Goal: Task Accomplishment & Management: Complete application form

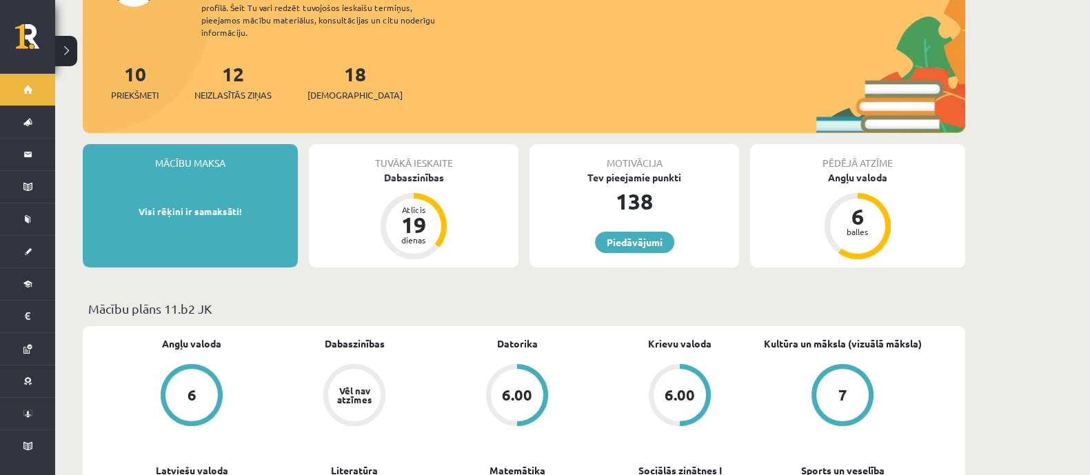
scroll to position [172, 0]
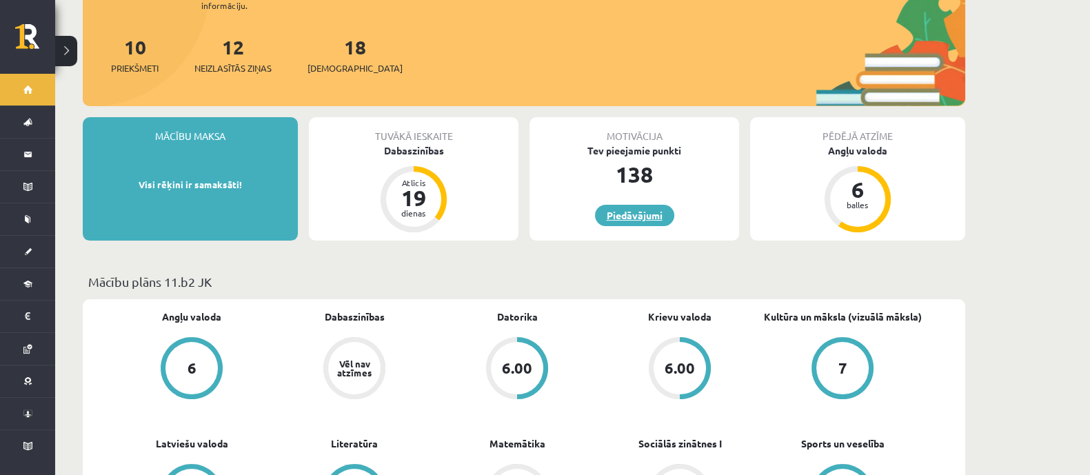
click at [639, 205] on link "Piedāvājumi" at bounding box center [634, 215] width 79 height 21
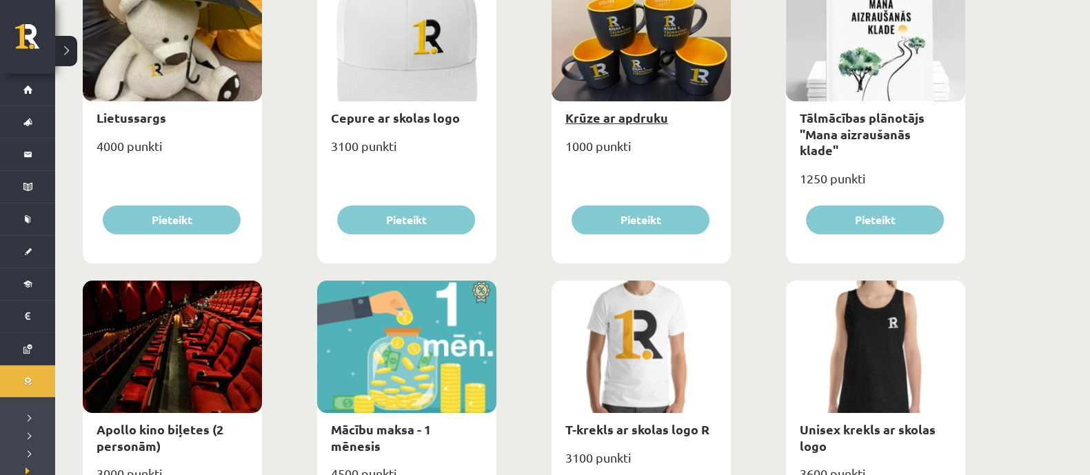
scroll to position [344, 0]
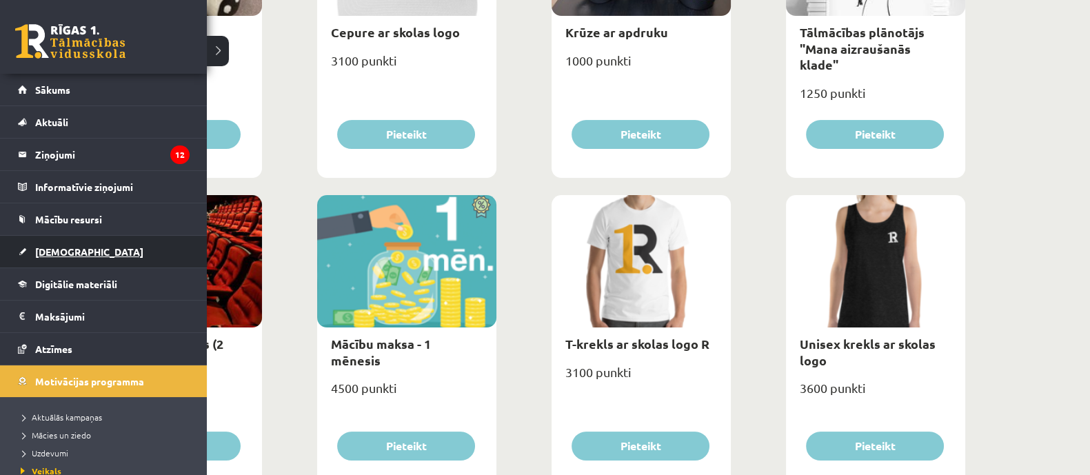
click at [64, 251] on span "[DEMOGRAPHIC_DATA]" at bounding box center [89, 251] width 108 height 12
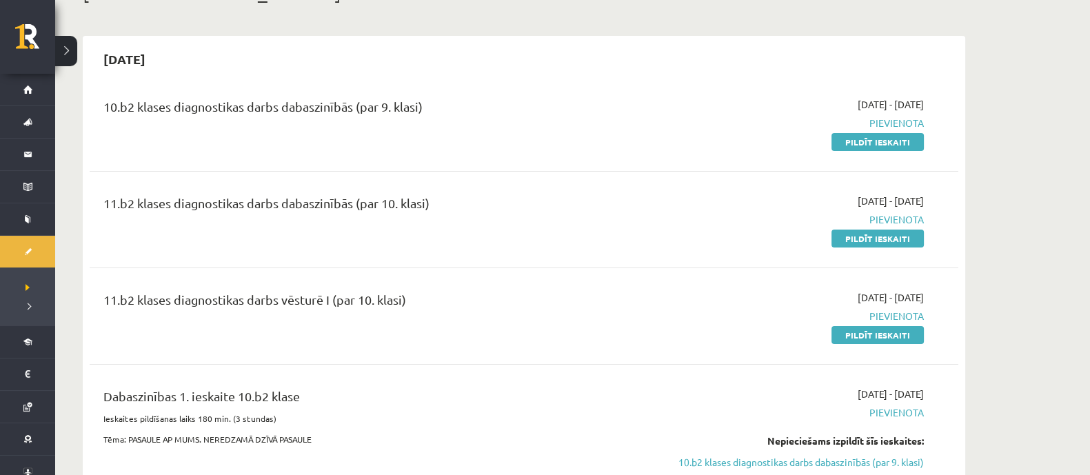
scroll to position [85, 0]
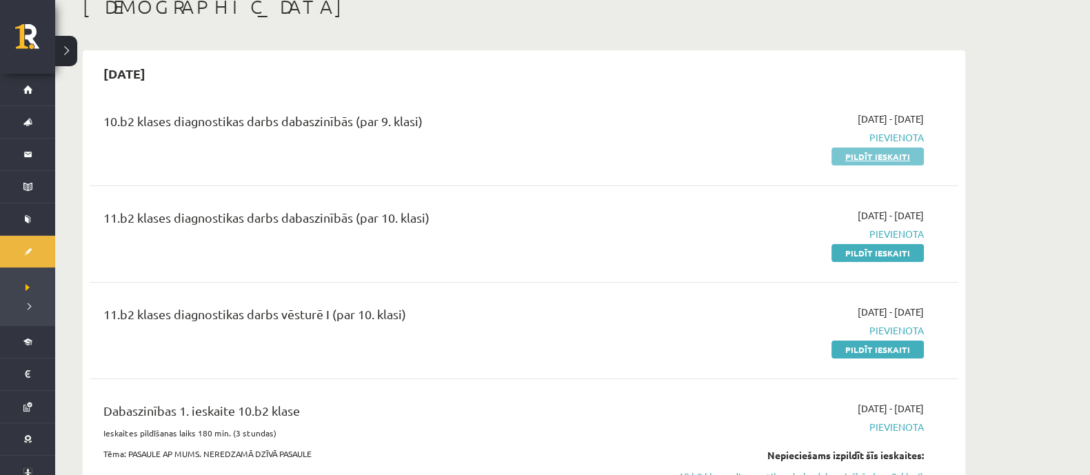
click at [860, 157] on link "Pildīt ieskaiti" at bounding box center [877, 157] width 92 height 18
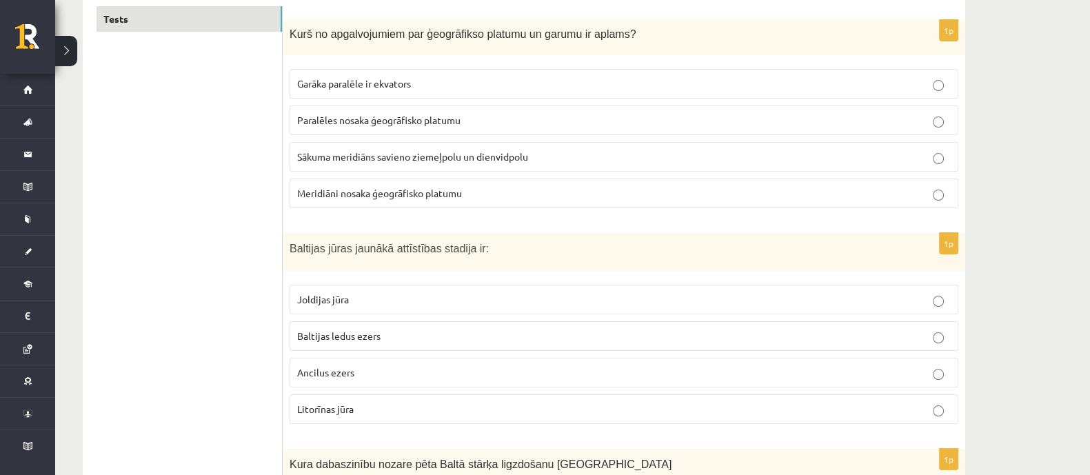
scroll to position [258, 0]
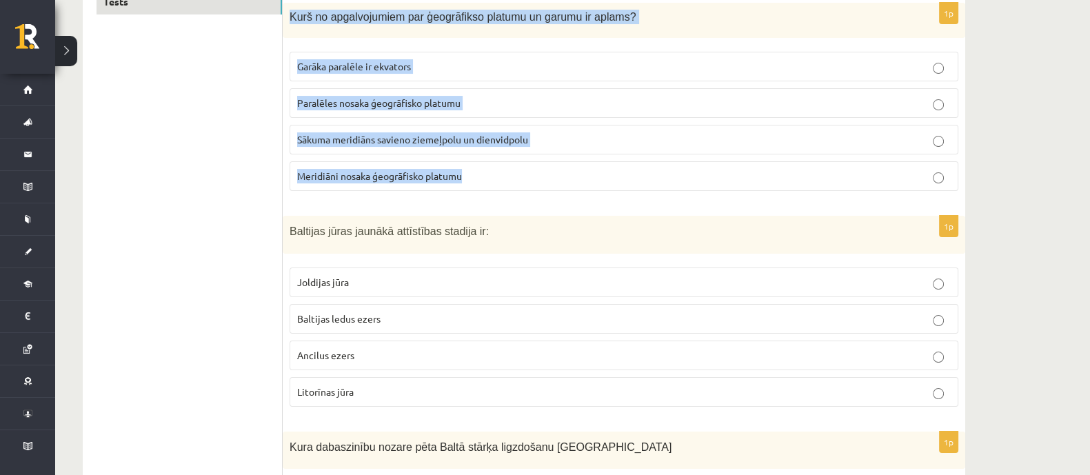
drag, startPoint x: 290, startPoint y: 15, endPoint x: 550, endPoint y: 163, distance: 299.8
click at [550, 163] on div "1p Kurš no apgalvojumiem par ģeogrāfikso platumu un garumu ir aplams? Garāka pa…" at bounding box center [624, 102] width 682 height 199
copy div "Kurš no apgalvojumiem par ģeogrāfikso platumu un garumu ir aplams? Garāka paral…"
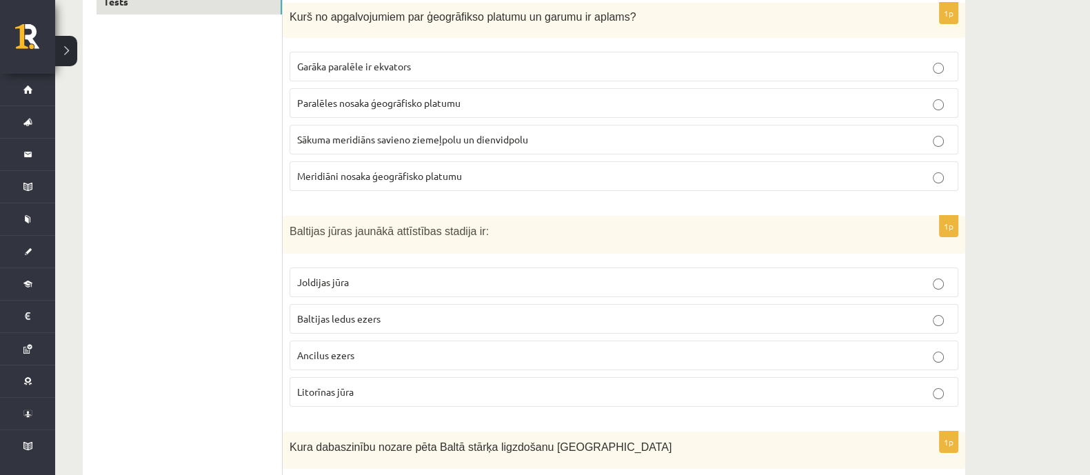
drag, startPoint x: 130, startPoint y: 136, endPoint x: 148, endPoint y: 139, distance: 18.8
click at [352, 183] on label "Meridiāni nosaka ģeogrāfisko platumu" at bounding box center [624, 176] width 669 height 30
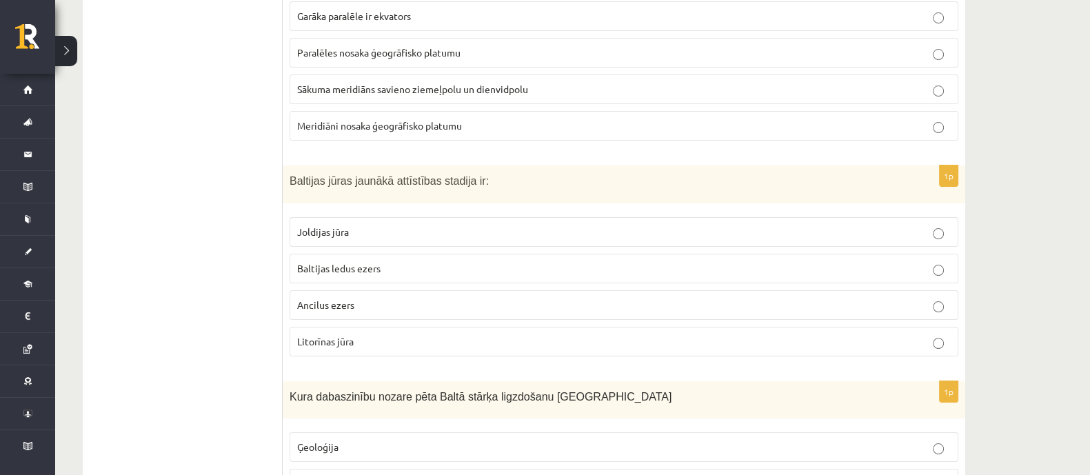
scroll to position [344, 0]
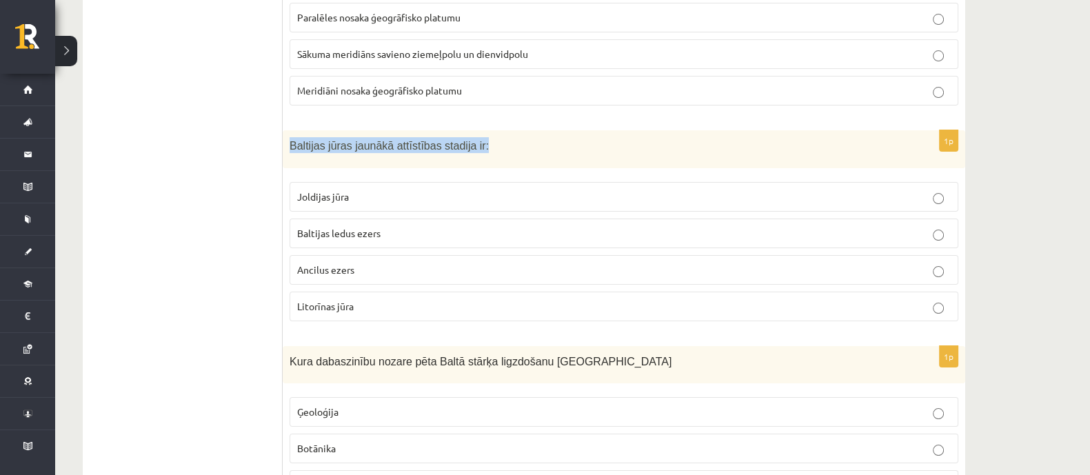
drag, startPoint x: 290, startPoint y: 143, endPoint x: 475, endPoint y: 148, distance: 185.5
click at [475, 148] on p "Baltijas jūras jaunākā attīstības stadija ir:" at bounding box center [590, 145] width 600 height 16
copy span "Baltijas jūras jaunākā attīstības stadija ir:"
click at [337, 303] on span "Litorīnas jūra" at bounding box center [325, 306] width 57 height 12
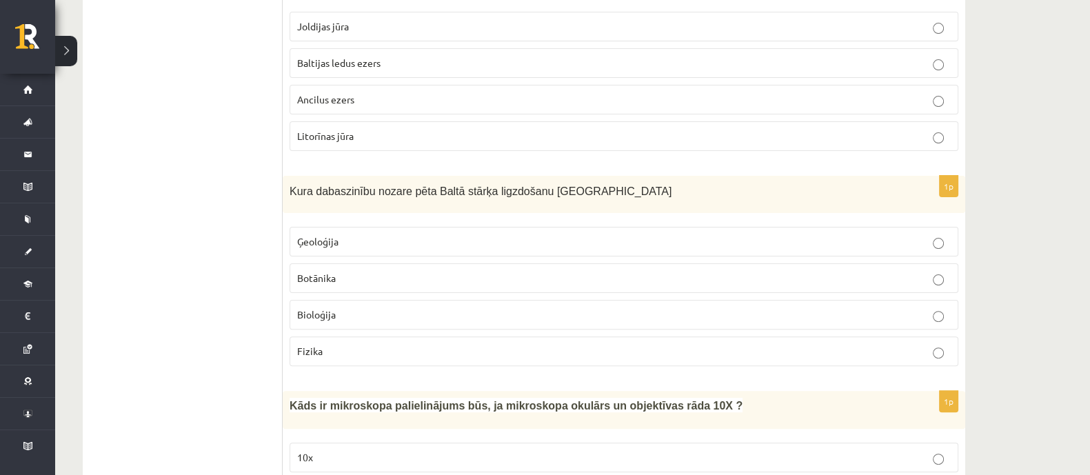
scroll to position [517, 0]
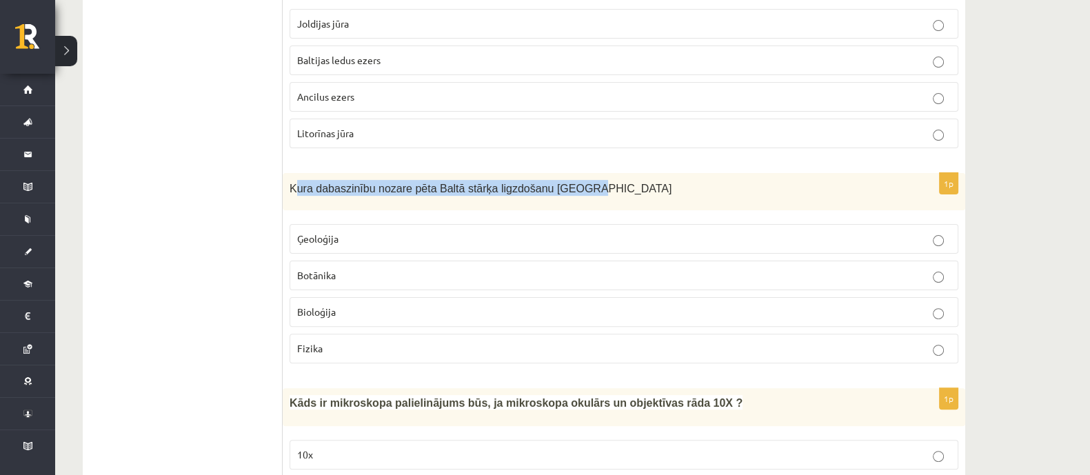
drag, startPoint x: 299, startPoint y: 186, endPoint x: 574, endPoint y: 187, distance: 274.4
click at [574, 187] on p "Kura dabaszinību nozare pēta Baltā stārķa ligzdošanu Latvijā" at bounding box center [590, 188] width 600 height 16
click at [293, 183] on span "Kura dabaszinību nozare pēta Baltā stārķa ligzdošanu Latvijā" at bounding box center [481, 189] width 382 height 12
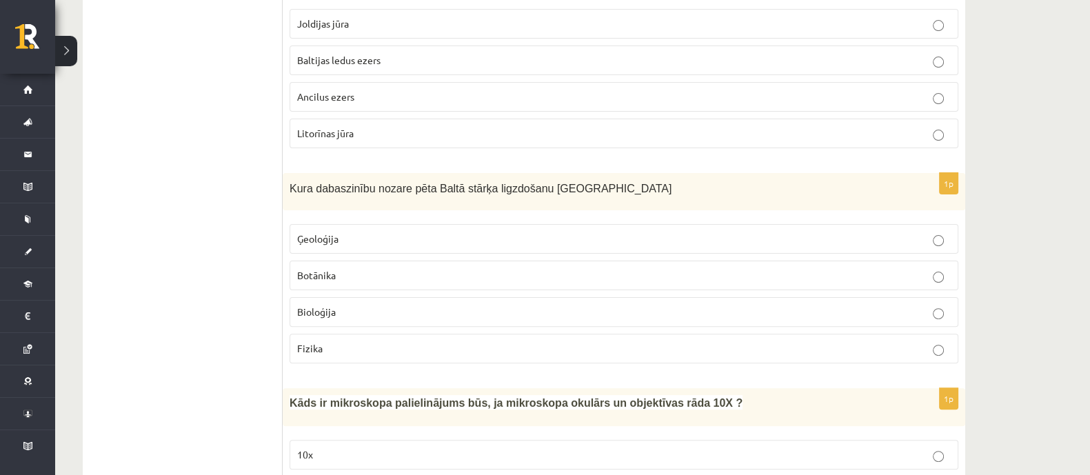
click at [289, 184] on div "Kura dabaszinību nozare pēta Baltā stārķa ligzdošanu Latvijā" at bounding box center [624, 192] width 682 height 38
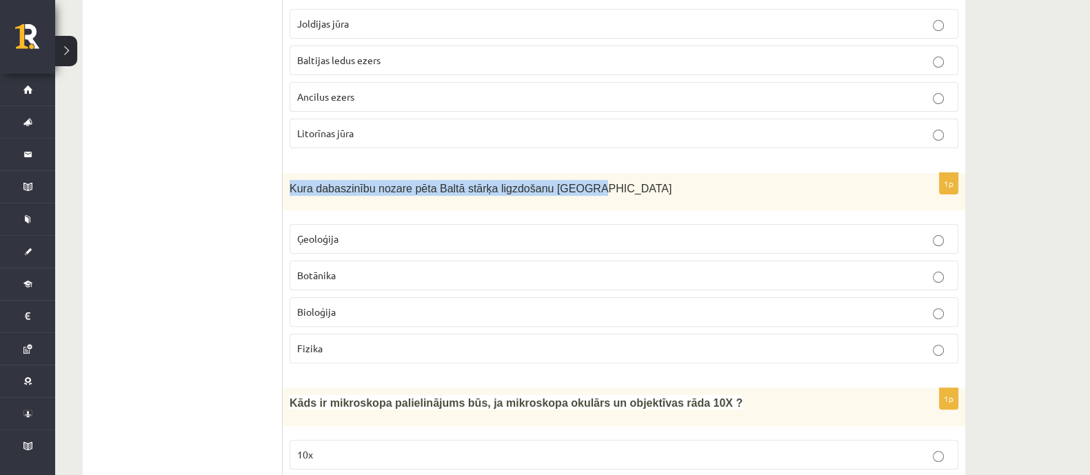
drag, startPoint x: 291, startPoint y: 183, endPoint x: 557, endPoint y: 184, distance: 266.1
click at [557, 184] on p "Kura dabaszinību nozare pēta Baltā stārķa ligzdošanu Latvijā" at bounding box center [590, 188] width 600 height 16
copy span "Kura dabaszinību nozare pēta Baltā stārķa ligzdošanu Latvijā"
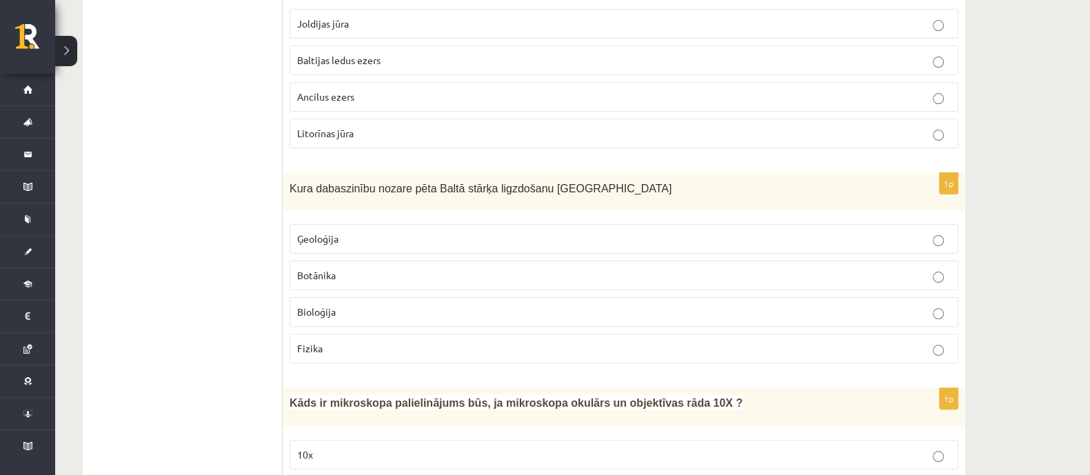
click at [297, 234] on span "Ģeoloģija" at bounding box center [317, 238] width 41 height 12
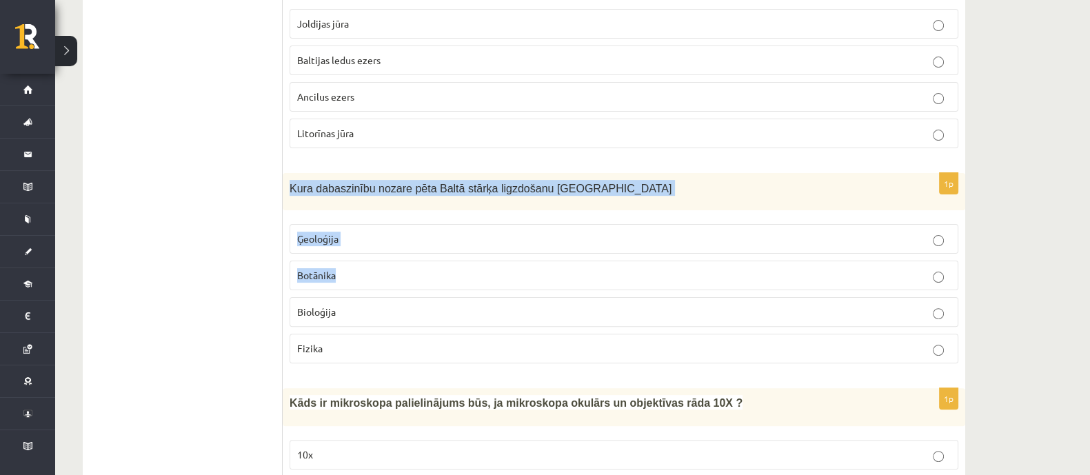
drag, startPoint x: 290, startPoint y: 186, endPoint x: 514, endPoint y: 278, distance: 242.7
click at [514, 278] on div "1p Kura dabaszinību nozare pēta Baltā stārķa ligzdošanu Latvijā Ģeoloģija Botān…" at bounding box center [624, 274] width 682 height 202
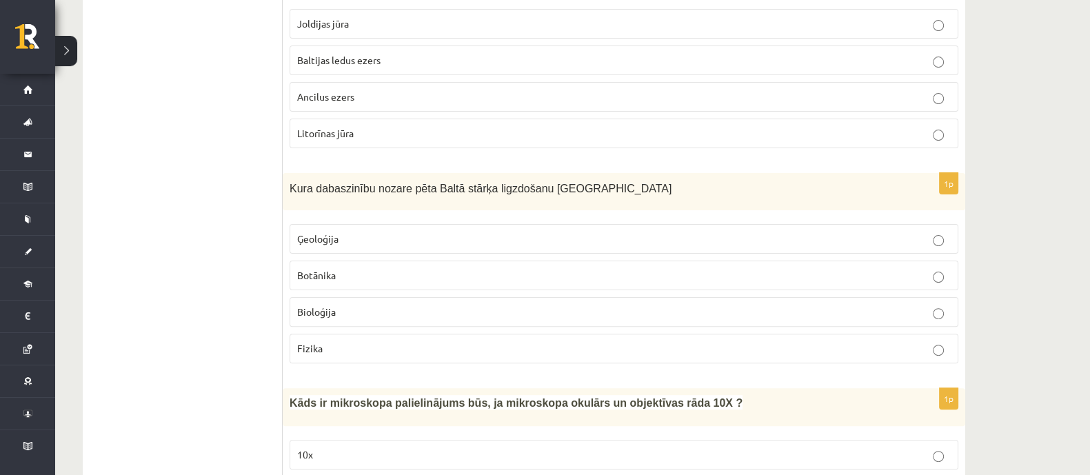
drag, startPoint x: 511, startPoint y: 309, endPoint x: 511, endPoint y: 321, distance: 12.4
click at [511, 321] on label "Bioloģija" at bounding box center [624, 312] width 669 height 30
drag, startPoint x: 489, startPoint y: 326, endPoint x: 432, endPoint y: 299, distance: 63.2
click at [486, 332] on fieldset "Ģeoloģija Botānika Bioloģija Fizika" at bounding box center [624, 292] width 669 height 150
drag, startPoint x: 432, startPoint y: 299, endPoint x: 346, endPoint y: 265, distance: 92.5
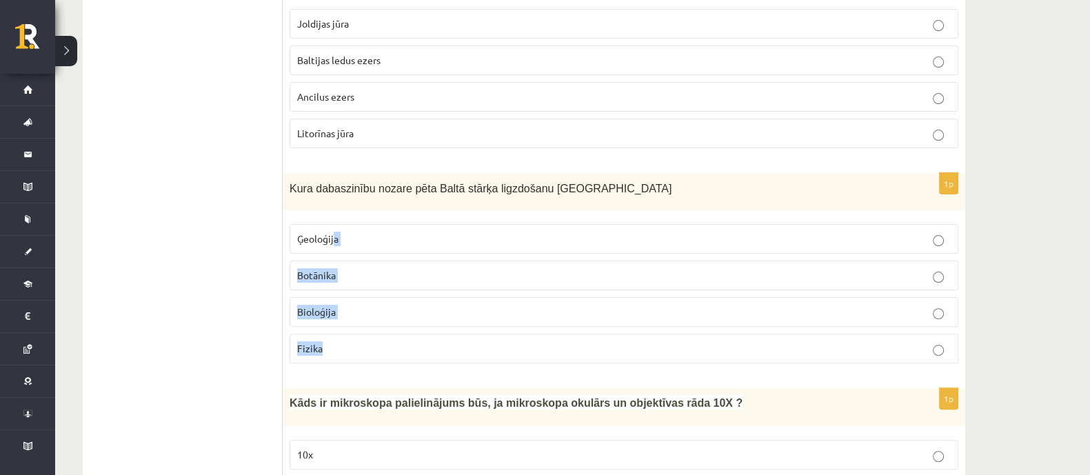
click at [343, 263] on fieldset "Ģeoloģija Botānika Bioloģija Fizika" at bounding box center [624, 292] width 669 height 150
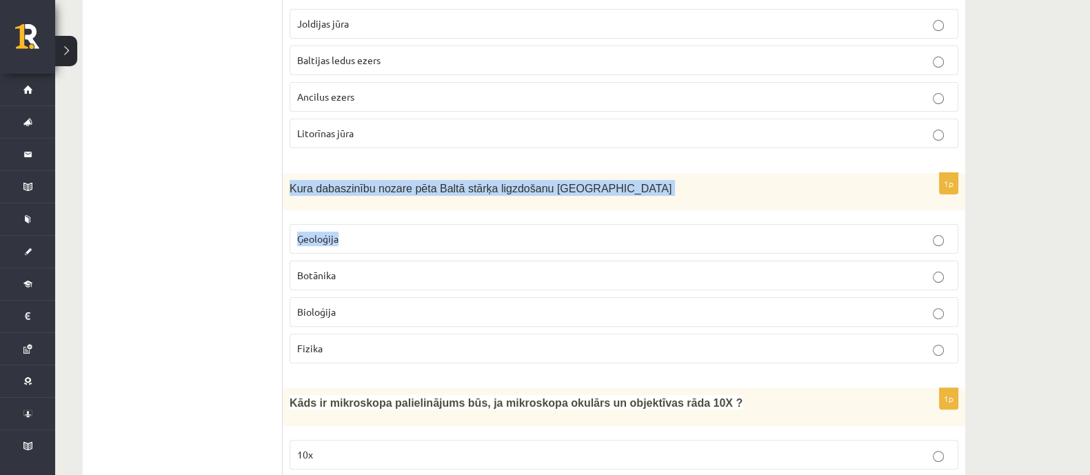
drag, startPoint x: 290, startPoint y: 181, endPoint x: 427, endPoint y: 225, distance: 144.7
click at [441, 221] on div "1p Kura dabaszinību nozare pēta Baltā stārķa ligzdošanu Latvijā Ģeoloģija Botān…" at bounding box center [624, 274] width 682 height 202
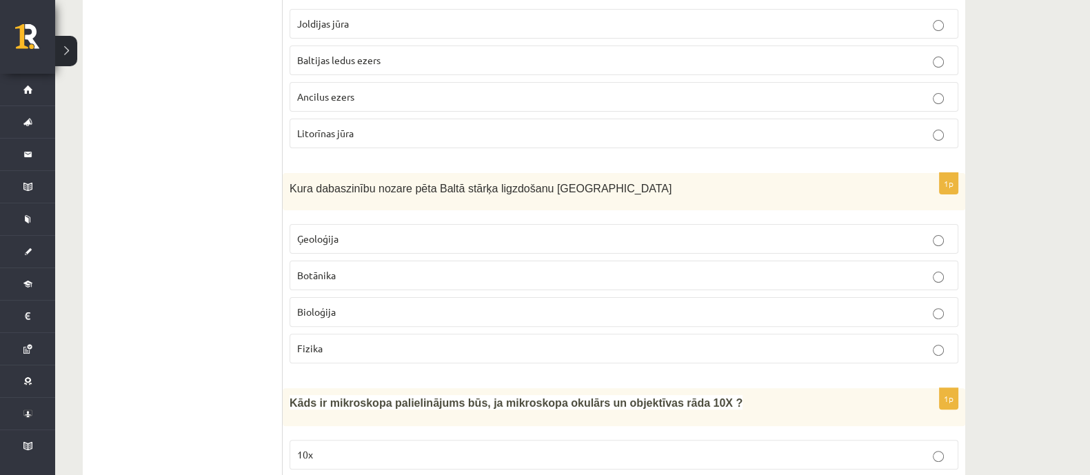
click at [358, 274] on p "Botānika" at bounding box center [623, 275] width 653 height 14
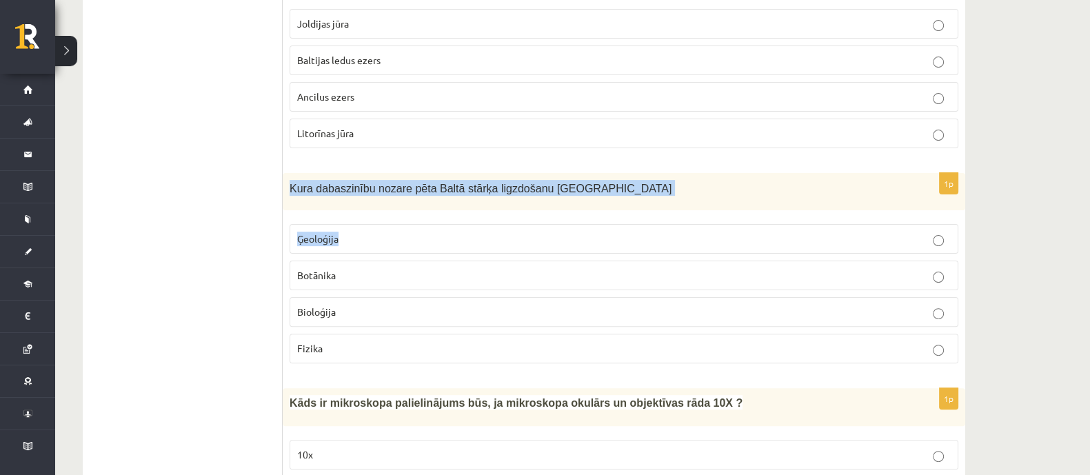
drag, startPoint x: 291, startPoint y: 186, endPoint x: 493, endPoint y: 225, distance: 205.8
click at [493, 225] on div "1p Kura dabaszinību nozare pēta Baltā stārķa ligzdošanu Latvijā Ģeoloģija Botān…" at bounding box center [624, 274] width 682 height 202
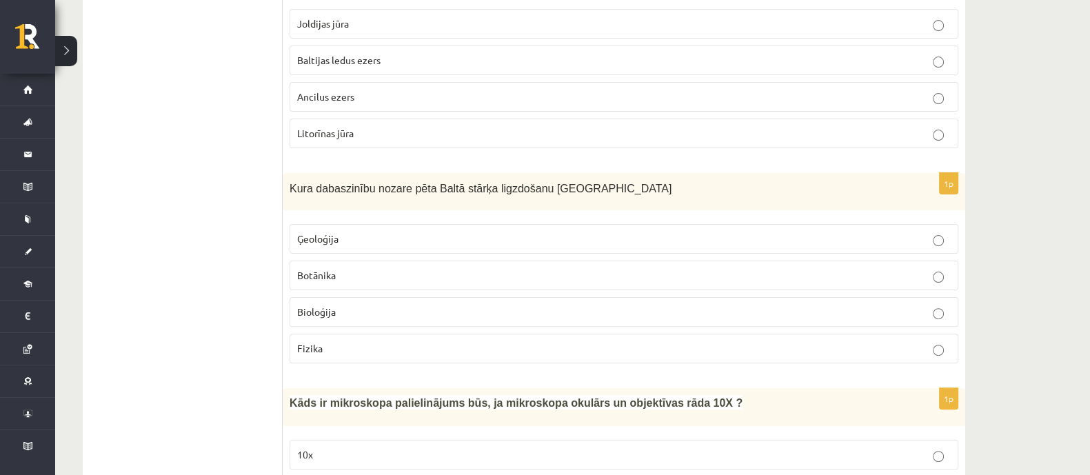
drag, startPoint x: 429, startPoint y: 294, endPoint x: 422, endPoint y: 292, distance: 7.0
click at [422, 294] on fieldset "Ģeoloģija Botānika Bioloģija Fizika" at bounding box center [624, 292] width 669 height 150
drag, startPoint x: 292, startPoint y: 183, endPoint x: 362, endPoint y: 188, distance: 70.5
click at [358, 187] on span "Kura dabaszinību nozare pēta Baltā stārķa ligzdošanu Latvijā" at bounding box center [481, 189] width 382 height 12
drag, startPoint x: 376, startPoint y: 234, endPoint x: 458, endPoint y: 201, distance: 88.4
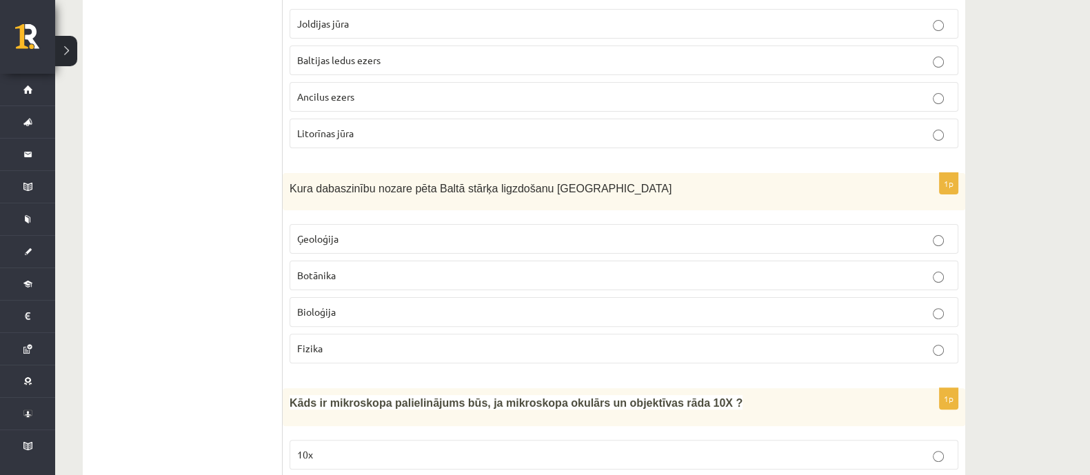
click at [410, 214] on div "1p Kura dabaszinību nozare pēta Baltā stārķa ligzdošanu Latvijā Ģeoloģija Botān…" at bounding box center [624, 274] width 682 height 202
drag, startPoint x: 567, startPoint y: 199, endPoint x: 549, endPoint y: 185, distance: 22.6
click at [549, 185] on div "Kura dabaszinību nozare pēta Baltā stārķa ligzdošanu Latvijā" at bounding box center [624, 192] width 682 height 38
click at [549, 185] on span "Kura dabaszinību nozare pēta Baltā stārķa ligzdošanu Latvijā" at bounding box center [481, 189] width 382 height 12
click at [558, 184] on p "Kura dabaszinību nozare pēta Baltā stārķa ligzdošanu Latvijā" at bounding box center [590, 188] width 600 height 16
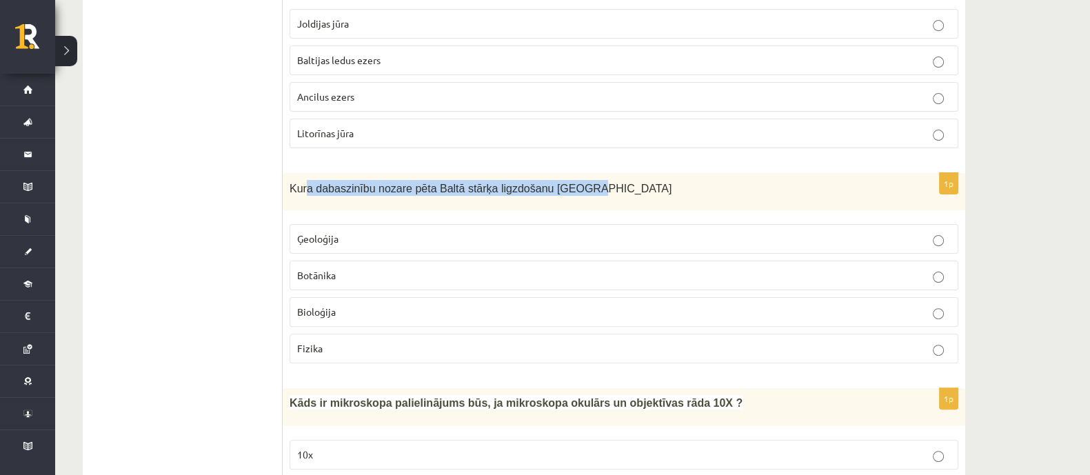
drag, startPoint x: 556, startPoint y: 184, endPoint x: 298, endPoint y: 177, distance: 257.2
click at [300, 180] on p "Kura dabaszinību nozare pēta Baltā stārķa ligzdošanu Latvijā" at bounding box center [590, 188] width 600 height 16
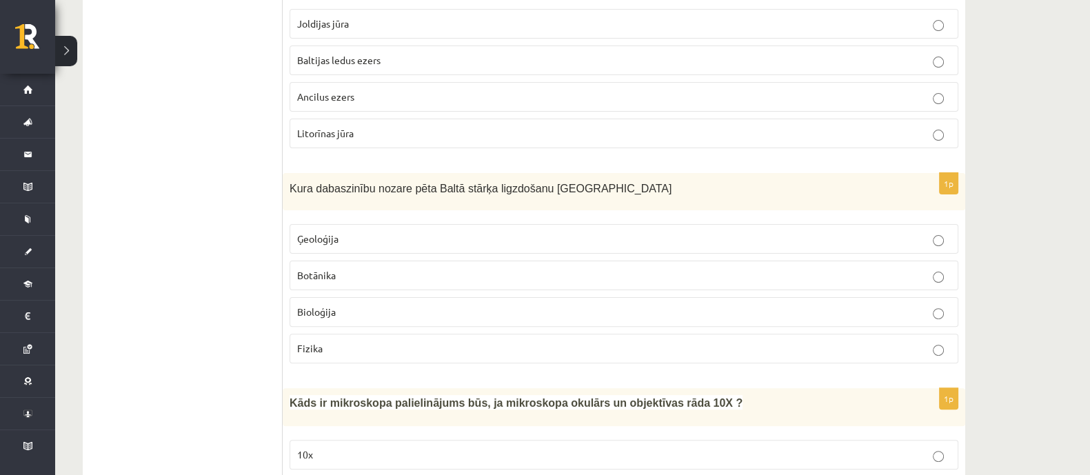
drag, startPoint x: 294, startPoint y: 177, endPoint x: 286, endPoint y: 181, distance: 9.0
click at [290, 180] on p "Kura dabaszinību nozare pēta Baltā stārķa ligzdošanu Latvijā" at bounding box center [590, 188] width 600 height 16
drag, startPoint x: 555, startPoint y: 184, endPoint x: 409, endPoint y: 186, distance: 145.5
click at [431, 186] on span "Kura dabaszinību nozare pēta Baltā stārķa ligzdošanu Latvijā" at bounding box center [481, 189] width 382 height 12
click at [361, 183] on span "Kura dabaszinību nozare pēta Baltā stārķa ligzdošanu Latvijā" at bounding box center [481, 189] width 382 height 12
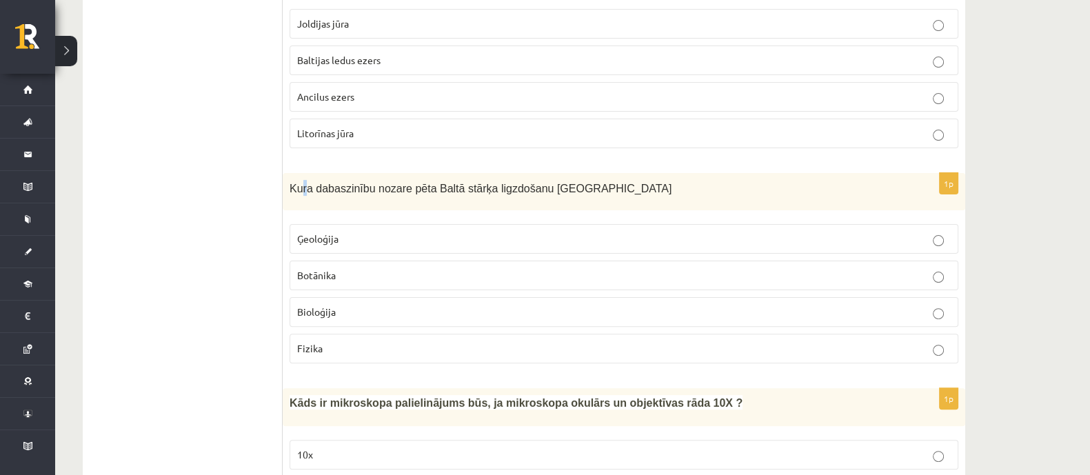
click at [301, 180] on p "Kura dabaszinību nozare pēta Baltā stārķa ligzdošanu Latvijā" at bounding box center [590, 188] width 600 height 16
click at [288, 181] on div "Kura dabaszinību nozare pēta Baltā stārķa ligzdošanu Latvijā" at bounding box center [624, 192] width 682 height 38
drag, startPoint x: 290, startPoint y: 185, endPoint x: 445, endPoint y: 217, distance: 158.4
click at [425, 214] on div "1p Kura dabaszinību nozare pēta Baltā stārķa ligzdošanu Latvijā Ģeoloģija Botān…" at bounding box center [624, 274] width 682 height 202
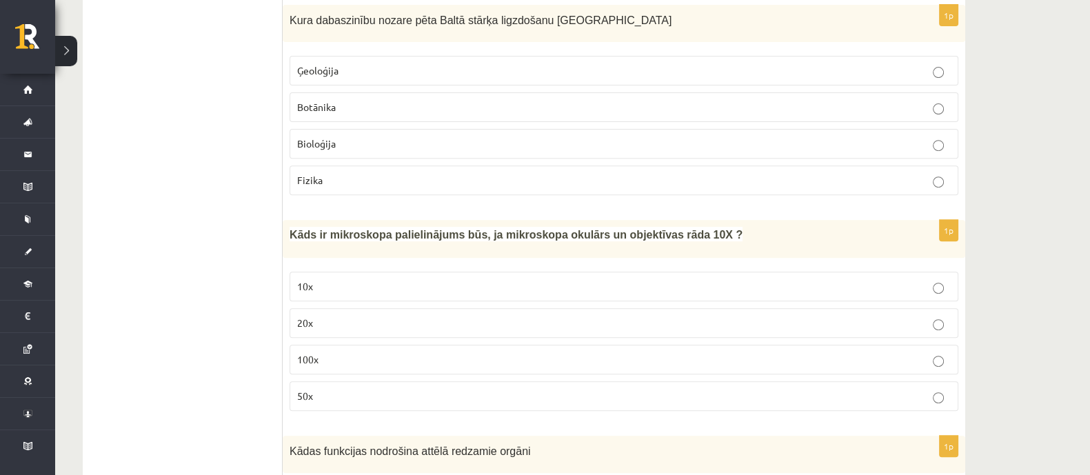
scroll to position [689, 0]
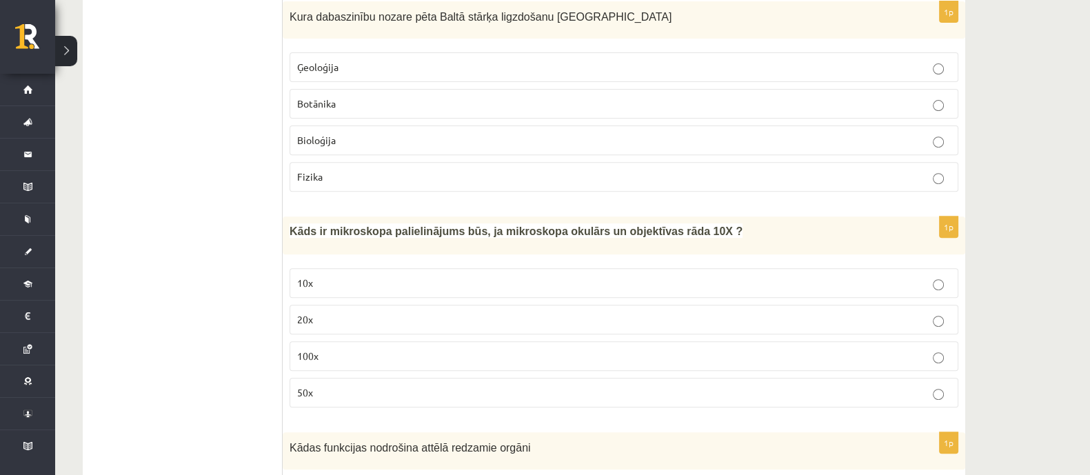
click at [365, 143] on p "Bioloģija" at bounding box center [623, 140] width 653 height 14
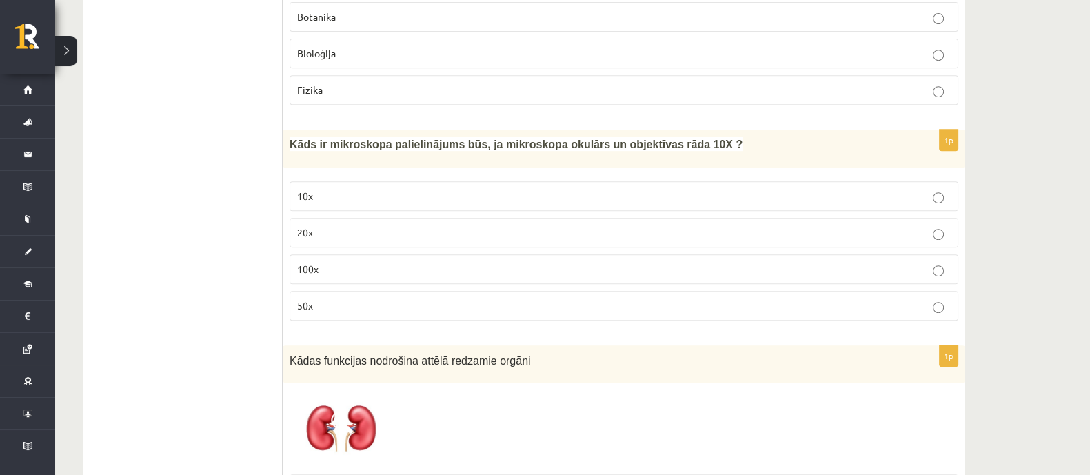
scroll to position [862, 0]
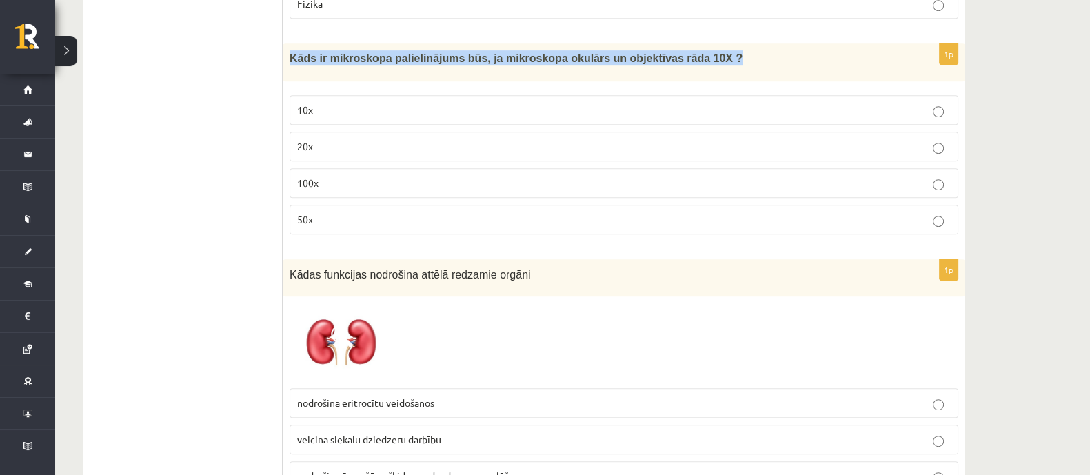
drag, startPoint x: 291, startPoint y: 56, endPoint x: 686, endPoint y: 57, distance: 395.0
click at [686, 57] on p "Kāds ir mikroskopa palielinājums būs, ja mikroskopa okulārs un objektīvas rāda …" at bounding box center [590, 57] width 600 height 15
copy span "Kāds ir mikroskopa palielinājums būs, ja mikroskopa okulārs un objektīvas rāda …"
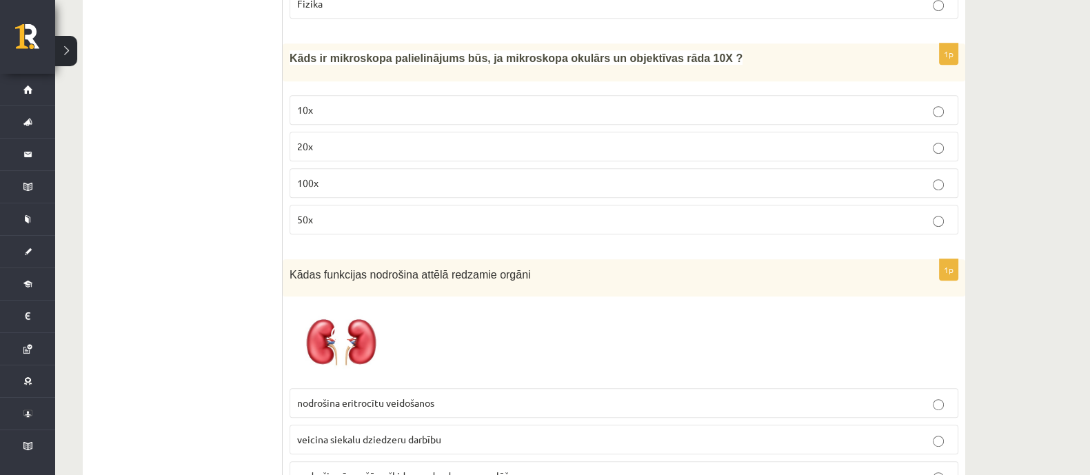
click at [362, 177] on p "100x" at bounding box center [623, 183] width 653 height 14
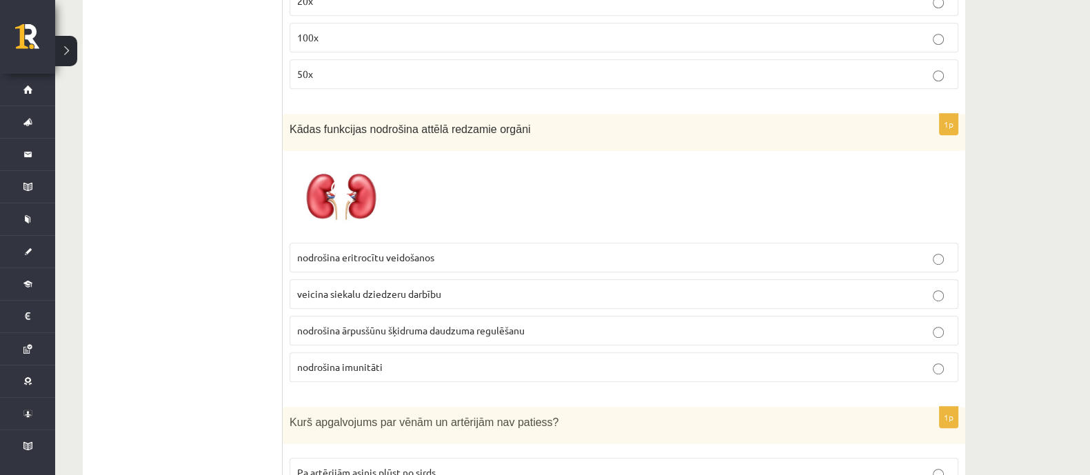
scroll to position [1034, 0]
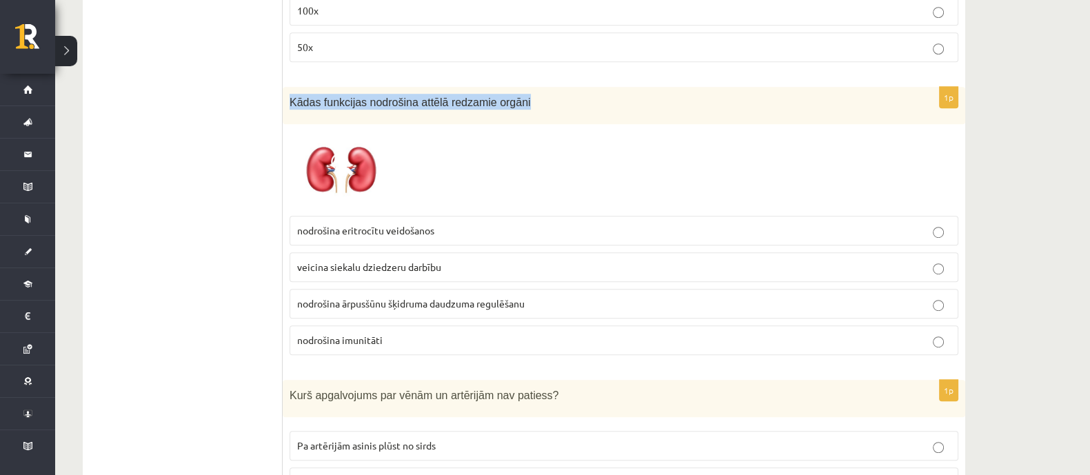
drag, startPoint x: 290, startPoint y: 97, endPoint x: 516, endPoint y: 94, distance: 225.4
click at [516, 94] on p "Kādas funkcijas nodrošina attēlā redzamie orgāni" at bounding box center [590, 102] width 600 height 16
click at [349, 153] on span at bounding box center [342, 164] width 22 height 22
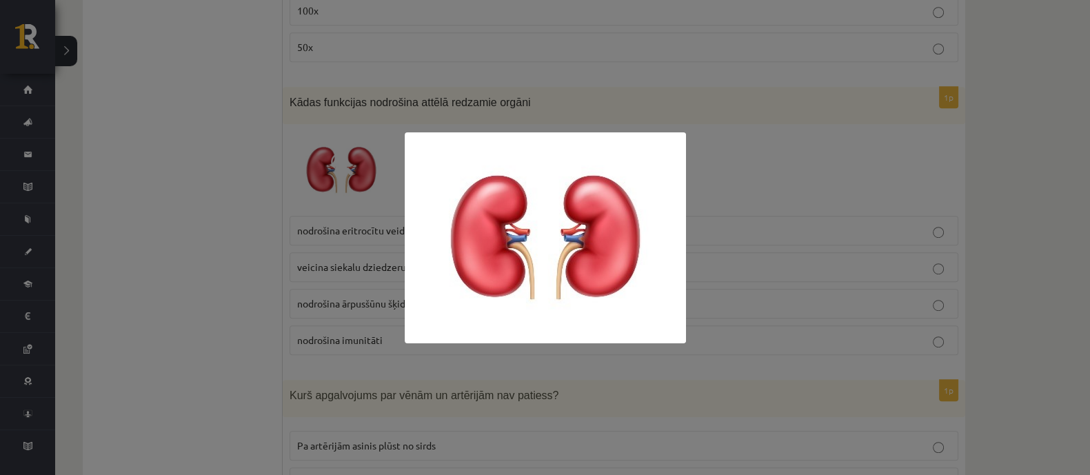
click at [398, 153] on div at bounding box center [545, 237] width 1090 height 475
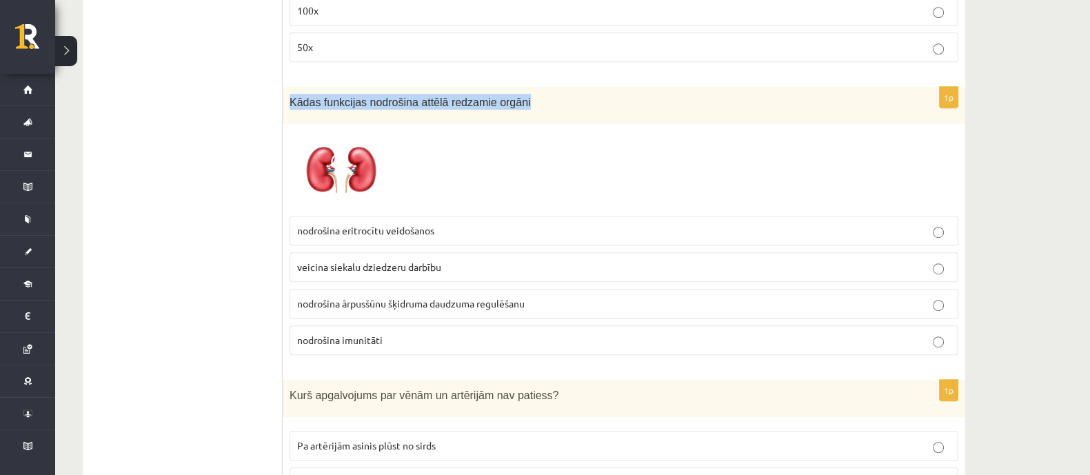
drag, startPoint x: 290, startPoint y: 94, endPoint x: 514, endPoint y: 96, distance: 224.0
click at [514, 96] on p "Kādas funkcijas nodrošina attēlā redzamie orgāni" at bounding box center [590, 102] width 600 height 16
copy span "Kādas funkcijas nodrošina attēlā redzamie orgāni"
click at [362, 308] on label "nodrošina ārpusšūnu šķidruma daudzuma regulēšanu" at bounding box center [624, 304] width 669 height 30
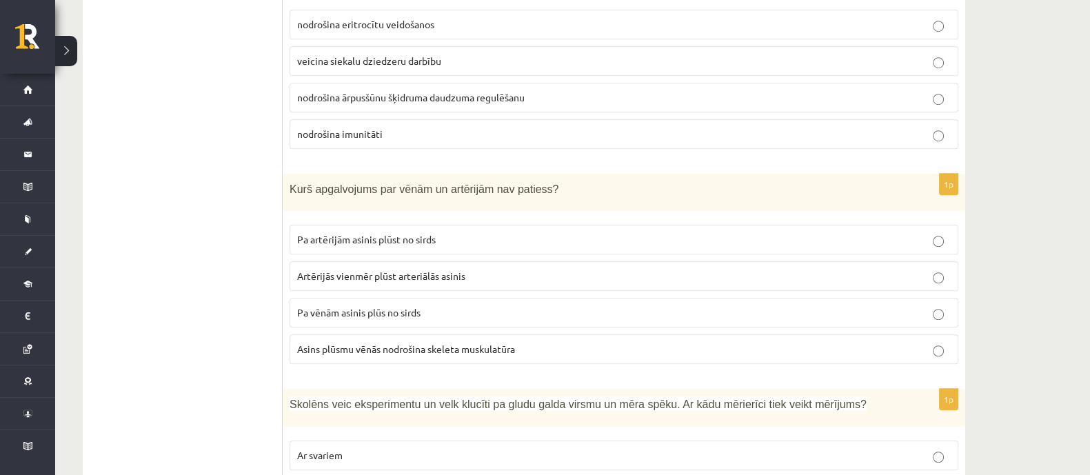
scroll to position [1292, 0]
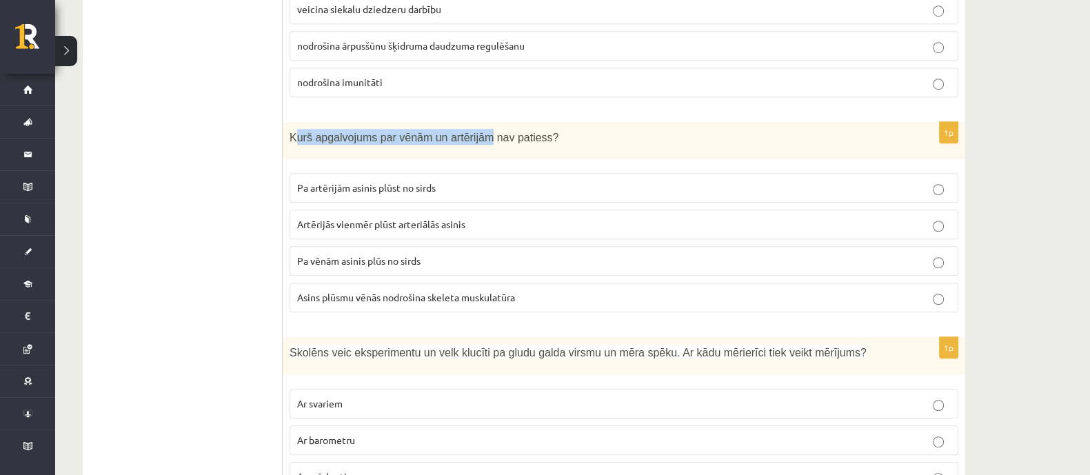
drag, startPoint x: 294, startPoint y: 131, endPoint x: 348, endPoint y: 132, distance: 53.8
click at [458, 143] on div "Kurš apgalvojums par vēnām un artērijām nav patiess?" at bounding box center [624, 141] width 682 height 38
click at [289, 129] on div "Kurš apgalvojums par vēnām un artērijām nav patiess?" at bounding box center [624, 141] width 682 height 38
drag, startPoint x: 290, startPoint y: 130, endPoint x: 515, endPoint y: 201, distance: 236.3
click at [515, 190] on div "1p Kurš apgalvojums par vēnām un artērijām nav patiess? Pa artērijām asinis plū…" at bounding box center [624, 223] width 682 height 202
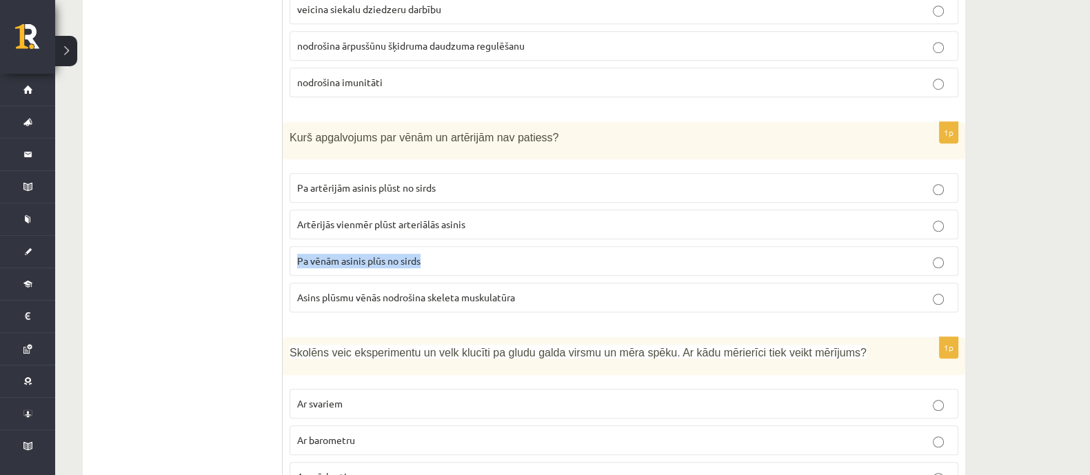
drag, startPoint x: 515, startPoint y: 201, endPoint x: 510, endPoint y: 250, distance: 49.2
click at [507, 242] on fieldset "Pa artērijām asinis plūst no sirds Artērijās vienmēr plūst arteriālās asinis Pa…" at bounding box center [624, 241] width 669 height 150
click at [529, 290] on p "Asins plūsmu vēnās nodrošina skeleta muskulatūra" at bounding box center [623, 297] width 653 height 14
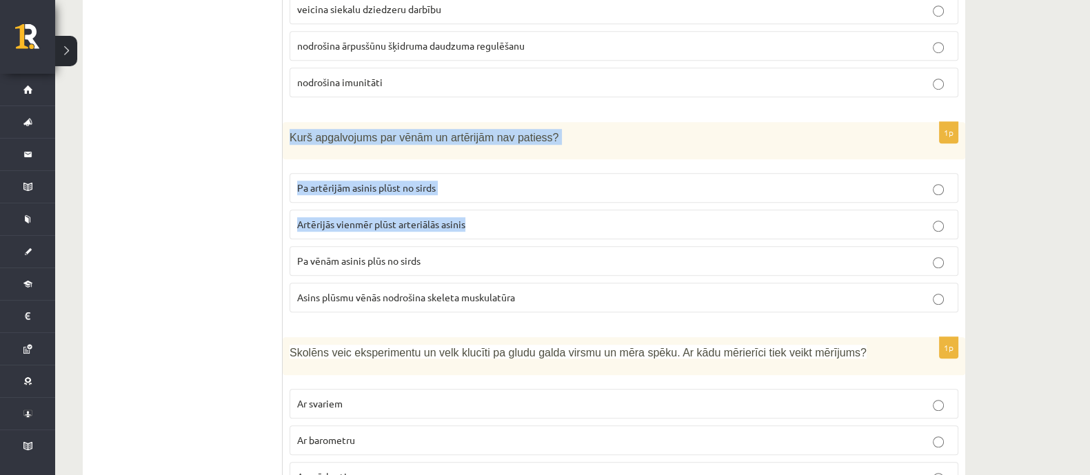
drag, startPoint x: 290, startPoint y: 126, endPoint x: 494, endPoint y: 212, distance: 221.5
click at [494, 212] on div "1p Kurš apgalvojums par vēnām un artērijām nav patiess? Pa artērijām asinis plū…" at bounding box center [624, 223] width 682 height 202
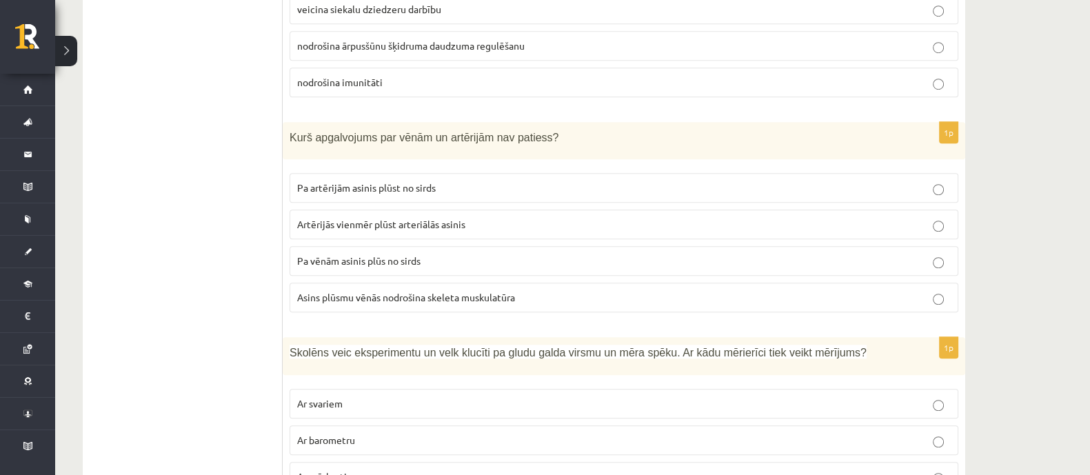
click at [445, 275] on fieldset "Pa artērijām asinis plūst no sirds Artērijās vienmēr plūst arteriālās asinis Pa…" at bounding box center [624, 241] width 669 height 150
click at [287, 129] on div "Kurš apgalvojums par vēnām un artērijām nav patiess?" at bounding box center [624, 141] width 682 height 38
drag, startPoint x: 290, startPoint y: 129, endPoint x: 439, endPoint y: 161, distance: 152.2
click at [434, 158] on div "1p Kurš apgalvojums par vēnām un artērijām nav patiess? Pa artērijām asinis plū…" at bounding box center [624, 223] width 682 height 202
drag, startPoint x: 439, startPoint y: 161, endPoint x: 451, endPoint y: 185, distance: 27.1
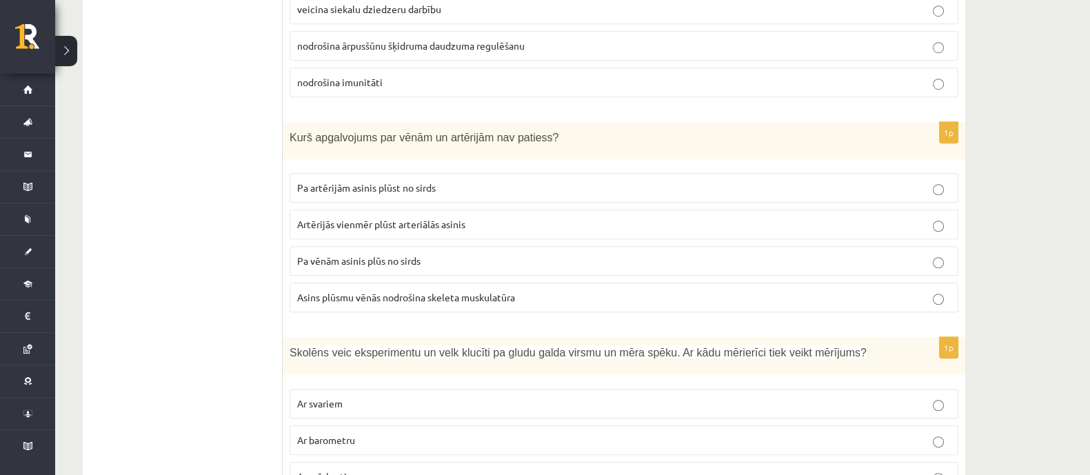
click at [451, 185] on fieldset "Pa artērijām asinis plūst no sirds Artērijās vienmēr plūst arteriālās asinis Pa…" at bounding box center [624, 241] width 669 height 150
drag, startPoint x: 476, startPoint y: 183, endPoint x: 507, endPoint y: 167, distance: 34.2
click at [507, 173] on label "Pa artērijām asinis plūst no sirds" at bounding box center [624, 188] width 669 height 30
click at [294, 132] on div "Kurš apgalvojums par vēnām un artērijām nav patiess?" at bounding box center [624, 141] width 682 height 38
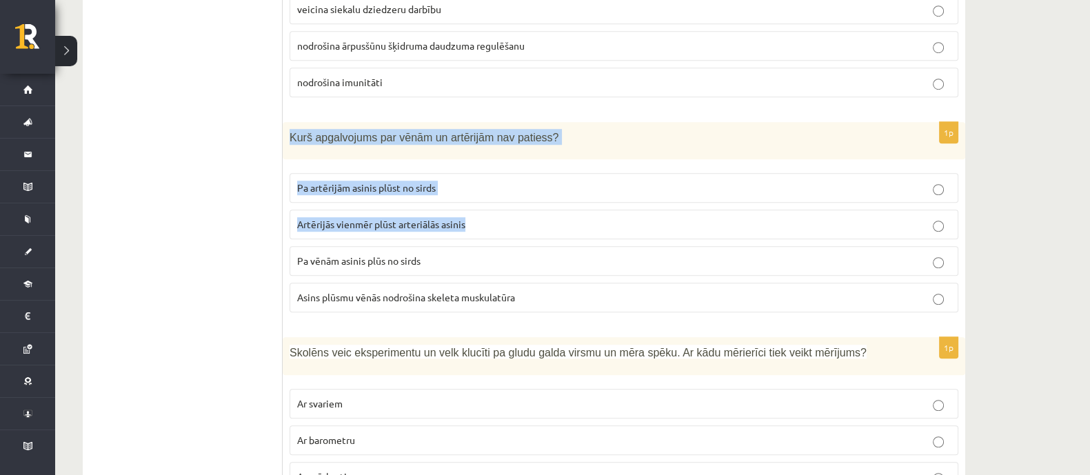
drag, startPoint x: 292, startPoint y: 129, endPoint x: 482, endPoint y: 238, distance: 219.2
click at [482, 223] on div "1p Kurš apgalvojums par vēnām un artērijām nav patiess? Pa artērijām asinis plū…" at bounding box center [624, 223] width 682 height 202
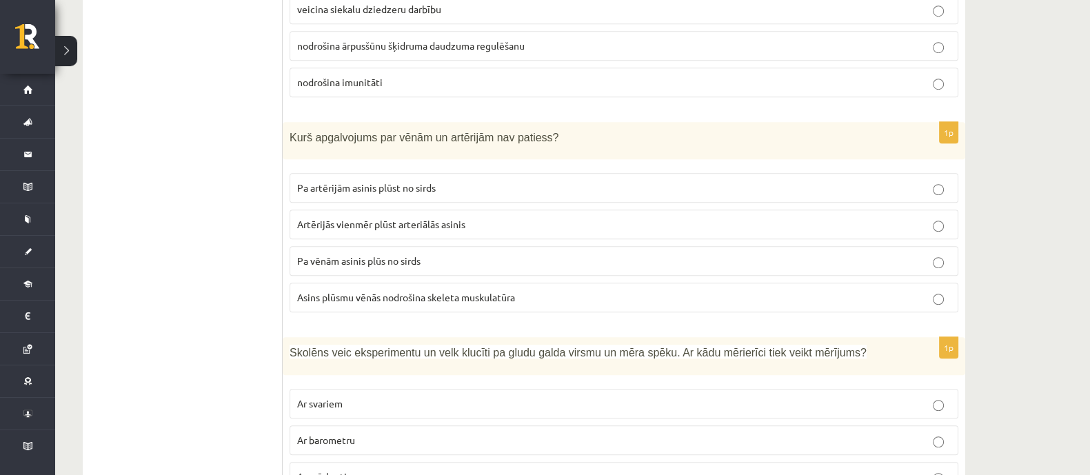
drag, startPoint x: 482, startPoint y: 238, endPoint x: 482, endPoint y: 258, distance: 20.0
click at [482, 258] on fieldset "Pa artērijām asinis plūst no sirds Artērijās vienmēr plūst arteriālās asinis Pa…" at bounding box center [624, 241] width 669 height 150
drag, startPoint x: 290, startPoint y: 128, endPoint x: 571, endPoint y: 139, distance: 281.5
click at [571, 139] on div "Kurš apgalvojums par vēnām un artērijām nav patiess?" at bounding box center [624, 141] width 682 height 38
copy span "Kurš apgalvojums par vēnām un artērijām nav patiess?"
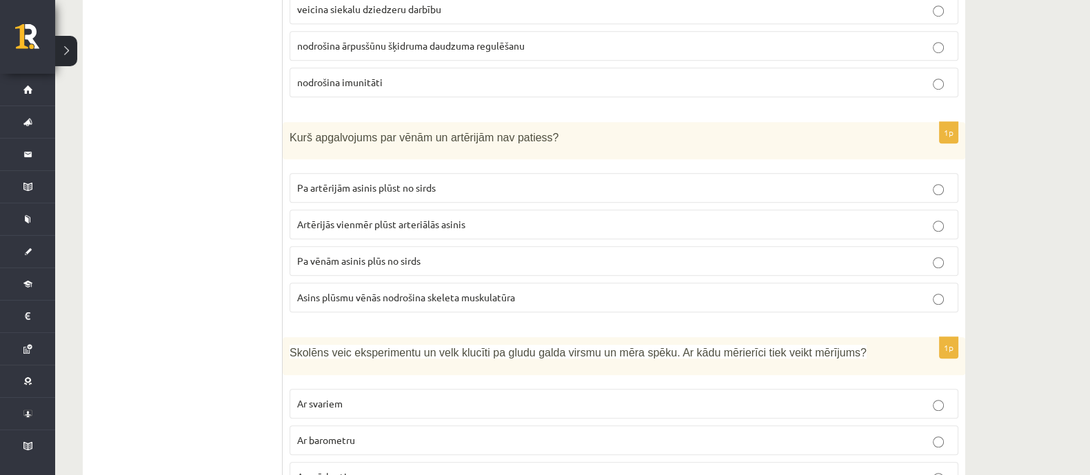
drag, startPoint x: 376, startPoint y: 177, endPoint x: 327, endPoint y: 183, distance: 49.3
click at [327, 183] on span "Pa artērijām asinis plūst no sirds" at bounding box center [366, 187] width 139 height 12
drag, startPoint x: 296, startPoint y: 179, endPoint x: 440, endPoint y: 181, distance: 144.1
click at [440, 181] on label "Pa artērijām asinis plūst no sirds" at bounding box center [624, 188] width 669 height 30
copy span "Pa artērijām asinis plūst no sirds"
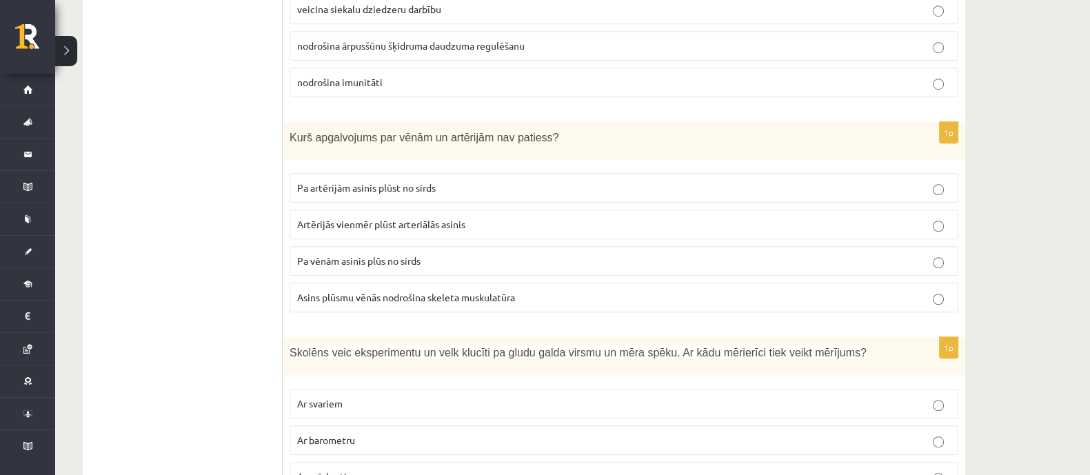
drag, startPoint x: 298, startPoint y: 219, endPoint x: 328, endPoint y: 216, distance: 29.8
click at [316, 218] on span "Artērijās vienmēr plūst arteriālās asinis" at bounding box center [381, 224] width 168 height 12
drag, startPoint x: 407, startPoint y: 225, endPoint x: 440, endPoint y: 225, distance: 33.1
click at [454, 225] on p "Artērijās vienmēr plūst arteriālās asinis" at bounding box center [623, 224] width 653 height 14
drag, startPoint x: 297, startPoint y: 221, endPoint x: 418, endPoint y: 223, distance: 120.6
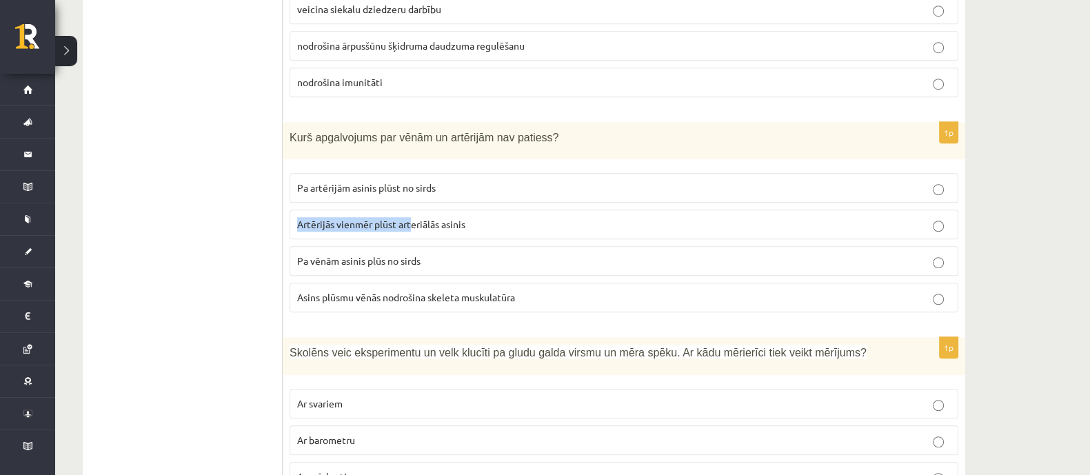
click at [412, 221] on span "Artērijās vienmēr plūst arteriālās asinis" at bounding box center [381, 224] width 168 height 12
drag, startPoint x: 449, startPoint y: 227, endPoint x: 456, endPoint y: 227, distance: 7.6
click at [456, 227] on label "Artērijās vienmēr plūst arteriālās asinis" at bounding box center [624, 225] width 669 height 30
drag, startPoint x: 468, startPoint y: 221, endPoint x: 355, endPoint y: 216, distance: 113.2
click at [356, 217] on p "Artērijās vienmēr plūst arteriālās asinis" at bounding box center [623, 224] width 653 height 14
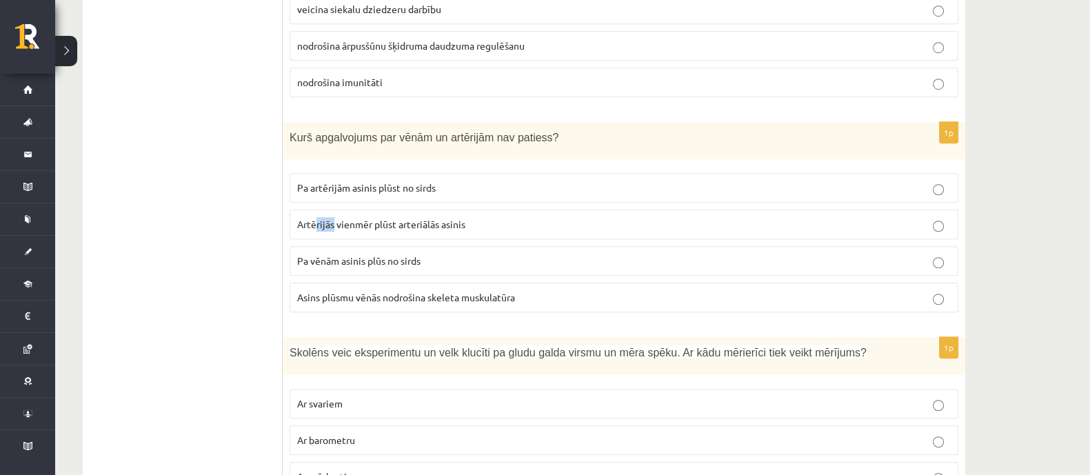
drag, startPoint x: 324, startPoint y: 217, endPoint x: 314, endPoint y: 217, distance: 10.3
click at [314, 218] on span "Artērijās vienmēr plūst arteriālās asinis" at bounding box center [381, 224] width 168 height 12
click at [292, 218] on label "Artērijās vienmēr plūst arteriālās asinis" at bounding box center [624, 225] width 669 height 30
drag, startPoint x: 299, startPoint y: 220, endPoint x: 468, endPoint y: 228, distance: 169.1
click at [468, 228] on label "Artērijās vienmēr plūst arteriālās asinis" at bounding box center [624, 225] width 669 height 30
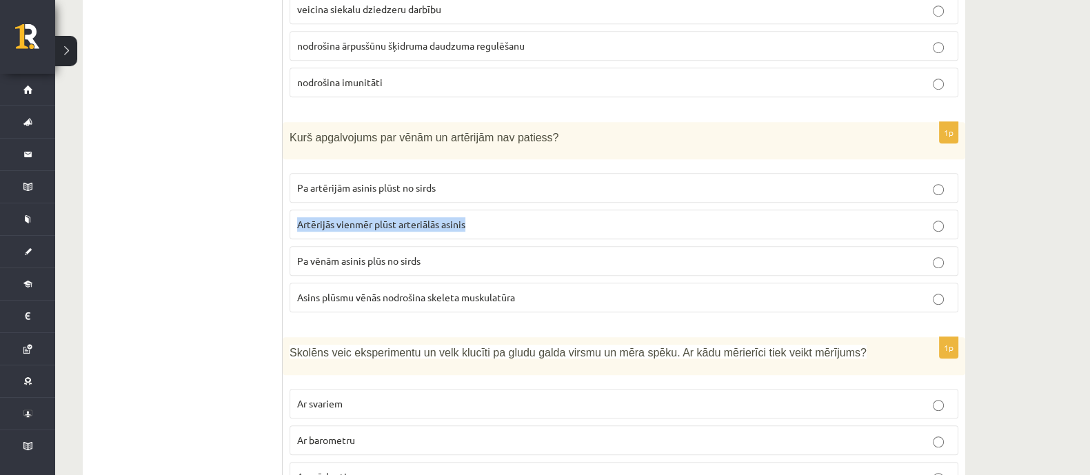
copy span "Artērijās vienmēr plūst arteriālās asinis"
drag, startPoint x: 297, startPoint y: 256, endPoint x: 431, endPoint y: 256, distance: 133.7
click at [431, 256] on p "Pa vēnām asinis plūs no sirds" at bounding box center [623, 261] width 653 height 14
copy span "Pa vēnām asinis plūs no sirds"
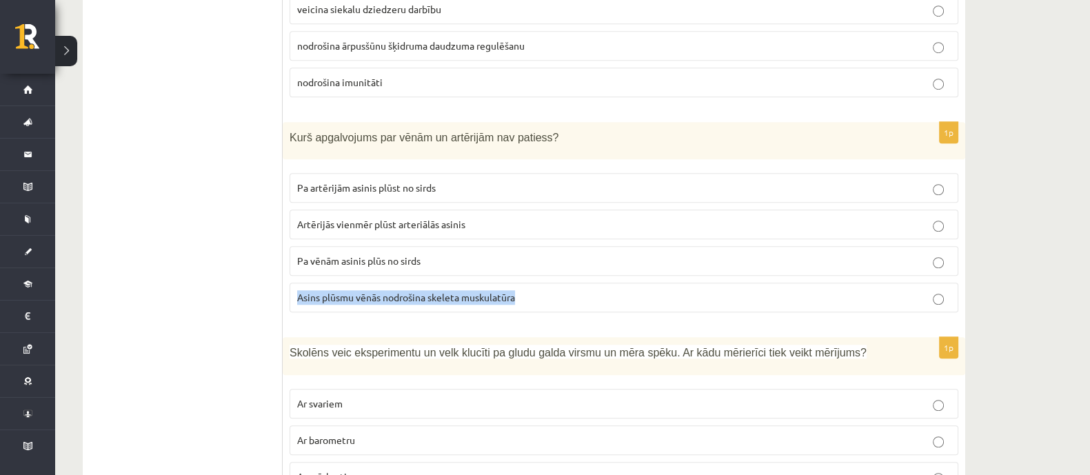
drag, startPoint x: 298, startPoint y: 291, endPoint x: 503, endPoint y: 293, distance: 204.7
click at [542, 303] on label "Asins plūsmu vēnās nodrošina skeleta muskulatūra" at bounding box center [624, 298] width 669 height 30
copy span "Asins plūsmu vēnās nodrošina skeleta muskulatūra"
click at [336, 210] on label "Artērijās vienmēr plūst arteriālās asinis" at bounding box center [624, 225] width 669 height 30
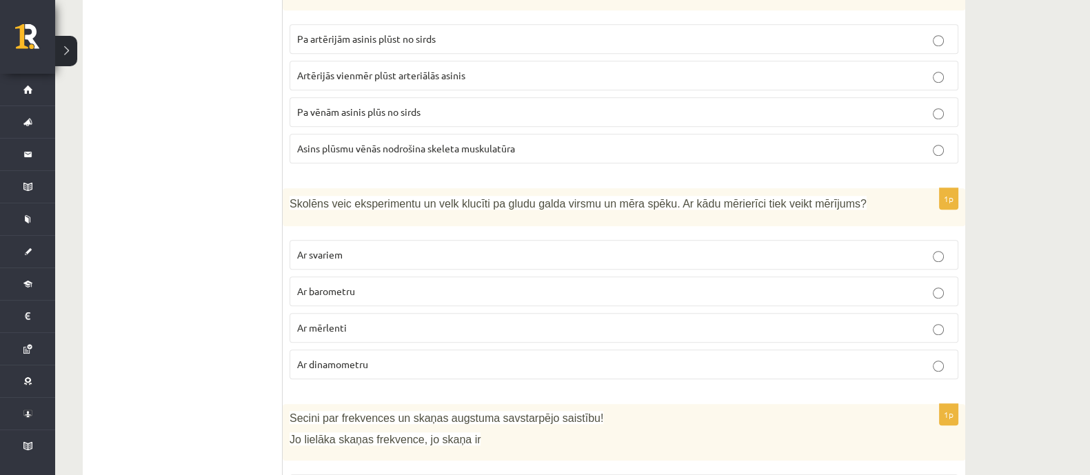
scroll to position [1465, 0]
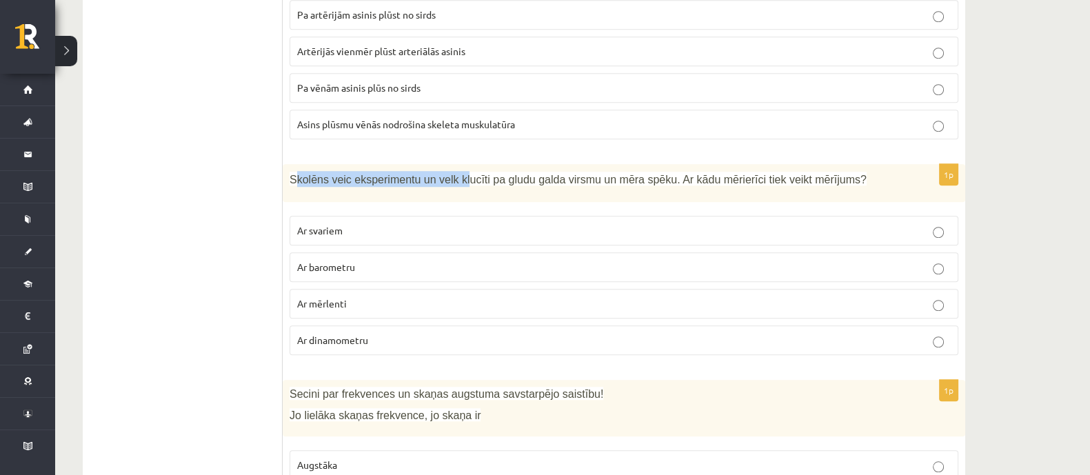
drag, startPoint x: 293, startPoint y: 172, endPoint x: 419, endPoint y: 172, distance: 126.1
click at [429, 174] on span "Skolēns veic eksperimentu un velk klucīti pa gludu galda virsmu un mēra spēku. …" at bounding box center [578, 180] width 577 height 12
click at [290, 169] on div "Skolēns veic eksperimentu un velk klucīti pa gludu galda virsmu un mēra spēku. …" at bounding box center [624, 183] width 682 height 38
click at [290, 174] on span "Skolēns veic eksperimentu un velk klucīti pa gludu galda virsmu un mēra spēku. …" at bounding box center [578, 180] width 577 height 12
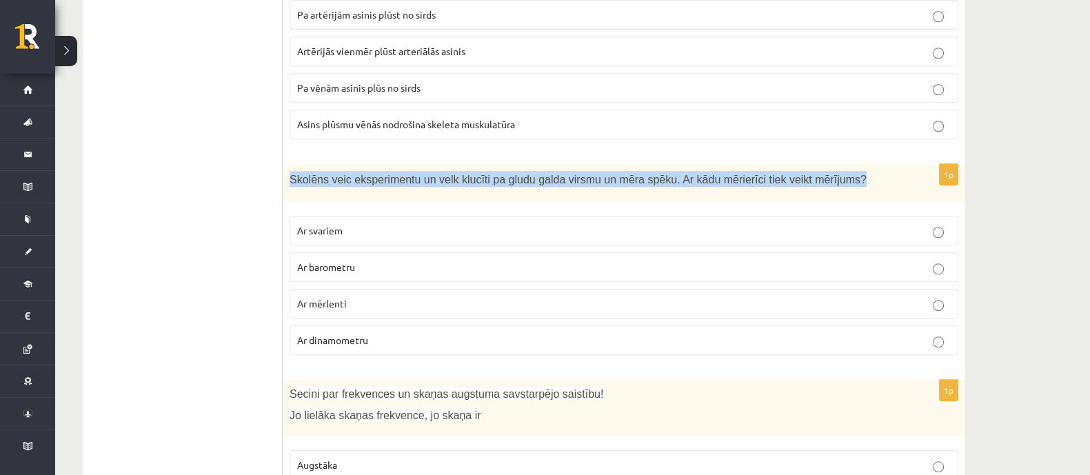
drag, startPoint x: 290, startPoint y: 170, endPoint x: 828, endPoint y: 177, distance: 537.7
click at [828, 177] on p "Skolēns veic eksperimentu un velk klucīti pa gludu galda virsmu un mēra spēku. …" at bounding box center [590, 179] width 600 height 16
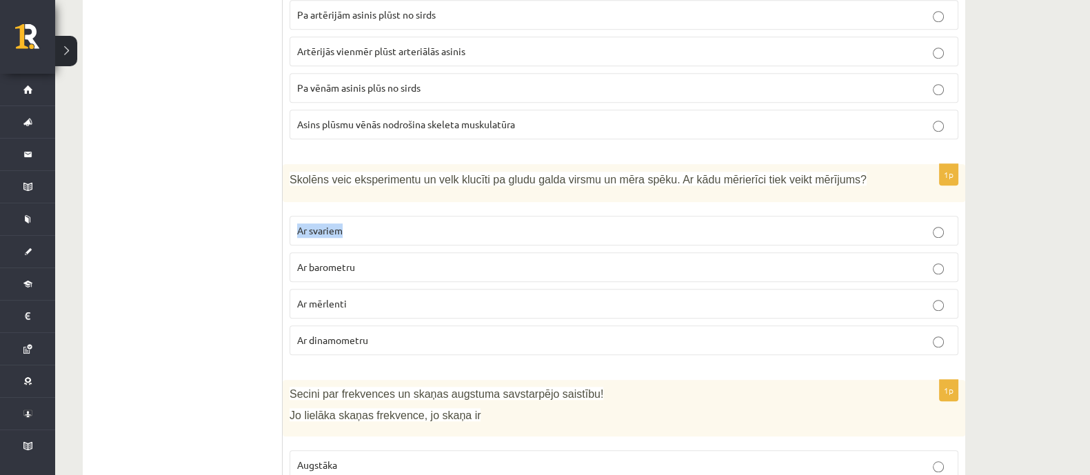
drag, startPoint x: 296, startPoint y: 222, endPoint x: 350, endPoint y: 229, distance: 54.2
click at [350, 229] on label "Ar svariem" at bounding box center [624, 231] width 669 height 30
drag, startPoint x: 298, startPoint y: 261, endPoint x: 358, endPoint y: 265, distance: 60.1
click at [358, 265] on p "Ar barometru" at bounding box center [623, 267] width 653 height 14
click at [362, 265] on p "Ar barometru" at bounding box center [623, 267] width 653 height 14
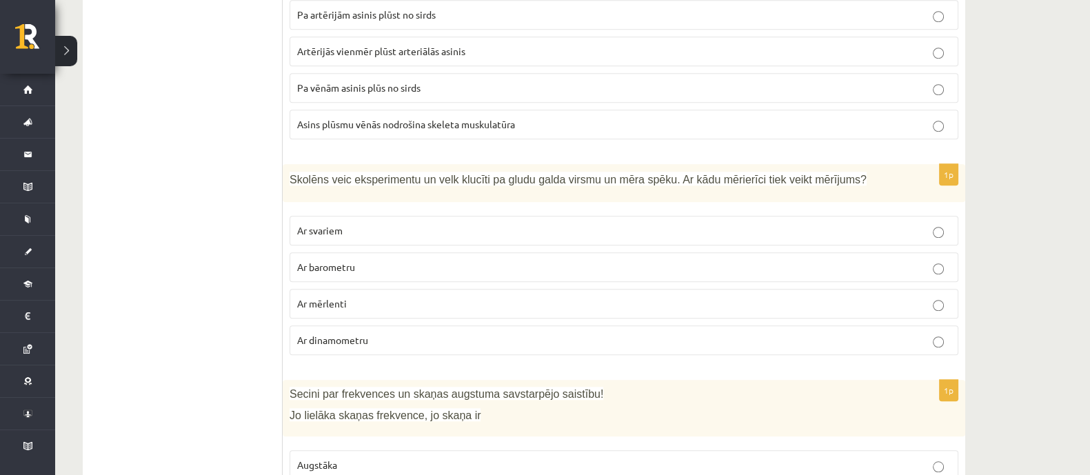
click at [300, 261] on span "Ar barometru" at bounding box center [326, 267] width 58 height 12
click at [334, 261] on span "Ar barometru" at bounding box center [326, 267] width 58 height 12
drag, startPoint x: 357, startPoint y: 263, endPoint x: 296, endPoint y: 262, distance: 60.7
click at [297, 262] on p "Ar barometru" at bounding box center [623, 267] width 653 height 14
drag, startPoint x: 343, startPoint y: 301, endPoint x: 287, endPoint y: 297, distance: 55.9
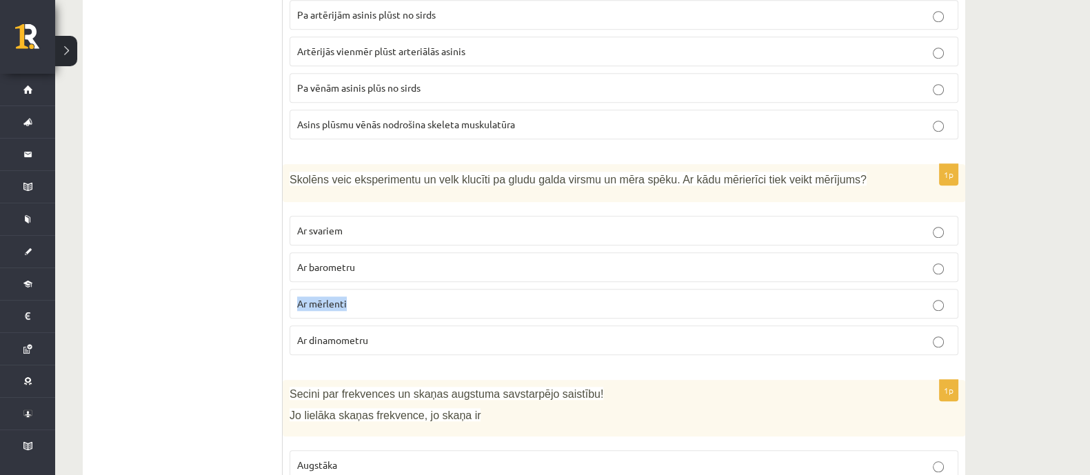
click at [287, 297] on div "1p Skolēns veic eksperimentu un velk klucīti pa gludu galda virsmu un mēra spēk…" at bounding box center [624, 265] width 682 height 202
drag, startPoint x: 369, startPoint y: 334, endPoint x: 296, endPoint y: 334, distance: 72.4
click at [297, 334] on p "Ar dinamometru" at bounding box center [623, 340] width 653 height 14
click at [418, 333] on p "Ar dinamometru" at bounding box center [623, 340] width 653 height 14
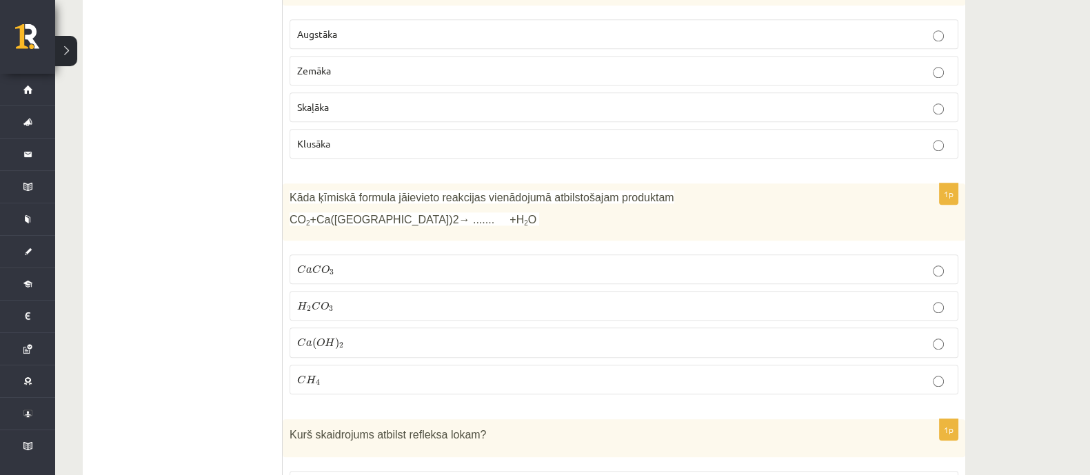
scroll to position [1809, 0]
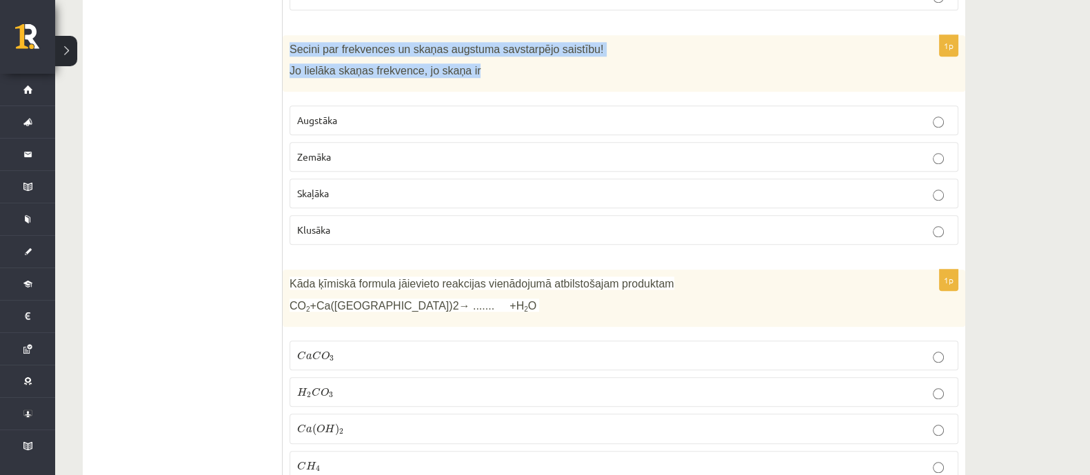
drag, startPoint x: 292, startPoint y: 41, endPoint x: 590, endPoint y: 53, distance: 298.7
click at [593, 53] on div "Secini par frekvences un skaņas augstuma savstarpējo saistību! Jo lielāka skaņa…" at bounding box center [624, 63] width 682 height 57
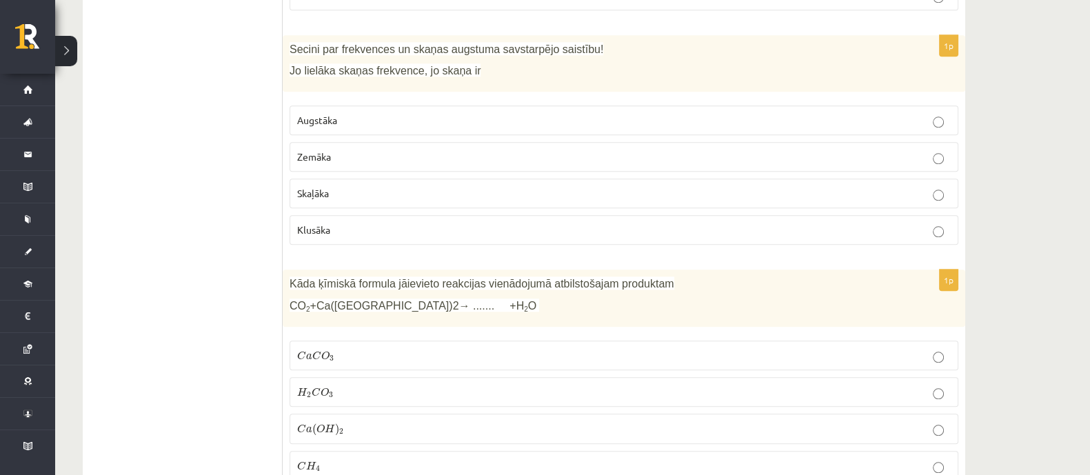
drag, startPoint x: 296, startPoint y: 112, endPoint x: 306, endPoint y: 112, distance: 9.7
click at [303, 114] on span "Augstāka" at bounding box center [317, 120] width 40 height 12
drag, startPoint x: 313, startPoint y: 113, endPoint x: 304, endPoint y: 119, distance: 10.5
click at [336, 124] on label "Augstāka" at bounding box center [624, 120] width 669 height 30
drag, startPoint x: 297, startPoint y: 117, endPoint x: 341, endPoint y: 119, distance: 44.1
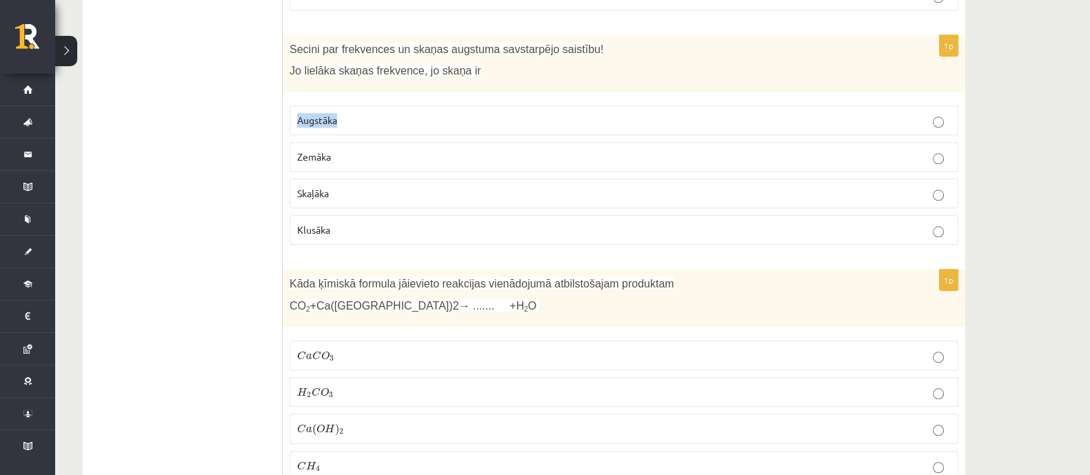
click at [341, 119] on p "Augstāka" at bounding box center [623, 120] width 653 height 14
drag, startPoint x: 298, startPoint y: 150, endPoint x: 335, endPoint y: 154, distance: 36.8
click at [335, 154] on p "Zemāka" at bounding box center [623, 157] width 653 height 14
drag, startPoint x: 300, startPoint y: 185, endPoint x: 331, endPoint y: 187, distance: 31.1
click at [329, 187] on span "Skaļāka" at bounding box center [313, 193] width 32 height 12
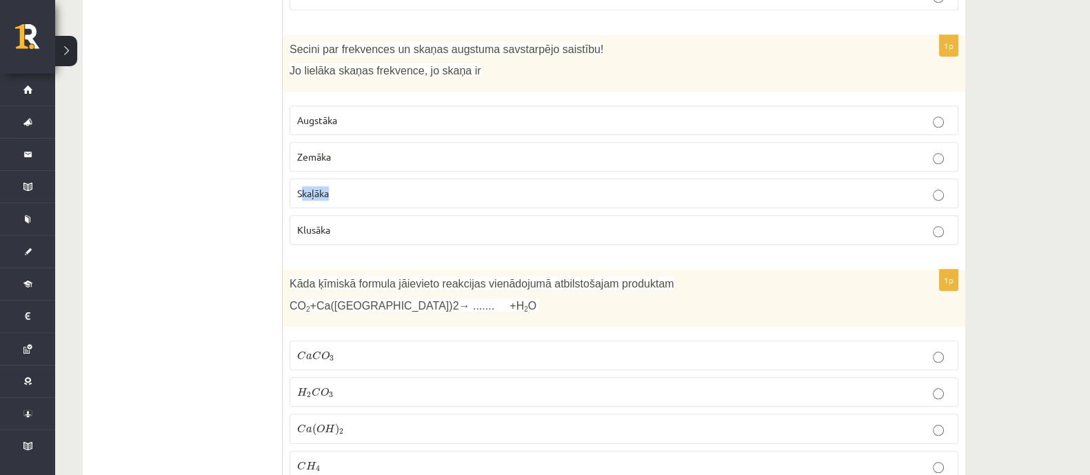
click at [303, 190] on span "Skaļāka" at bounding box center [313, 193] width 32 height 12
drag, startPoint x: 296, startPoint y: 188, endPoint x: 332, endPoint y: 189, distance: 35.2
click at [332, 189] on p "Skaļāka" at bounding box center [623, 193] width 653 height 14
drag, startPoint x: 298, startPoint y: 225, endPoint x: 323, endPoint y: 225, distance: 24.8
click at [323, 225] on span "Klusāka" at bounding box center [313, 229] width 33 height 12
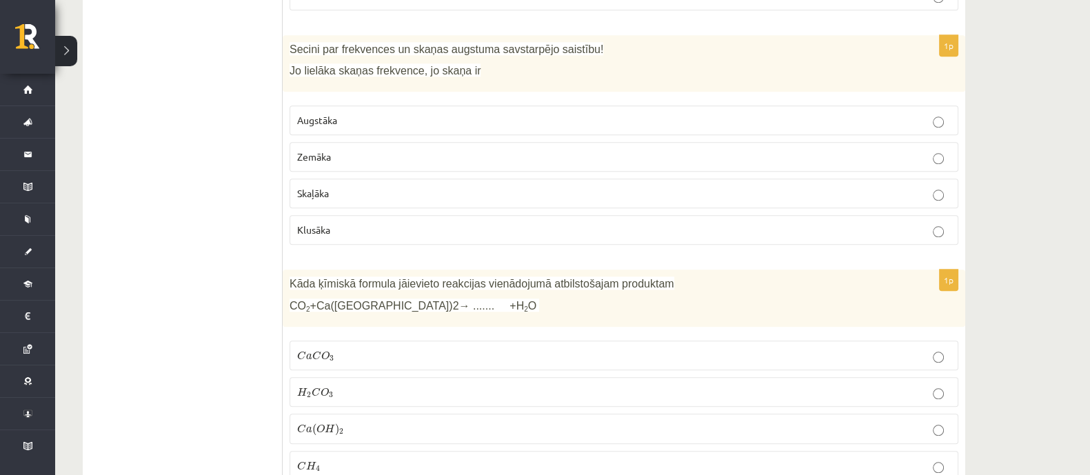
drag, startPoint x: 334, startPoint y: 225, endPoint x: 296, endPoint y: 227, distance: 37.9
click at [332, 227] on p "Klusāka" at bounding box center [623, 230] width 653 height 14
drag, startPoint x: 295, startPoint y: 227, endPoint x: 334, endPoint y: 227, distance: 39.3
click at [334, 227] on label "Klusāka" at bounding box center [624, 230] width 669 height 30
click at [348, 113] on p "Augstāka" at bounding box center [623, 120] width 653 height 14
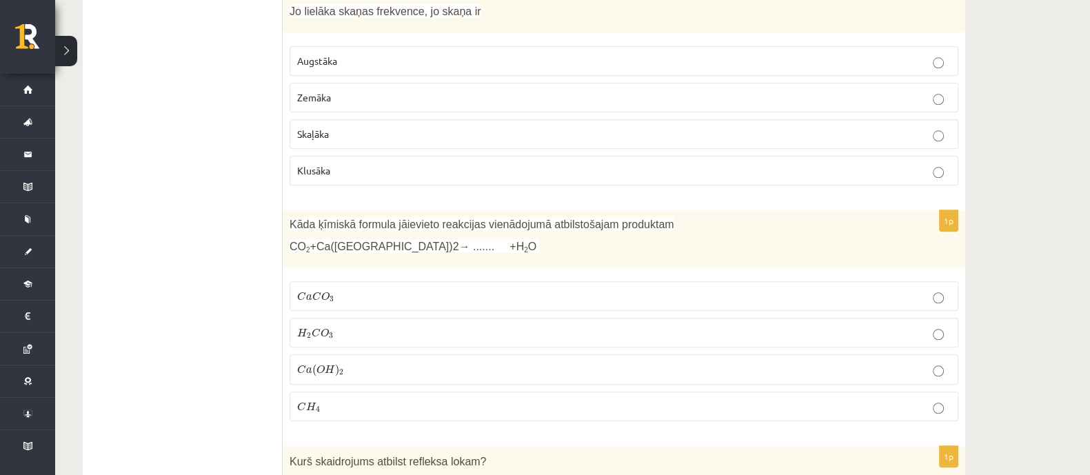
scroll to position [1896, 0]
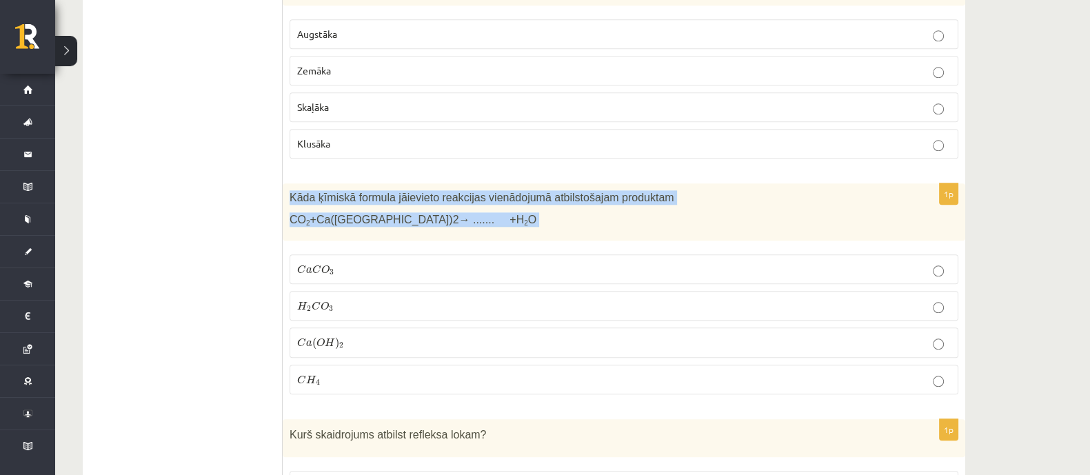
drag, startPoint x: 290, startPoint y: 191, endPoint x: 441, endPoint y: 207, distance: 151.8
click at [441, 207] on div "Kāda ķīmiskā formula jāievieto reakcijas vienādojumā atbilstošajam produktam CO…" at bounding box center [624, 211] width 682 height 57
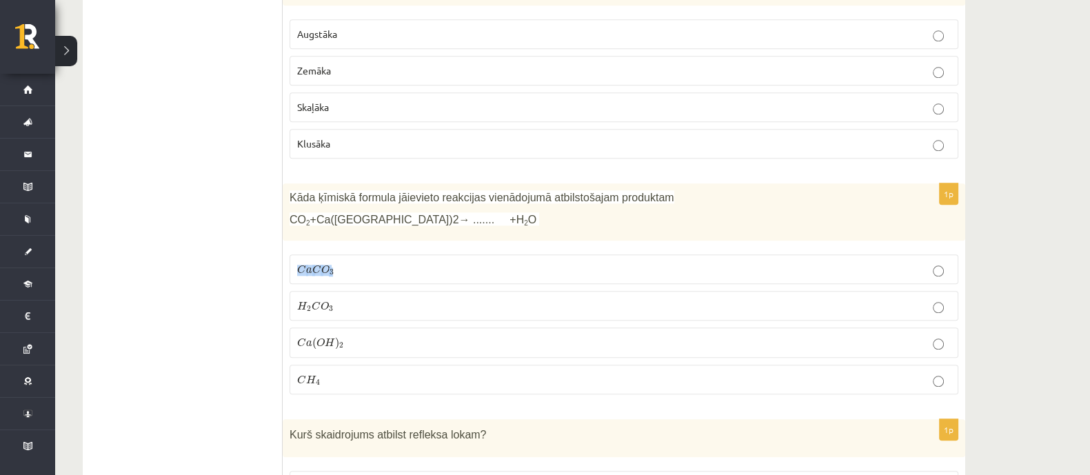
drag, startPoint x: 296, startPoint y: 263, endPoint x: 338, endPoint y: 263, distance: 41.4
click at [338, 263] on label "C a C O 3 C a C O 3" at bounding box center [624, 269] width 669 height 30
click at [338, 263] on p "C a C O 3 C a C O 3" at bounding box center [623, 269] width 653 height 14
drag, startPoint x: 302, startPoint y: 263, endPoint x: 314, endPoint y: 263, distance: 11.7
click at [312, 265] on span "C a C O 3" at bounding box center [315, 270] width 37 height 11
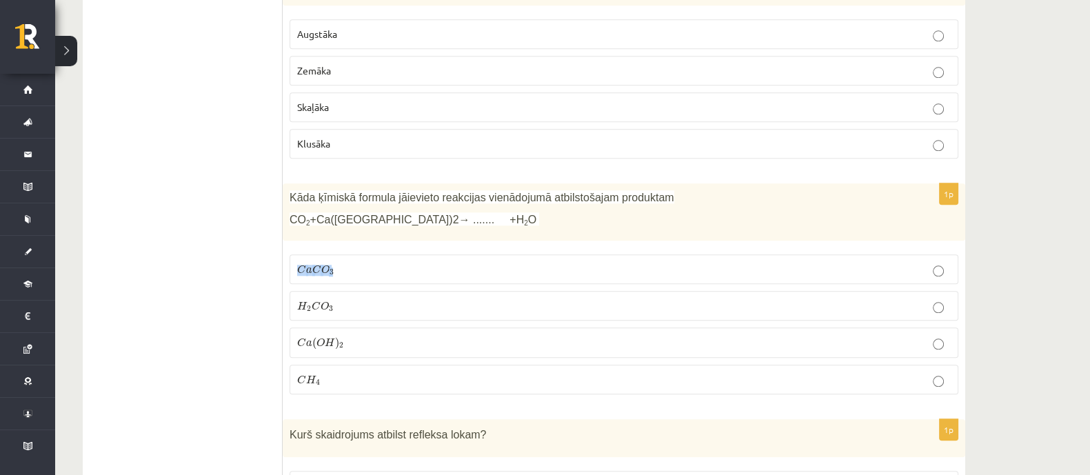
drag, startPoint x: 296, startPoint y: 263, endPoint x: 332, endPoint y: 263, distance: 35.2
click at [332, 265] on span "C a C O 3" at bounding box center [315, 270] width 37 height 11
drag, startPoint x: 338, startPoint y: 260, endPoint x: 308, endPoint y: 270, distance: 31.4
click at [308, 270] on label "C a C O 3 C a C O 3" at bounding box center [624, 269] width 669 height 30
drag, startPoint x: 299, startPoint y: 261, endPoint x: 338, endPoint y: 262, distance: 38.6
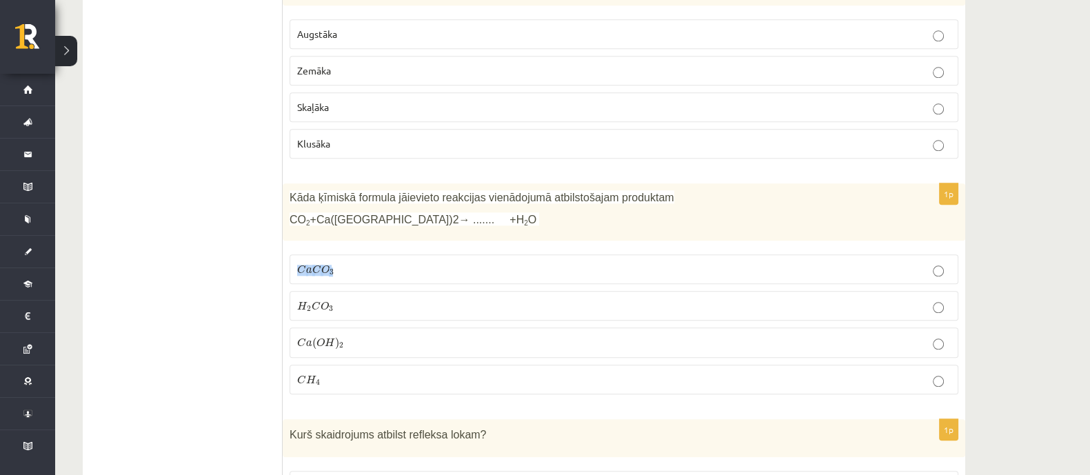
click at [338, 262] on p "C a C O 3 C a C O 3" at bounding box center [623, 269] width 653 height 14
click at [366, 262] on p "C a C O 3 C a C O 3" at bounding box center [623, 269] width 653 height 14
click at [351, 254] on label "C a C O 3 C a C O 3" at bounding box center [624, 269] width 669 height 30
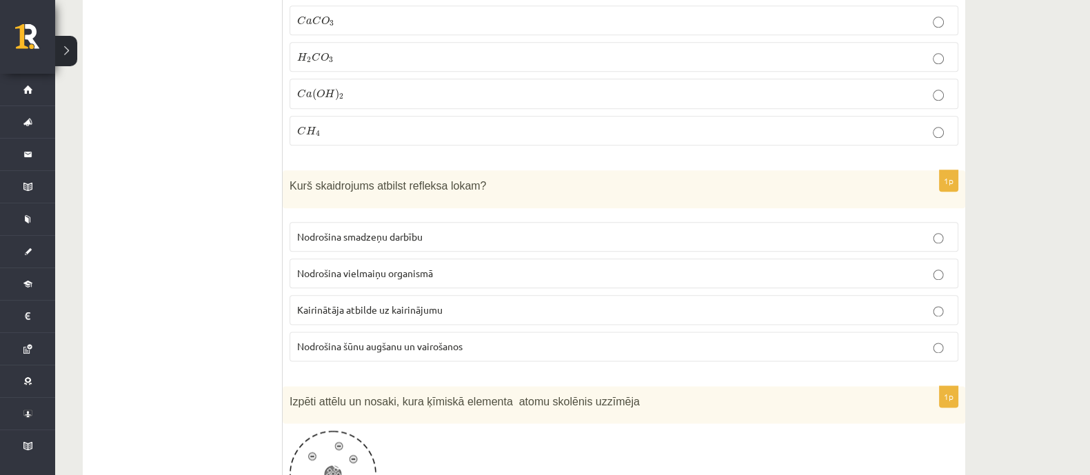
scroll to position [2153, 0]
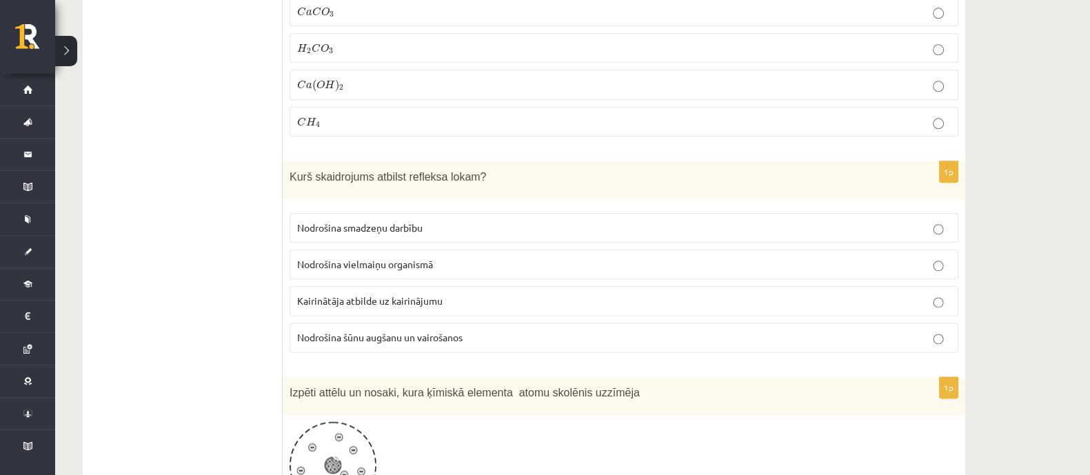
click at [290, 171] on span "Kurš skaidrojums atbilst refleksa lokam?" at bounding box center [388, 177] width 196 height 12
drag, startPoint x: 365, startPoint y: 164, endPoint x: 420, endPoint y: 174, distance: 56.0
click at [420, 174] on div "Kurš skaidrojums atbilst refleksa lokam?" at bounding box center [624, 180] width 682 height 38
drag, startPoint x: 292, startPoint y: 165, endPoint x: 465, endPoint y: 169, distance: 173.8
click at [472, 172] on p "Kurš skaidrojums atbilst refleksa lokam?" at bounding box center [590, 176] width 600 height 16
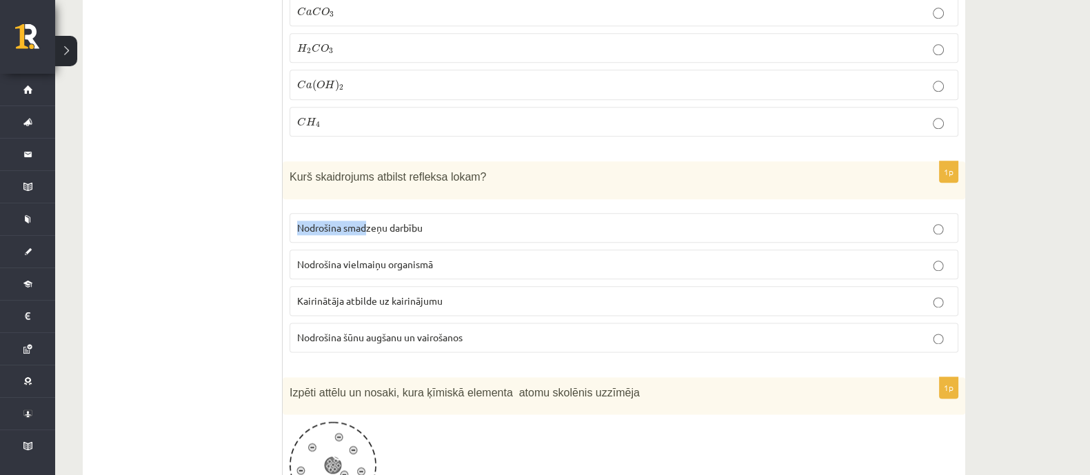
drag, startPoint x: 295, startPoint y: 220, endPoint x: 400, endPoint y: 229, distance: 105.2
click at [389, 229] on label "Nodrošina smadzeņu darbību" at bounding box center [624, 228] width 669 height 30
drag, startPoint x: 436, startPoint y: 226, endPoint x: 428, endPoint y: 221, distance: 9.9
click at [429, 221] on label "Nodrošina smadzeņu darbību" at bounding box center [624, 228] width 669 height 30
drag, startPoint x: 294, startPoint y: 219, endPoint x: 424, endPoint y: 222, distance: 130.3
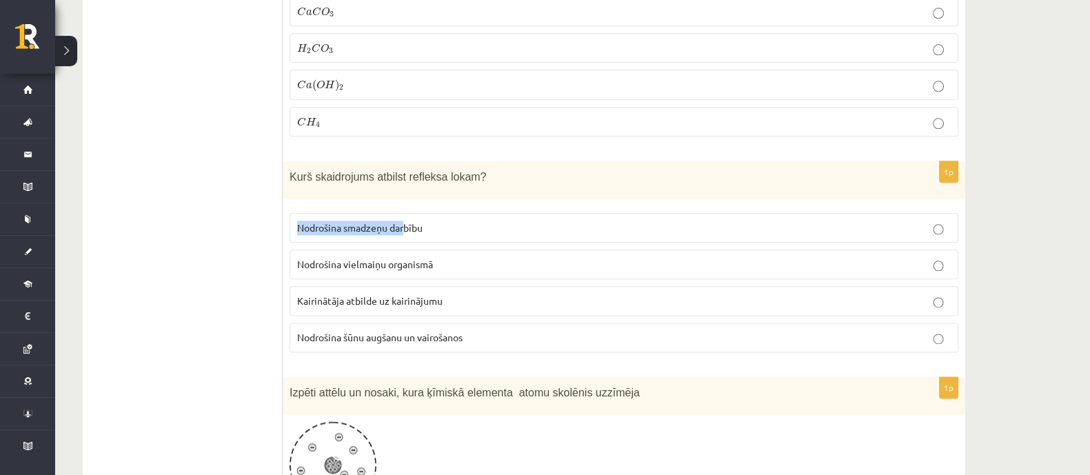
click at [424, 222] on label "Nodrošina smadzeņu darbību" at bounding box center [624, 228] width 669 height 30
click at [298, 260] on p "Nodrošina vielmaiņu organismā" at bounding box center [623, 264] width 653 height 14
drag, startPoint x: 334, startPoint y: 260, endPoint x: 302, endPoint y: 251, distance: 33.6
click at [327, 257] on p "Nodrošina vielmaiņu organismā" at bounding box center [623, 264] width 653 height 14
drag, startPoint x: 290, startPoint y: 252, endPoint x: 303, endPoint y: 252, distance: 13.1
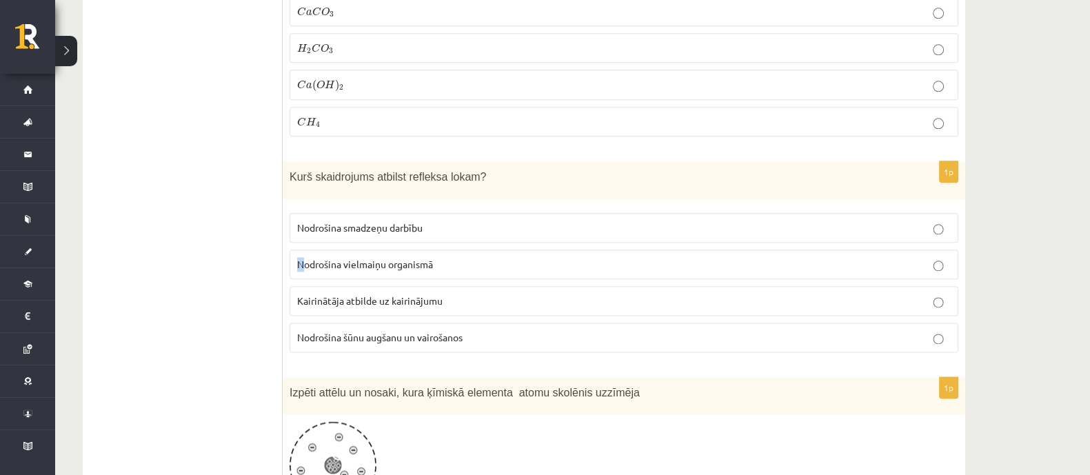
click at [303, 252] on label "Nodrošina vielmaiņu organismā" at bounding box center [624, 265] width 669 height 30
click at [330, 261] on label "Nodrošina vielmaiņu organismā" at bounding box center [624, 265] width 669 height 30
drag, startPoint x: 296, startPoint y: 253, endPoint x: 436, endPoint y: 263, distance: 139.6
click at [405, 258] on label "Nodrošina vielmaiņu organismā" at bounding box center [624, 265] width 669 height 30
drag, startPoint x: 445, startPoint y: 265, endPoint x: 436, endPoint y: 261, distance: 10.5
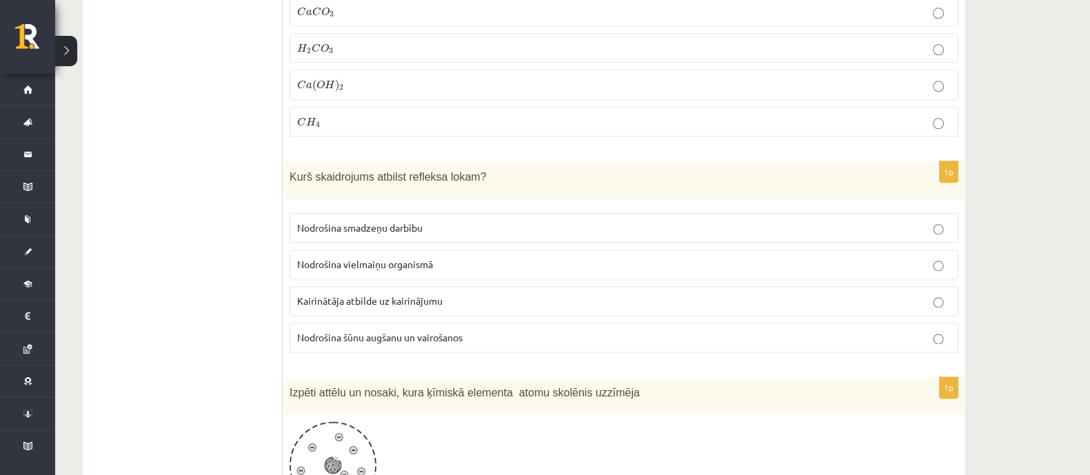
click at [436, 261] on label "Nodrošina vielmaiņu organismā" at bounding box center [624, 265] width 669 height 30
drag, startPoint x: 298, startPoint y: 255, endPoint x: 396, endPoint y: 260, distance: 97.3
click at [396, 260] on p "Nodrošina vielmaiņu organismā" at bounding box center [623, 264] width 653 height 14
drag, startPoint x: 403, startPoint y: 261, endPoint x: 334, endPoint y: 256, distance: 69.1
click at [410, 260] on p "Nodrošina vielmaiņu organismā" at bounding box center [623, 264] width 653 height 14
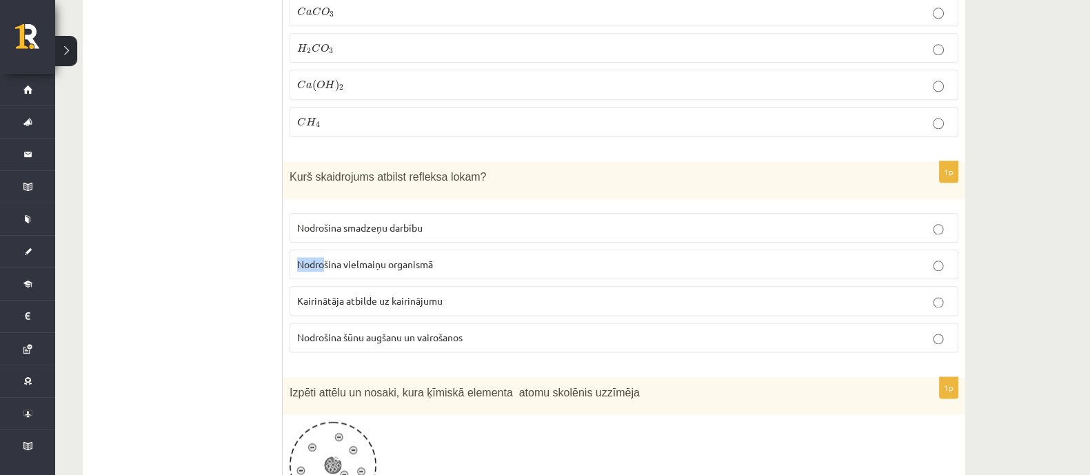
drag, startPoint x: 300, startPoint y: 256, endPoint x: 328, endPoint y: 258, distance: 28.3
click at [327, 258] on span "Nodrošina vielmaiņu organismā" at bounding box center [365, 264] width 136 height 12
click at [378, 258] on span "Nodrošina vielmaiņu organismā" at bounding box center [365, 264] width 136 height 12
drag, startPoint x: 434, startPoint y: 255, endPoint x: 314, endPoint y: 255, distance: 119.9
click at [315, 257] on p "Nodrošina vielmaiņu organismā" at bounding box center [623, 264] width 653 height 14
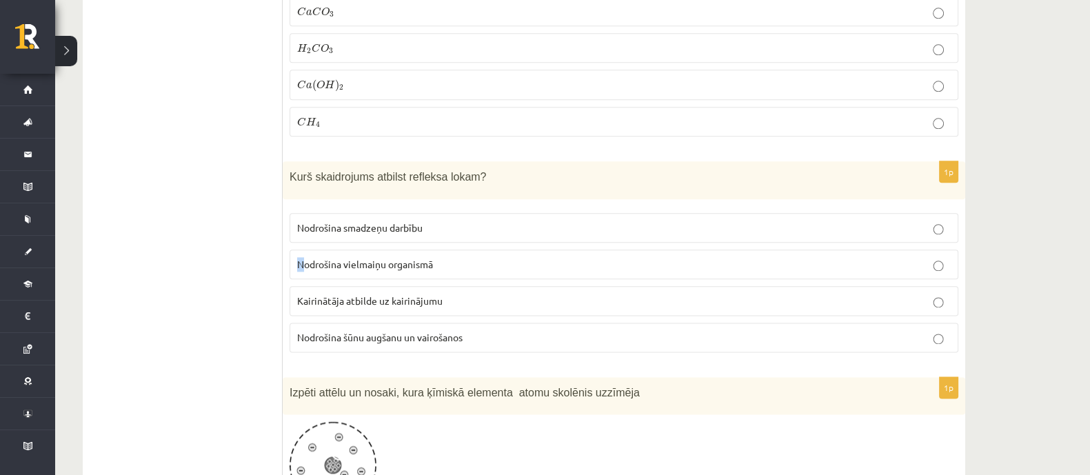
click at [299, 258] on span "Nodrošina vielmaiņu organismā" at bounding box center [365, 264] width 136 height 12
drag, startPoint x: 296, startPoint y: 256, endPoint x: 321, endPoint y: 256, distance: 24.1
click at [317, 258] on span "Nodrošina vielmaiņu organismā" at bounding box center [365, 264] width 136 height 12
drag, startPoint x: 328, startPoint y: 257, endPoint x: 311, endPoint y: 254, distance: 17.6
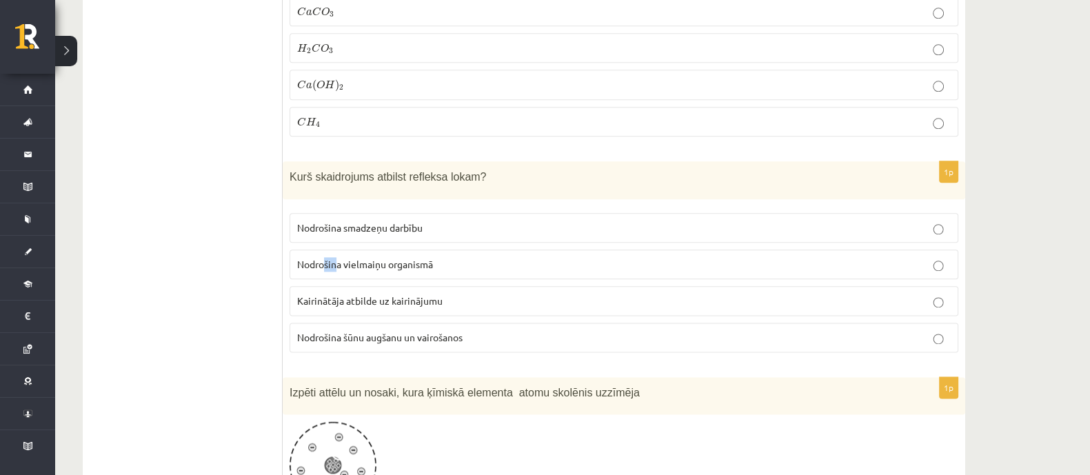
click at [338, 258] on span "Nodrošina vielmaiņu organismā" at bounding box center [365, 264] width 136 height 12
click at [301, 258] on span "Nodrošina vielmaiņu organismā" at bounding box center [365, 264] width 136 height 12
drag, startPoint x: 301, startPoint y: 254, endPoint x: 357, endPoint y: 256, distance: 56.6
click at [357, 258] on span "Nodrošina vielmaiņu organismā" at bounding box center [365, 264] width 136 height 12
drag, startPoint x: 376, startPoint y: 260, endPoint x: 318, endPoint y: 253, distance: 58.3
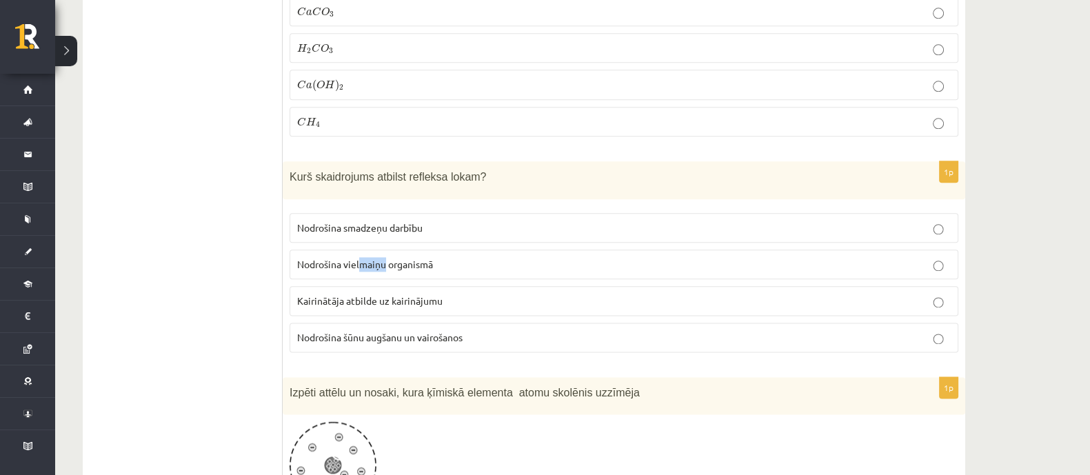
click at [379, 258] on span "Nodrošina vielmaiņu organismā" at bounding box center [365, 264] width 136 height 12
drag, startPoint x: 296, startPoint y: 253, endPoint x: 323, endPoint y: 258, distance: 26.8
click at [317, 257] on label "Nodrošina vielmaiņu organismā" at bounding box center [624, 265] width 669 height 30
drag, startPoint x: 323, startPoint y: 258, endPoint x: 313, endPoint y: 259, distance: 9.7
click at [332, 260] on p "Nodrošina vielmaiņu organismā" at bounding box center [623, 264] width 653 height 14
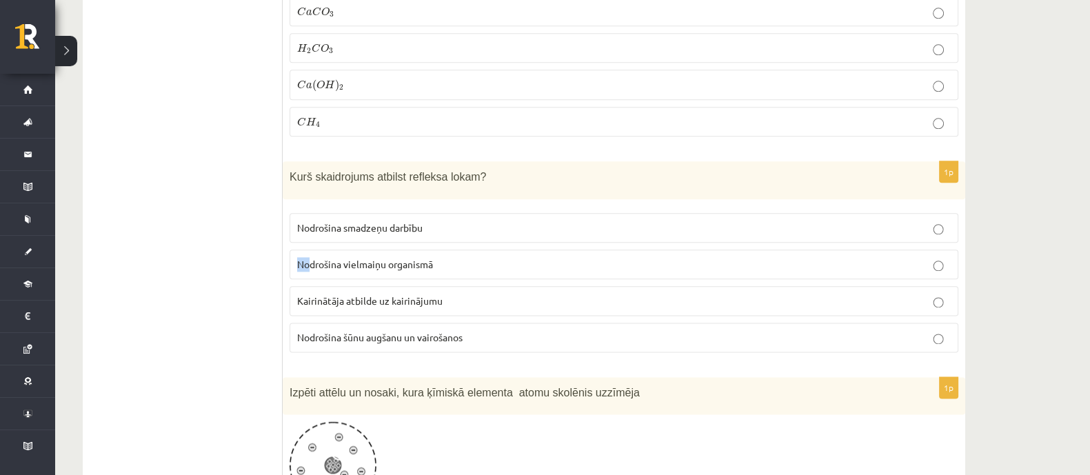
drag, startPoint x: 296, startPoint y: 256, endPoint x: 318, endPoint y: 258, distance: 22.1
click at [317, 258] on span "Nodrošina vielmaiņu organismā" at bounding box center [365, 264] width 136 height 12
drag, startPoint x: 323, startPoint y: 258, endPoint x: 300, endPoint y: 260, distance: 22.8
click at [327, 260] on p "Nodrošina vielmaiņu organismā" at bounding box center [623, 264] width 653 height 14
drag, startPoint x: 298, startPoint y: 260, endPoint x: 441, endPoint y: 265, distance: 142.8
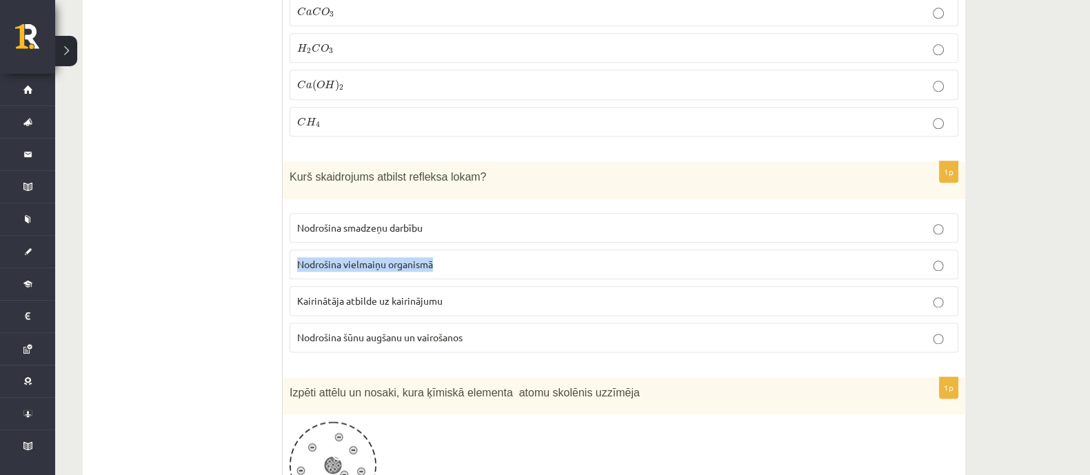
click at [441, 265] on label "Nodrošina vielmaiņu organismā" at bounding box center [624, 265] width 669 height 30
drag, startPoint x: 297, startPoint y: 292, endPoint x: 324, endPoint y: 292, distance: 26.9
click at [320, 294] on span "Kairinātāja atbilde uz kairinājumu" at bounding box center [369, 300] width 145 height 12
drag, startPoint x: 368, startPoint y: 295, endPoint x: 316, endPoint y: 283, distance: 53.0
click at [358, 294] on p "Kairinātāja atbilde uz kairinājumu" at bounding box center [623, 301] width 653 height 14
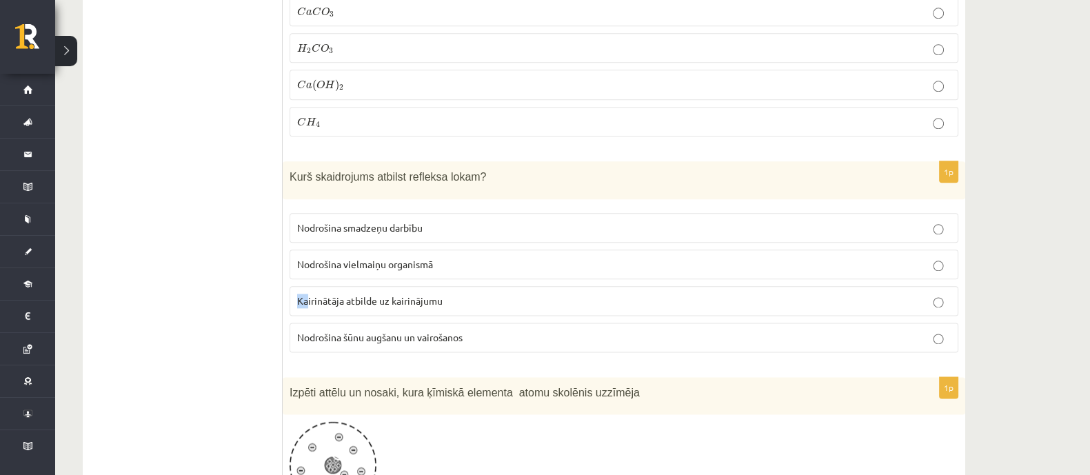
drag, startPoint x: 299, startPoint y: 291, endPoint x: 314, endPoint y: 291, distance: 15.2
click at [314, 294] on span "Kairinātāja atbilde uz kairinājumu" at bounding box center [369, 300] width 145 height 12
drag, startPoint x: 339, startPoint y: 297, endPoint x: 286, endPoint y: 290, distance: 53.5
click at [321, 294] on label "Kairinātāja atbilde uz kairinājumu" at bounding box center [624, 301] width 669 height 30
drag, startPoint x: 298, startPoint y: 294, endPoint x: 429, endPoint y: 284, distance: 131.4
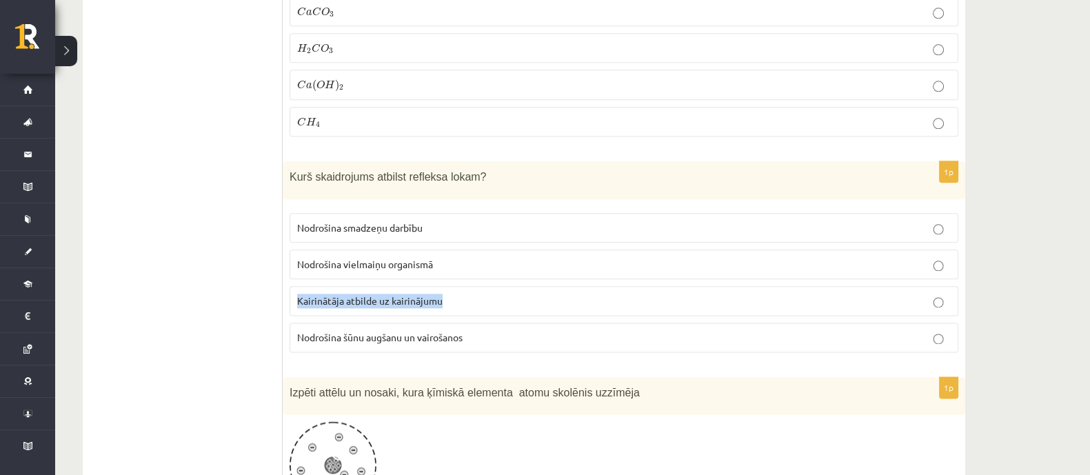
click at [443, 298] on label "Kairinātāja atbilde uz kairinājumu" at bounding box center [624, 301] width 669 height 30
drag, startPoint x: 297, startPoint y: 328, endPoint x: 358, endPoint y: 335, distance: 61.7
click at [347, 336] on label "Nodrošina šūnu augšanu un vairošanos" at bounding box center [624, 338] width 669 height 30
click at [373, 330] on label "Nodrošina šūnu augšanu un vairošanos" at bounding box center [624, 338] width 669 height 30
click at [376, 331] on span "Nodrošina šūnu augšanu un vairošanos" at bounding box center [379, 337] width 165 height 12
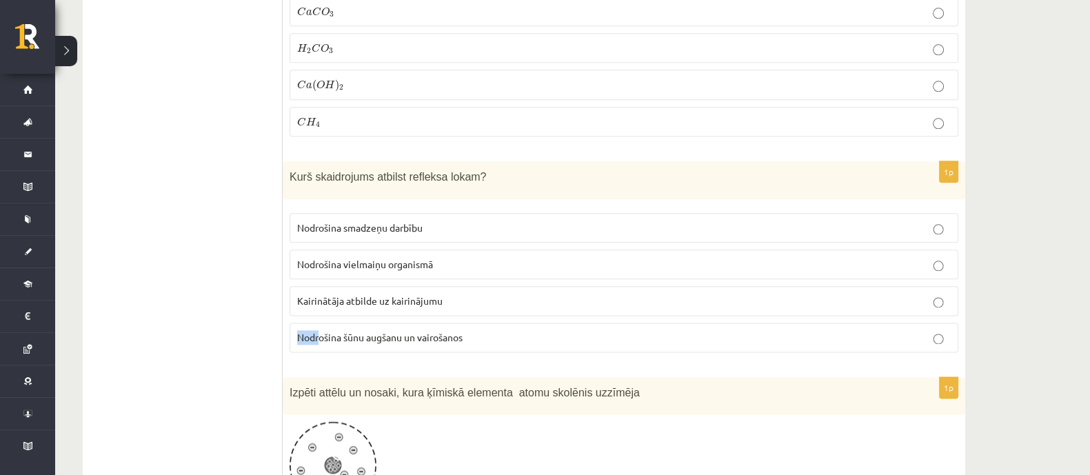
drag, startPoint x: 300, startPoint y: 329, endPoint x: 321, endPoint y: 328, distance: 20.7
click at [321, 331] on span "Nodrošina šūnu augšanu un vairošanos" at bounding box center [379, 337] width 165 height 12
drag, startPoint x: 349, startPoint y: 330, endPoint x: 317, endPoint y: 329, distance: 31.7
click at [327, 331] on span "Nodrošina šūnu augšanu un vairošanos" at bounding box center [379, 337] width 165 height 12
drag, startPoint x: 298, startPoint y: 325, endPoint x: 334, endPoint y: 328, distance: 36.0
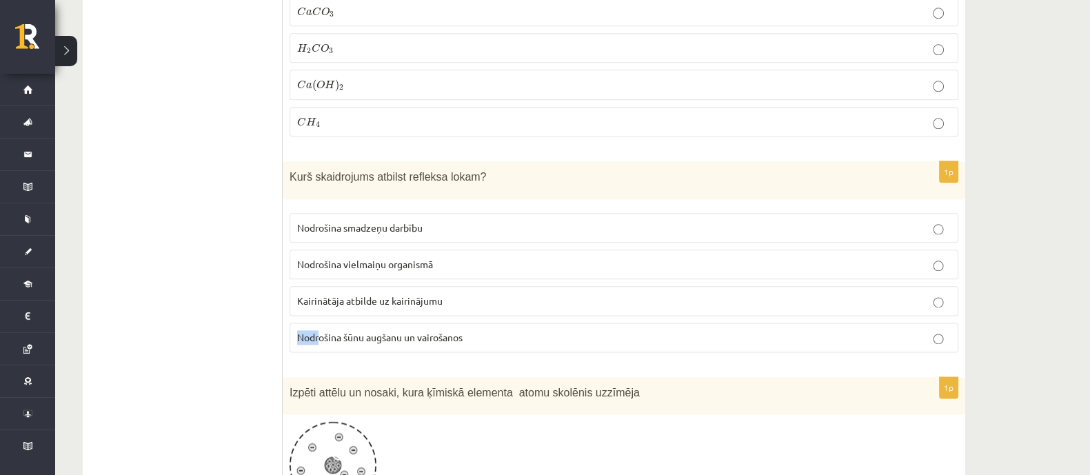
click at [321, 331] on span "Nodrošina šūnu augšanu un vairošanos" at bounding box center [379, 337] width 165 height 12
drag, startPoint x: 334, startPoint y: 328, endPoint x: 307, endPoint y: 329, distance: 27.6
click at [346, 331] on span "Nodrošina šūnu augšanu un vairošanos" at bounding box center [379, 337] width 165 height 12
drag, startPoint x: 300, startPoint y: 329, endPoint x: 463, endPoint y: 324, distance: 163.5
click at [468, 330] on p "Nodrošina šūnu augšanu un vairošanos" at bounding box center [623, 337] width 653 height 14
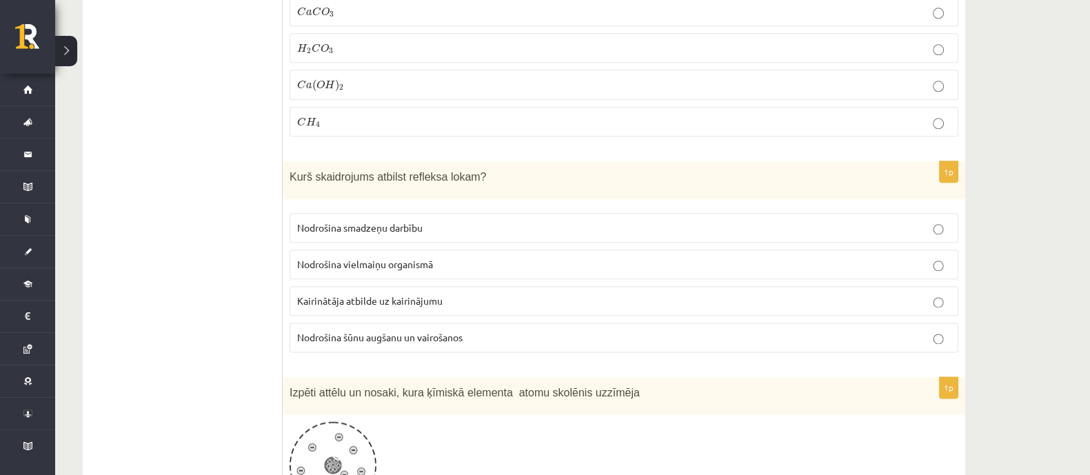
click at [386, 294] on span "Kairinātāja atbilde uz kairinājumu" at bounding box center [369, 300] width 145 height 12
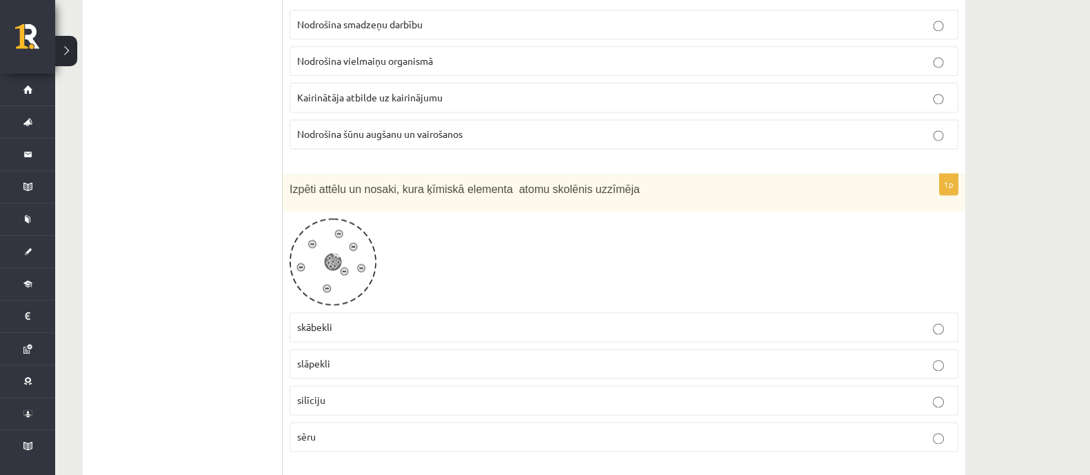
scroll to position [2412, 0]
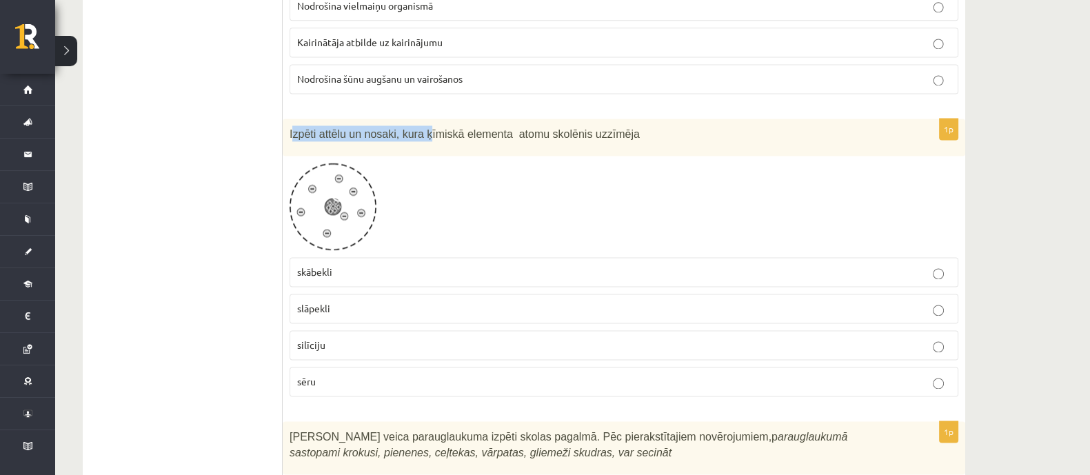
drag, startPoint x: 292, startPoint y: 121, endPoint x: 316, endPoint y: 123, distance: 24.9
click at [404, 128] on span "Izpēti attēlu un nosaki, kura ķīmiskā elementa atomu skolēnis uzzīmēja" at bounding box center [465, 134] width 350 height 12
drag, startPoint x: 286, startPoint y: 122, endPoint x: 298, endPoint y: 72, distance: 51.7
click at [287, 121] on div "Izpēti attēlu un nosaki, kura ķīmiskā elementa atomu skolēnis uzzīmēja" at bounding box center [624, 138] width 682 height 38
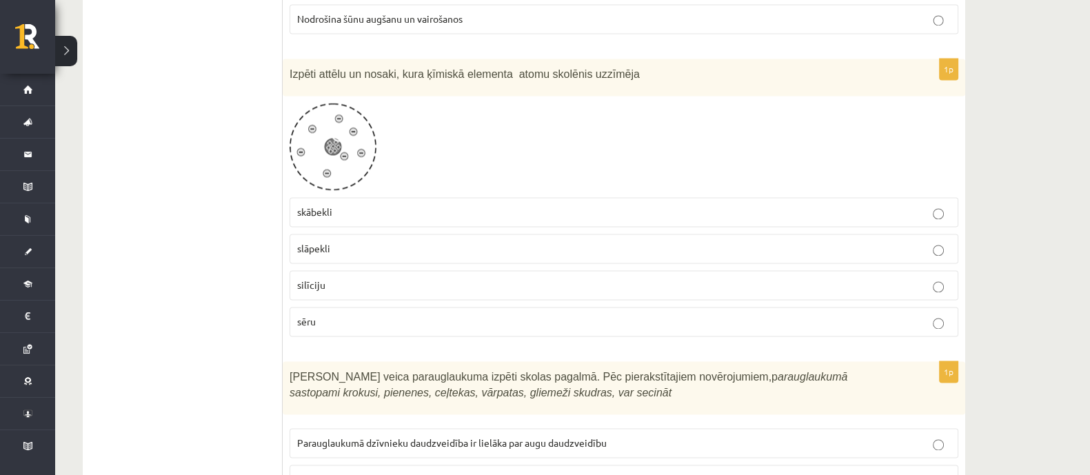
scroll to position [2498, 0]
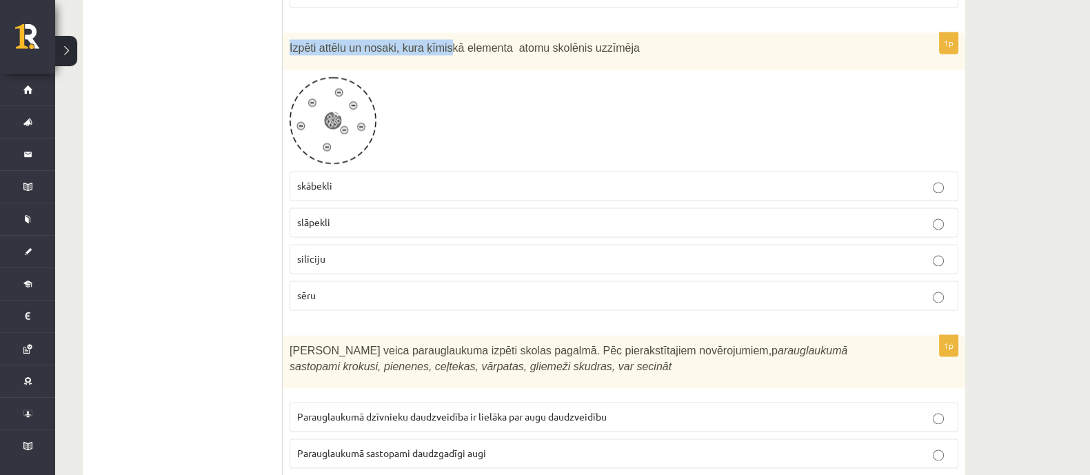
drag, startPoint x: 289, startPoint y: 35, endPoint x: 513, endPoint y: 31, distance: 224.1
click at [461, 32] on div "Izpēti attēlu un nosaki, kura ķīmiskā elementa atomu skolēnis uzzīmēja" at bounding box center [624, 51] width 682 height 38
drag, startPoint x: 590, startPoint y: 34, endPoint x: 556, endPoint y: 34, distance: 33.8
click at [567, 42] on span "Izpēti attēlu un nosaki, kura ķīmiskā elementa atomu skolēnis uzzīmēja" at bounding box center [465, 48] width 350 height 12
drag, startPoint x: 291, startPoint y: 37, endPoint x: 331, endPoint y: 37, distance: 40.0
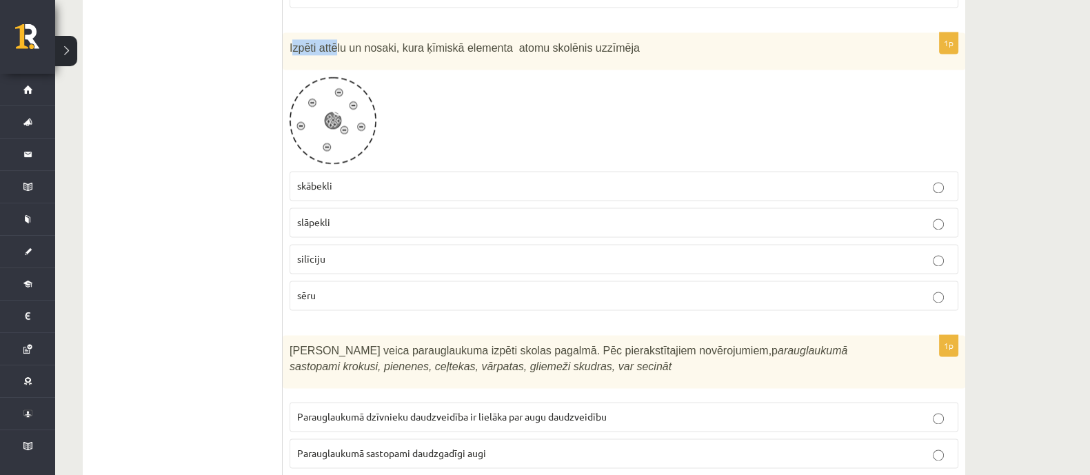
click at [332, 42] on span "Izpēti attēlu un nosaki, kura ķīmiskā elementa atomu skolēnis uzzīmēja" at bounding box center [465, 48] width 350 height 12
click at [287, 34] on div "Izpēti attēlu un nosaki, kura ķīmiskā elementa atomu skolēnis uzzīmēja" at bounding box center [624, 51] width 682 height 38
drag, startPoint x: 290, startPoint y: 34, endPoint x: 407, endPoint y: 39, distance: 117.3
click at [403, 42] on span "Izpēti attēlu un nosaki, kura ķīmiskā elementa atomu skolēnis uzzīmēja" at bounding box center [465, 48] width 350 height 12
drag, startPoint x: 435, startPoint y: 39, endPoint x: 409, endPoint y: 37, distance: 25.6
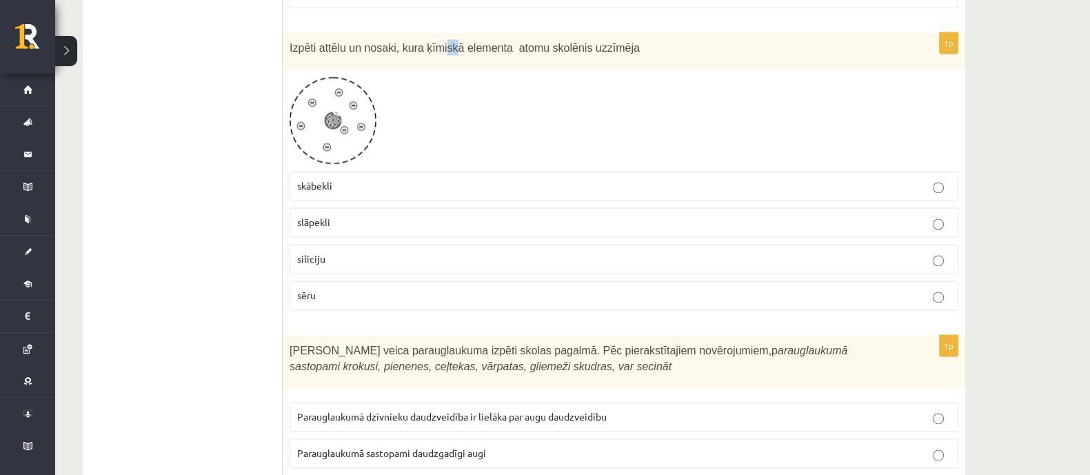
click at [416, 42] on span "Izpēti attēlu un nosaki, kura ķīmiskā elementa atomu skolēnis uzzīmēja" at bounding box center [465, 48] width 350 height 12
drag, startPoint x: 290, startPoint y: 34, endPoint x: 478, endPoint y: 39, distance: 188.3
click at [466, 42] on span "Izpēti attēlu un nosaki, kura ķīmiskā elementa atomu skolēnis uzzīmēja" at bounding box center [465, 48] width 350 height 12
drag, startPoint x: 478, startPoint y: 39, endPoint x: 365, endPoint y: 39, distance: 112.4
click at [491, 42] on span "Izpēti attēlu un nosaki, kura ķīmiskā elementa atomu skolēnis uzzīmēja" at bounding box center [465, 48] width 350 height 12
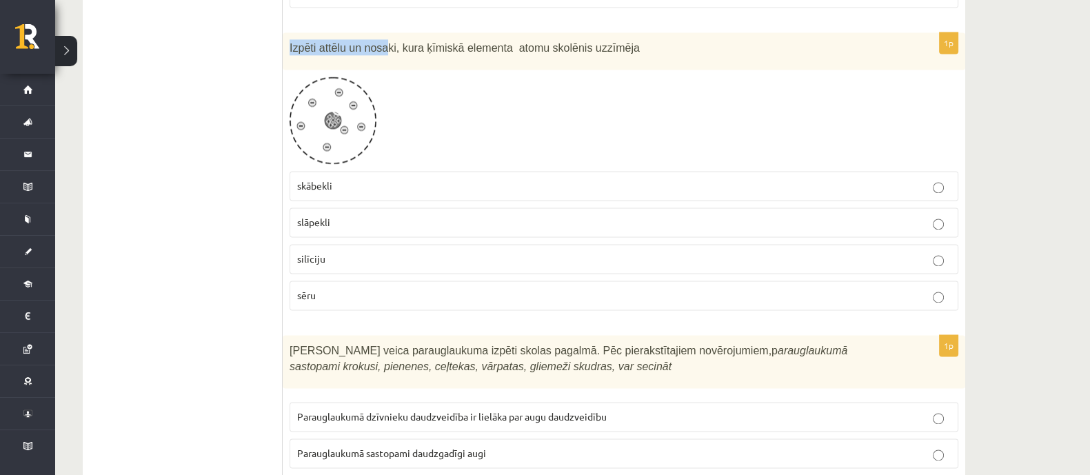
drag, startPoint x: 290, startPoint y: 37, endPoint x: 381, endPoint y: 37, distance: 90.3
click at [379, 42] on span "Izpēti attēlu un nosaki, kura ķīmiskā elementa atomu skolēnis uzzīmēja" at bounding box center [465, 48] width 350 height 12
drag, startPoint x: 386, startPoint y: 37, endPoint x: 301, endPoint y: 36, distance: 84.8
click at [388, 42] on span "Izpēti attēlu un nosaki, kura ķīmiskā elementa atomu skolēnis uzzīmēja" at bounding box center [465, 48] width 350 height 12
drag, startPoint x: 290, startPoint y: 32, endPoint x: 607, endPoint y: 34, distance: 317.1
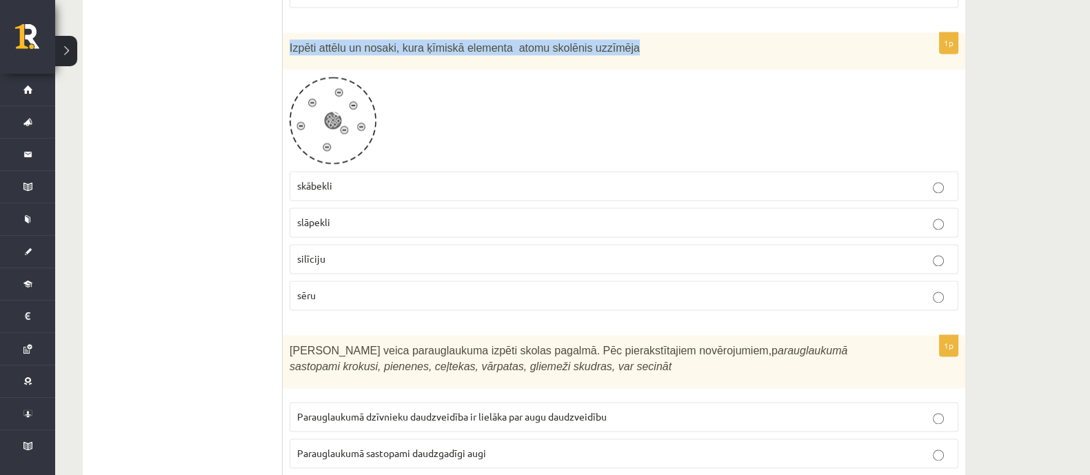
click at [607, 39] on p "Izpēti attēlu un nosaki, kura ķīmiskā elementa atomu skolēnis uzzīmēja" at bounding box center [590, 47] width 600 height 16
drag, startPoint x: 290, startPoint y: 34, endPoint x: 418, endPoint y: 36, distance: 128.9
click at [418, 42] on span "Izpēti attēlu un nosaki, kura ķīmiskā elementa atomu skolēnis uzzīmēja" at bounding box center [465, 48] width 350 height 12
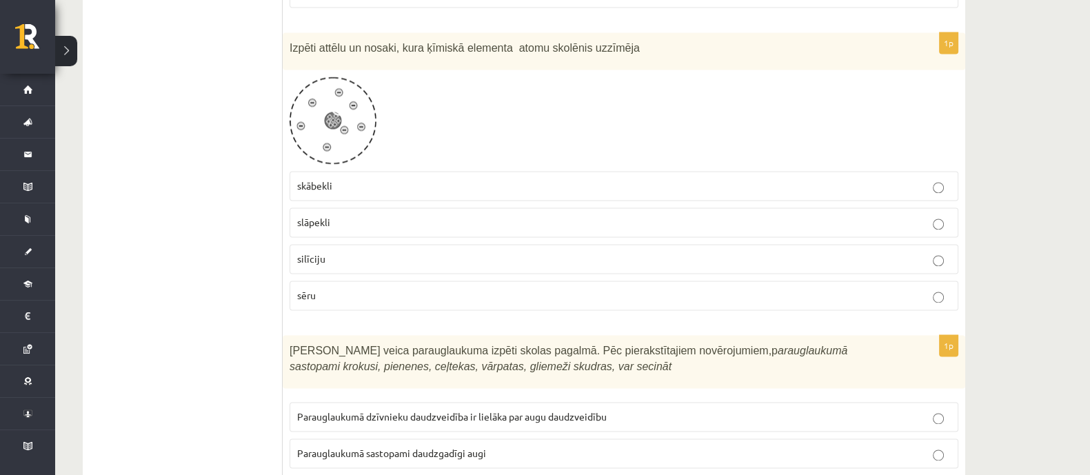
click at [465, 42] on span "Izpēti attēlu un nosaki, kura ķīmiskā elementa atomu skolēnis uzzīmēja" at bounding box center [465, 48] width 350 height 12
click at [288, 36] on div "Izpēti attēlu un nosaki, kura ķīmiskā elementa atomu skolēnis uzzīmēja" at bounding box center [624, 51] width 682 height 38
drag, startPoint x: 290, startPoint y: 34, endPoint x: 336, endPoint y: 36, distance: 46.2
click at [334, 42] on span "Izpēti attēlu un nosaki, kura ķīmiskā elementa atomu skolēnis uzzīmēja" at bounding box center [465, 48] width 350 height 12
drag, startPoint x: 420, startPoint y: 39, endPoint x: 329, endPoint y: 32, distance: 90.6
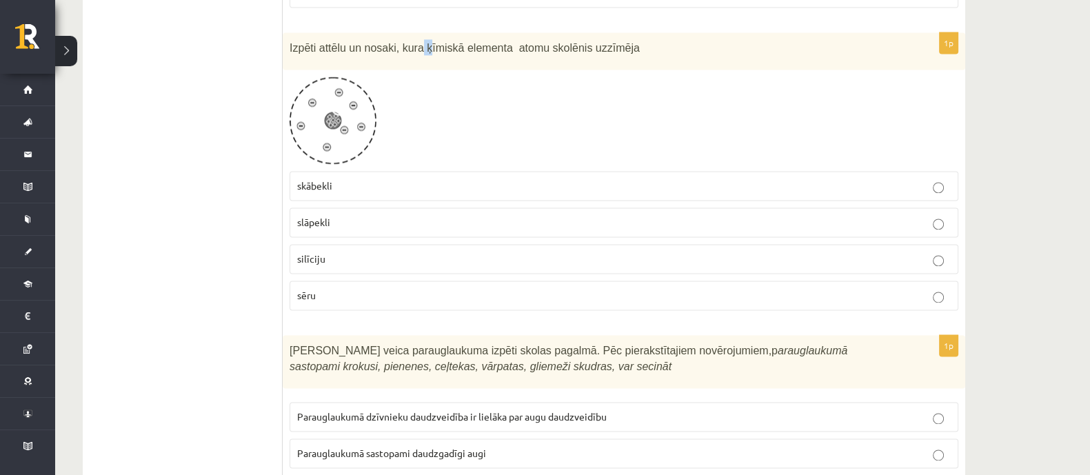
click at [369, 42] on span "Izpēti attēlu un nosaki, kura ķīmiskā elementa atomu skolēnis uzzīmēja" at bounding box center [465, 48] width 350 height 12
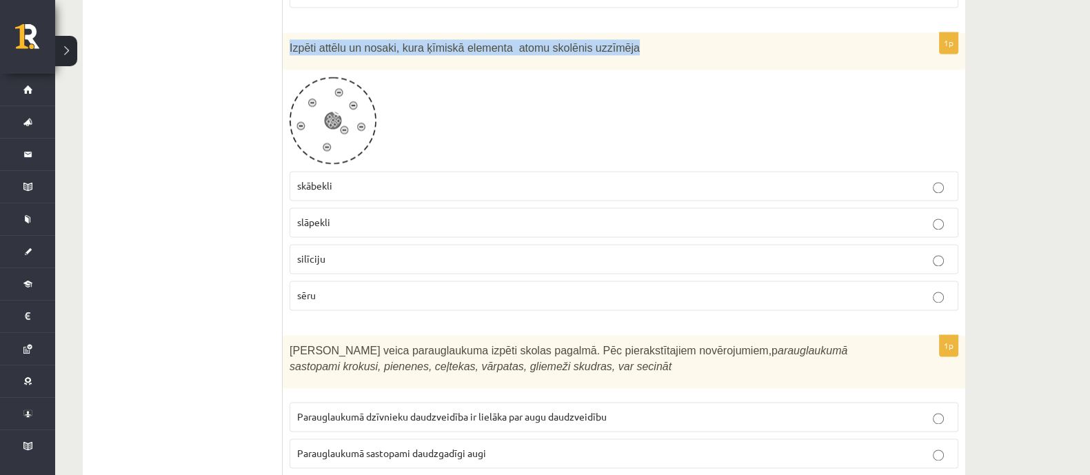
drag, startPoint x: 290, startPoint y: 36, endPoint x: 601, endPoint y: 38, distance: 311.6
click at [603, 42] on span "Izpēti attēlu un nosaki, kura ķīmiskā elementa atomu skolēnis uzzīmēja" at bounding box center [465, 48] width 350 height 12
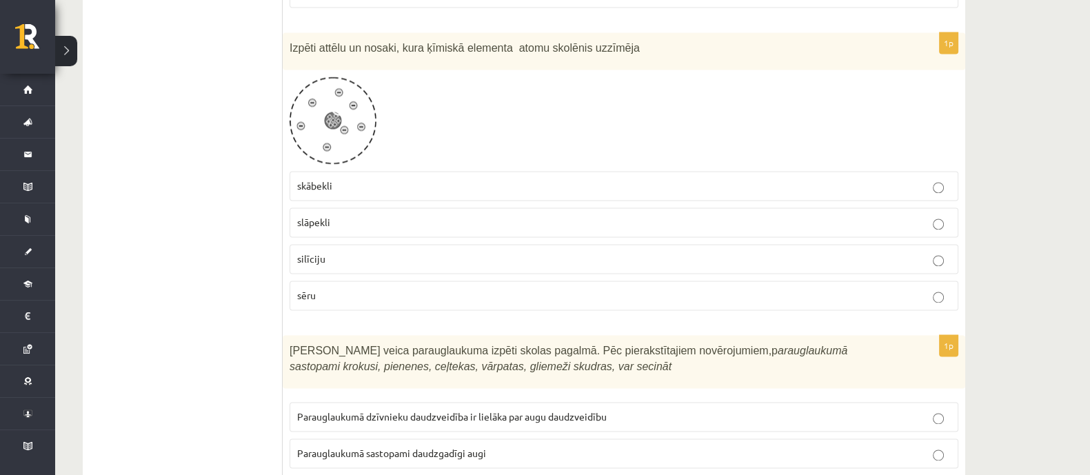
click at [341, 179] on p "skābekli" at bounding box center [623, 186] width 653 height 14
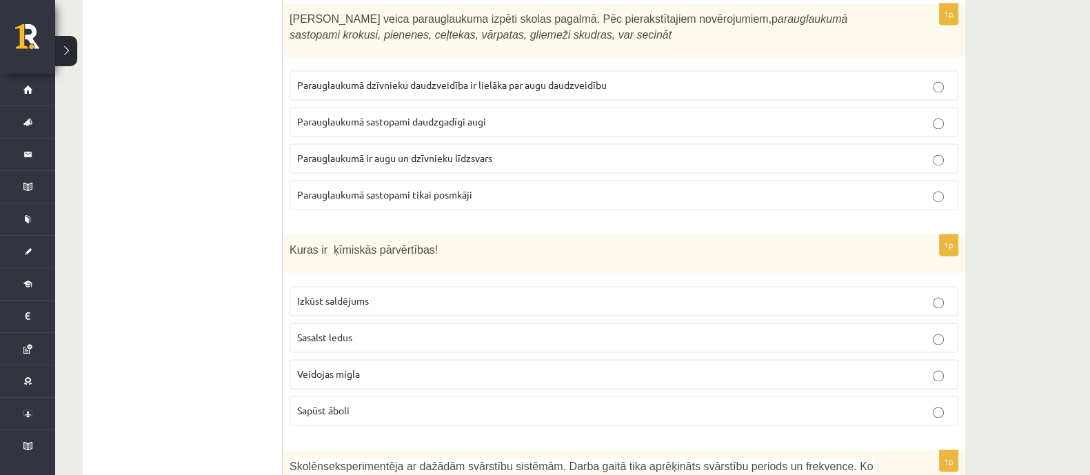
scroll to position [2757, 0]
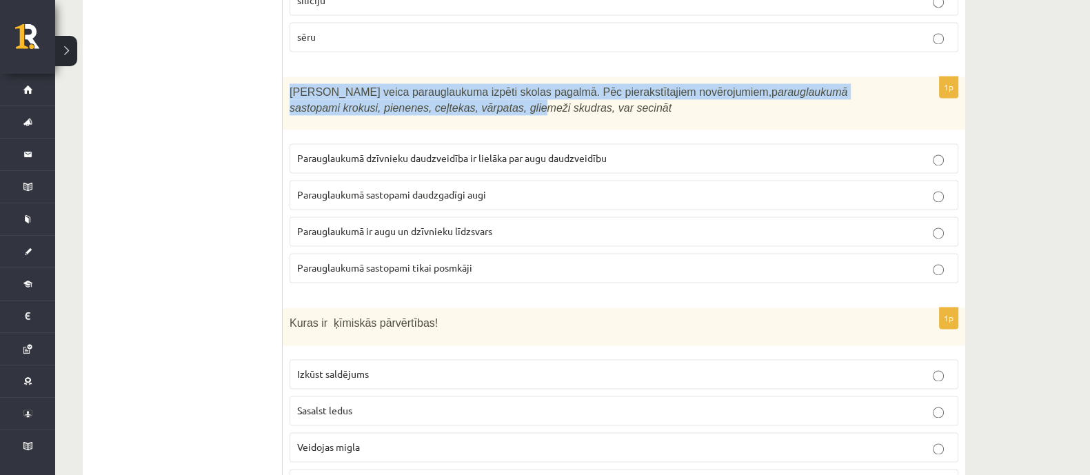
drag, startPoint x: 290, startPoint y: 80, endPoint x: 439, endPoint y: 94, distance: 149.6
click at [398, 94] on span "Skolēni veica parauglaukuma izpēti skolas pagalmā. Pēc pierakstītajiem novēroju…" at bounding box center [569, 100] width 558 height 28
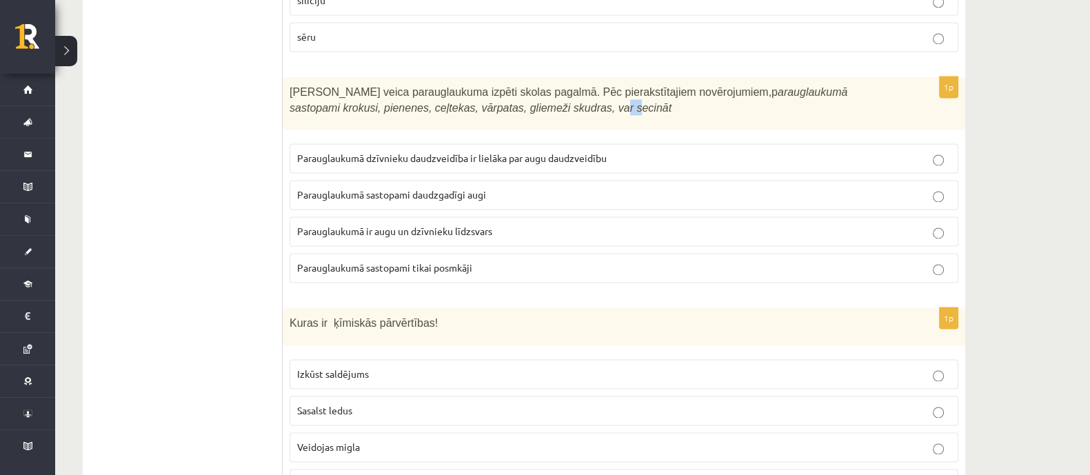
click at [489, 96] on icon "arauglaukumā sastopami krokusi, pienenes, ceļtekas, vārpatas, gliemeži skudras,…" at bounding box center [569, 100] width 558 height 28
drag, startPoint x: 505, startPoint y: 96, endPoint x: 438, endPoint y: 84, distance: 67.2
click at [483, 92] on p "Skolēni veica parauglaukuma izpēti skolas pagalmā. Pēc pierakstītajiem novēroju…" at bounding box center [590, 98] width 600 height 31
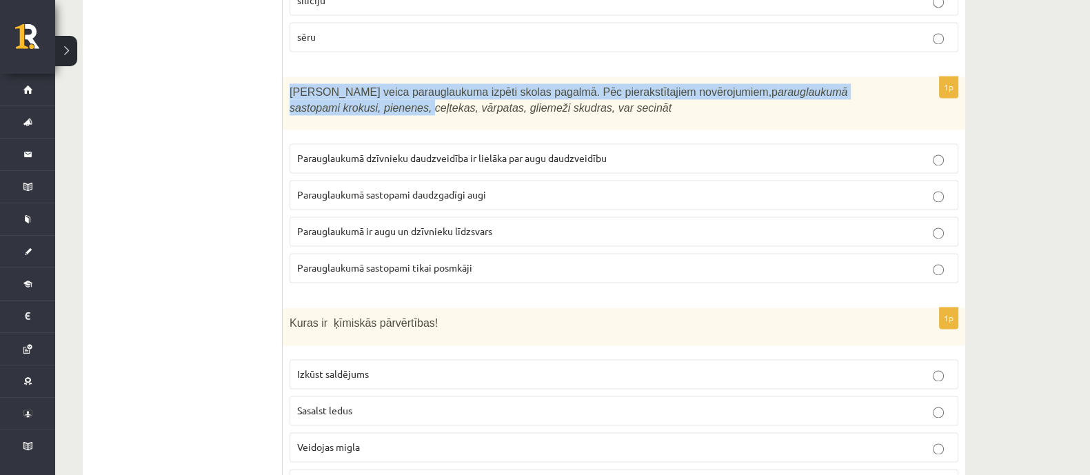
click at [292, 86] on span "Skolēni veica parauglaukuma izpēti skolas pagalmā. Pēc pierakstītajiem novēroju…" at bounding box center [569, 100] width 558 height 28
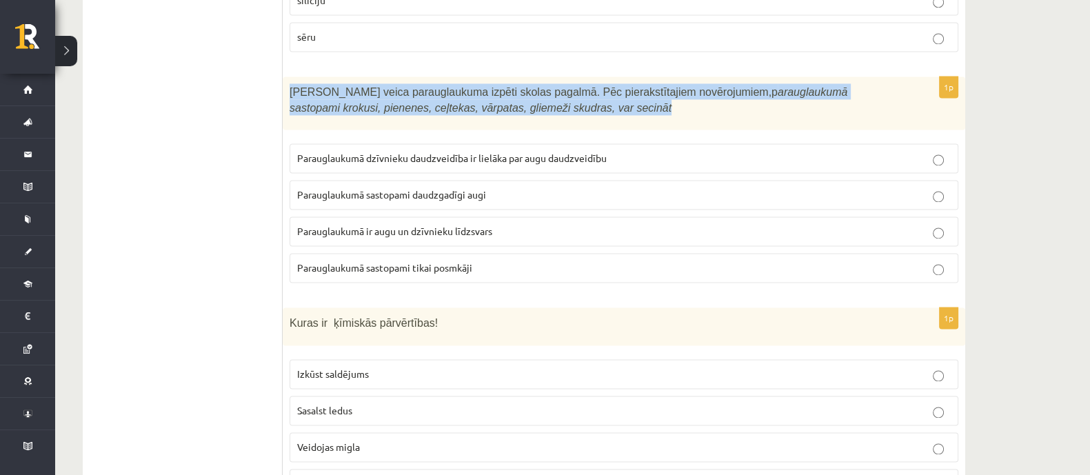
drag, startPoint x: 290, startPoint y: 77, endPoint x: 493, endPoint y: 90, distance: 203.8
click at [500, 93] on span "Skolēni veica parauglaukuma izpēti skolas pagalmā. Pēc pierakstītajiem novēroju…" at bounding box center [569, 100] width 558 height 28
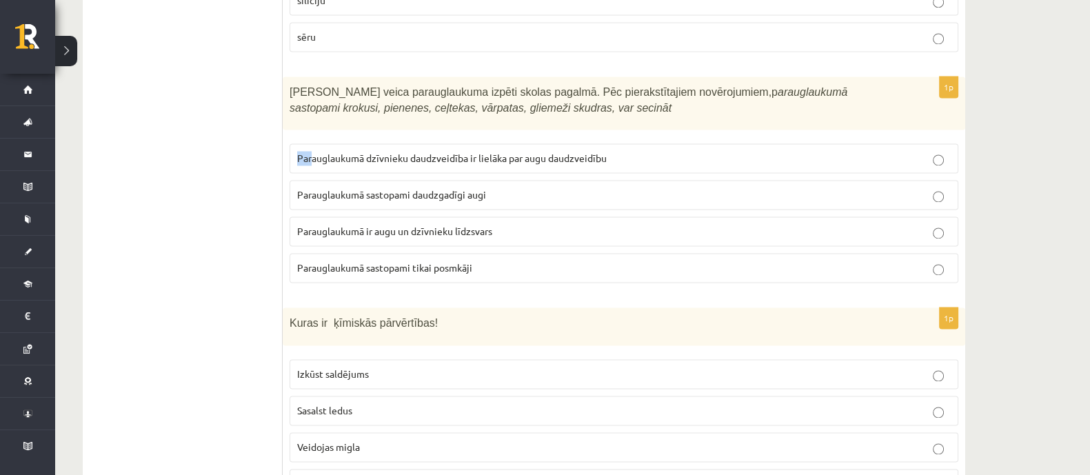
drag, startPoint x: 296, startPoint y: 142, endPoint x: 338, endPoint y: 145, distance: 42.2
click at [317, 145] on label "Parauglaukumā dzīvnieku daudzveidība ir lielāka par augu daudzveidību" at bounding box center [624, 158] width 669 height 30
drag, startPoint x: 367, startPoint y: 145, endPoint x: 312, endPoint y: 146, distance: 54.5
click at [341, 152] on span "Parauglaukumā dzīvnieku daudzveidība ir lielāka par augu daudzveidību" at bounding box center [452, 158] width 310 height 12
drag, startPoint x: 300, startPoint y: 145, endPoint x: 341, endPoint y: 150, distance: 41.6
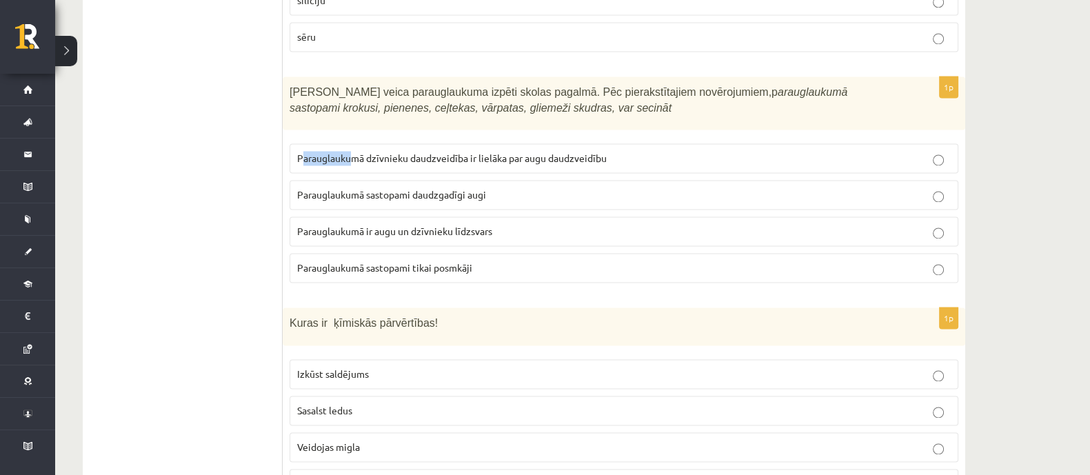
click at [348, 152] on span "Parauglaukumā dzīvnieku daudzveidība ir lielāka par augu daudzveidību" at bounding box center [452, 158] width 310 height 12
drag, startPoint x: 297, startPoint y: 146, endPoint x: 355, endPoint y: 150, distance: 58.0
click at [327, 152] on span "Parauglaukumā dzīvnieku daudzveidība ir lielāka par augu daudzveidību" at bounding box center [452, 158] width 310 height 12
drag, startPoint x: 394, startPoint y: 151, endPoint x: 323, endPoint y: 148, distance: 71.1
click at [389, 151] on p "Parauglaukumā dzīvnieku daudzveidība ir lielāka par augu daudzveidību" at bounding box center [623, 158] width 653 height 14
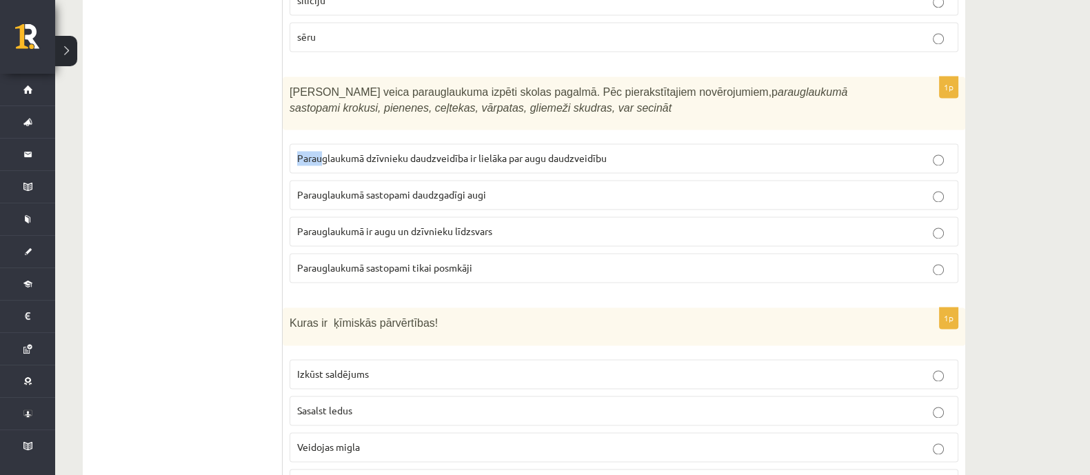
drag, startPoint x: 293, startPoint y: 146, endPoint x: 325, endPoint y: 149, distance: 32.5
click at [325, 149] on label "Parauglaukumā dzīvnieku daudzveidība ir lielāka par augu daudzveidību" at bounding box center [624, 158] width 669 height 30
click at [392, 152] on span "Parauglaukumā dzīvnieku daudzveidība ir lielāka par augu daudzveidību" at bounding box center [452, 158] width 310 height 12
drag, startPoint x: 298, startPoint y: 150, endPoint x: 323, endPoint y: 150, distance: 24.1
click at [303, 152] on span "Parauglaukumā dzīvnieku daudzveidība ir lielāka par augu daudzveidību" at bounding box center [452, 158] width 310 height 12
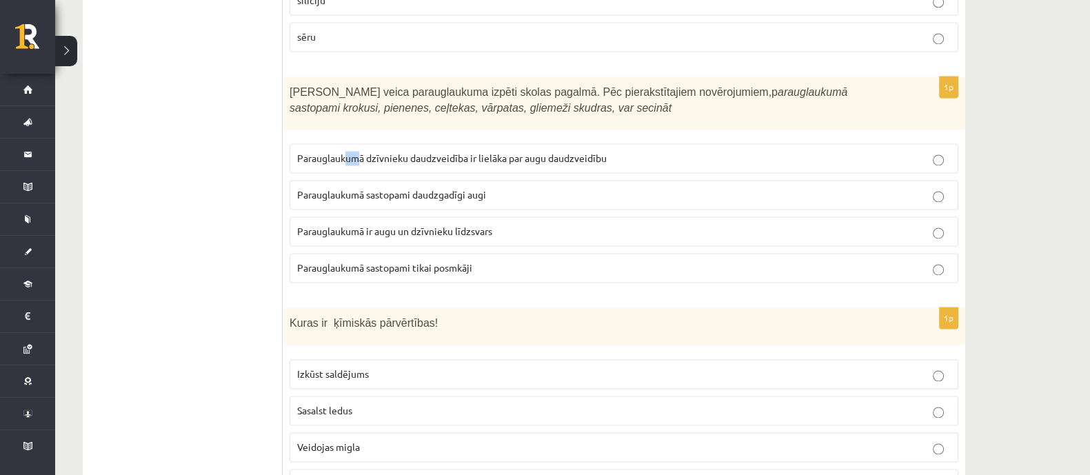
drag, startPoint x: 348, startPoint y: 148, endPoint x: 327, endPoint y: 145, distance: 21.0
click at [338, 151] on p "Parauglaukumā dzīvnieku daudzveidība ir lielāka par augu daudzveidību" at bounding box center [623, 158] width 653 height 14
drag, startPoint x: 299, startPoint y: 145, endPoint x: 316, endPoint y: 147, distance: 16.6
click at [316, 152] on span "Parauglaukumā dzīvnieku daudzveidība ir lielāka par augu daudzveidību" at bounding box center [452, 158] width 310 height 12
click at [329, 152] on span "Parauglaukumā dzīvnieku daudzveidība ir lielāka par augu daudzveidību" at bounding box center [452, 158] width 310 height 12
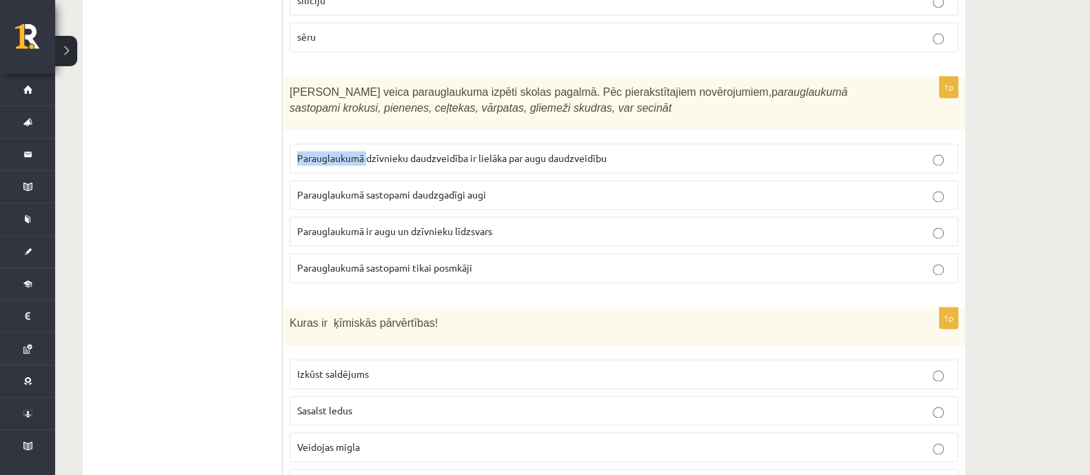
click at [329, 152] on span "Parauglaukumā dzīvnieku daudzveidība ir lielāka par augu daudzveidību" at bounding box center [452, 158] width 310 height 12
click at [392, 152] on span "Parauglaukumā dzīvnieku daudzveidība ir lielāka par augu daudzveidību" at bounding box center [452, 158] width 310 height 12
click at [436, 152] on span "Parauglaukumā dzīvnieku daudzveidība ir lielāka par augu daudzveidību" at bounding box center [452, 158] width 310 height 12
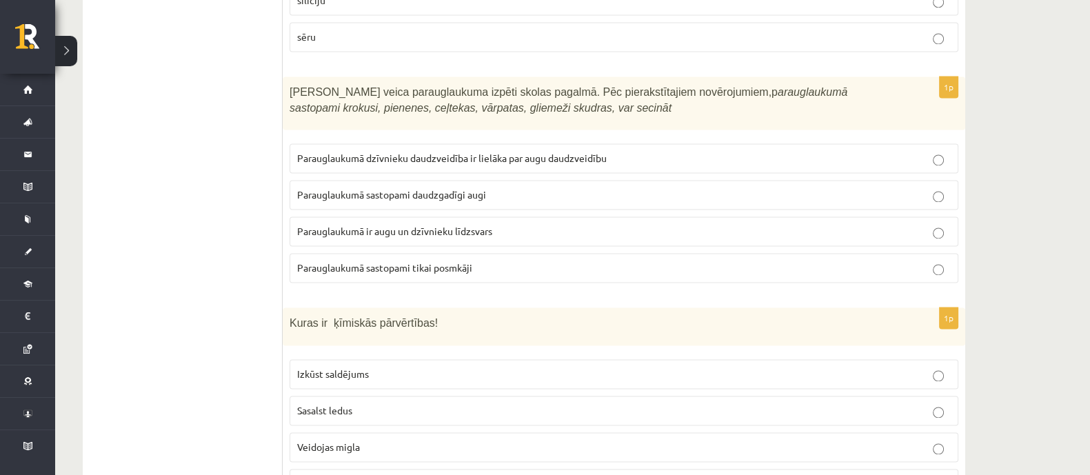
drag, startPoint x: 411, startPoint y: 147, endPoint x: 366, endPoint y: 149, distance: 44.9
click at [379, 152] on span "Parauglaukumā dzīvnieku daudzveidība ir lielāka par augu daudzveidību" at bounding box center [452, 158] width 310 height 12
drag, startPoint x: 296, startPoint y: 143, endPoint x: 321, endPoint y: 145, distance: 25.0
click at [313, 143] on label "Parauglaukumā dzīvnieku daudzveidība ir lielāka par augu daudzveidību" at bounding box center [624, 158] width 669 height 30
click at [394, 153] on label "Parauglaukumā dzīvnieku daudzveidība ir lielāka par augu daudzveidību" at bounding box center [624, 158] width 669 height 30
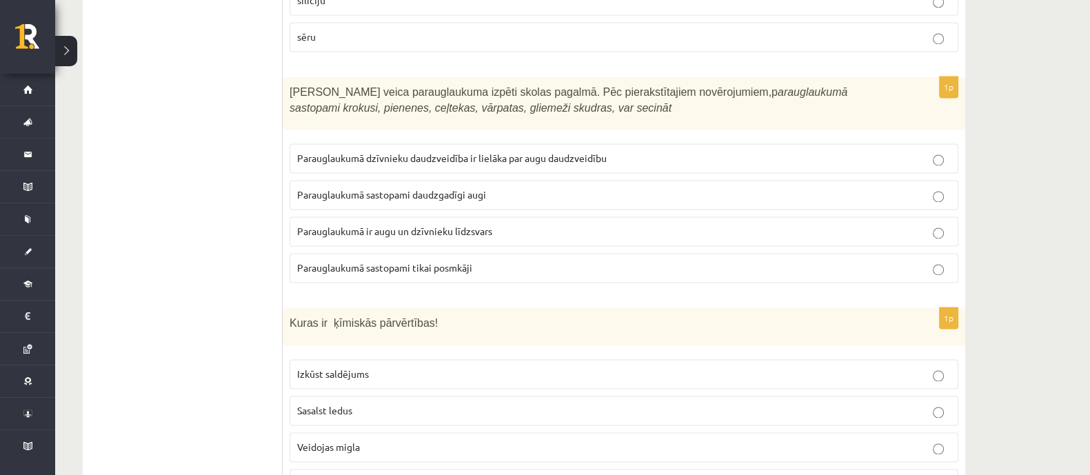
click at [459, 143] on label "Parauglaukumā dzīvnieku daudzveidība ir lielāka par augu daudzveidību" at bounding box center [624, 158] width 669 height 30
click at [656, 157] on label "Parauglaukumā dzīvnieku daudzveidība ir lielāka par augu daudzveidību" at bounding box center [624, 158] width 669 height 30
click at [656, 155] on label "Parauglaukumā dzīvnieku daudzveidība ir lielāka par augu daudzveidību" at bounding box center [624, 158] width 669 height 30
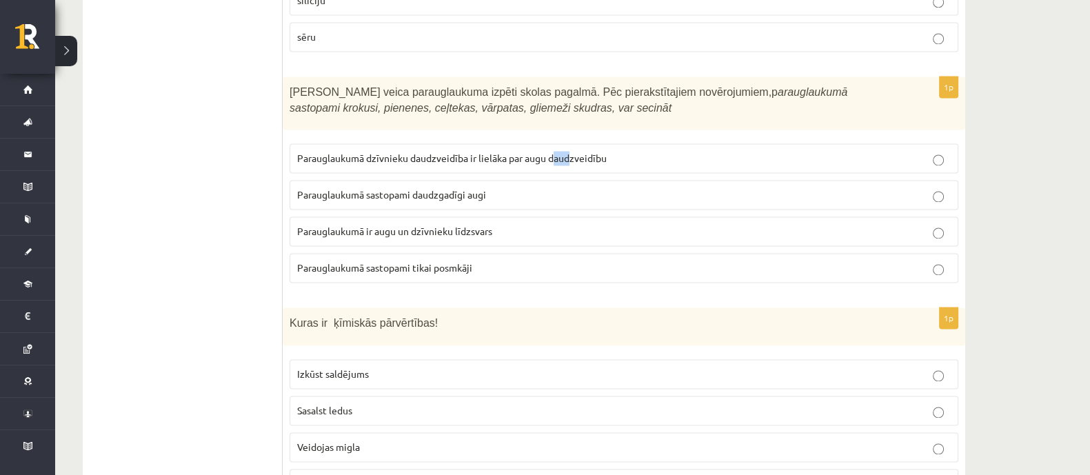
drag, startPoint x: 569, startPoint y: 145, endPoint x: 550, endPoint y: 143, distance: 18.8
click at [553, 152] on span "Parauglaukumā dzīvnieku daudzveidība ir lielāka par augu daudzveidību" at bounding box center [452, 158] width 310 height 12
drag, startPoint x: 298, startPoint y: 143, endPoint x: 341, endPoint y: 148, distance: 43.0
click at [338, 152] on span "Parauglaukumā dzīvnieku daudzveidība ir lielāka par augu daudzveidību" at bounding box center [452, 158] width 310 height 12
drag, startPoint x: 354, startPoint y: 150, endPoint x: 375, endPoint y: 152, distance: 21.5
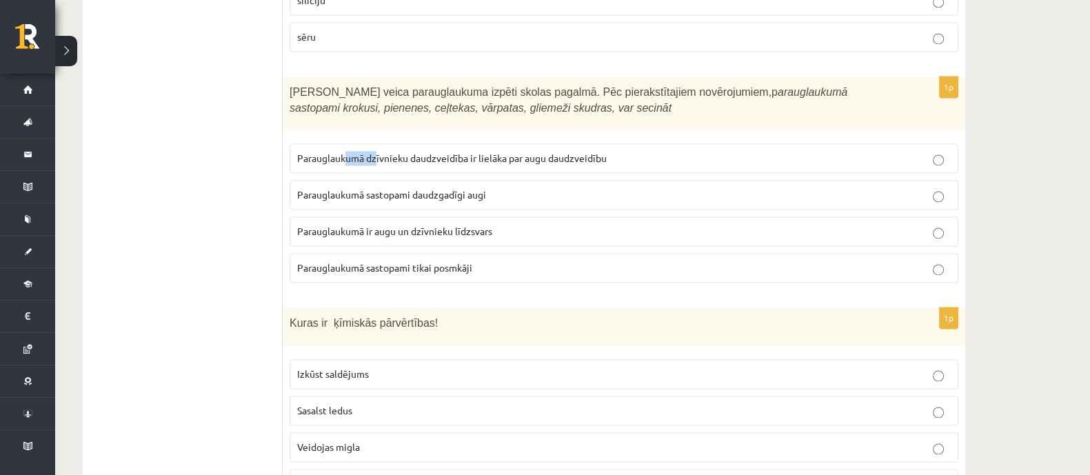
click at [376, 152] on p "Parauglaukumā dzīvnieku daudzveidība ir lielāka par augu daudzveidību" at bounding box center [623, 158] width 653 height 14
drag, startPoint x: 300, startPoint y: 143, endPoint x: 308, endPoint y: 143, distance: 8.3
click at [363, 152] on p "Parauglaukumā dzīvnieku daudzveidība ir lielāka par augu daudzveidību" at bounding box center [623, 158] width 653 height 14
click at [294, 143] on label "Parauglaukumā dzīvnieku daudzveidība ir lielāka par augu daudzveidību" at bounding box center [624, 158] width 669 height 30
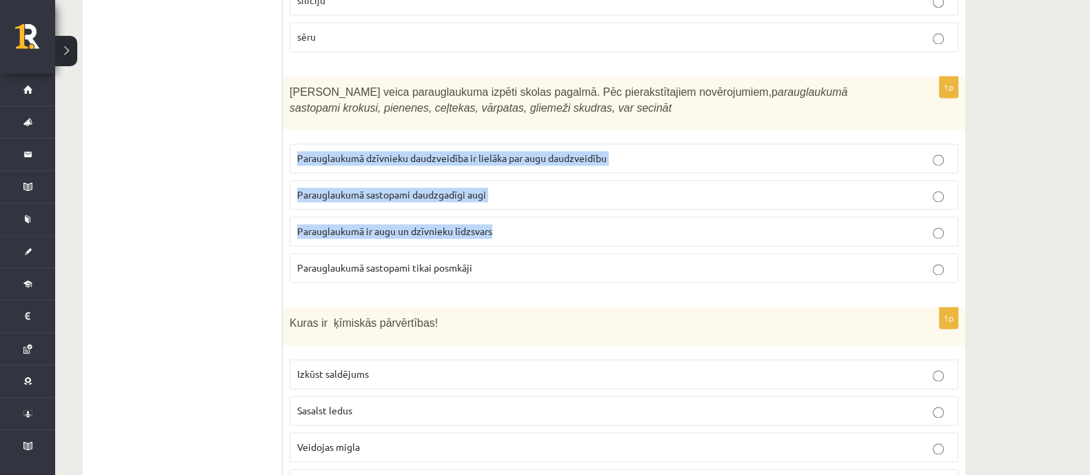
drag, startPoint x: 295, startPoint y: 143, endPoint x: 622, endPoint y: 221, distance: 335.7
click at [620, 209] on fieldset "Parauglaukumā dzīvnieku daudzveidība ir lielāka par augu daudzveidību Parauglau…" at bounding box center [624, 211] width 669 height 150
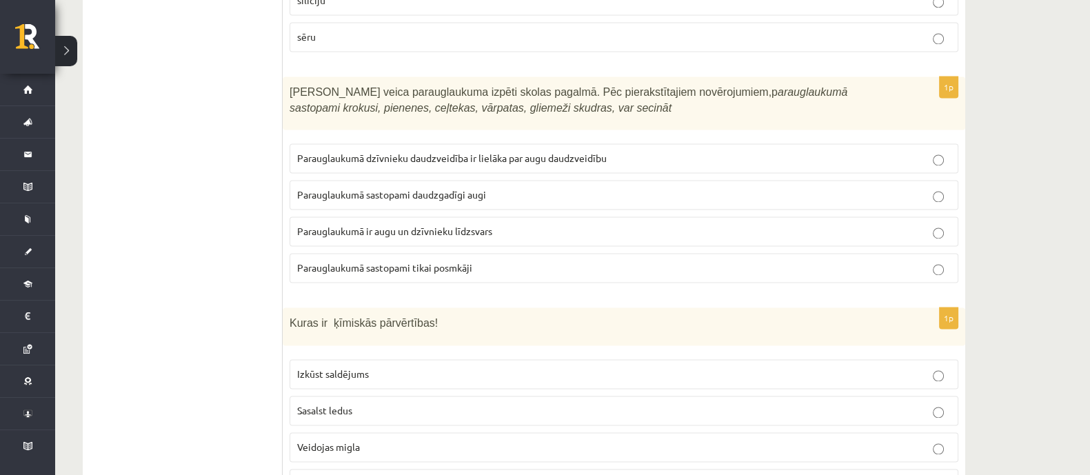
drag, startPoint x: 627, startPoint y: 244, endPoint x: 572, endPoint y: 267, distance: 59.3
click at [572, 267] on fieldset "Parauglaukumā dzīvnieku daudzveidība ir lielāka par augu daudzveidību Parauglau…" at bounding box center [624, 211] width 669 height 150
click at [551, 258] on label "Parauglaukumā sastopami tikai posmkāji" at bounding box center [624, 268] width 669 height 30
drag, startPoint x: 298, startPoint y: 146, endPoint x: 332, endPoint y: 150, distance: 34.0
click at [302, 152] on span "Parauglaukumā dzīvnieku daudzveidība ir lielāka par augu daudzveidību" at bounding box center [452, 158] width 310 height 12
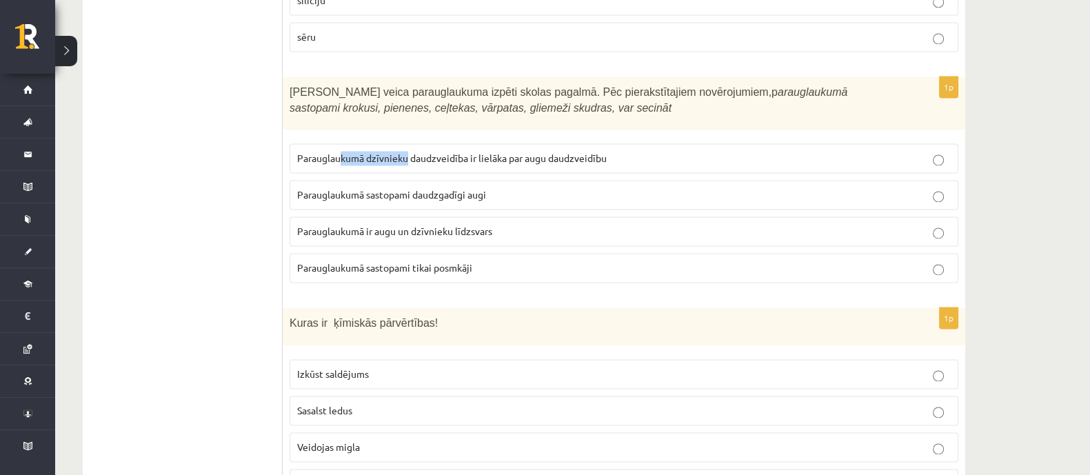
drag, startPoint x: 407, startPoint y: 150, endPoint x: 317, endPoint y: 139, distance: 90.3
click at [327, 152] on span "Parauglaukumā dzīvnieku daudzveidība ir lielāka par augu daudzveidību" at bounding box center [452, 158] width 310 height 12
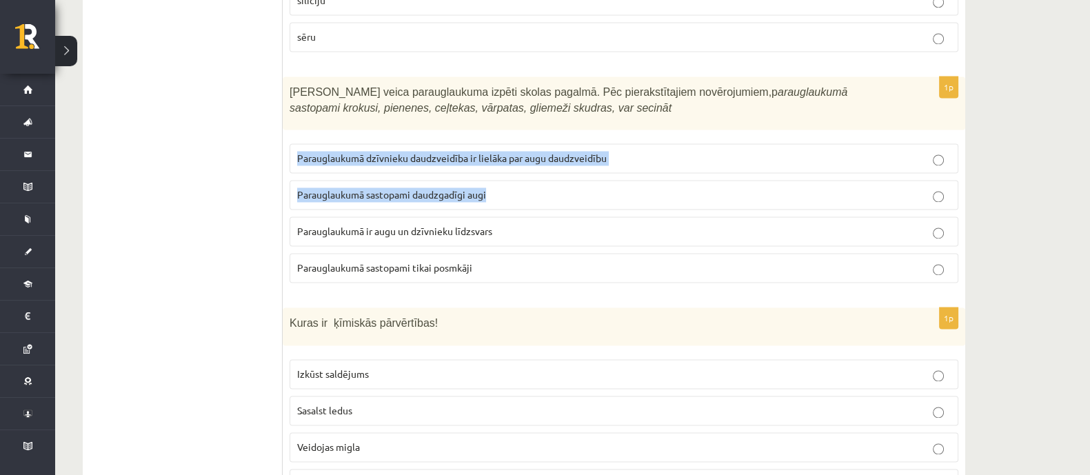
drag, startPoint x: 295, startPoint y: 145, endPoint x: 517, endPoint y: 204, distance: 229.6
click at [517, 201] on fieldset "Parauglaukumā dzīvnieku daudzveidība ir lielāka par augu daudzveidību Parauglau…" at bounding box center [624, 211] width 669 height 150
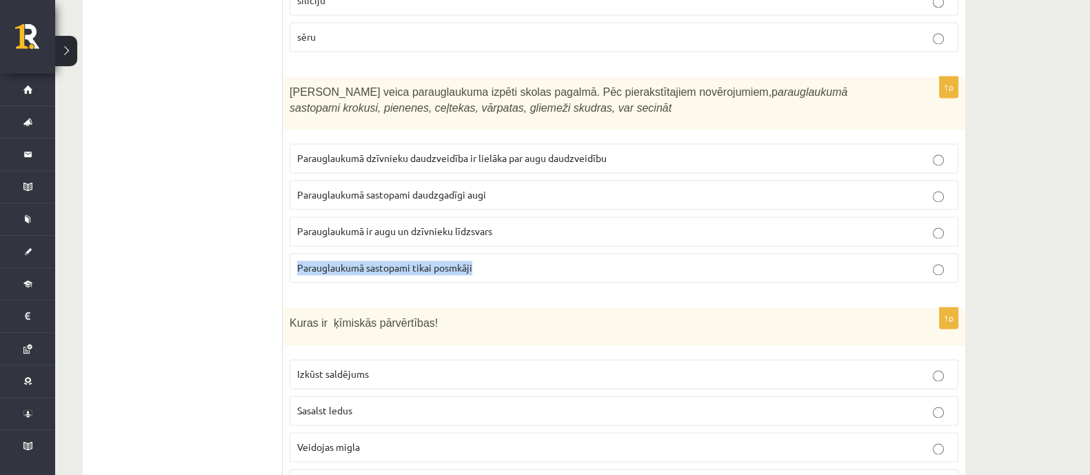
drag, startPoint x: 294, startPoint y: 253, endPoint x: 479, endPoint y: 258, distance: 185.5
click at [479, 258] on label "Parauglaukumā sastopami tikai posmkāji" at bounding box center [624, 268] width 669 height 30
click at [338, 188] on span "Parauglaukumā sastopami daudzgadīgi augi" at bounding box center [391, 194] width 189 height 12
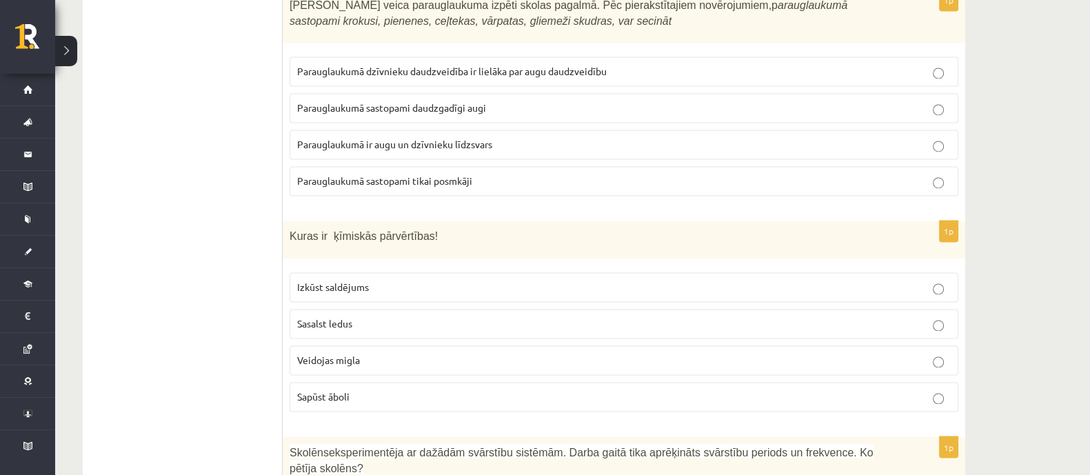
scroll to position [2930, 0]
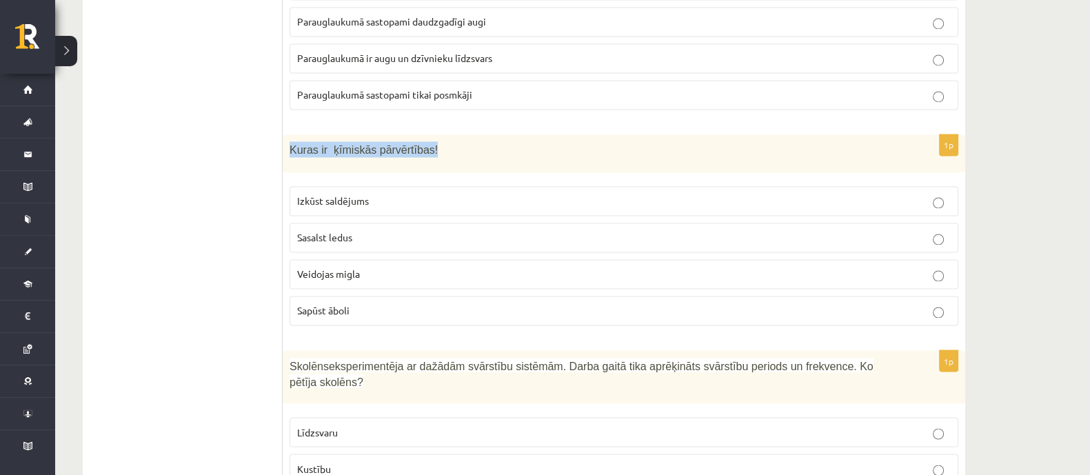
drag, startPoint x: 290, startPoint y: 135, endPoint x: 427, endPoint y: 139, distance: 137.2
click at [427, 141] on p "Kuras ir ķīmiskās pārvērtības!" at bounding box center [590, 149] width 600 height 16
click at [429, 155] on div "Kuras ir ķīmiskās pārvērtības!" at bounding box center [624, 153] width 682 height 38
drag, startPoint x: 293, startPoint y: 188, endPoint x: 319, endPoint y: 194, distance: 26.8
click at [316, 193] on label "Izkūst saldējums" at bounding box center [624, 201] width 669 height 30
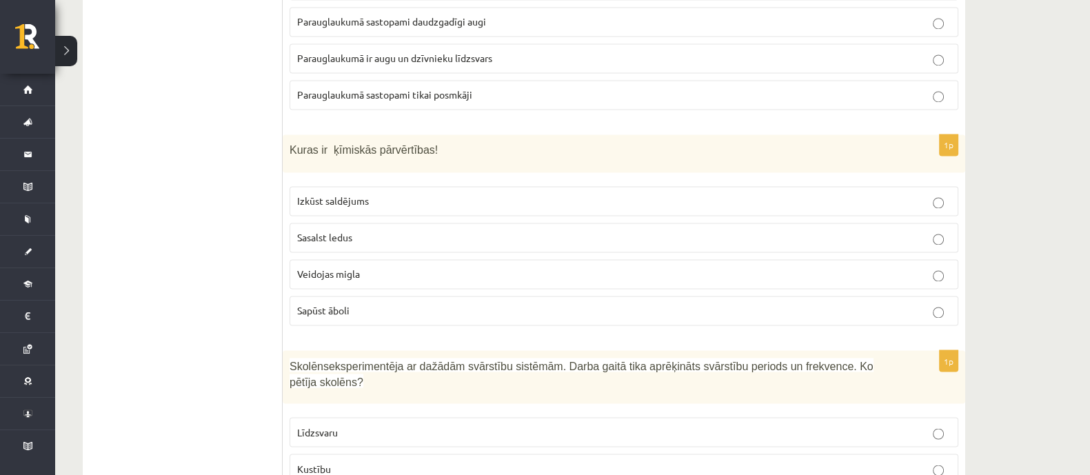
click at [367, 194] on label "Izkūst saldējums" at bounding box center [624, 201] width 669 height 30
drag, startPoint x: 318, startPoint y: 189, endPoint x: 358, endPoint y: 195, distance: 40.5
click at [355, 195] on label "Izkūst saldējums" at bounding box center [624, 201] width 669 height 30
click at [382, 195] on label "Izkūst saldējums" at bounding box center [624, 201] width 669 height 30
drag, startPoint x: 300, startPoint y: 191, endPoint x: 346, endPoint y: 195, distance: 46.4
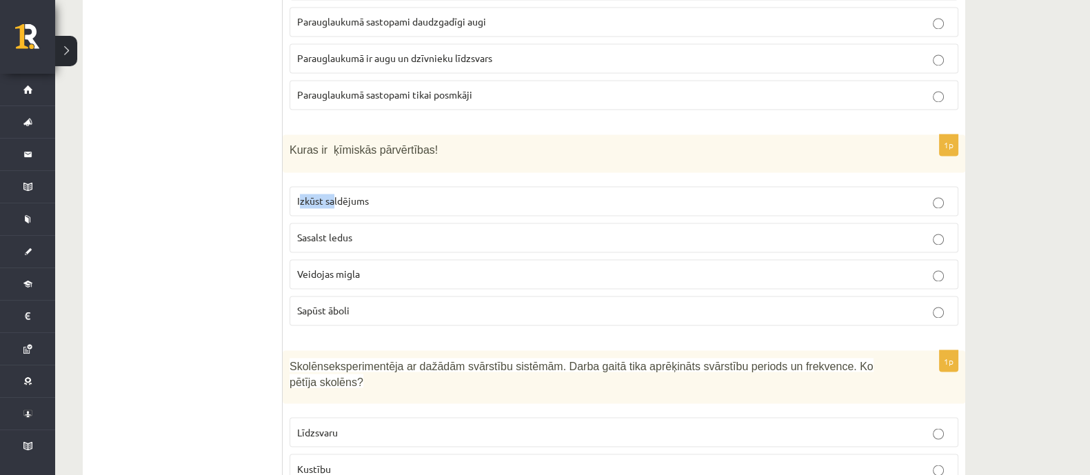
click at [337, 194] on p "Izkūst saldējums" at bounding box center [623, 201] width 653 height 14
click at [354, 195] on label "Izkūst saldējums" at bounding box center [624, 201] width 669 height 30
drag, startPoint x: 295, startPoint y: 190, endPoint x: 372, endPoint y: 199, distance: 77.1
click at [372, 199] on label "Izkūst saldējums" at bounding box center [624, 201] width 669 height 30
drag, startPoint x: 298, startPoint y: 226, endPoint x: 347, endPoint y: 230, distance: 48.4
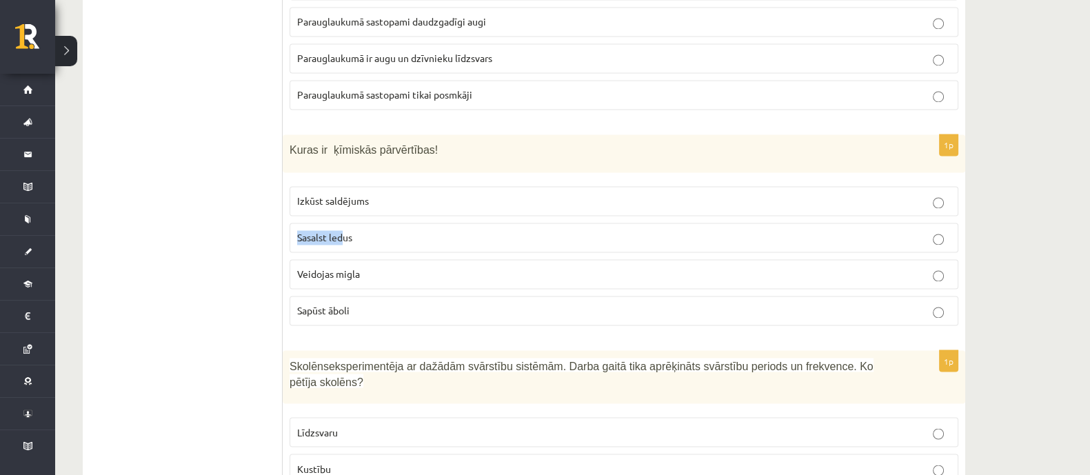
click at [345, 230] on p "Sasalst ledus" at bounding box center [623, 237] width 653 height 14
drag, startPoint x: 353, startPoint y: 230, endPoint x: 337, endPoint y: 226, distance: 16.2
click at [356, 230] on p "Sasalst ledus" at bounding box center [623, 237] width 653 height 14
drag, startPoint x: 298, startPoint y: 225, endPoint x: 361, endPoint y: 274, distance: 78.6
click at [372, 294] on fieldset "Izkūst saldējums Sasalst ledus Veidojas migla Sapūst āboli" at bounding box center [624, 254] width 669 height 150
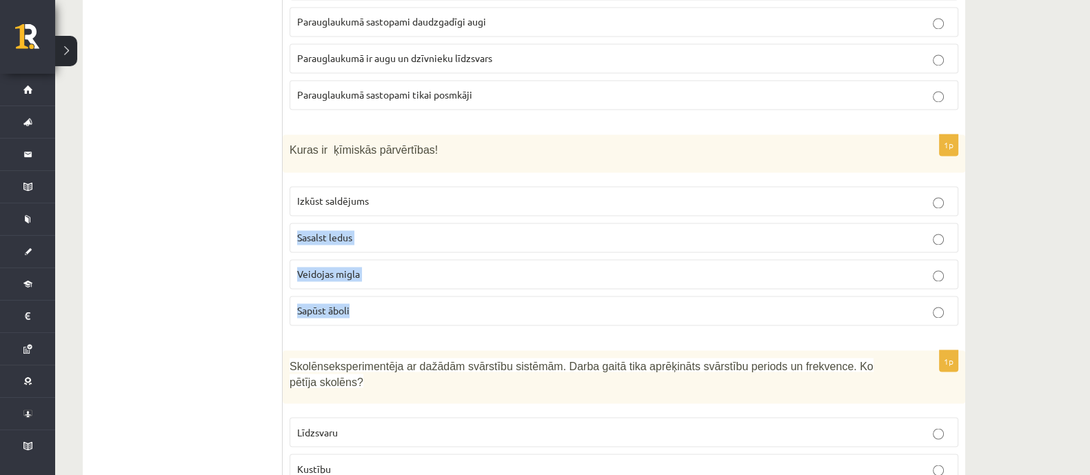
click at [379, 303] on p "Sapūst āboli" at bounding box center [623, 310] width 653 height 14
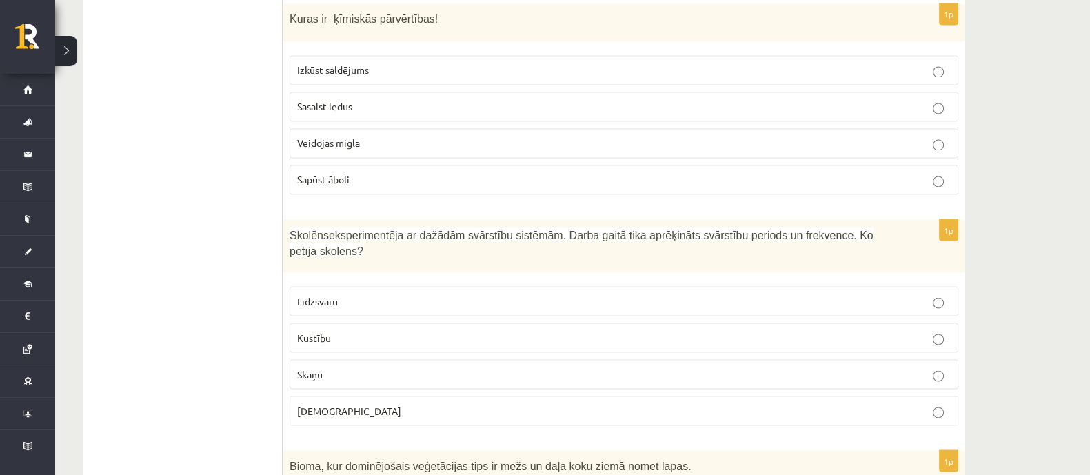
scroll to position [3102, 0]
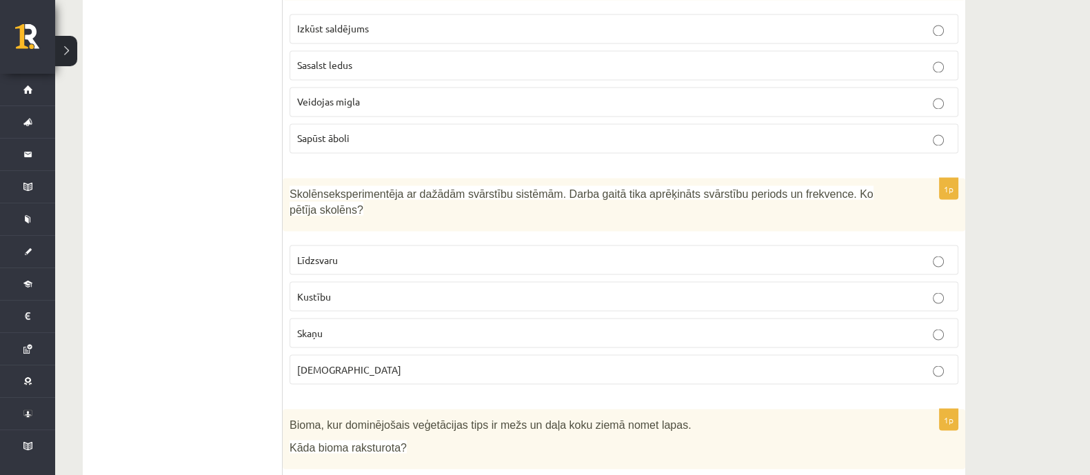
drag, startPoint x: 286, startPoint y: 176, endPoint x: 886, endPoint y: 180, distance: 599.7
click at [894, 179] on div "Skolēns eksperimentēja ar dažādām svārstību sistēmām. Darba gaitā tika aprēķinā…" at bounding box center [624, 204] width 682 height 53
drag, startPoint x: 299, startPoint y: 232, endPoint x: 358, endPoint y: 256, distance: 64.3
click at [359, 246] on fieldset "Līdzsvaru Kustību Skaņu Gaismu" at bounding box center [624, 313] width 669 height 150
click at [352, 330] on fieldset "Līdzsvaru Kustību Skaņu Gaismu" at bounding box center [624, 313] width 669 height 150
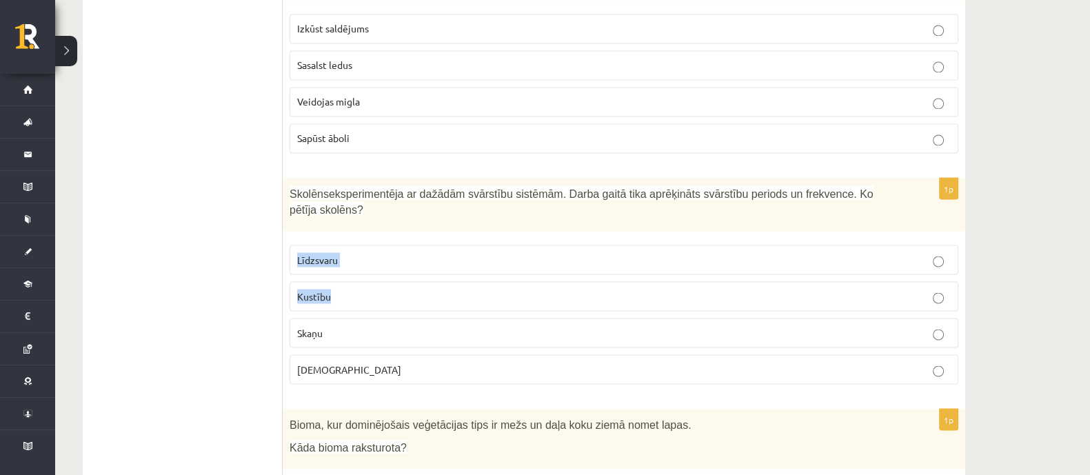
drag, startPoint x: 321, startPoint y: 236, endPoint x: 336, endPoint y: 267, distance: 34.5
click at [336, 267] on fieldset "Līdzsvaru Kustību Skaņu Gaismu" at bounding box center [624, 313] width 669 height 150
click at [327, 318] on fieldset "Līdzsvaru Kustību Skaņu Gaismu" at bounding box center [624, 313] width 669 height 150
drag, startPoint x: 303, startPoint y: 230, endPoint x: 312, endPoint y: 232, distance: 8.5
click at [312, 253] on span "Līdzsvaru" at bounding box center [317, 259] width 41 height 12
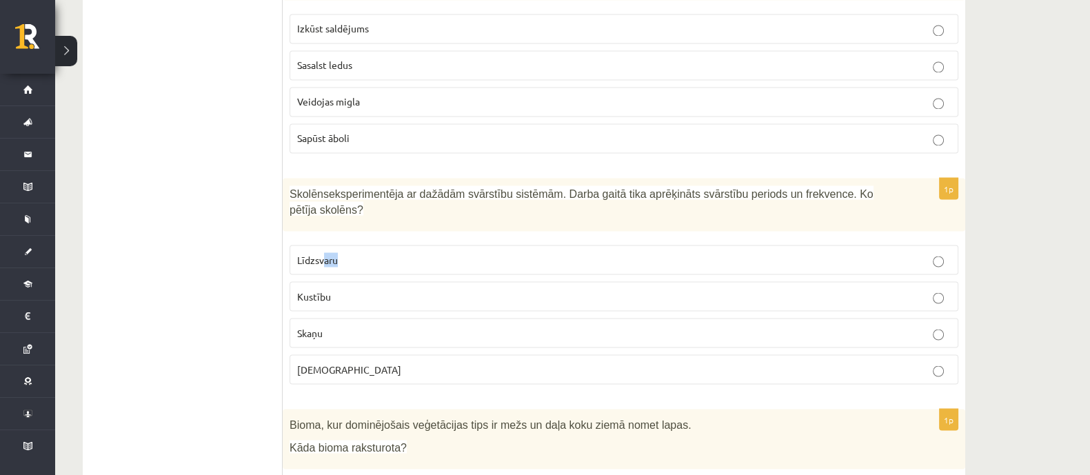
drag, startPoint x: 343, startPoint y: 237, endPoint x: 308, endPoint y: 234, distance: 34.6
click at [338, 245] on label "Līdzsvaru" at bounding box center [624, 260] width 669 height 30
drag, startPoint x: 301, startPoint y: 232, endPoint x: 323, endPoint y: 238, distance: 22.1
click at [307, 253] on span "Līdzsvaru" at bounding box center [317, 259] width 41 height 12
drag, startPoint x: 323, startPoint y: 238, endPoint x: 314, endPoint y: 237, distance: 8.3
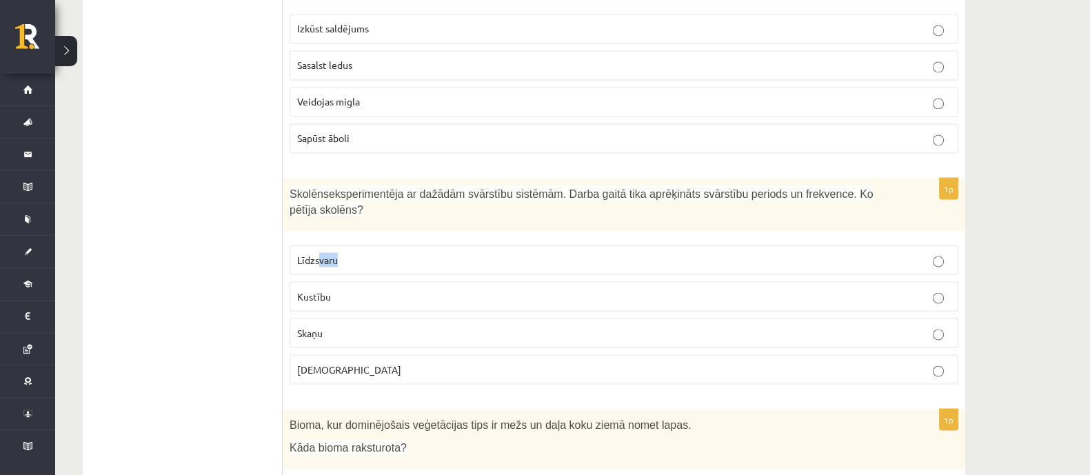
click at [338, 245] on label "Līdzsvaru" at bounding box center [624, 260] width 669 height 30
drag, startPoint x: 296, startPoint y: 230, endPoint x: 327, endPoint y: 236, distance: 31.5
click at [314, 245] on label "Līdzsvaru" at bounding box center [624, 260] width 669 height 30
drag, startPoint x: 327, startPoint y: 236, endPoint x: 343, endPoint y: 240, distance: 16.4
click at [343, 245] on label "Līdzsvaru" at bounding box center [624, 260] width 669 height 30
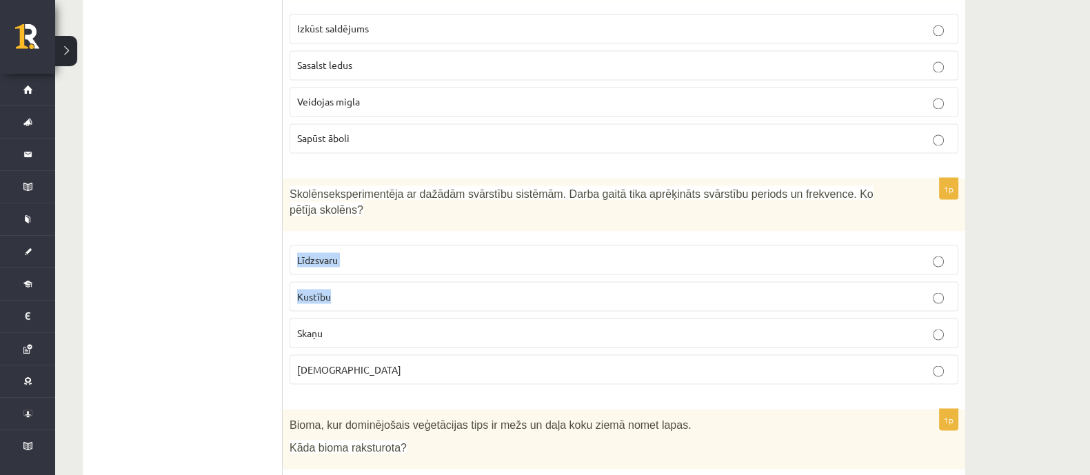
drag, startPoint x: 299, startPoint y: 232, endPoint x: 342, endPoint y: 258, distance: 50.1
click at [343, 256] on fieldset "Līdzsvaru Kustību Skaņu Gaismu" at bounding box center [624, 313] width 669 height 150
click at [341, 289] on p "Kustību" at bounding box center [623, 296] width 653 height 14
click at [353, 318] on label "Skaņu" at bounding box center [624, 333] width 669 height 30
drag, startPoint x: 298, startPoint y: 304, endPoint x: 326, endPoint y: 332, distance: 39.0
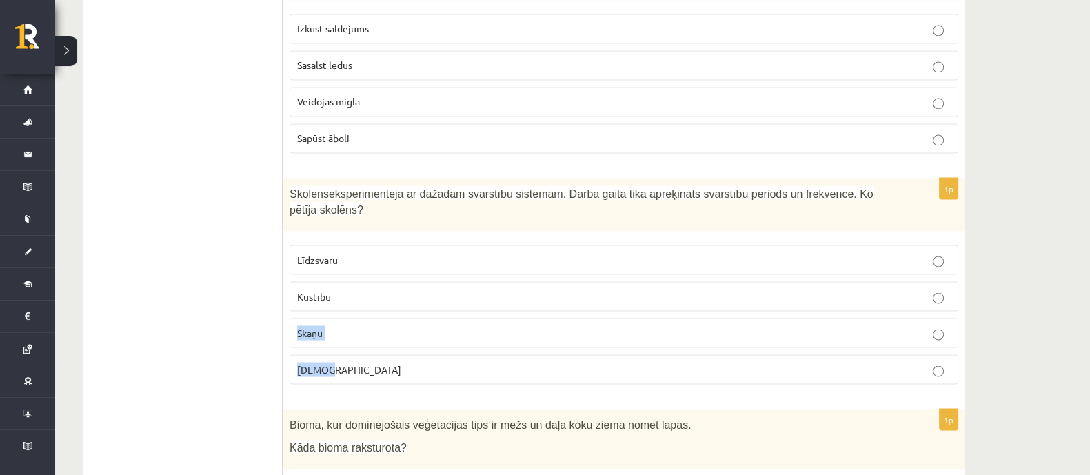
click at [338, 339] on fieldset "Līdzsvaru Kustību Skaņu Gaismu" at bounding box center [624, 313] width 669 height 150
click at [314, 290] on span "Kustību" at bounding box center [314, 296] width 34 height 12
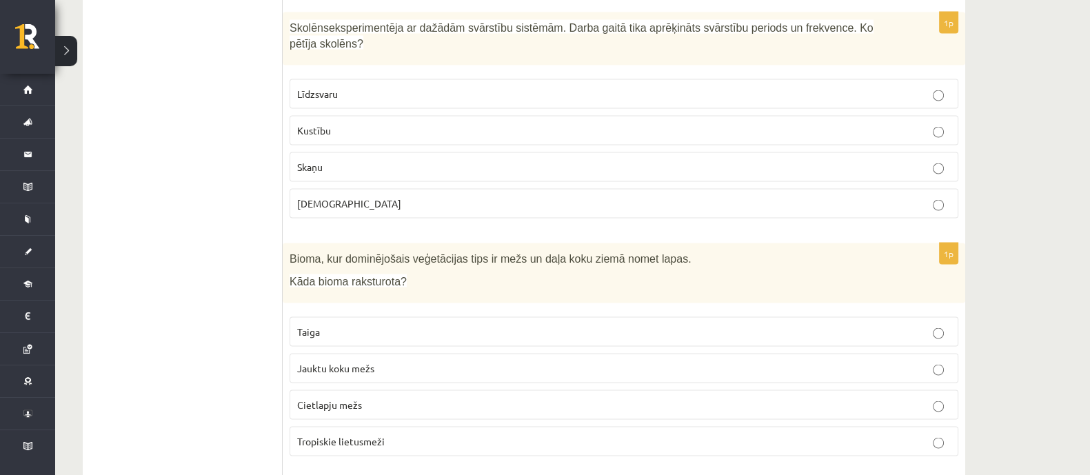
scroll to position [3274, 0]
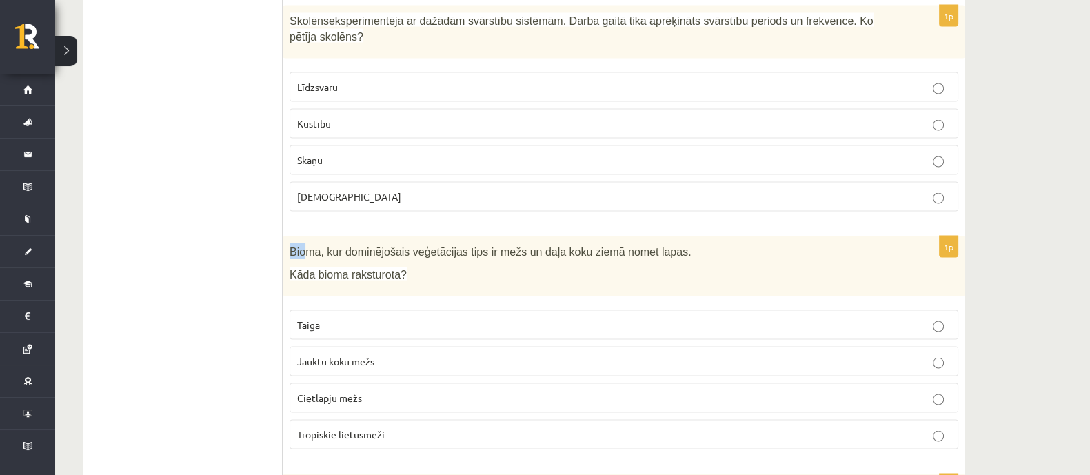
drag, startPoint x: 296, startPoint y: 222, endPoint x: 327, endPoint y: 225, distance: 31.2
click at [311, 246] on span "Bioma, kur dominējošais veģetācijas tips ir mežs un daļa koku ziemā nomet lapas." at bounding box center [491, 252] width 402 height 12
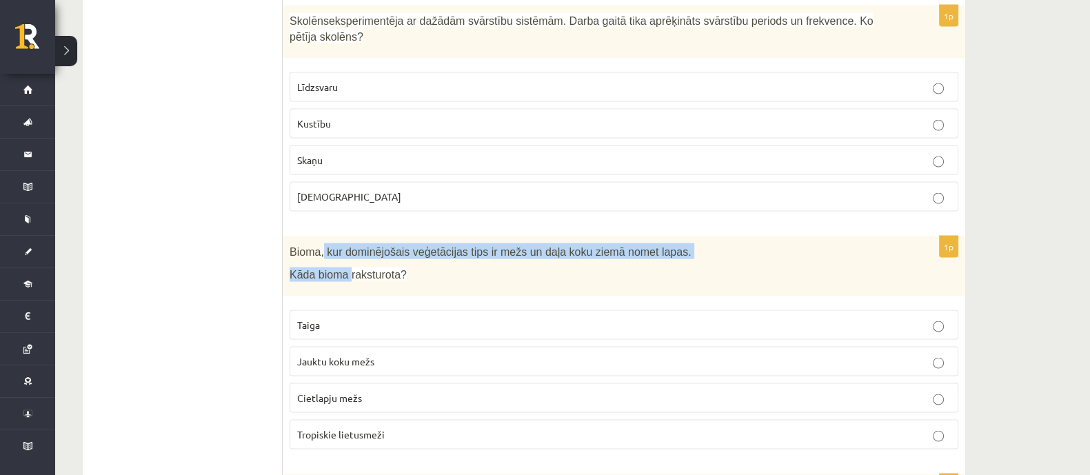
drag, startPoint x: 327, startPoint y: 225, endPoint x: 328, endPoint y: 217, distance: 8.4
click at [341, 246] on span "Bioma, kur dominējošais veģetācijas tips ir mežs un daļa koku ziemā nomet lapas." at bounding box center [491, 252] width 402 height 12
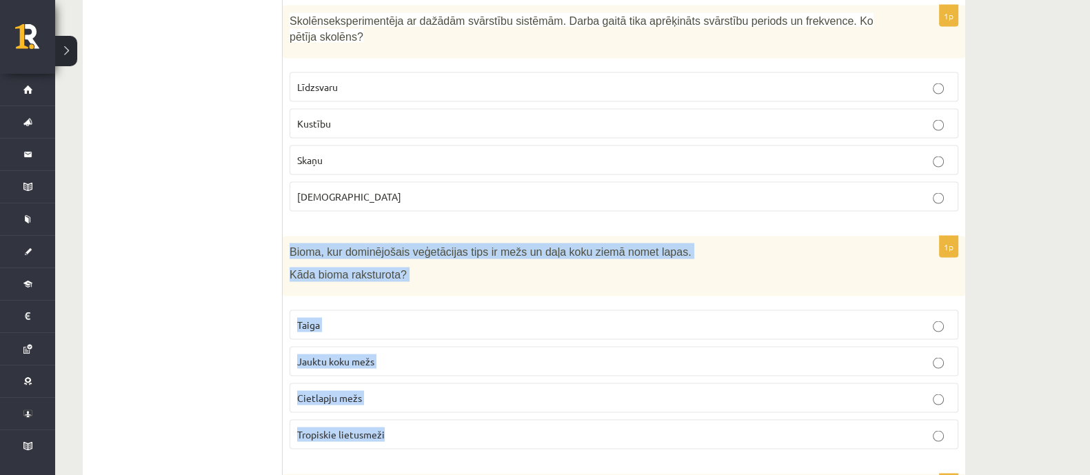
drag, startPoint x: 290, startPoint y: 221, endPoint x: 434, endPoint y: 390, distance: 222.5
click at [443, 400] on div "1p Bioma, kur dominējošais veģetācijas tips ir mežs un daļa koku ziemā nomet la…" at bounding box center [624, 348] width 682 height 224
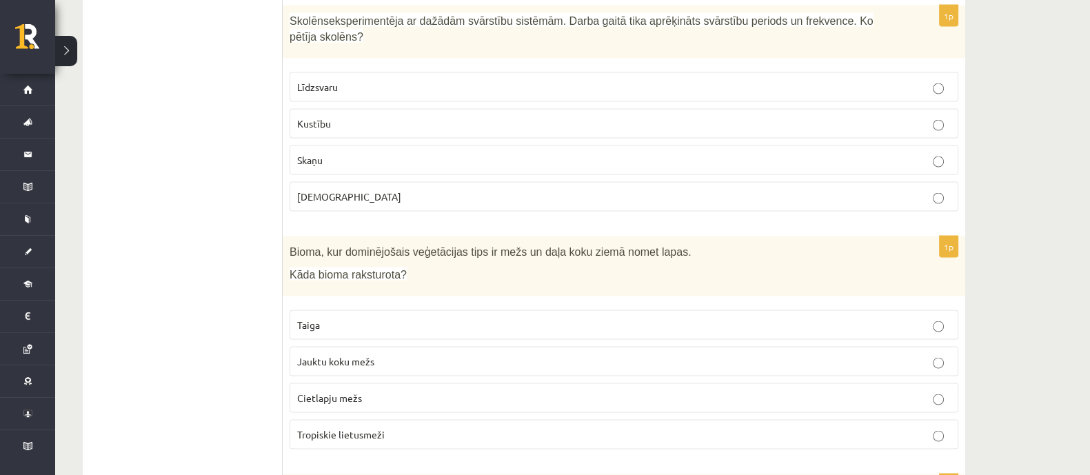
click at [272, 267] on ul "Tests" at bounding box center [190, 337] width 186 height 6728
click at [363, 355] on span "Jauktu koku mežs" at bounding box center [335, 361] width 77 height 12
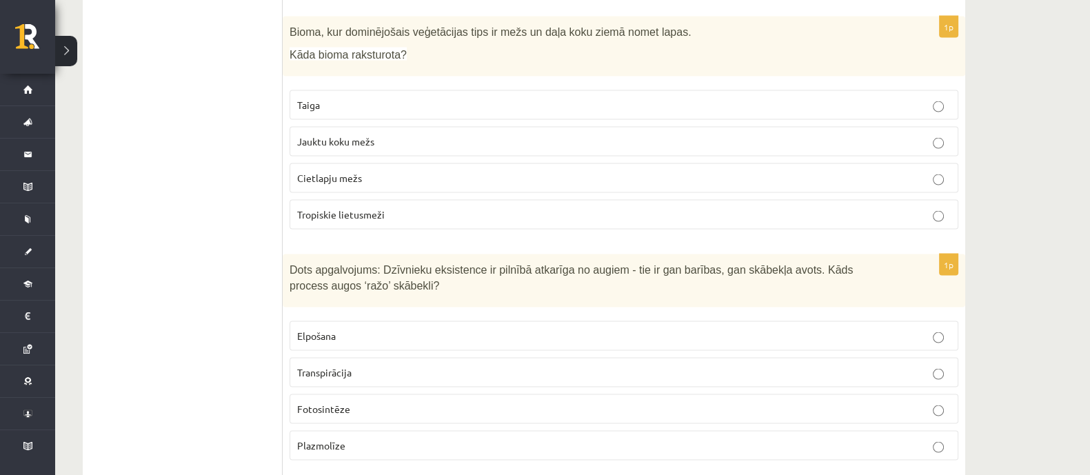
scroll to position [3533, 0]
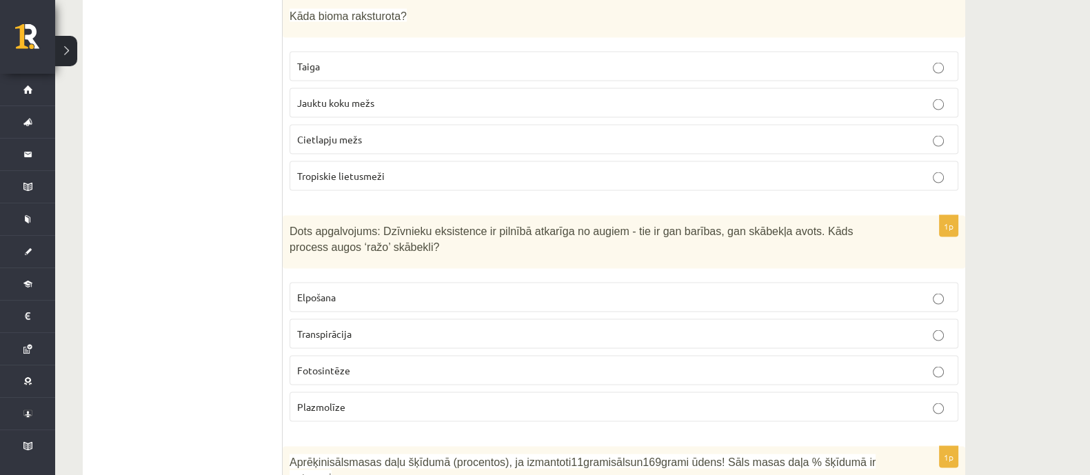
drag, startPoint x: 290, startPoint y: 198, endPoint x: 297, endPoint y: 199, distance: 7.6
click at [292, 225] on span "Dots apgalvojums: Dzīvnieku eksistence ir pilnībā atkarīga no augiem - tie ir g…" at bounding box center [571, 239] width 563 height 28
drag, startPoint x: 354, startPoint y: 214, endPoint x: 293, endPoint y: 198, distance: 62.7
click at [322, 223] on p "Dots apgalvojums: Dzīvnieku eksistence ir pilnībā atkarīga no augiem - tie ir g…" at bounding box center [590, 238] width 600 height 31
drag, startPoint x: 286, startPoint y: 197, endPoint x: 293, endPoint y: 198, distance: 6.9
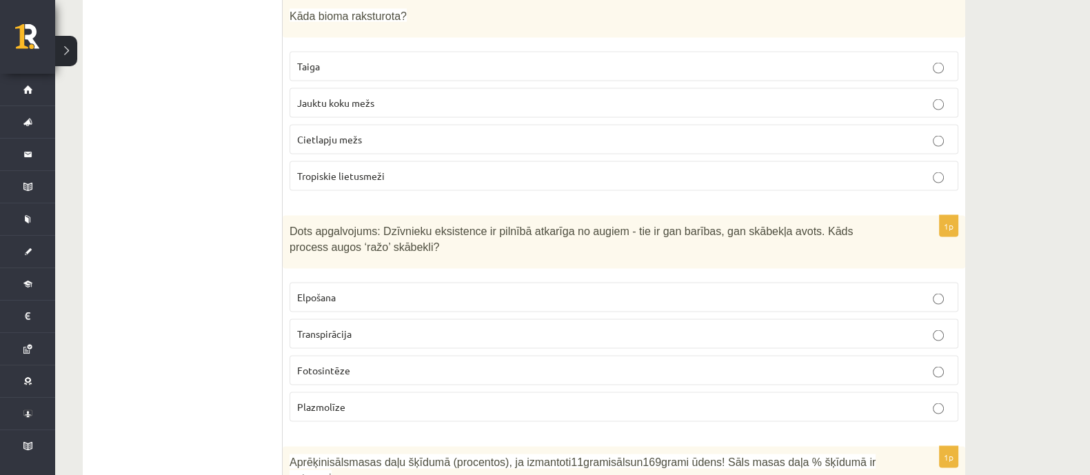
click at [292, 216] on div "Dots apgalvojums: Dzīvnieku eksistence ir pilnībā atkarīga no augiem - tie ir g…" at bounding box center [624, 242] width 682 height 53
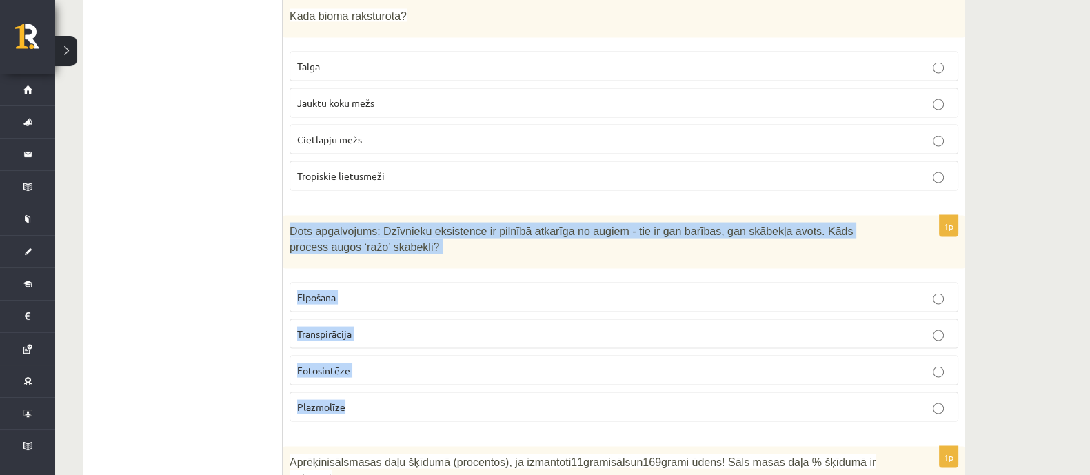
drag, startPoint x: 290, startPoint y: 199, endPoint x: 374, endPoint y: 373, distance: 193.3
click at [374, 373] on div "1p Dots apgalvojums: Dzīvnieku eksistence ir pilnībā atkarīga no augiem - tie i…" at bounding box center [624, 324] width 682 height 217
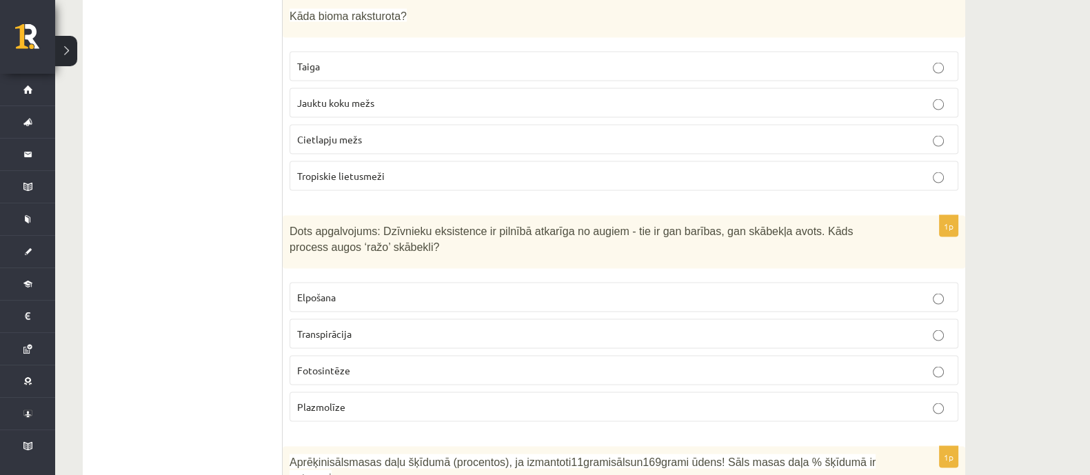
drag, startPoint x: 272, startPoint y: 245, endPoint x: 304, endPoint y: 272, distance: 42.5
click at [272, 244] on ul "Tests" at bounding box center [190, 79] width 186 height 6728
click at [347, 364] on span "Fotosintēze" at bounding box center [323, 370] width 53 height 12
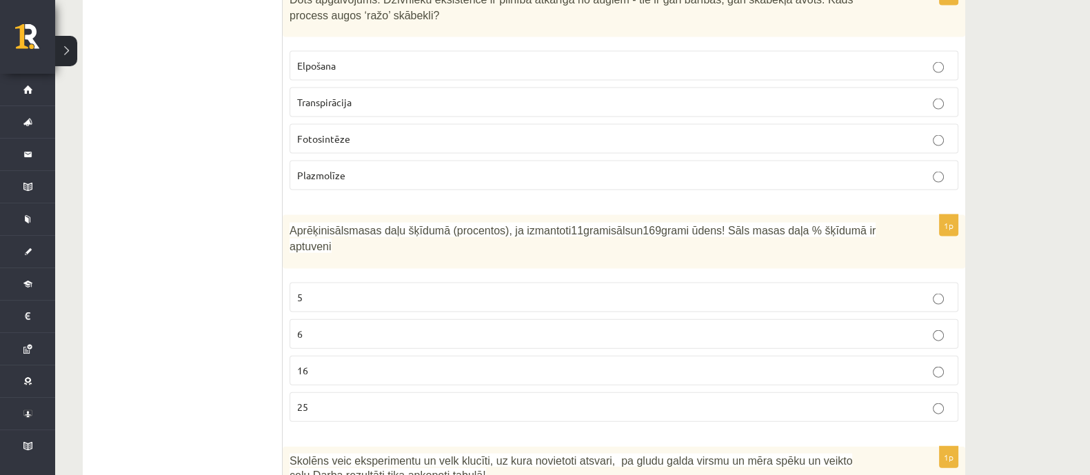
scroll to position [3791, 0]
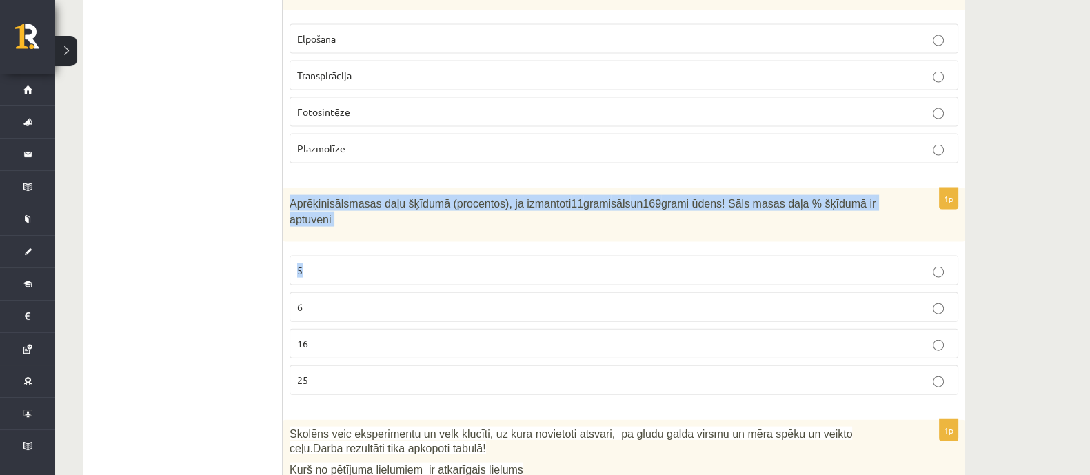
drag, startPoint x: 290, startPoint y: 171, endPoint x: 377, endPoint y: 257, distance: 122.8
click at [378, 245] on div "1p Aprēķini sāls masas daļu šķīdumā (procentos), ja izmantoti 11 grami sāls un …" at bounding box center [624, 297] width 682 height 218
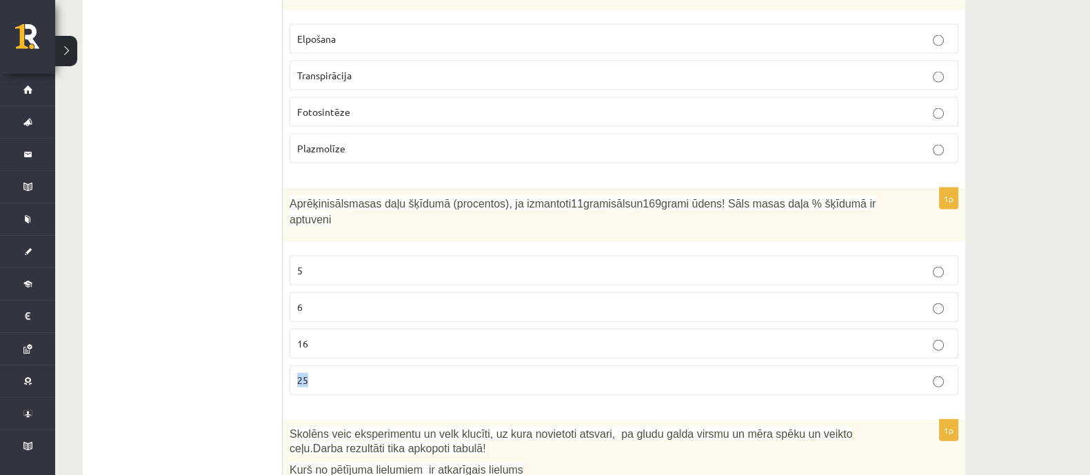
drag, startPoint x: 377, startPoint y: 287, endPoint x: 378, endPoint y: 323, distance: 35.9
click at [378, 322] on fieldset "5 6 16 25" at bounding box center [624, 324] width 669 height 150
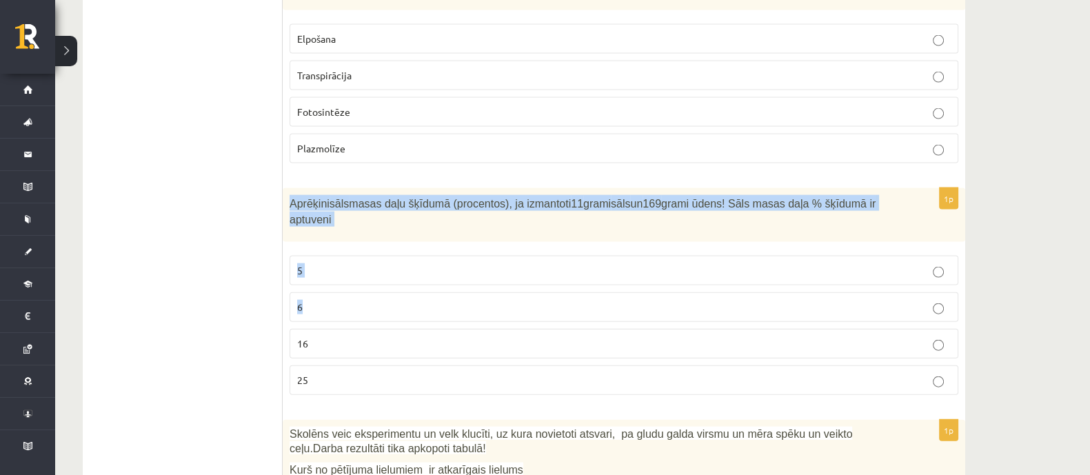
drag, startPoint x: 290, startPoint y: 172, endPoint x: 329, endPoint y: 265, distance: 101.9
click at [327, 253] on div "1p Aprēķini sāls masas daļu šķīdumā (procentos), ja izmantoti 11 grami sāls un …" at bounding box center [624, 297] width 682 height 218
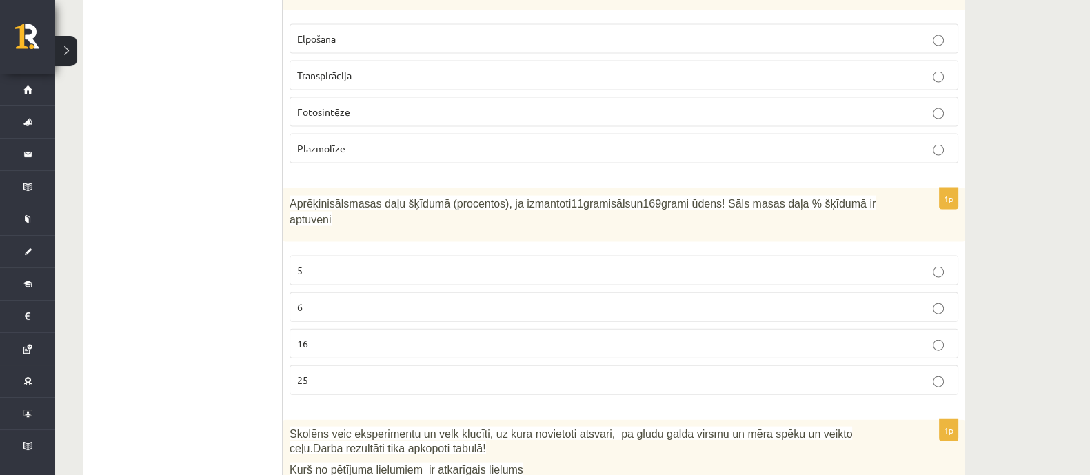
click at [343, 300] on p "6" at bounding box center [623, 307] width 653 height 14
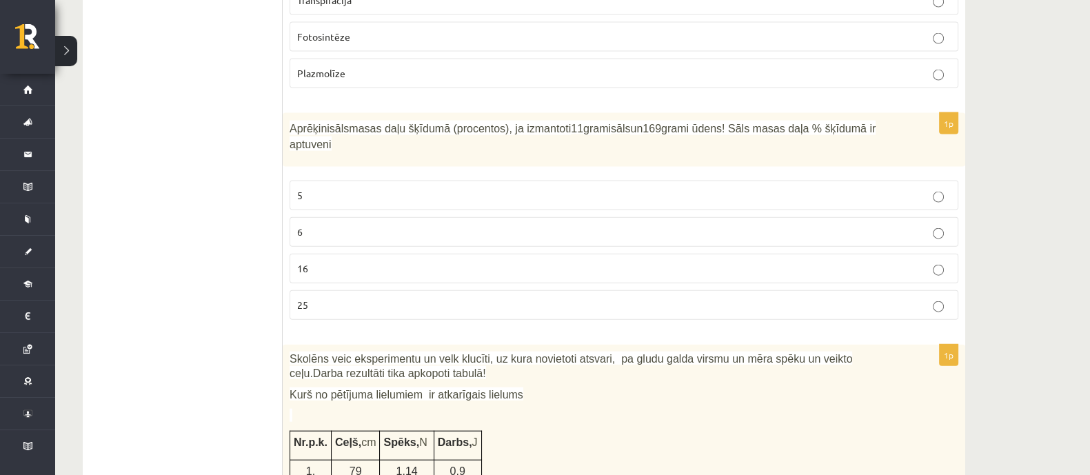
scroll to position [4050, 0]
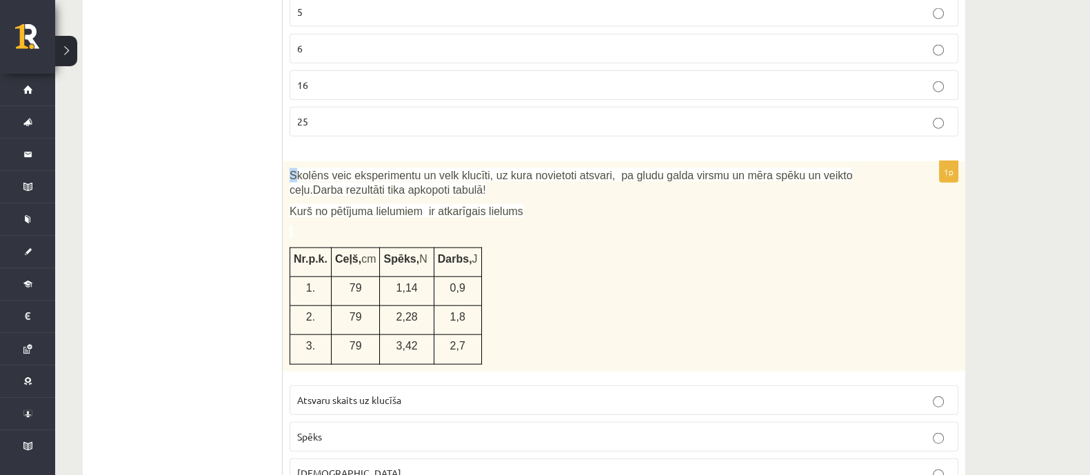
click at [293, 161] on div "Skolēns veic eksperimentu un velk klucīti, uz kura novietoti atsvari, pa gludu …" at bounding box center [624, 266] width 682 height 210
click at [291, 170] on span "Skolēns veic eksperimentu un velk klucīti, uz kura novietoti atsvari, pa gludu …" at bounding box center [571, 183] width 562 height 26
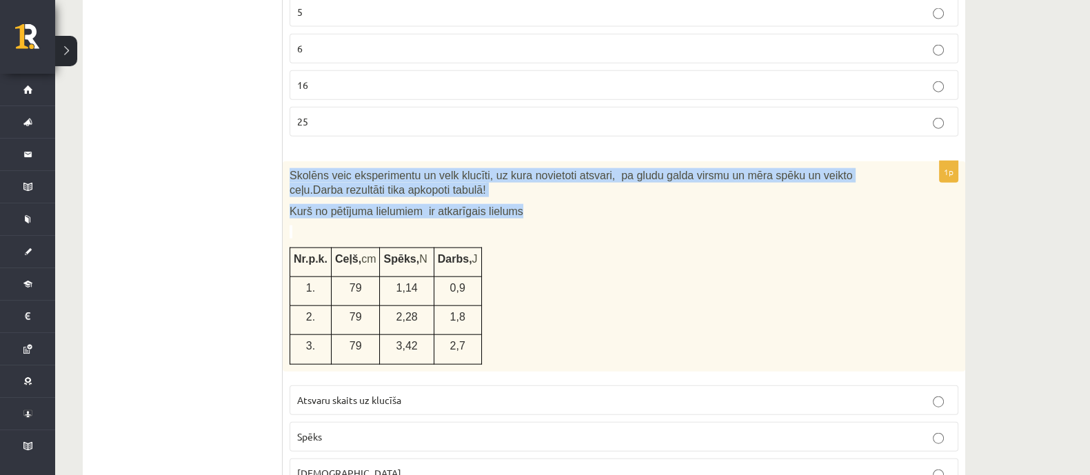
drag, startPoint x: 290, startPoint y: 122, endPoint x: 510, endPoint y: 165, distance: 224.8
click at [510, 165] on div "Skolēns veic eksperimentu un velk klucīti, uz kura novietoti atsvari, pa gludu …" at bounding box center [624, 266] width 682 height 210
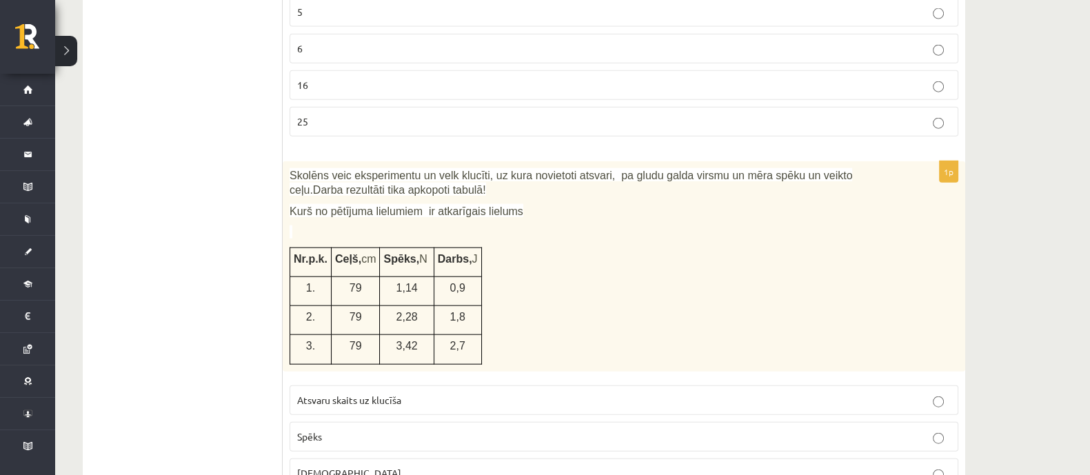
drag, startPoint x: 330, startPoint y: 232, endPoint x: 318, endPoint y: 233, distance: 12.5
click at [318, 281] on p "1." at bounding box center [311, 288] width 34 height 14
click at [380, 276] on td "1,14" at bounding box center [407, 290] width 54 height 29
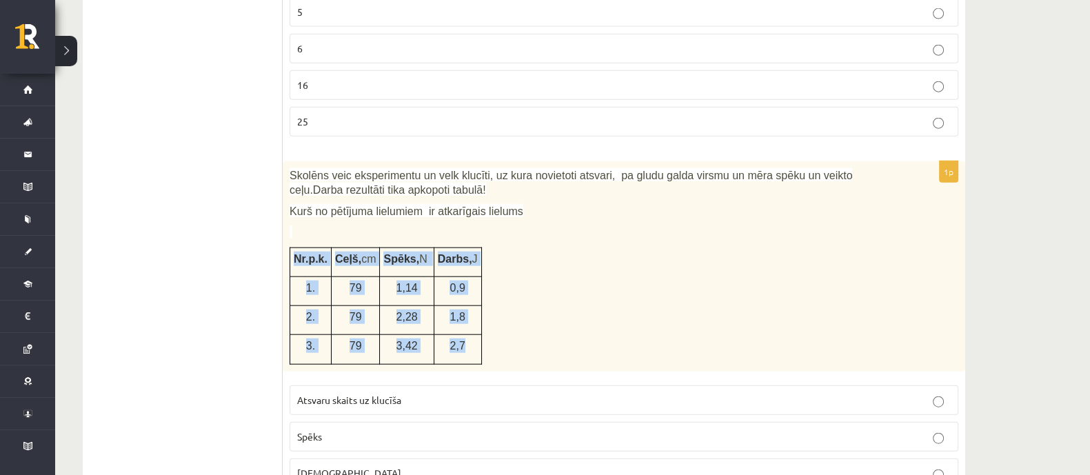
drag, startPoint x: 294, startPoint y: 207, endPoint x: 451, endPoint y: 299, distance: 182.3
click at [451, 299] on tbody "Nr.p.k. Ceļš, cm Spēks, N Darbs, J 1. 79 1,14 0,9 2. 79 2,28 1,8 3. 79 3,42 2,7" at bounding box center [386, 305] width 192 height 116
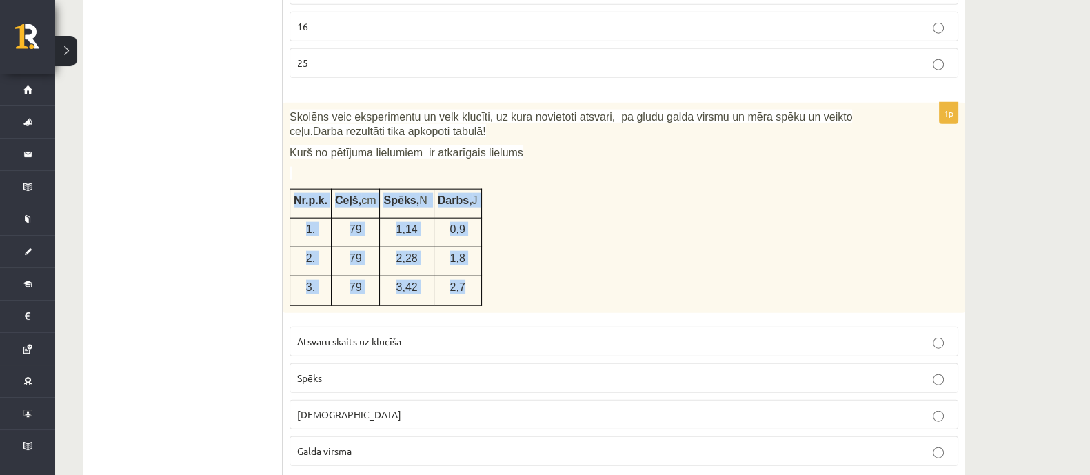
scroll to position [4136, 0]
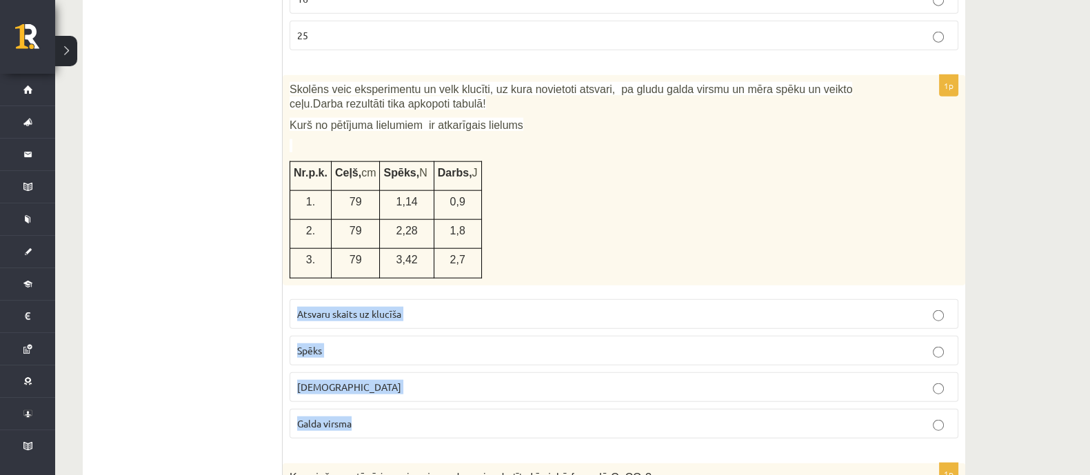
drag, startPoint x: 298, startPoint y: 263, endPoint x: 372, endPoint y: 351, distance: 114.5
click at [403, 370] on fieldset "Atsvaru skaits uz klucīša Spēks Attālums Galda virsma" at bounding box center [624, 367] width 669 height 150
click at [361, 299] on label "Atsvaru skaits uz klucīša" at bounding box center [624, 314] width 669 height 30
drag, startPoint x: 338, startPoint y: 295, endPoint x: 347, endPoint y: 299, distance: 9.9
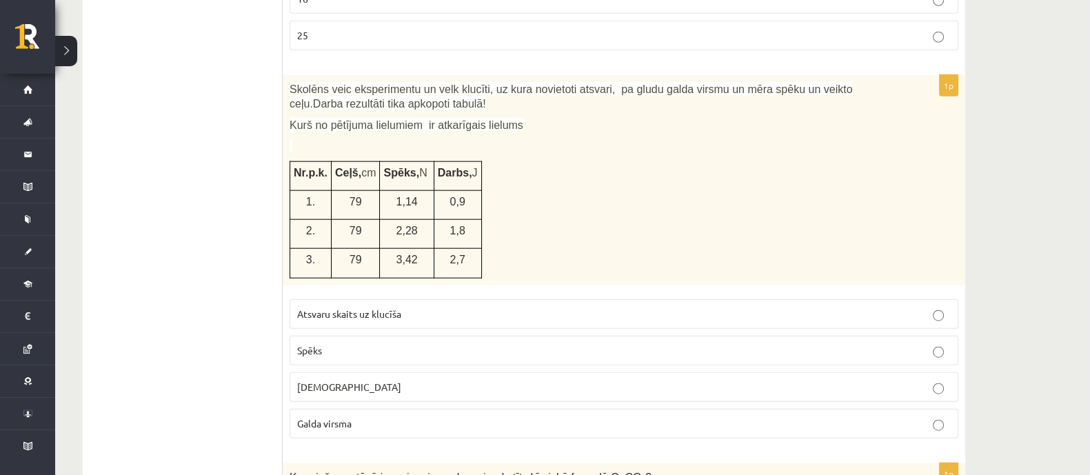
click at [340, 343] on p "Spēks" at bounding box center [623, 350] width 653 height 14
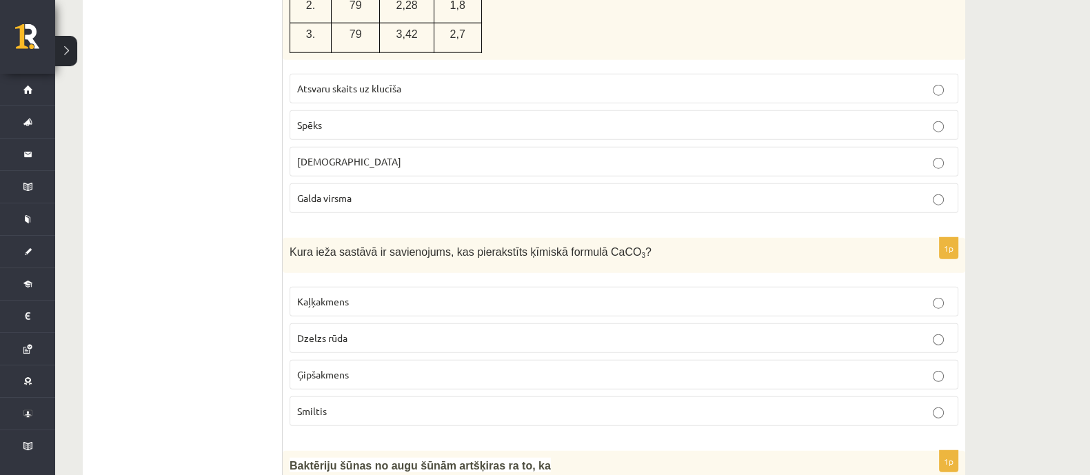
scroll to position [4394, 0]
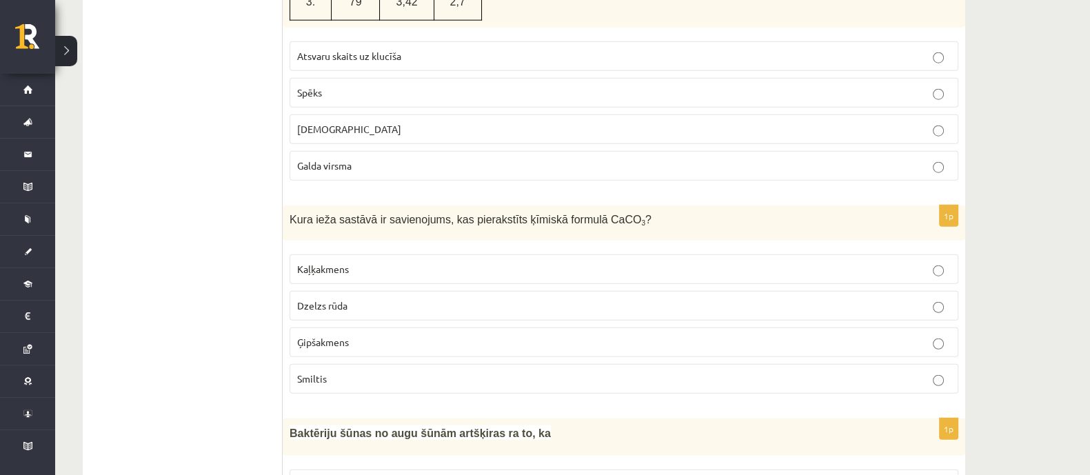
click at [289, 205] on div "Kura ieža sastāvā ir savienojums, kas pierakstīts ķīmiskā formulā CaCO 3 ?" at bounding box center [624, 222] width 682 height 35
click at [290, 205] on div "Kura ieža sastāvā ir savienojums, kas pierakstīts ķīmiskā formulā CaCO 3 ?" at bounding box center [624, 222] width 682 height 35
drag, startPoint x: 357, startPoint y: 179, endPoint x: 283, endPoint y: 162, distance: 75.7
click at [356, 205] on div "Kura ieža sastāvā ir savienojums, kas pierakstīts ķīmiskā formulā CaCO 3 ?" at bounding box center [624, 222] width 682 height 35
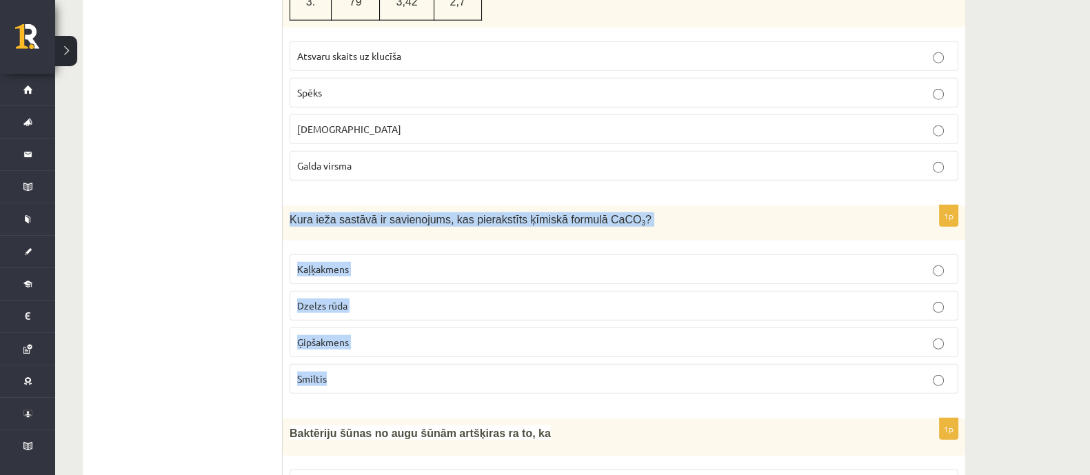
drag, startPoint x: 288, startPoint y: 165, endPoint x: 372, endPoint y: 321, distance: 177.3
click at [373, 323] on div "1p Kura ieža sastāvā ir savienojums, kas pierakstīts ķīmiskā formulā CaCO 3 ? K…" at bounding box center [624, 304] width 682 height 199
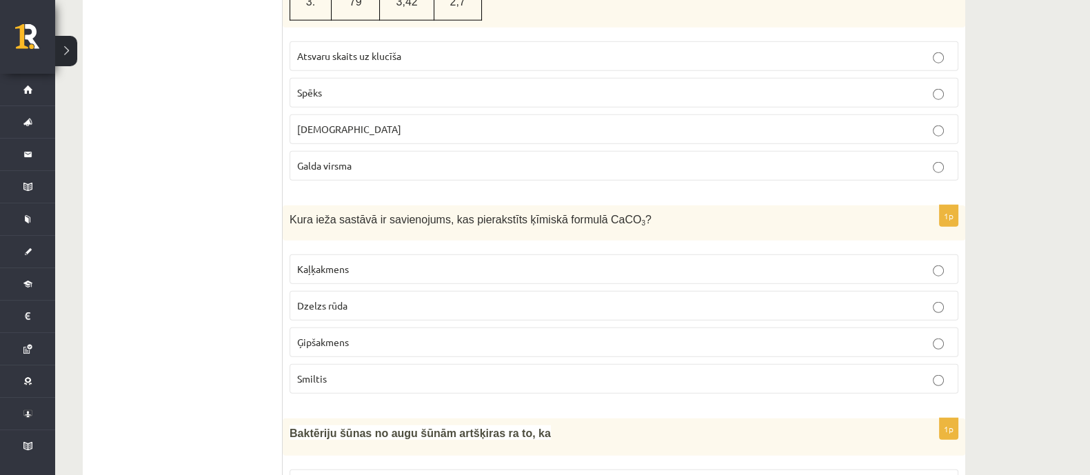
drag, startPoint x: 224, startPoint y: 250, endPoint x: 296, endPoint y: 231, distance: 74.2
click at [336, 263] on span "Kaļķakmens" at bounding box center [323, 269] width 52 height 12
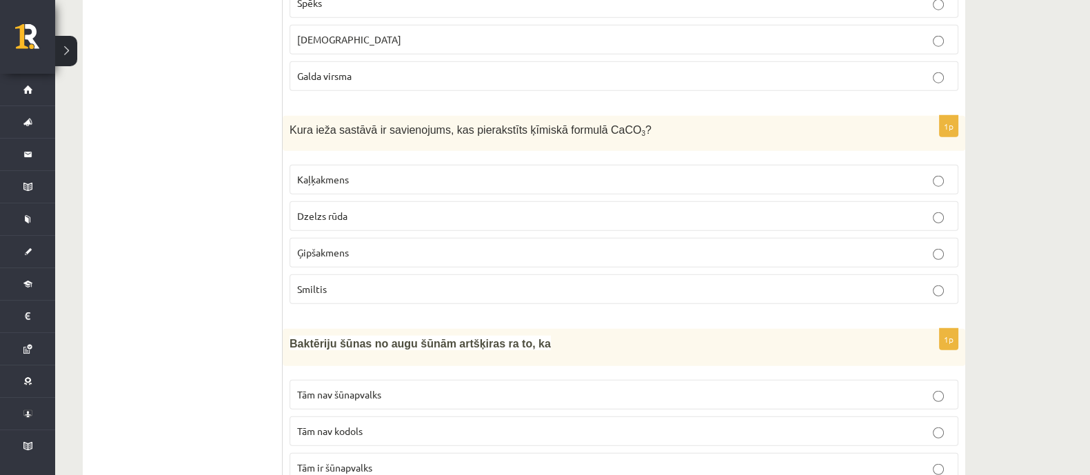
scroll to position [4566, 0]
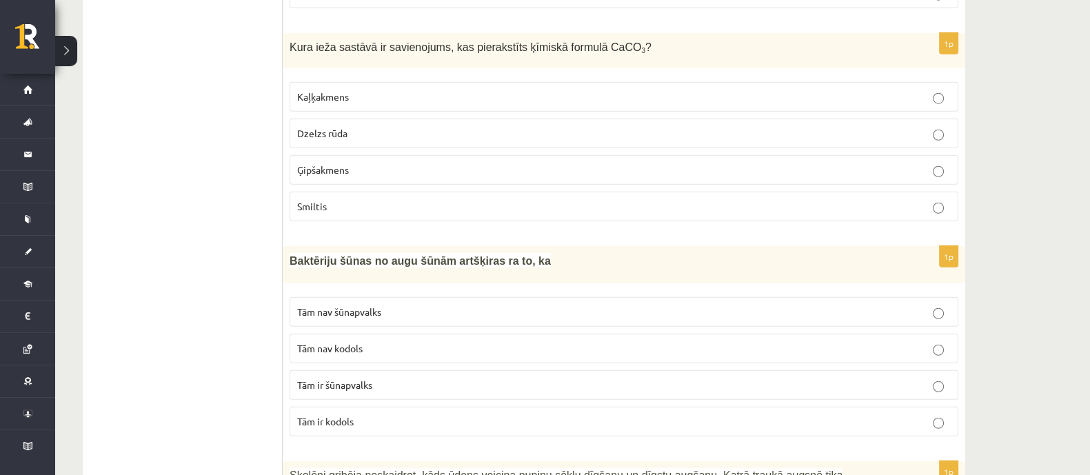
drag, startPoint x: 291, startPoint y: 207, endPoint x: 323, endPoint y: 210, distance: 31.9
click at [292, 255] on span "Baktēriju šūnas no augu šūnām artšķiras ra to, ka" at bounding box center [420, 261] width 261 height 12
drag, startPoint x: 323, startPoint y: 210, endPoint x: 300, endPoint y: 210, distance: 22.8
click at [320, 255] on span "Baktēriju šūnas no augu šūnām artšķiras ra to, ka" at bounding box center [420, 261] width 261 height 12
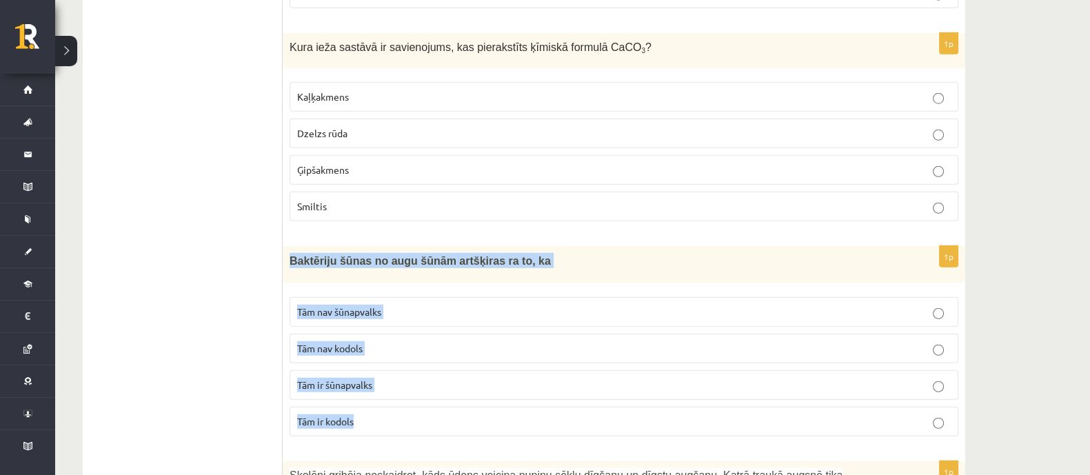
drag, startPoint x: 290, startPoint y: 208, endPoint x: 427, endPoint y: 352, distance: 199.4
click at [429, 356] on div "1p Baktēriju šūnas no augu šūnām artšķiras ra to, ka Tām nav šūnapvalks Tām nav…" at bounding box center [624, 346] width 682 height 201
click at [378, 246] on div "1p Baktēriju šūnas no augu šūnām artšķiras ra to, ka Tām nav šūnapvalks Tām nav…" at bounding box center [624, 346] width 682 height 201
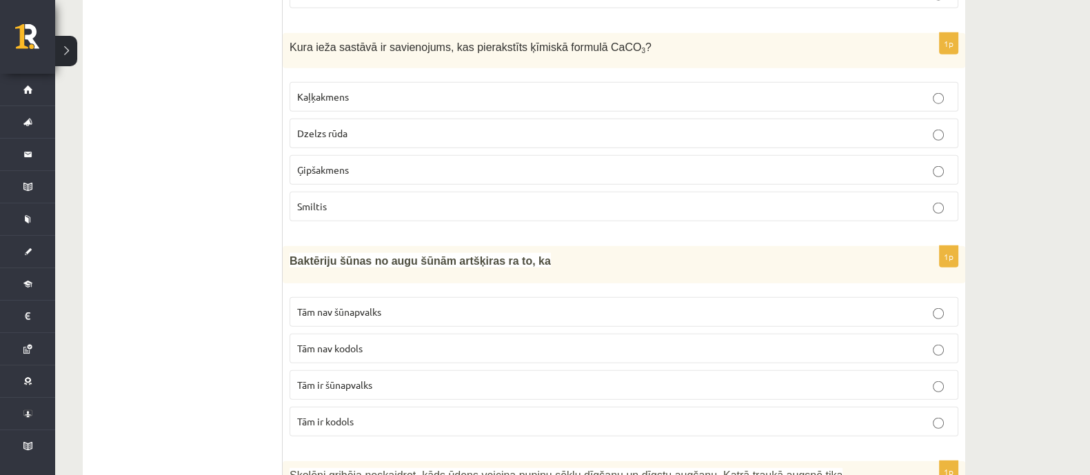
click at [358, 342] on span "Tām nav kodols" at bounding box center [329, 348] width 65 height 12
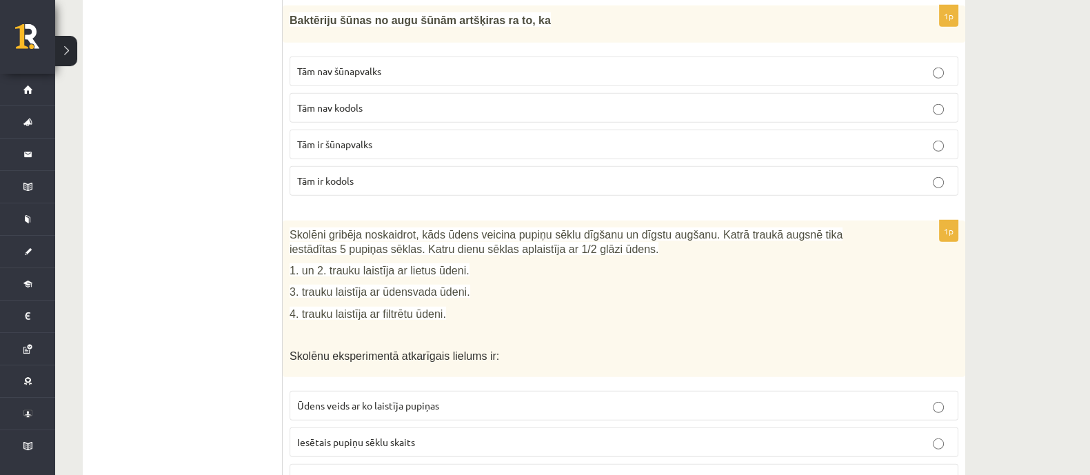
scroll to position [4911, 0]
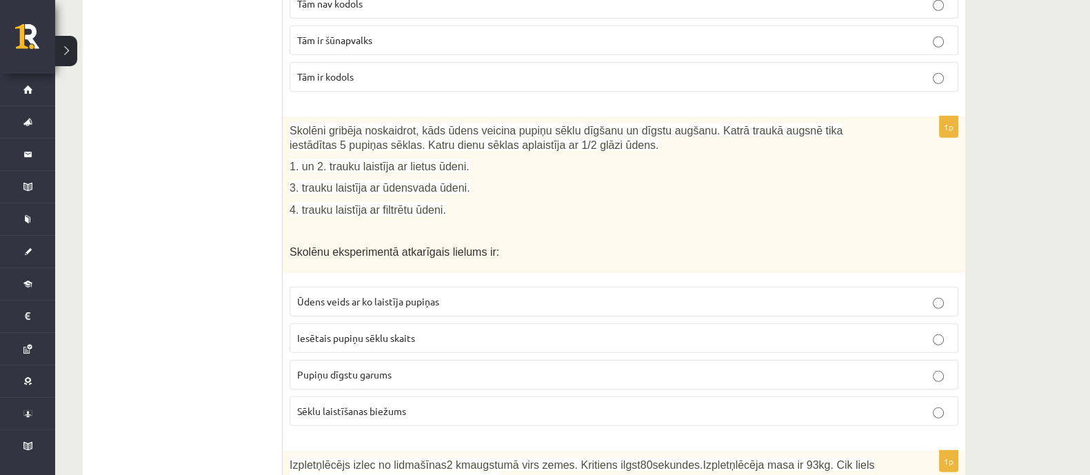
drag, startPoint x: 292, startPoint y: 77, endPoint x: 363, endPoint y: 97, distance: 73.8
click at [292, 125] on span "Skolēni gribēja noskaidrot, kāds ūdens veicina pupiņu sēklu dīgšanu un dīgstu a…" at bounding box center [566, 138] width 553 height 26
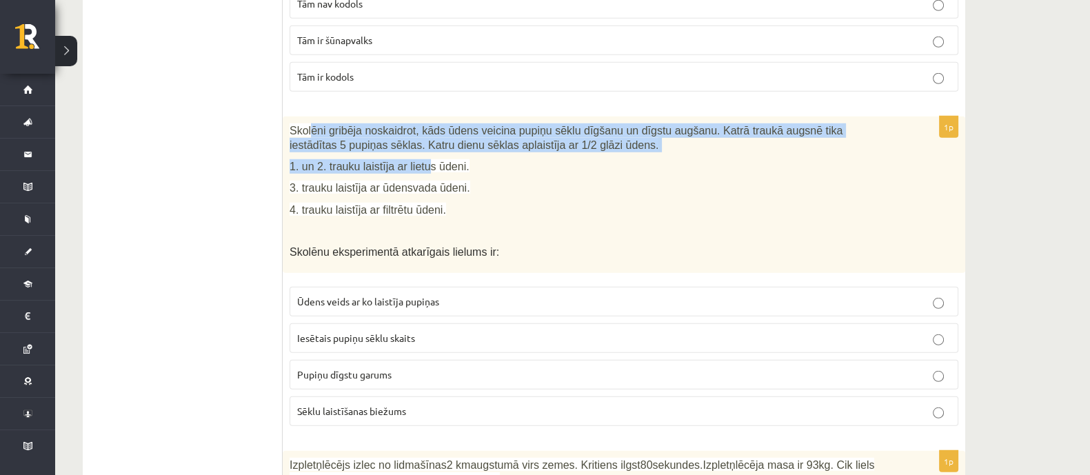
drag, startPoint x: 363, startPoint y: 97, endPoint x: 429, endPoint y: 113, distance: 68.9
click at [427, 116] on div "Skolēni gribēja noskaidrot, kāds ūdens veicina pupiņu sēklu dīgšanu un dīgstu a…" at bounding box center [624, 194] width 682 height 156
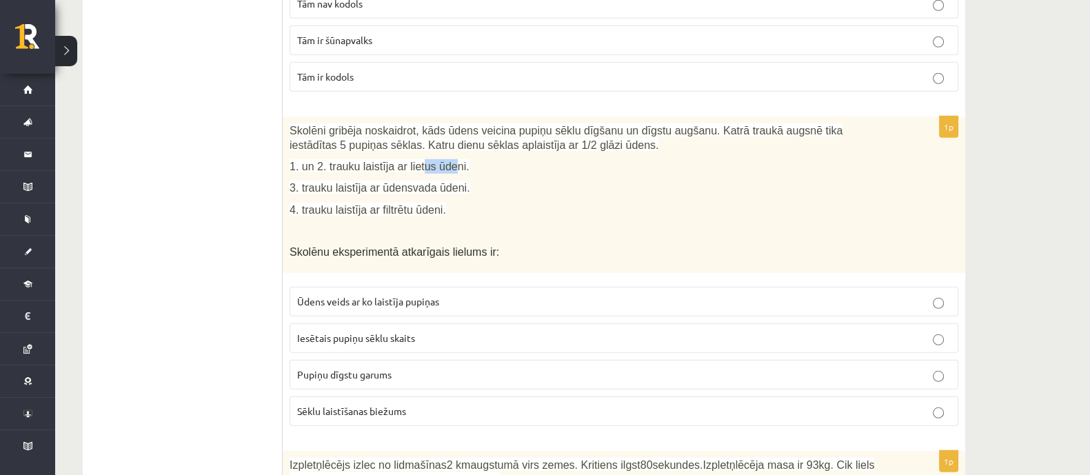
drag, startPoint x: 443, startPoint y: 119, endPoint x: 305, endPoint y: 81, distance: 142.3
click at [386, 116] on div "Skolēni gribēja noskaidrot, kāds ūdens veicina pupiņu sēklu dīgšanu un dīgstu a…" at bounding box center [624, 194] width 682 height 156
drag, startPoint x: 292, startPoint y: 77, endPoint x: 307, endPoint y: 77, distance: 15.2
click at [303, 116] on div "Skolēni gribēja noskaidrot, kāds ūdens veicina pupiņu sēklu dīgšanu un dīgstu a…" at bounding box center [624, 194] width 682 height 156
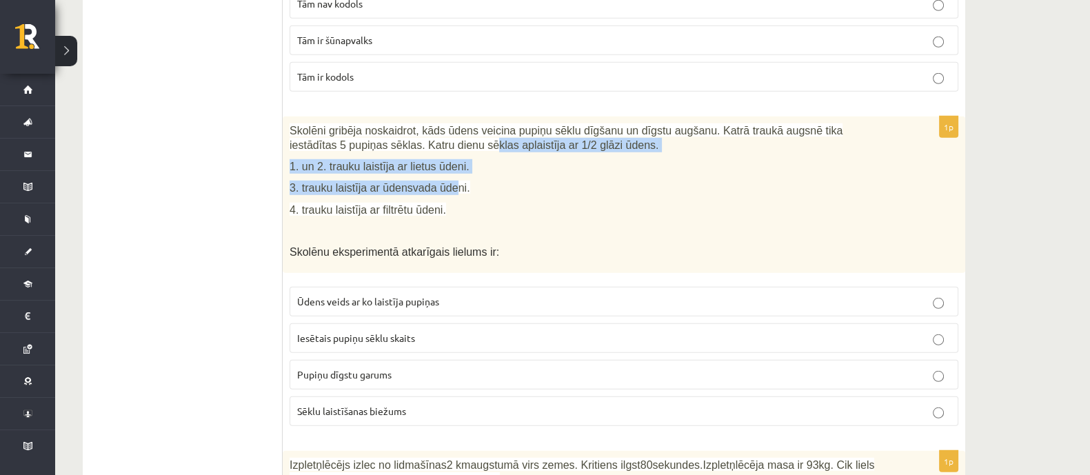
drag, startPoint x: 422, startPoint y: 112, endPoint x: 393, endPoint y: 112, distance: 29.0
click at [429, 125] on div "Skolēni gribēja noskaidrot, kāds ūdens veicina pupiņu sēklu dīgšanu un dīgstu a…" at bounding box center [624, 194] width 682 height 156
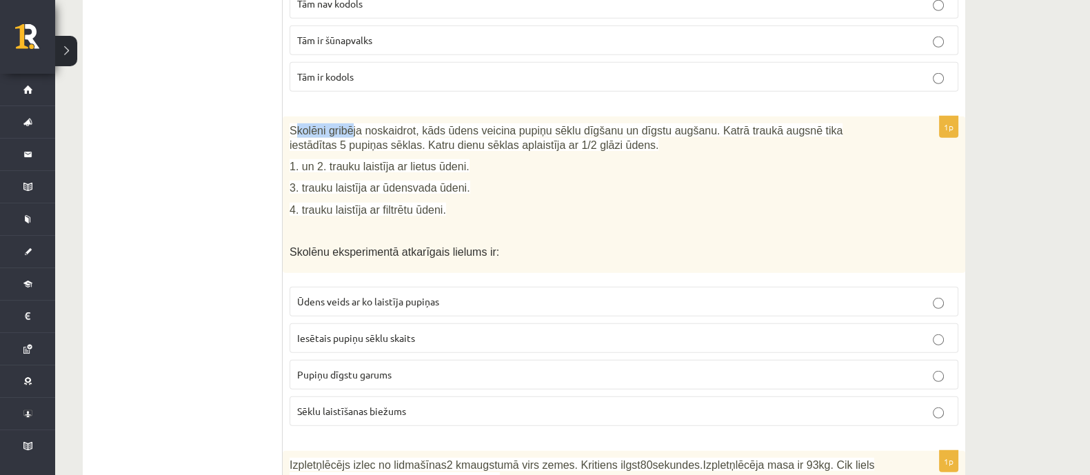
drag, startPoint x: 292, startPoint y: 74, endPoint x: 285, endPoint y: 70, distance: 8.3
click at [341, 125] on span "Skolēni gribēja noskaidrot, kāds ūdens veicina pupiņu sēklu dīgšanu un dīgstu a…" at bounding box center [566, 138] width 553 height 26
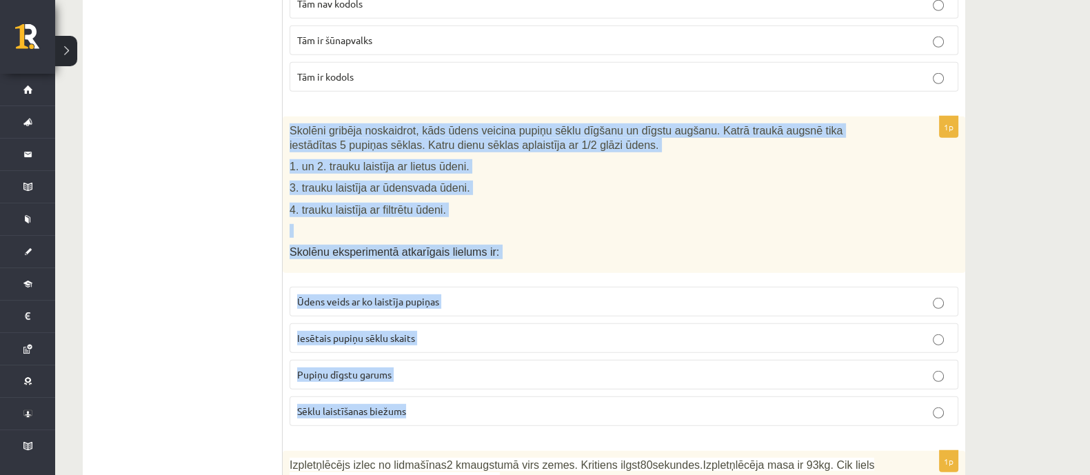
drag, startPoint x: 292, startPoint y: 74, endPoint x: 485, endPoint y: 276, distance: 279.8
click at [529, 350] on div "1p Skolēni gribēja noskaidrot, kāds ūdens veicina pupiņu sēklu dīgšanu un dīgst…" at bounding box center [624, 276] width 682 height 321
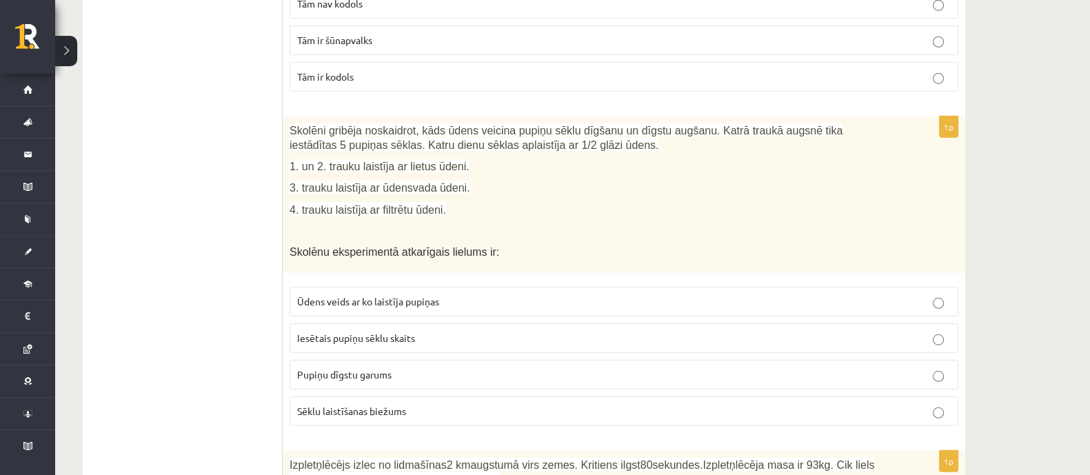
click at [358, 367] on p "Pupiņu dīgstu garums" at bounding box center [623, 374] width 653 height 14
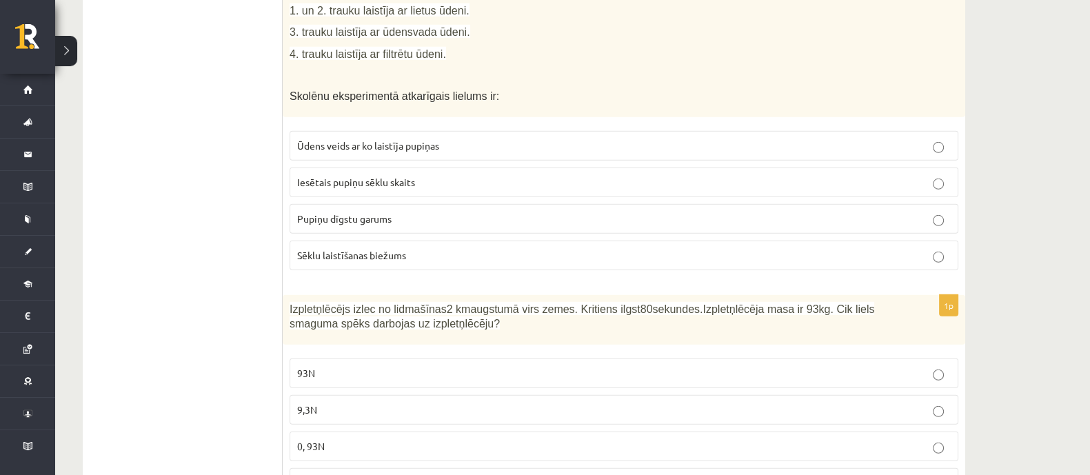
scroll to position [5083, 0]
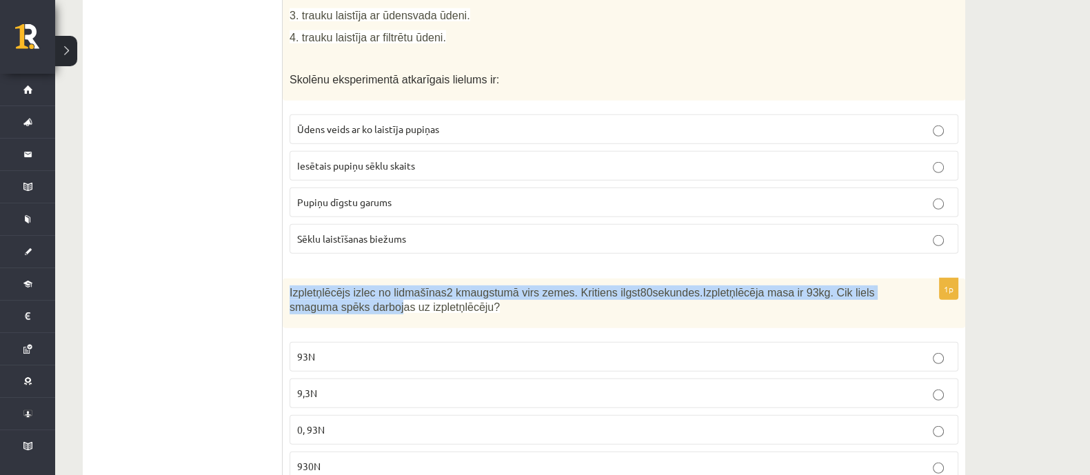
drag, startPoint x: 290, startPoint y: 234, endPoint x: 354, endPoint y: 249, distance: 66.4
click at [347, 287] on span "Izpletņlēcējs izlec no lidmašīnas 2 km augstumā virs zemes. Kritiens ilgst 80 s…" at bounding box center [582, 300] width 585 height 26
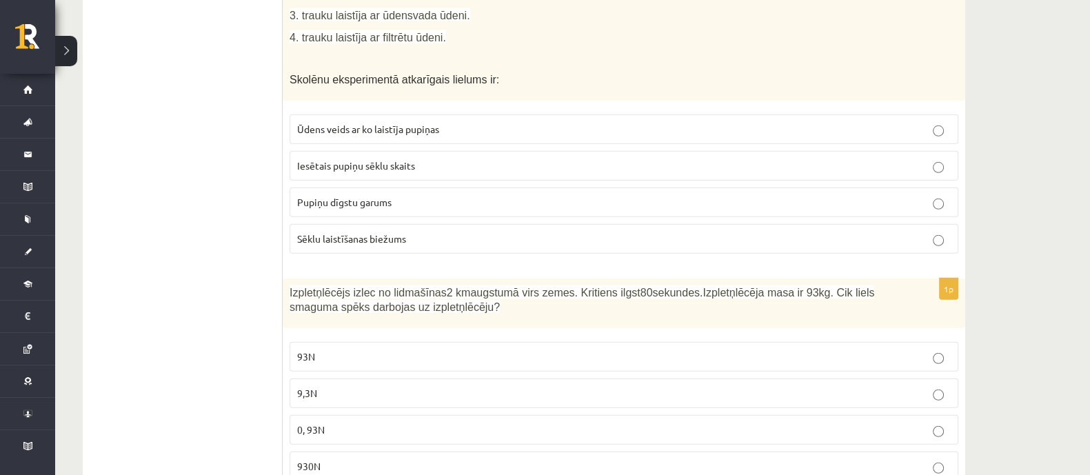
click at [482, 349] on p "93N" at bounding box center [623, 356] width 653 height 14
click at [438, 335] on fieldset "93N 9,3N 0, 93N 930N" at bounding box center [624, 410] width 669 height 150
drag, startPoint x: 286, startPoint y: 237, endPoint x: 302, endPoint y: 238, distance: 15.9
click at [302, 278] on div "Izpletņlēcējs izlec no lidmašīnas 2 km augstumā virs zemes. Kritiens ilgst 80 s…" at bounding box center [624, 303] width 682 height 50
click at [295, 287] on span "Izpletņlēcējs izlec no lidmašīnas 2 km augstumā virs zemes. Kritiens ilgst 80 s…" at bounding box center [582, 300] width 585 height 26
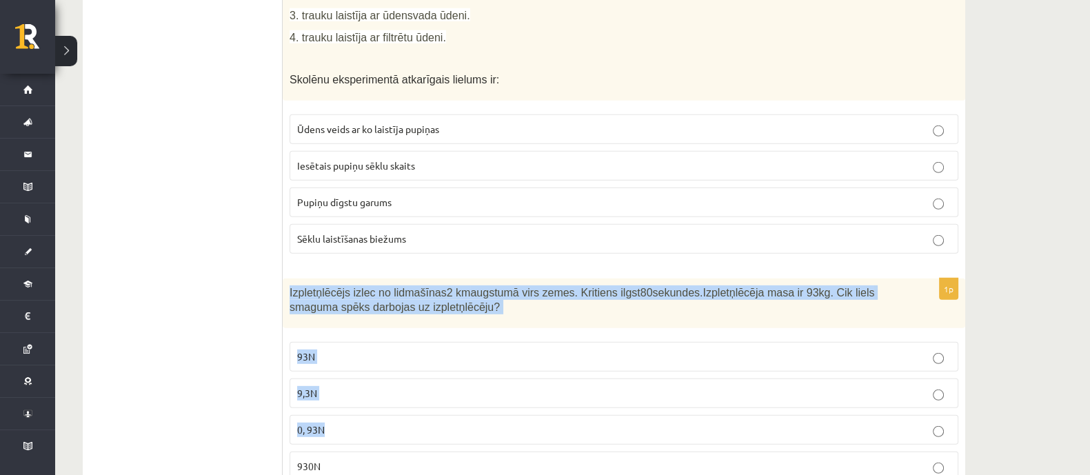
drag, startPoint x: 289, startPoint y: 236, endPoint x: 483, endPoint y: 366, distance: 234.0
click at [484, 372] on div "1p Izpletņlēcējs izlec no lidmašīnas 2 km augstumā virs zemes. Kritiens ilgst 8…" at bounding box center [624, 385] width 682 height 214
click at [291, 287] on span "Izpletņlēcējs izlec no lidmašīnas 2 km augstumā virs zemes. Kritiens ilgst 80 s…" at bounding box center [582, 300] width 585 height 26
drag, startPoint x: 290, startPoint y: 239, endPoint x: 456, endPoint y: 370, distance: 211.4
click at [460, 398] on div "1p Izpletņlēcējs izlec no lidmašīnas 2 km augstumā virs zemes. Kritiens ilgst 8…" at bounding box center [624, 385] width 682 height 214
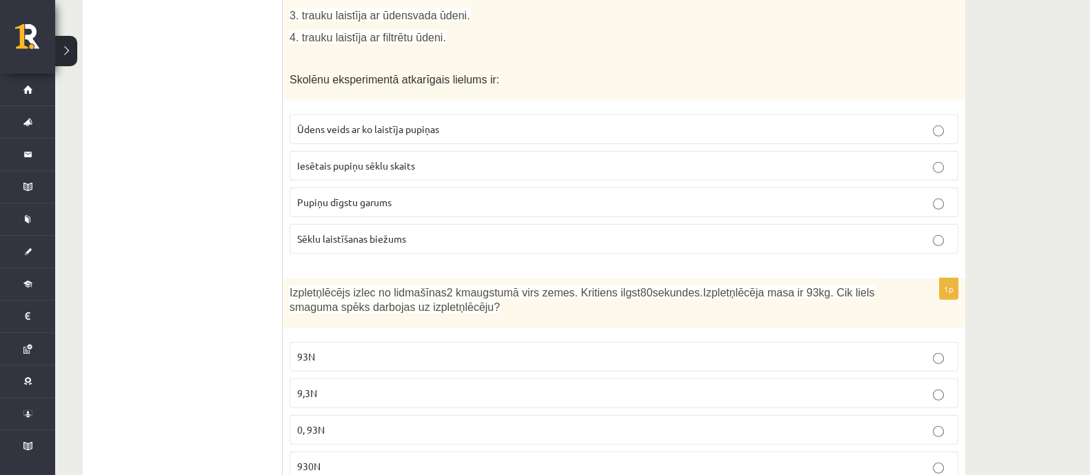
click at [363, 459] on p "930N" at bounding box center [623, 466] width 653 height 14
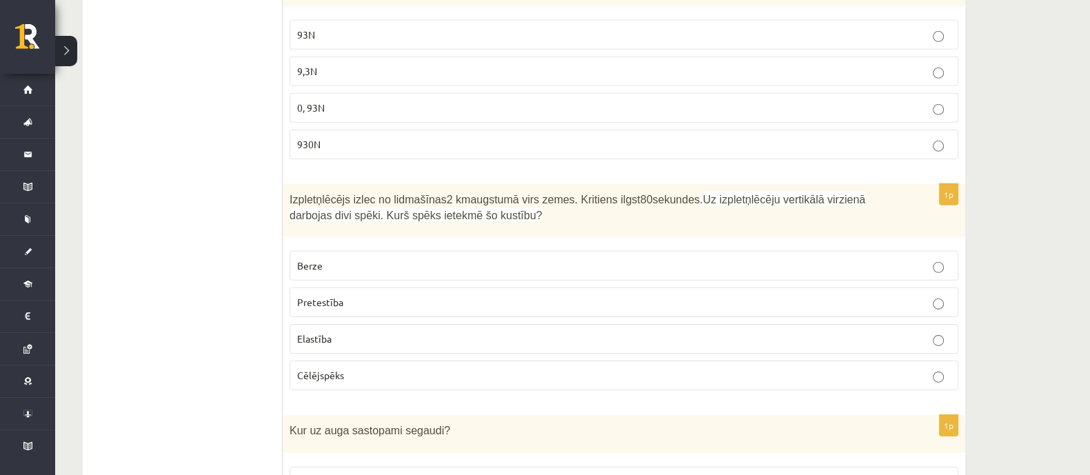
scroll to position [5428, 0]
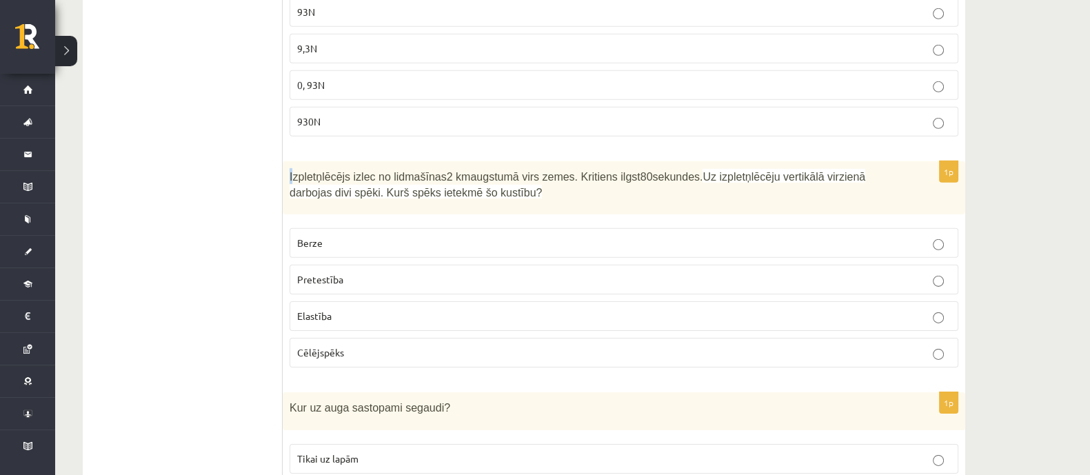
drag, startPoint x: 288, startPoint y: 119, endPoint x: 316, endPoint y: 119, distance: 28.3
click at [312, 161] on div "Izpletņlēcējs izlec no lidmašīnas 2 km augstumā virs zemes. Kritiens ilgst 80 s…" at bounding box center [624, 187] width 682 height 53
drag, startPoint x: 451, startPoint y: 150, endPoint x: 319, endPoint y: 118, distance: 136.1
click at [437, 161] on div "Izpletņlēcējs izlec no lidmašīnas 2 km augstumā virs zemes. Kritiens ilgst 80 s…" at bounding box center [624, 187] width 682 height 53
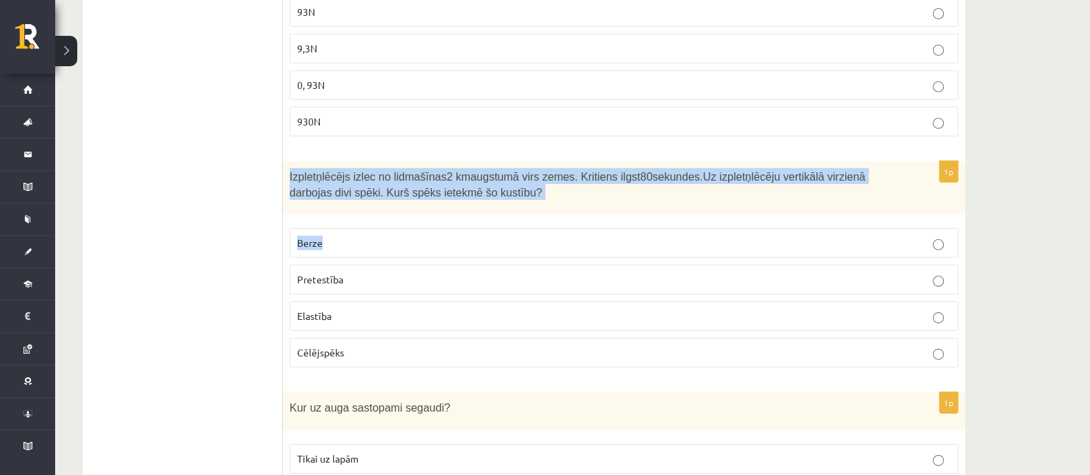
drag, startPoint x: 290, startPoint y: 119, endPoint x: 431, endPoint y: 177, distance: 152.3
click at [431, 177] on div "1p Izpletņlēcējs izlec no lidmašīnas 2 km augstumā virs zemes. Kritiens ilgst 8…" at bounding box center [624, 269] width 682 height 217
click at [293, 171] on span "Izpletņlēcējs izlec no lidmašīnas 2 km augstumā virs zemes. Kritiens ilgst 80 s…" at bounding box center [496, 177] width 413 height 12
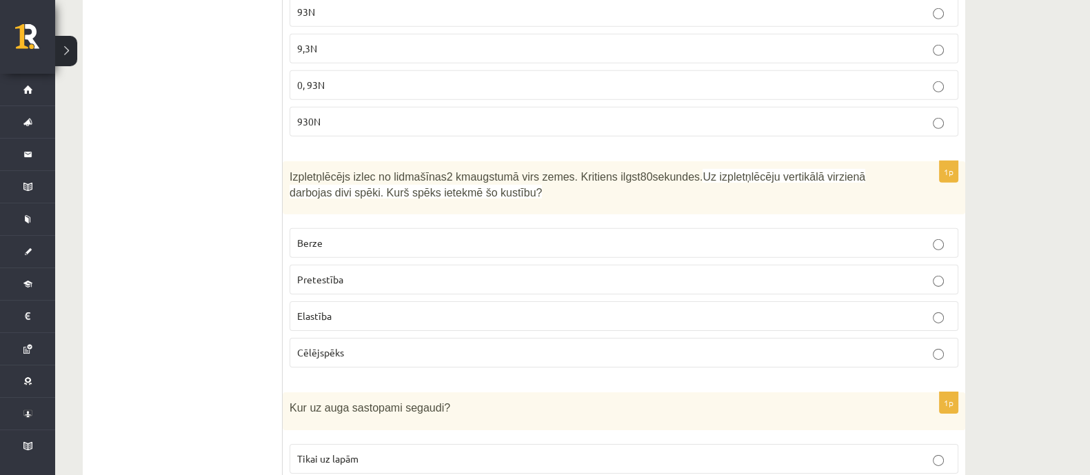
click at [289, 161] on div "Izpletņlēcējs izlec no lidmašīnas 2 km augstumā virs zemes. Kritiens ilgst 80 s…" at bounding box center [624, 187] width 682 height 53
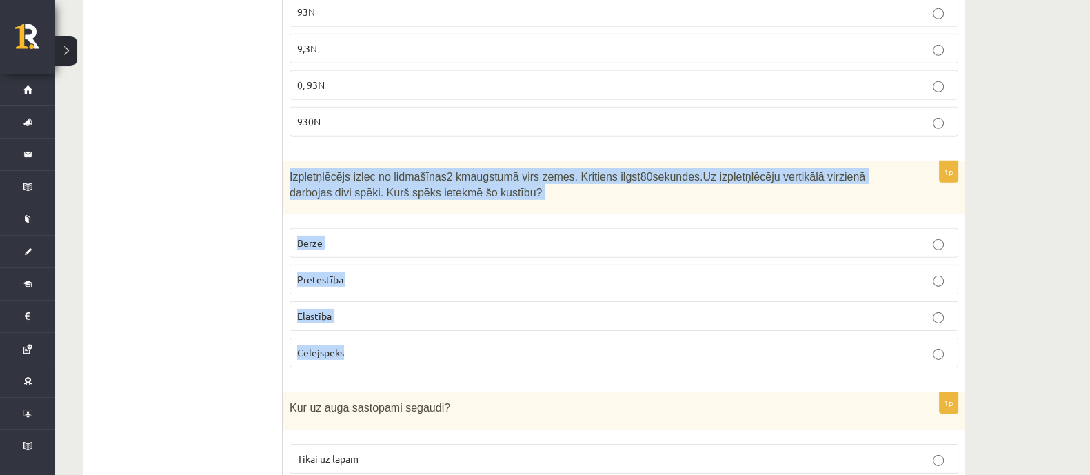
drag, startPoint x: 290, startPoint y: 119, endPoint x: 472, endPoint y: 290, distance: 249.2
click at [472, 290] on div "1p Izpletņlēcējs izlec no lidmašīnas 2 km augstumā virs zemes. Kritiens ilgst 8…" at bounding box center [624, 269] width 682 height 217
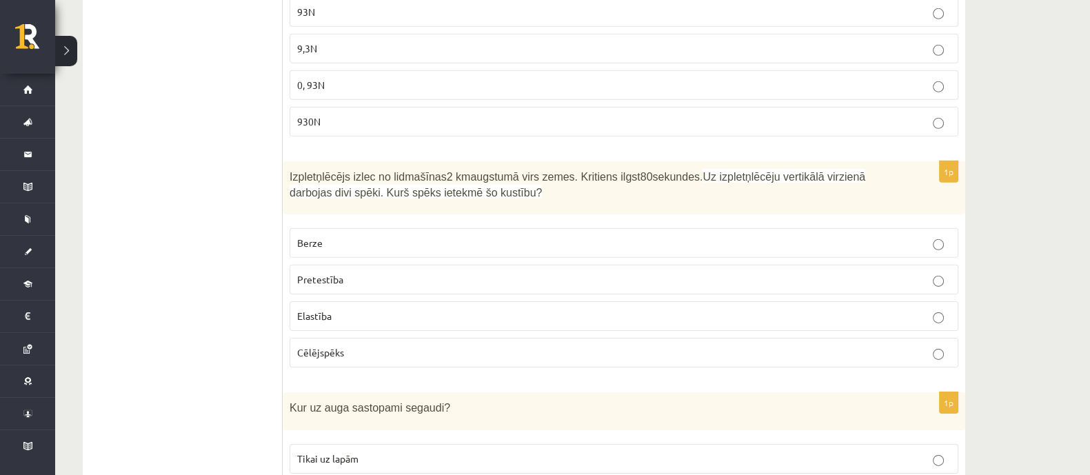
drag, startPoint x: 210, startPoint y: 223, endPoint x: 265, endPoint y: 217, distance: 56.1
click at [333, 273] on span "Pretestība" at bounding box center [320, 279] width 46 height 12
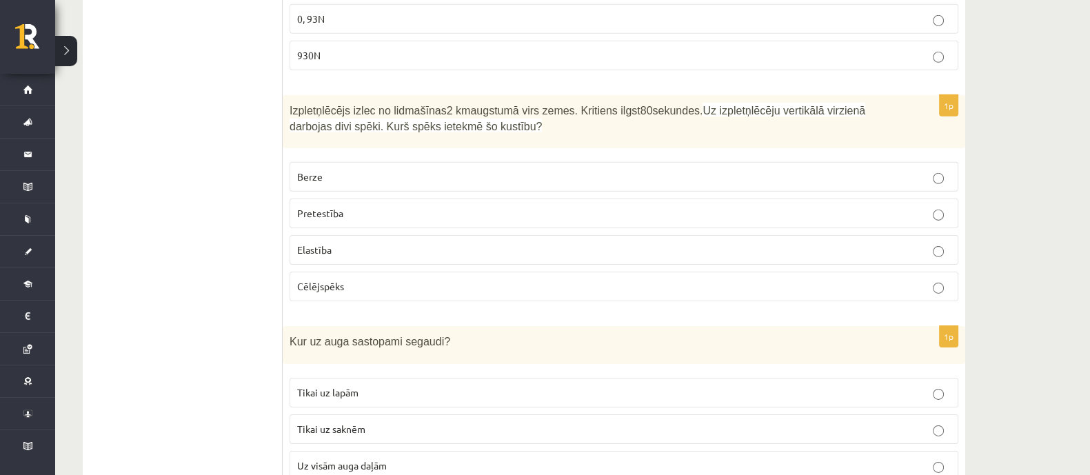
scroll to position [5600, 0]
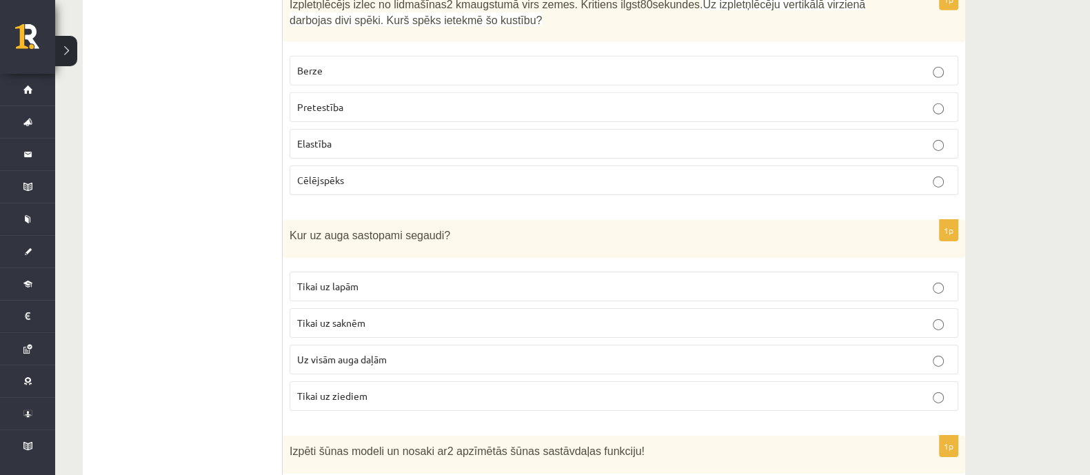
click at [283, 220] on div "Kur uz auga sastopami segaudi?" at bounding box center [624, 239] width 682 height 38
drag, startPoint x: 290, startPoint y: 175, endPoint x: 346, endPoint y: 187, distance: 57.7
click at [346, 220] on div "Kur uz auga sastopami segaudi?" at bounding box center [624, 239] width 682 height 38
drag, startPoint x: 448, startPoint y: 202, endPoint x: 372, endPoint y: 170, distance: 82.2
click at [424, 220] on div "1p Kur uz auga sastopami segaudi? Tikai uz lapām Tikai uz saknēm Uz visām auga …" at bounding box center [624, 321] width 682 height 202
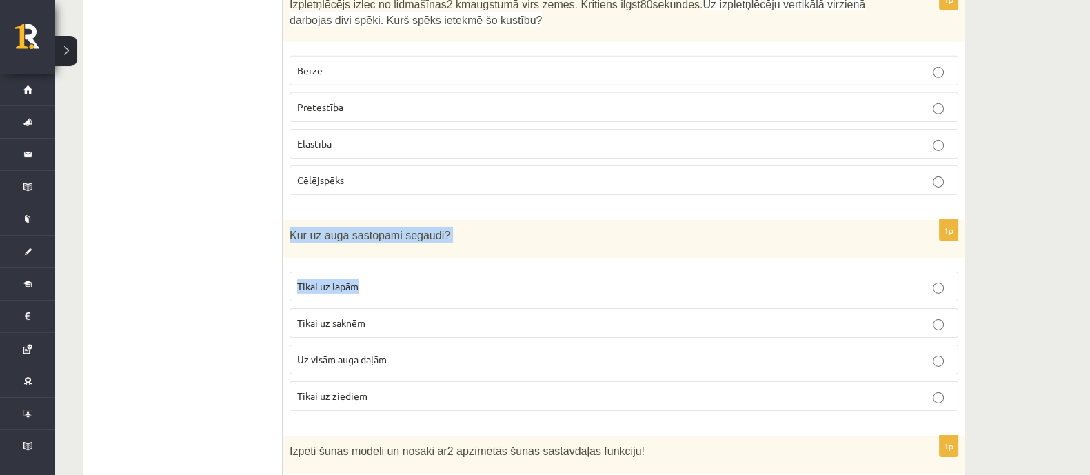
drag, startPoint x: 290, startPoint y: 174, endPoint x: 434, endPoint y: 214, distance: 149.7
click at [432, 220] on div "1p Kur uz auga sastopami segaudi? Tikai uz lapām Tikai uz saknēm Uz visām auga …" at bounding box center [624, 321] width 682 height 202
drag, startPoint x: 296, startPoint y: 181, endPoint x: 289, endPoint y: 177, distance: 8.3
click at [295, 230] on span "Kur uz auga sastopami segaudi?" at bounding box center [370, 236] width 161 height 12
click at [287, 220] on div "Kur uz auga sastopami segaudi?" at bounding box center [624, 239] width 682 height 38
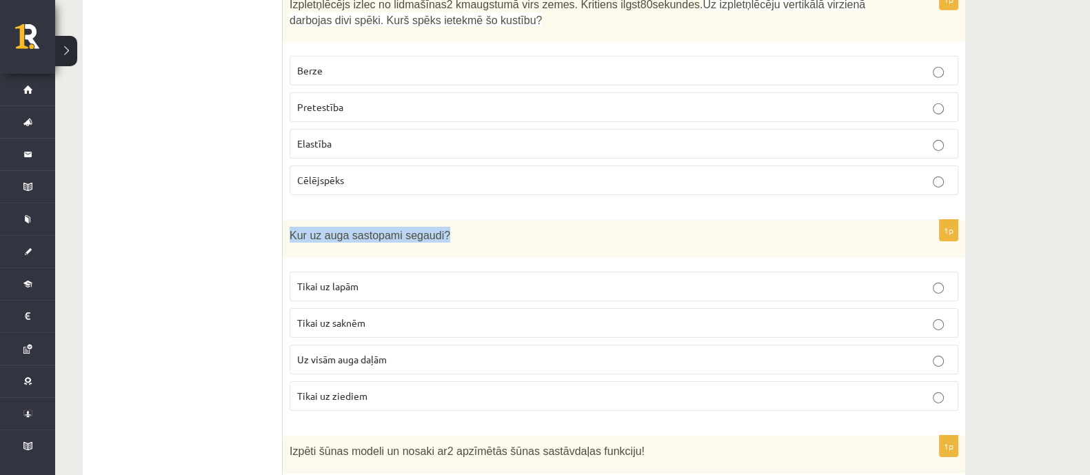
drag, startPoint x: 290, startPoint y: 174, endPoint x: 412, endPoint y: 178, distance: 121.4
click at [439, 220] on div "Kur uz auga sastopami segaudi?" at bounding box center [624, 239] width 682 height 38
click at [385, 279] on p "Tikai uz lapām" at bounding box center [623, 286] width 653 height 14
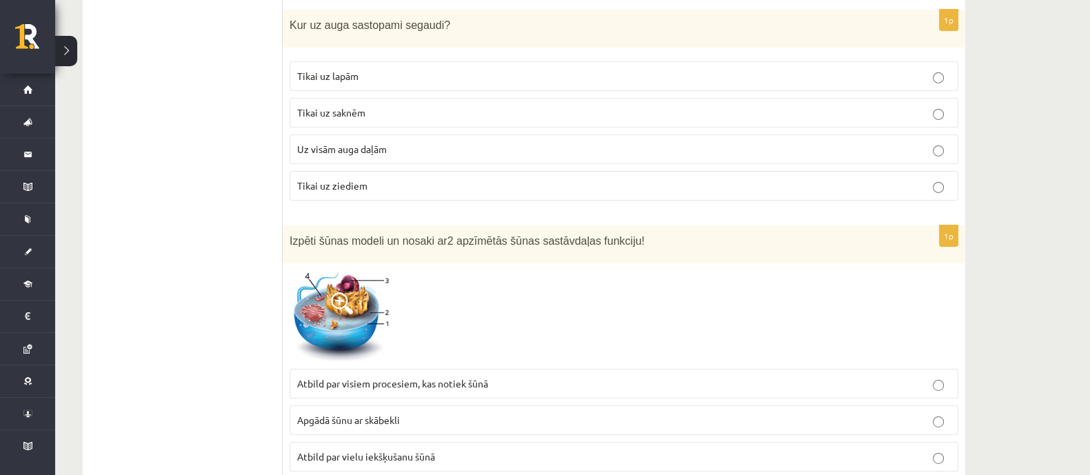
scroll to position [5859, 0]
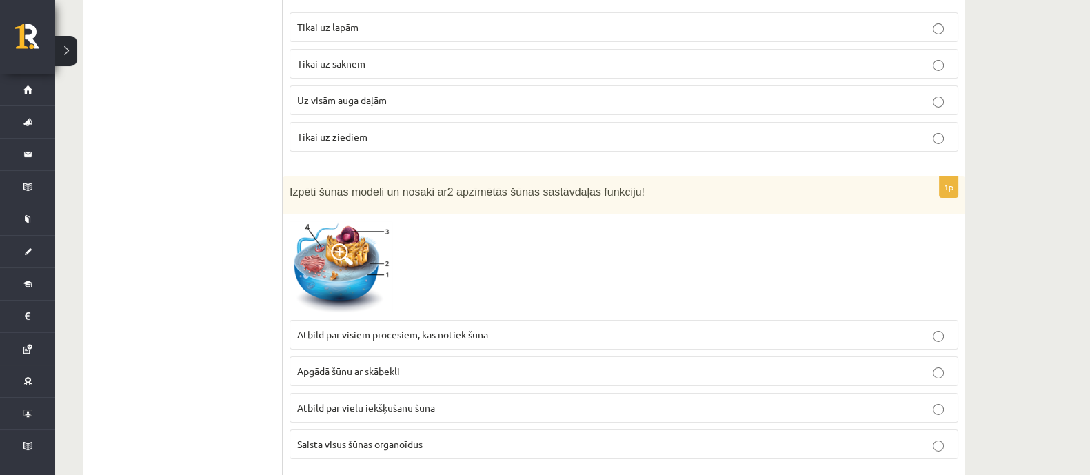
drag, startPoint x: 290, startPoint y: 131, endPoint x: 331, endPoint y: 130, distance: 41.4
click at [296, 186] on span "Izpēti šūnas modeli un nosaki ar" at bounding box center [369, 192] width 158 height 12
drag, startPoint x: 556, startPoint y: 136, endPoint x: 547, endPoint y: 136, distance: 9.7
click at [554, 186] on span "2 apzīmētās šūnas sastāvdaļas funkciju!" at bounding box center [545, 192] width 197 height 12
drag, startPoint x: 290, startPoint y: 130, endPoint x: 491, endPoint y: 134, distance: 200.6
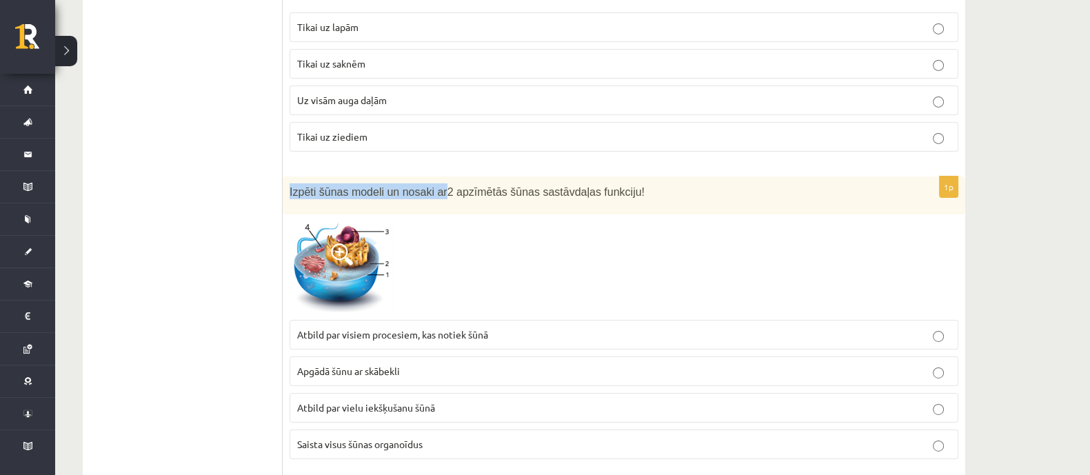
click at [434, 186] on span "Izpēti šūnas modeli un nosaki ar" at bounding box center [369, 192] width 158 height 12
click at [605, 186] on span "2 apzīmētās šūnas sastāvdaļas funkciju!" at bounding box center [545, 192] width 197 height 12
drag, startPoint x: 292, startPoint y: 132, endPoint x: 378, endPoint y: 136, distance: 87.0
click at [378, 186] on span "Izpēti šūnas modeli un nosaki ar" at bounding box center [369, 192] width 158 height 12
drag, startPoint x: 289, startPoint y: 132, endPoint x: 591, endPoint y: 132, distance: 302.6
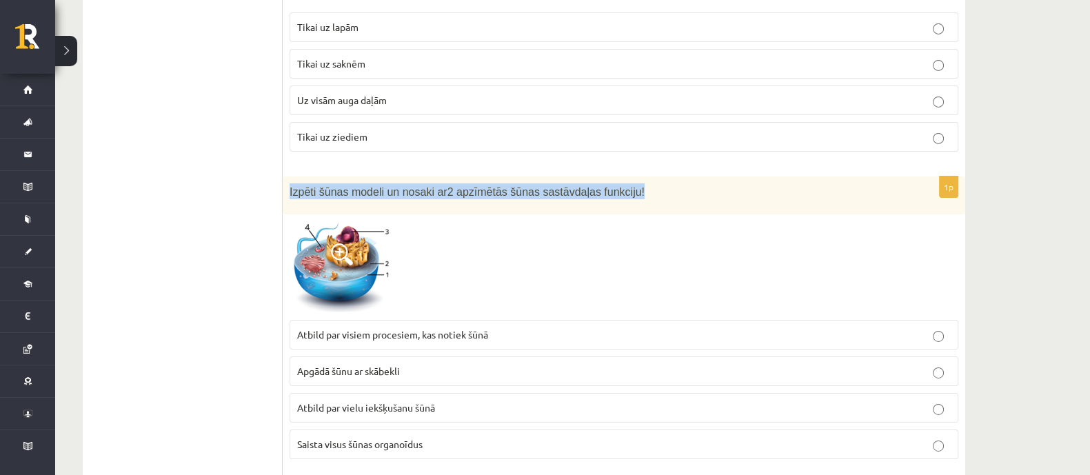
click at [619, 176] on div "Izpēti šūnas modeli un nosaki ar 2 apzīmētās šūnas sastāvdaļas funkciju!" at bounding box center [624, 195] width 682 height 38
click at [328, 221] on img at bounding box center [341, 267] width 103 height 92
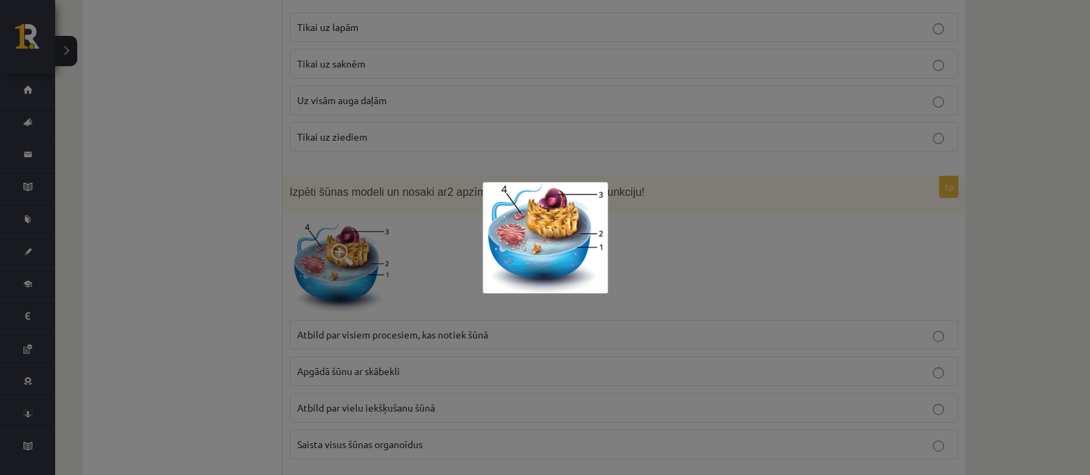
click at [321, 294] on div at bounding box center [545, 237] width 1090 height 475
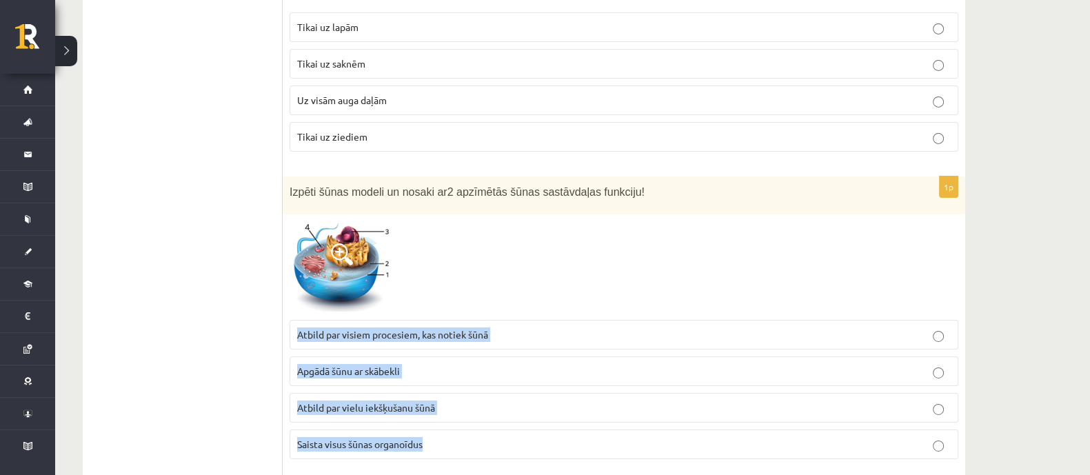
drag, startPoint x: 296, startPoint y: 276, endPoint x: 506, endPoint y: 376, distance: 232.8
click at [506, 376] on fieldset "Atbild par visiem procesiem, kas notiek šūnā Apgādā šūnu ar skābekli Atbild par…" at bounding box center [624, 388] width 669 height 150
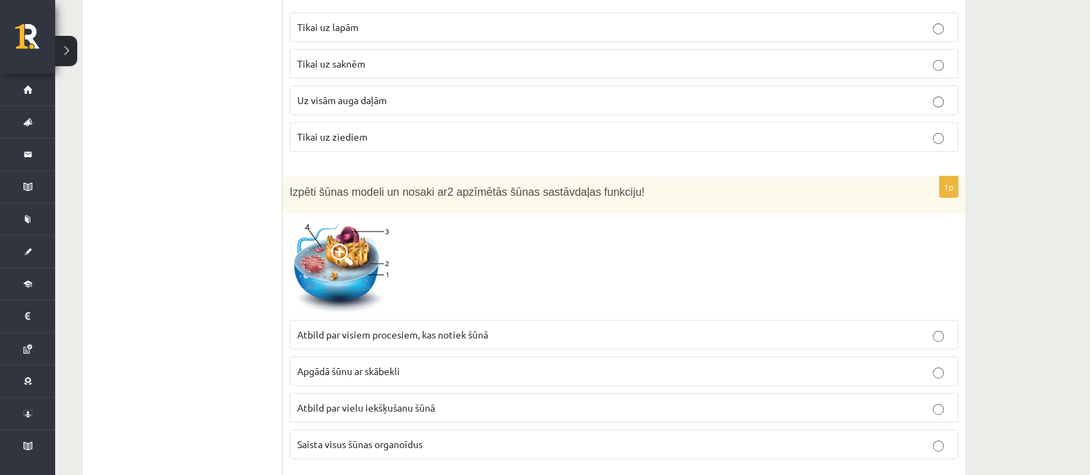
click at [367, 328] on span "Atbild par visiem procesiem, kas notiek šūnā" at bounding box center [392, 334] width 191 height 12
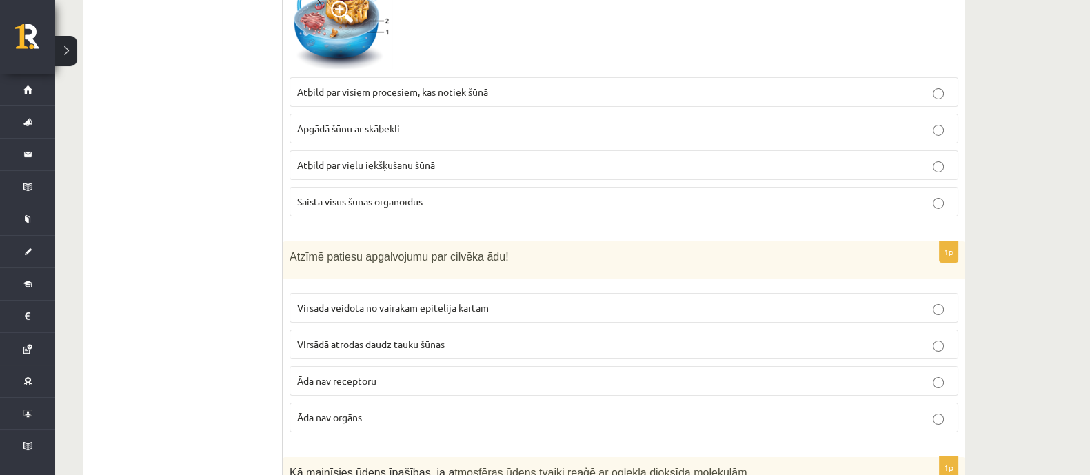
scroll to position [6118, 0]
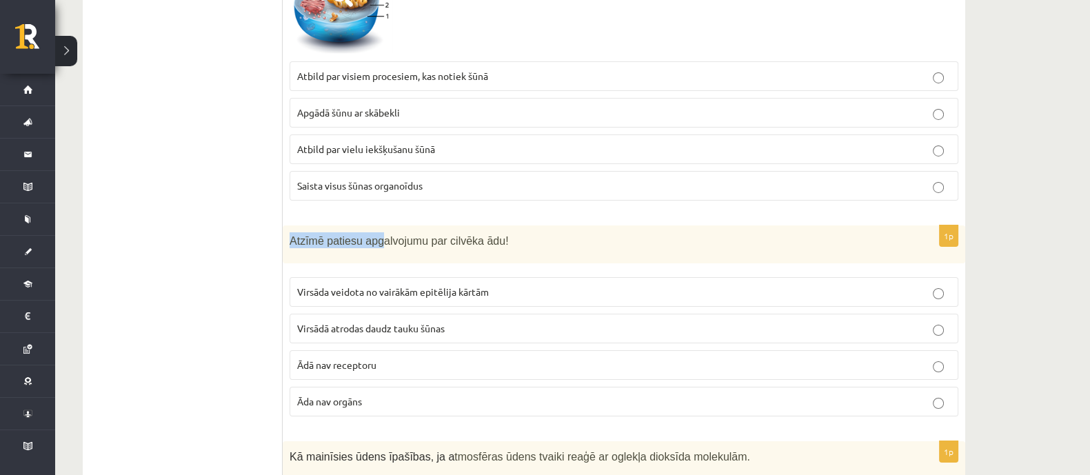
drag, startPoint x: 290, startPoint y: 183, endPoint x: 425, endPoint y: 185, distance: 135.1
click at [407, 235] on span "Atzīmē patiesu apgalvojumu par cilvēka ādu!" at bounding box center [399, 241] width 219 height 12
drag, startPoint x: 472, startPoint y: 192, endPoint x: 336, endPoint y: 183, distance: 136.8
click at [458, 225] on div "Atzīmē patiesu apgalvojumu par cilvēka ādu!" at bounding box center [624, 244] width 682 height 38
click at [296, 235] on span "Atzīmē patiesu apgalvojumu par cilvēka ādu!" at bounding box center [399, 241] width 219 height 12
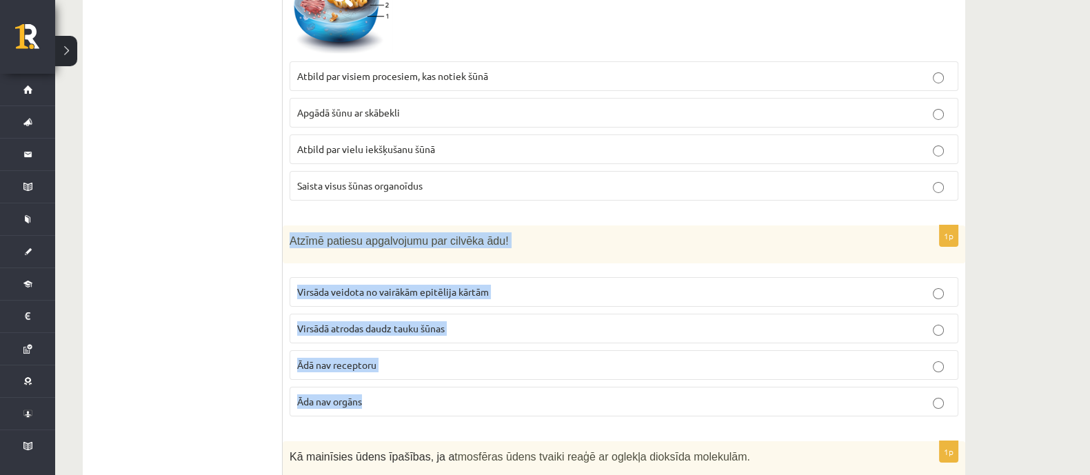
drag, startPoint x: 290, startPoint y: 182, endPoint x: 417, endPoint y: 292, distance: 168.1
click at [465, 323] on div "1p Atzīmē patiesu apgalvojumu par cilvēka ādu! Virsāda veidota no vairākām epit…" at bounding box center [624, 326] width 682 height 202
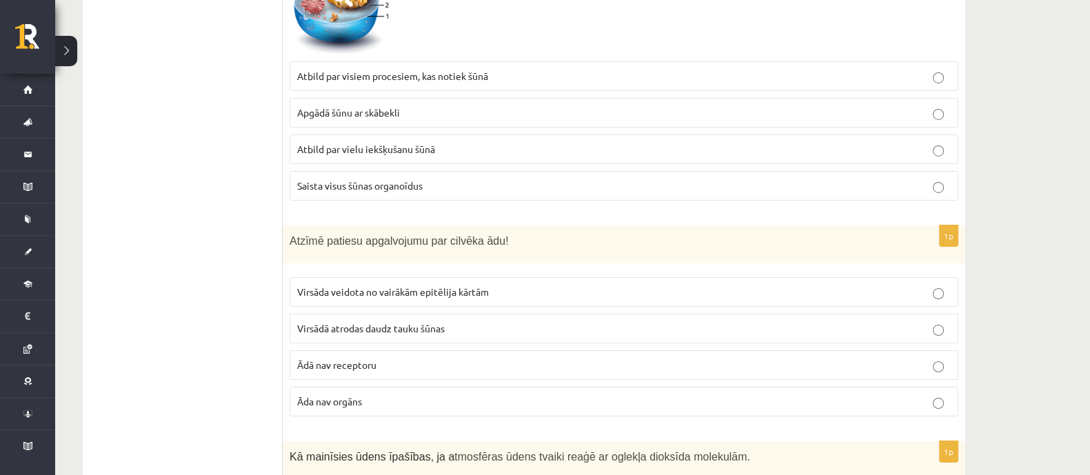
drag, startPoint x: 173, startPoint y: 230, endPoint x: 186, endPoint y: 230, distance: 13.1
drag, startPoint x: 353, startPoint y: 225, endPoint x: 381, endPoint y: 216, distance: 28.8
click at [358, 277] on label "Virsāda veidota no vairākām epitēlija kārtām" at bounding box center [624, 292] width 669 height 30
click at [480, 277] on label "Virsāda veidota no vairākām epitēlija kārtām" at bounding box center [624, 292] width 669 height 30
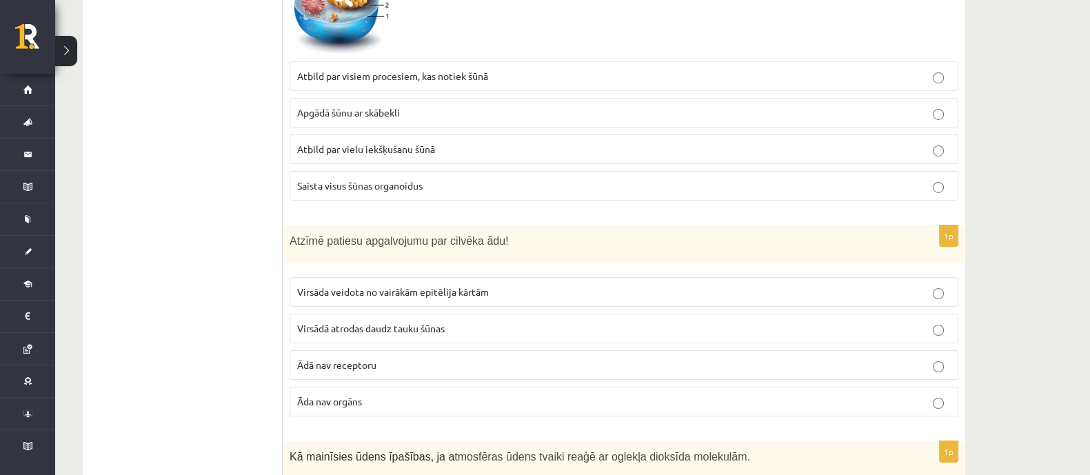
drag, startPoint x: 750, startPoint y: 227, endPoint x: 751, endPoint y: 237, distance: 9.7
click at [758, 277] on label "Virsāda veidota no vairākām epitēlija kārtām" at bounding box center [624, 292] width 669 height 30
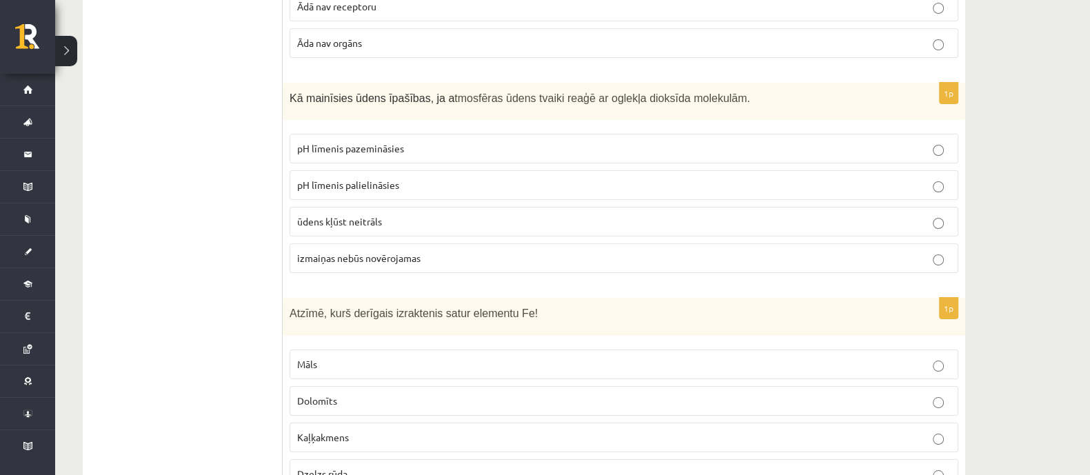
scroll to position [6479, 0]
click at [289, 80] on div "Kā mainīsies ūdens īpašības, ja a tmosfēras ūdens tvaiki reaģē ar oglekļa dioks…" at bounding box center [624, 99] width 682 height 38
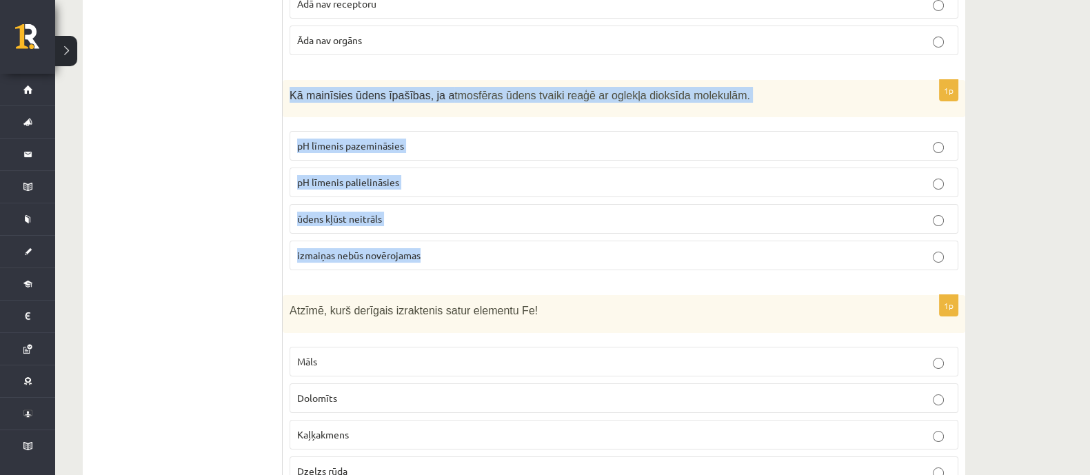
drag, startPoint x: 288, startPoint y: 32, endPoint x: 495, endPoint y: 187, distance: 258.5
click at [497, 190] on div "1p Kā mainīsies ūdens īpašības, ja a tmosfēras ūdens tvaiki reaģē ar oglekļa di…" at bounding box center [624, 181] width 682 height 202
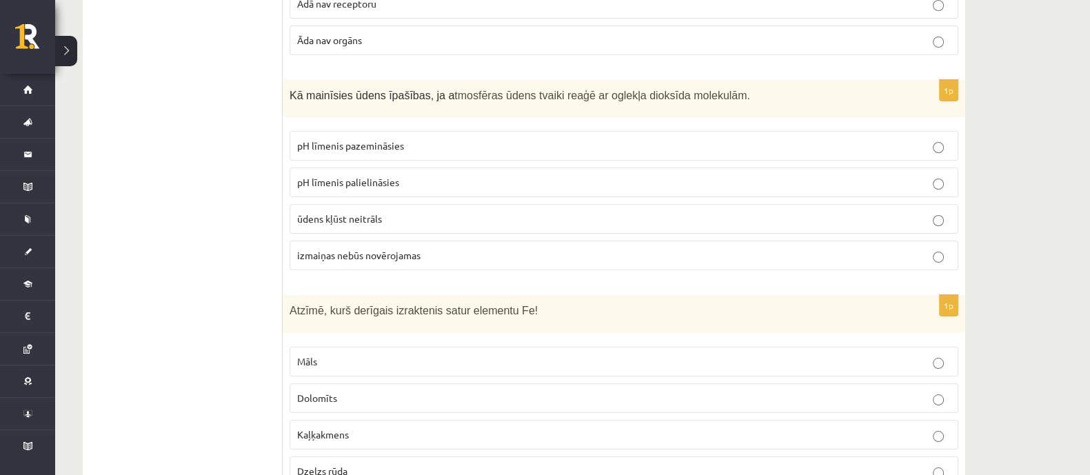
drag, startPoint x: 159, startPoint y: 119, endPoint x: 259, endPoint y: 88, distance: 105.5
click at [362, 139] on span "pH līmenis pazemināsies" at bounding box center [350, 145] width 107 height 12
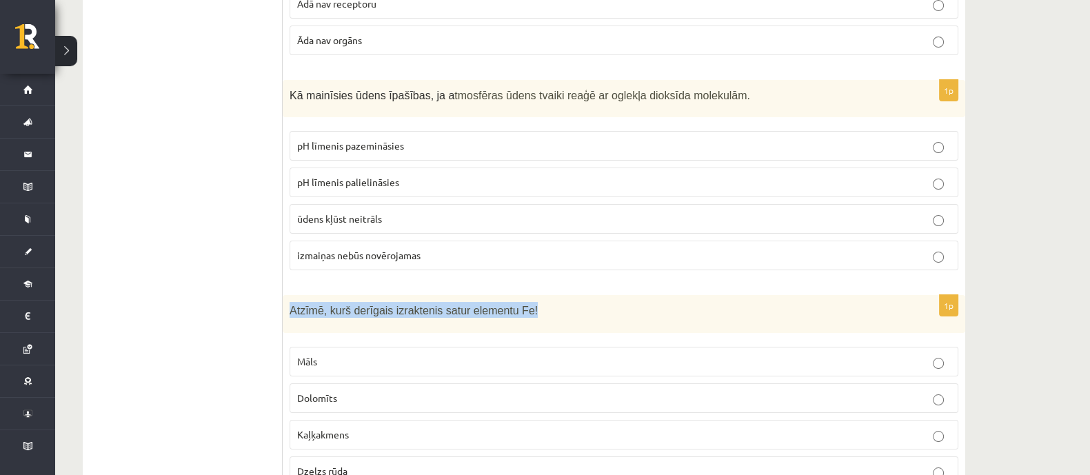
drag, startPoint x: 291, startPoint y: 246, endPoint x: 536, endPoint y: 294, distance: 250.1
click at [529, 302] on p "Atzīmē, kurš derīgais izraktenis satur elementu Fe!" at bounding box center [590, 310] width 600 height 16
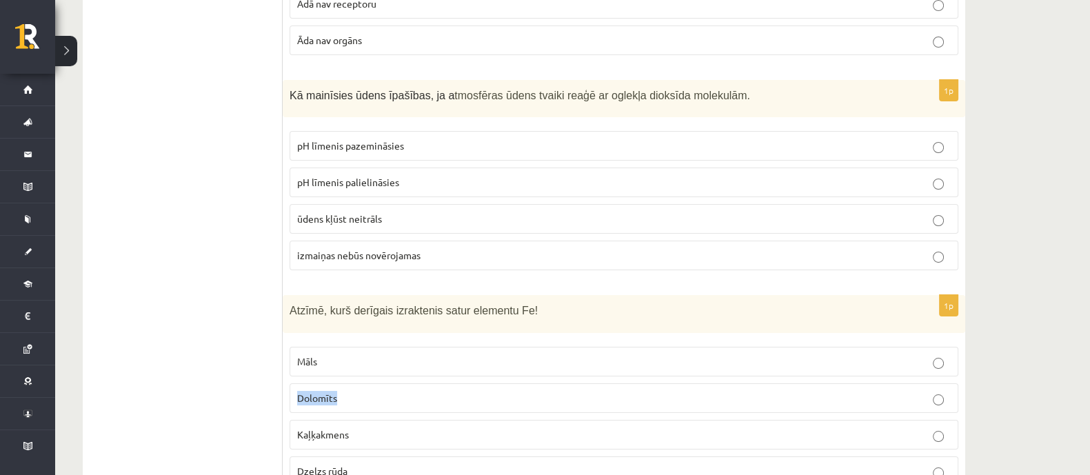
drag, startPoint x: 536, startPoint y: 294, endPoint x: 350, endPoint y: 270, distance: 187.7
click at [525, 342] on fieldset "Māls Dolomīts Kaļķakmens Dzelzs rūda" at bounding box center [624, 415] width 669 height 150
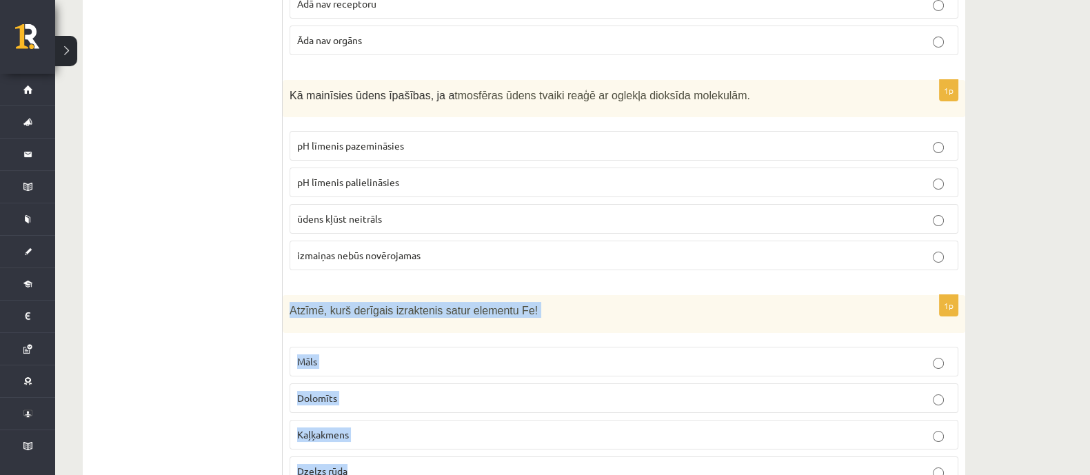
drag, startPoint x: 286, startPoint y: 247, endPoint x: 531, endPoint y: 435, distance: 308.3
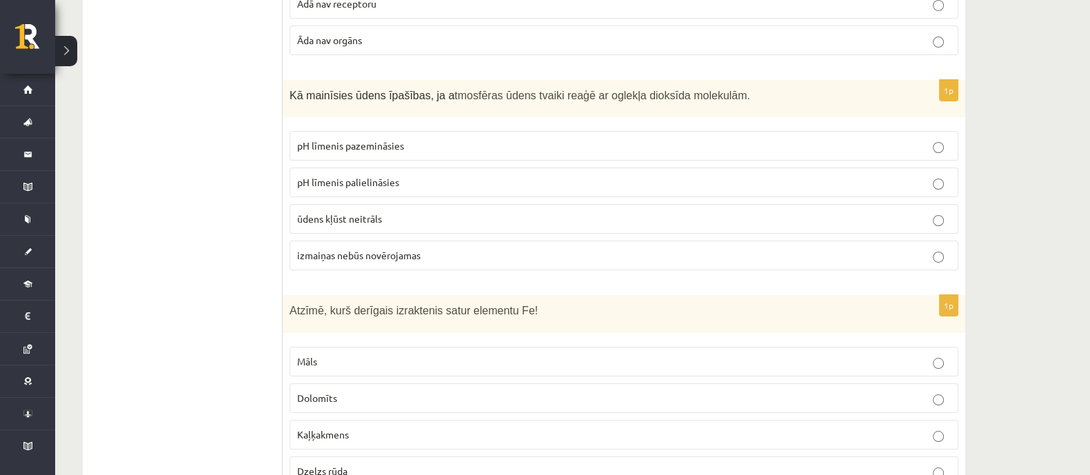
drag, startPoint x: 252, startPoint y: 278, endPoint x: 272, endPoint y: 316, distance: 43.2
click at [368, 464] on p "Dzelzs rūda" at bounding box center [623, 471] width 653 height 14
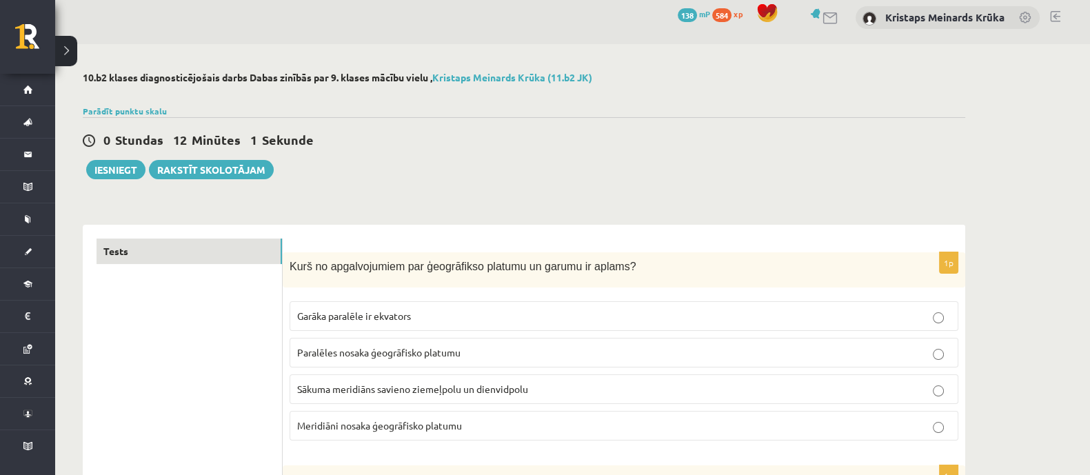
scroll to position [0, 0]
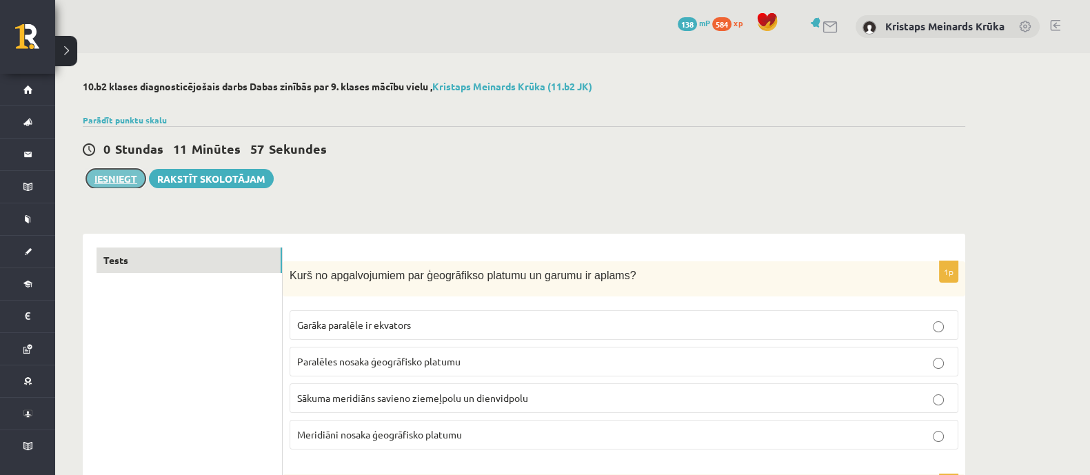
click at [119, 181] on button "Iesniegt" at bounding box center [115, 178] width 59 height 19
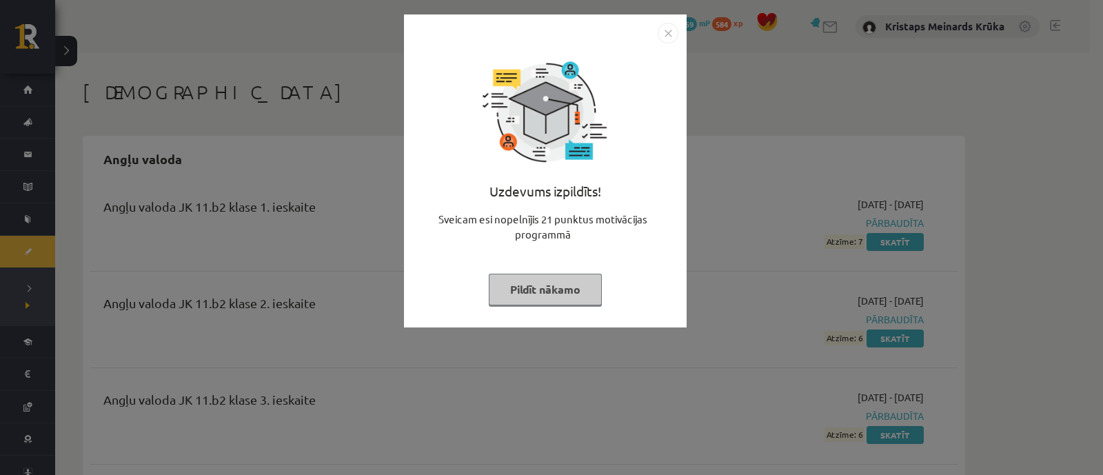
click at [669, 33] on img "Close" at bounding box center [668, 33] width 21 height 21
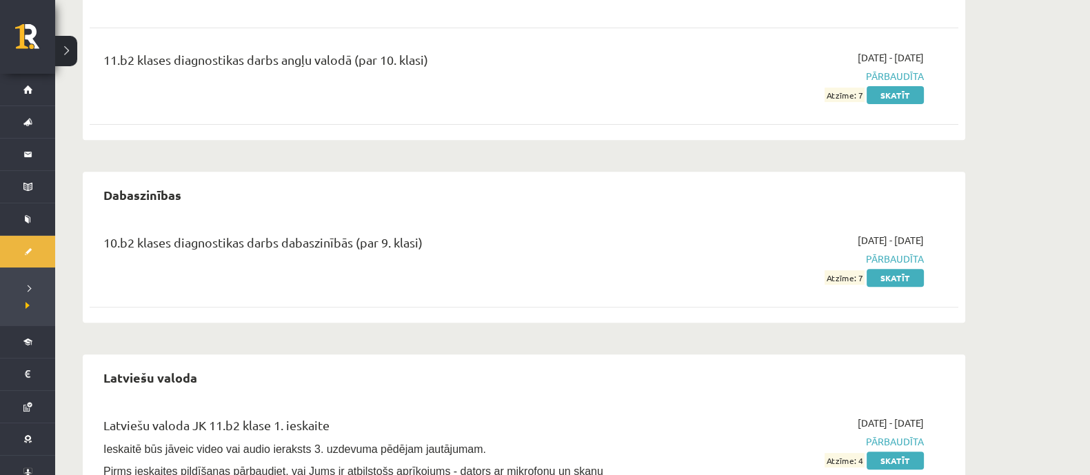
scroll to position [775, 0]
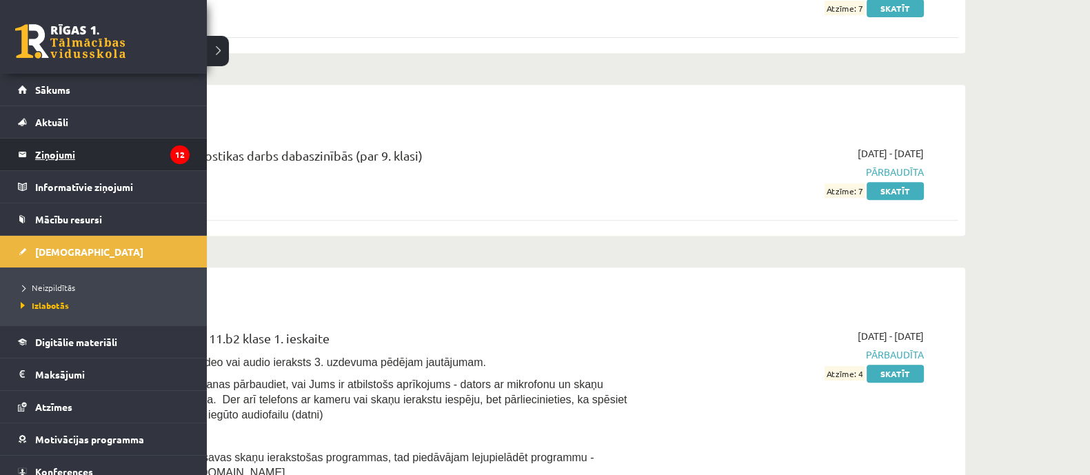
click at [49, 150] on legend "Ziņojumi 12" at bounding box center [112, 155] width 154 height 32
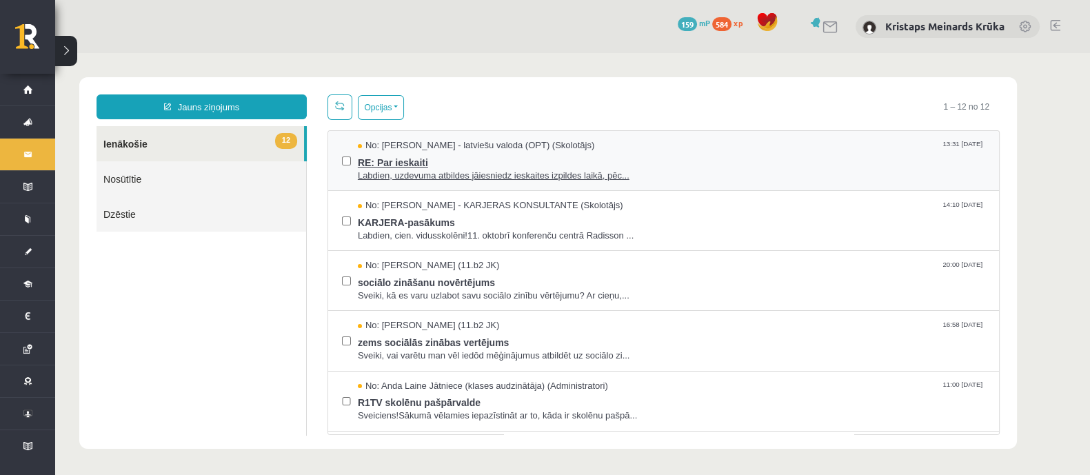
click at [451, 162] on span "RE: Par ieskaiti" at bounding box center [671, 160] width 627 height 17
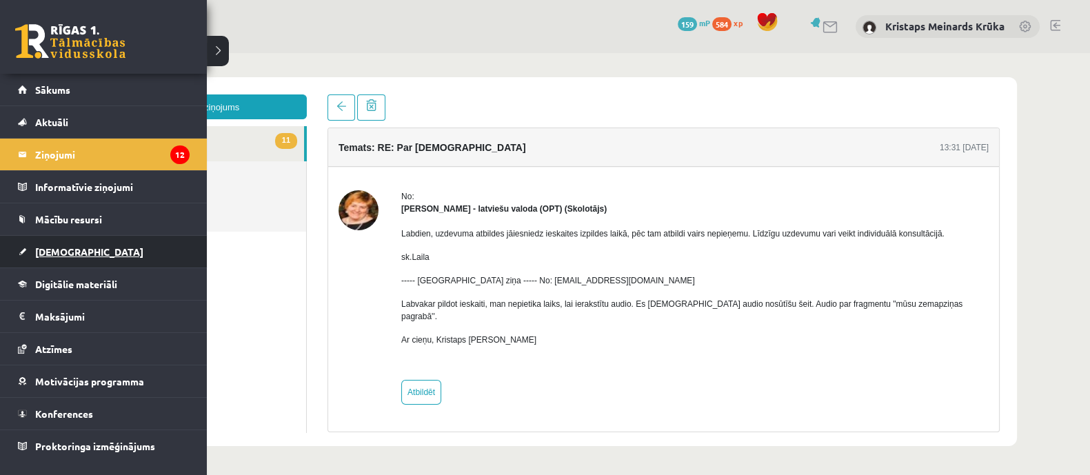
click at [59, 252] on span "[DEMOGRAPHIC_DATA]" at bounding box center [89, 251] width 108 height 12
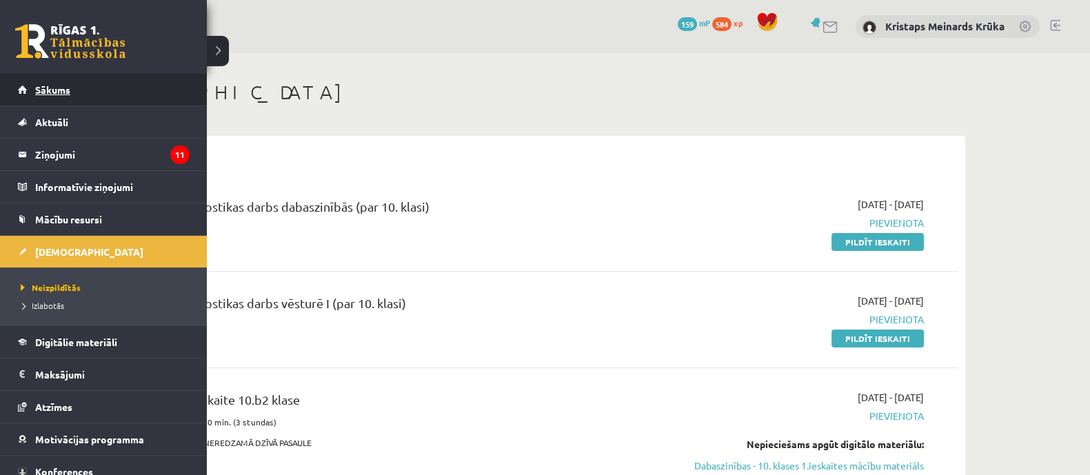
click at [60, 88] on span "Sākums" at bounding box center [52, 89] width 35 height 12
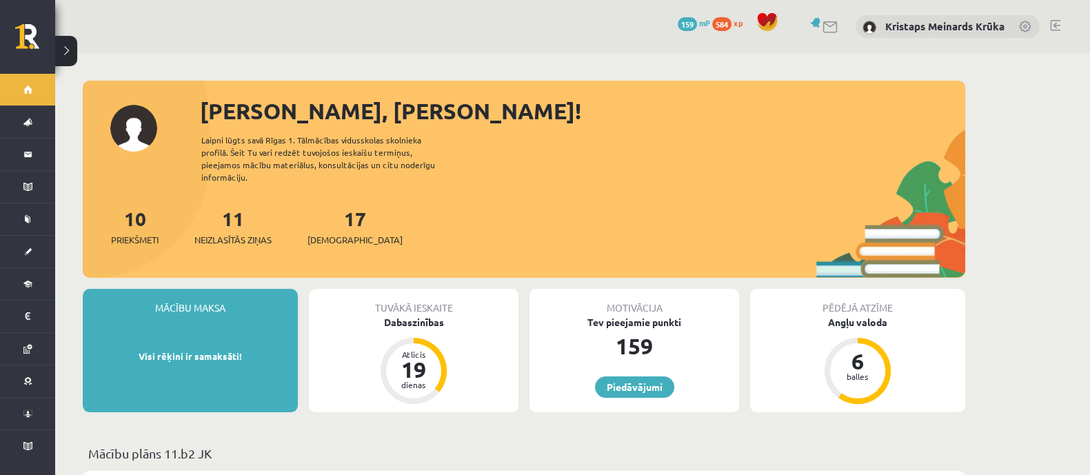
scroll to position [85, 0]
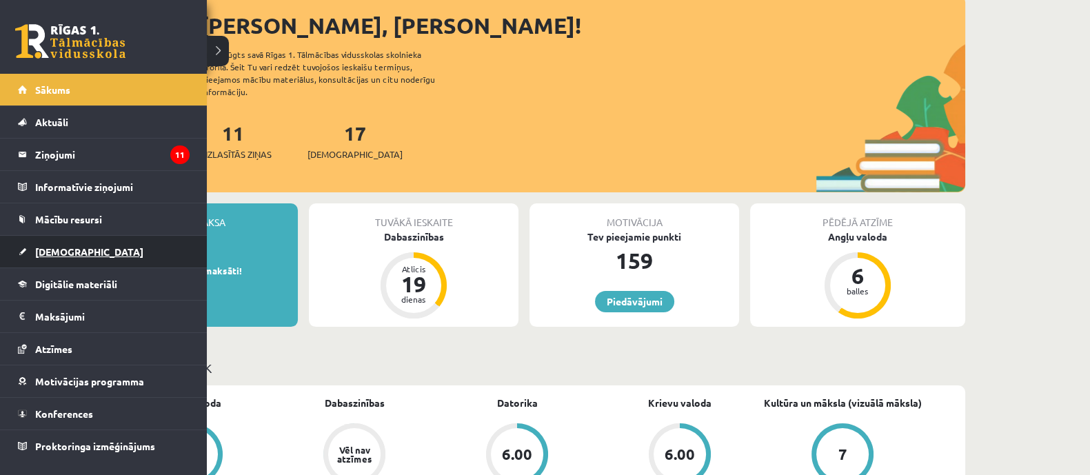
click at [69, 254] on span "[DEMOGRAPHIC_DATA]" at bounding box center [89, 251] width 108 height 12
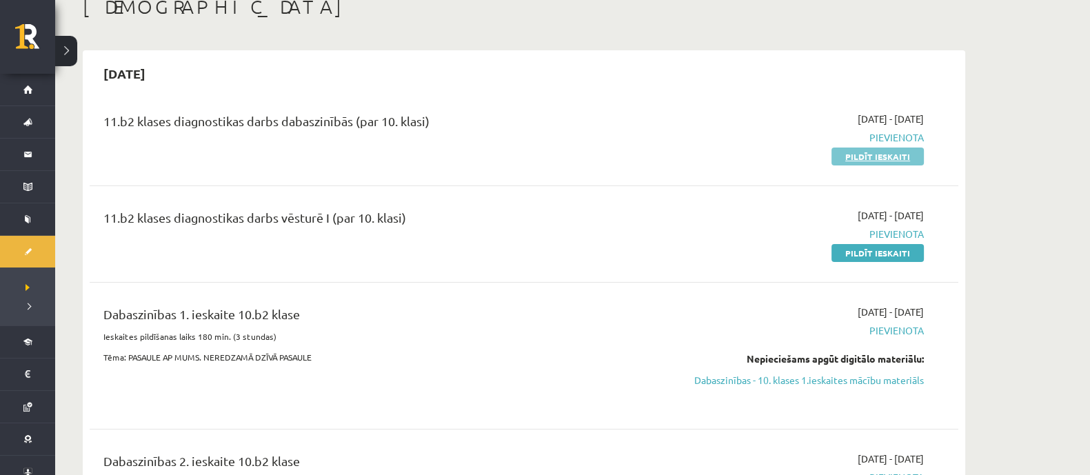
click at [853, 153] on link "Pildīt ieskaiti" at bounding box center [877, 157] width 92 height 18
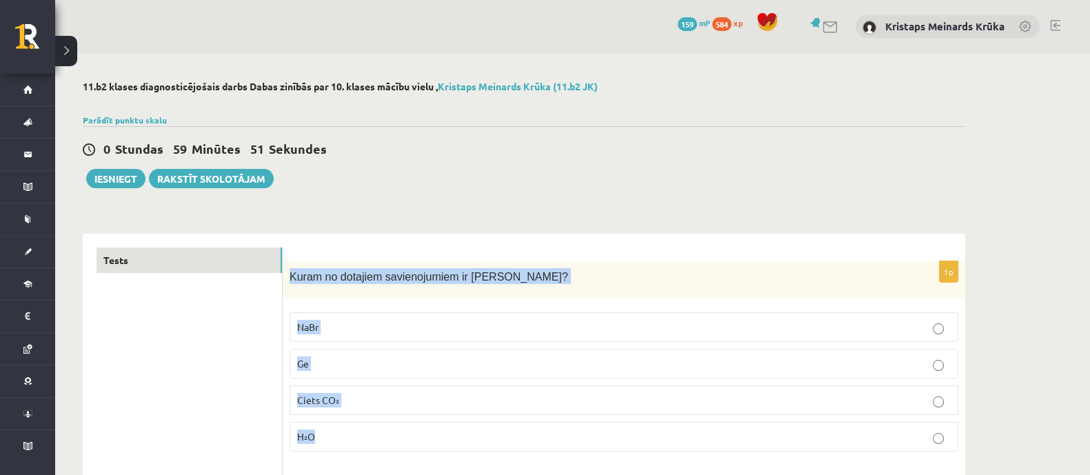
drag, startPoint x: 292, startPoint y: 274, endPoint x: 463, endPoint y: 376, distance: 199.1
click at [463, 425] on div "1p Kuram no dotajiem savienojumiem ir [PERSON_NAME]? NaBr Ge Ciets CO₂ H₂O" at bounding box center [624, 362] width 682 height 202
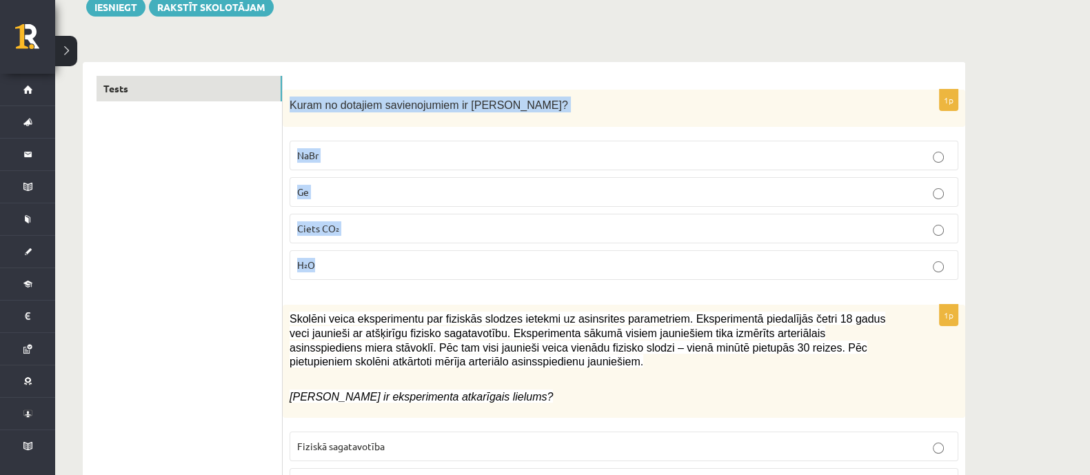
scroll to position [172, 0]
copy div "Kuram no dotajiem savienojumiem ir [PERSON_NAME]? NaBr Ge Ciets CO₂ H₂O"
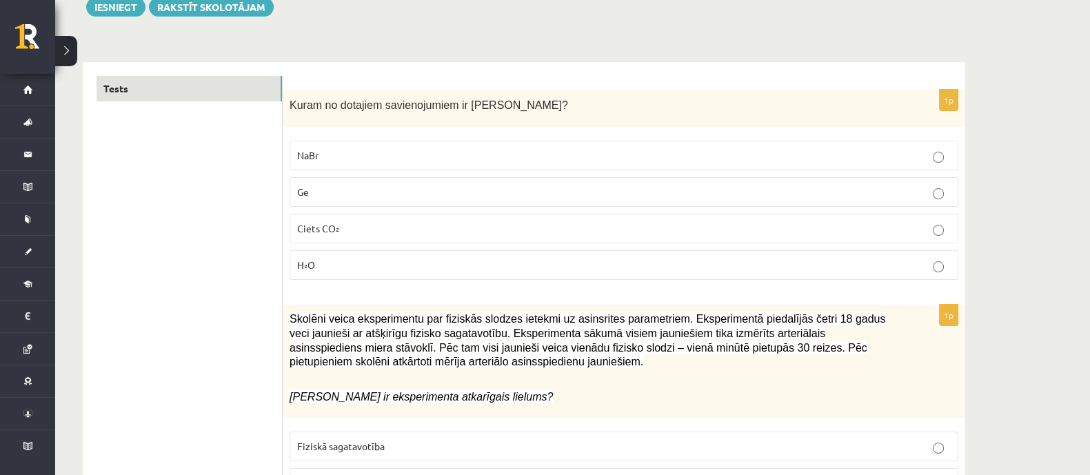
drag, startPoint x: 213, startPoint y: 226, endPoint x: 224, endPoint y: 218, distance: 13.8
click at [323, 161] on p "NaBr" at bounding box center [623, 155] width 653 height 14
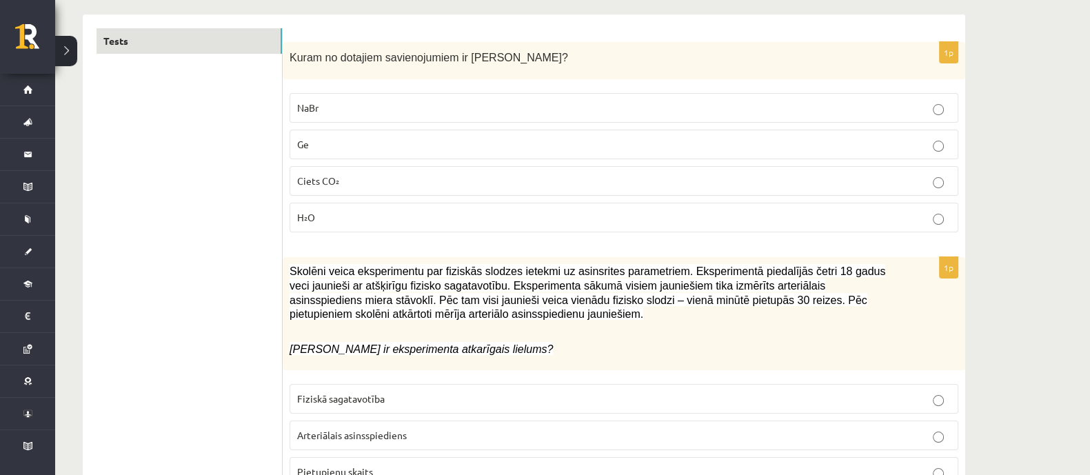
scroll to position [258, 0]
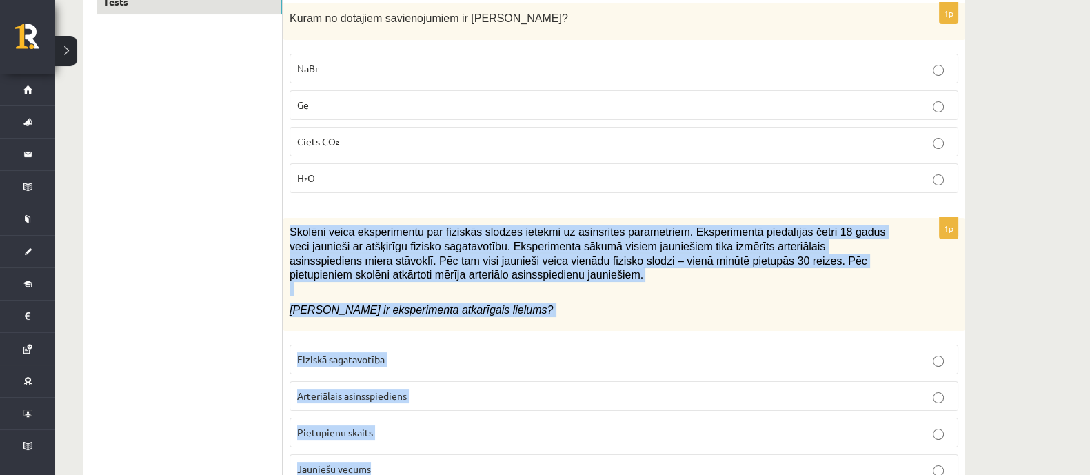
drag, startPoint x: 292, startPoint y: 230, endPoint x: 546, endPoint y: 461, distance: 344.0
click at [546, 461] on div "1p Skolēni veica eksperimentu par fiziskās slodzes ietekmi uz asinsrites parame…" at bounding box center [624, 356] width 682 height 277
copy div "Skolēni veica eksperimentu par fiziskās slodzes ietekmi uz asinsrites parametri…"
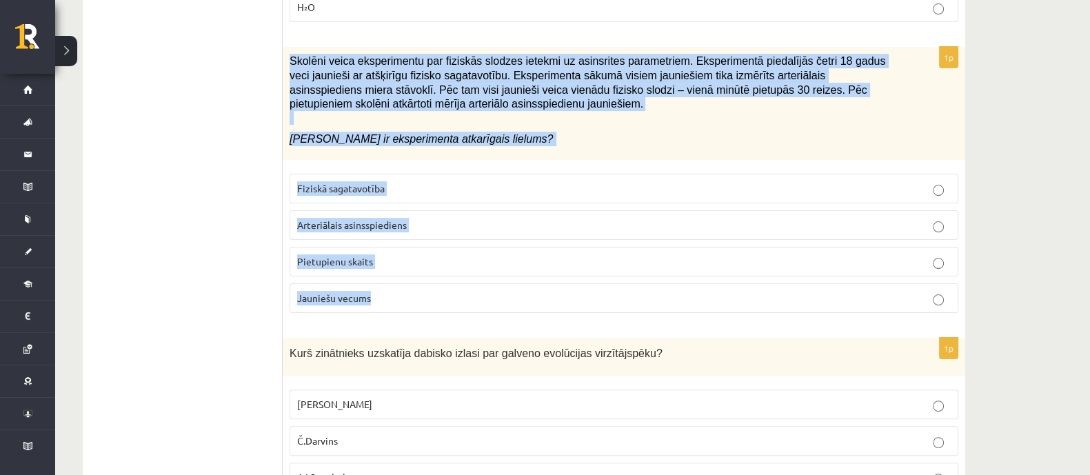
scroll to position [431, 0]
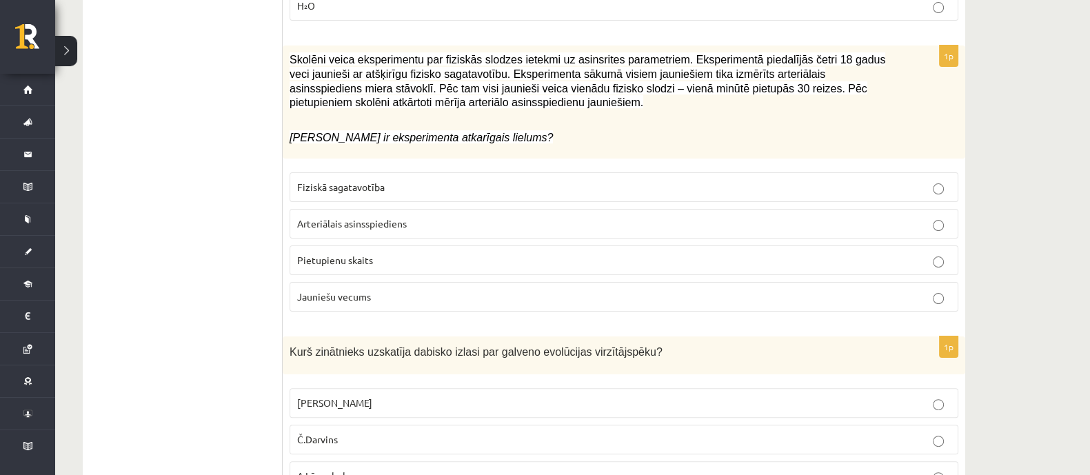
click at [318, 225] on span "Arteriālais asinsspiediens" at bounding box center [352, 223] width 110 height 12
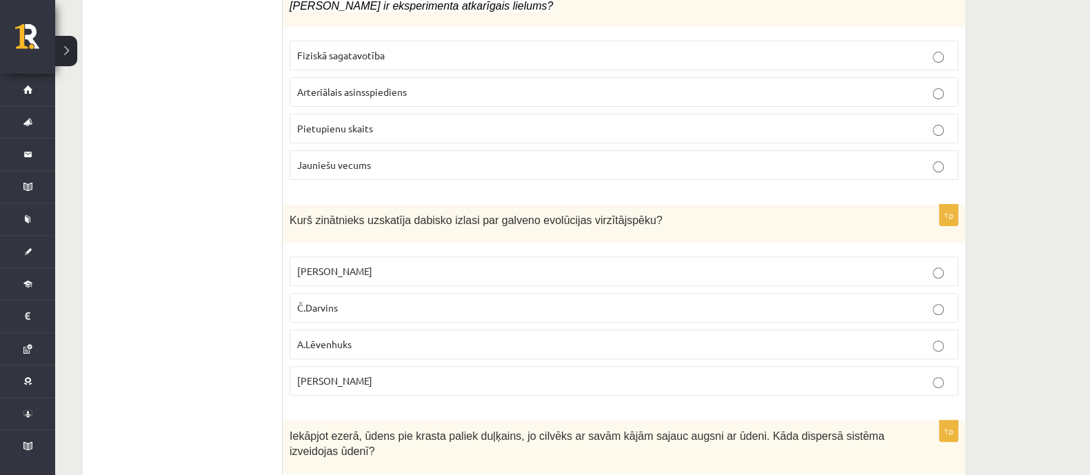
scroll to position [602, 0]
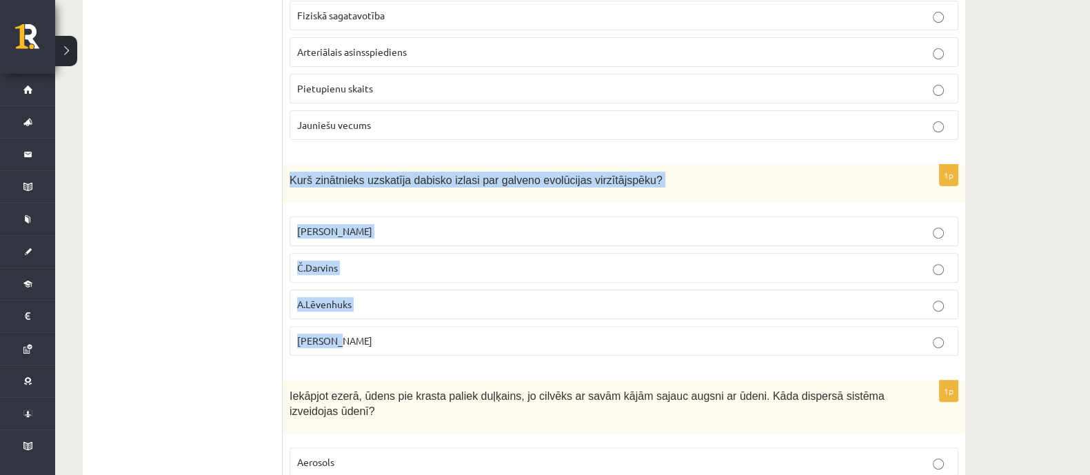
drag, startPoint x: 290, startPoint y: 177, endPoint x: 462, endPoint y: 252, distance: 188.0
click at [460, 340] on div "1p Kurš zinātnieks uzskatīja dabisko izlasi par galveno evolūcijas virzītājspēk…" at bounding box center [624, 266] width 682 height 202
copy div "Kurš zinātnieks uzskatīja dabisko izlasi par galveno evolūcijas virzītājspēku? …"
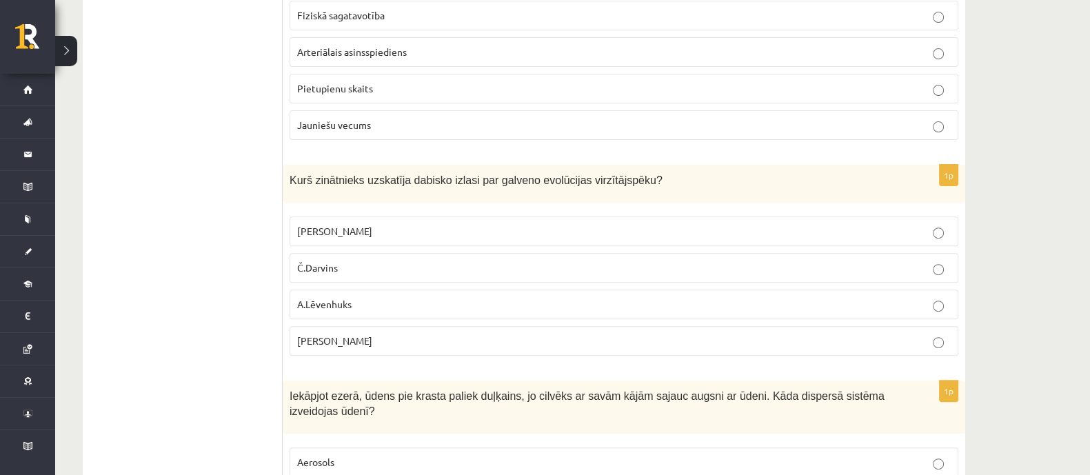
click at [323, 267] on span "Č.Darvins" at bounding box center [317, 267] width 41 height 12
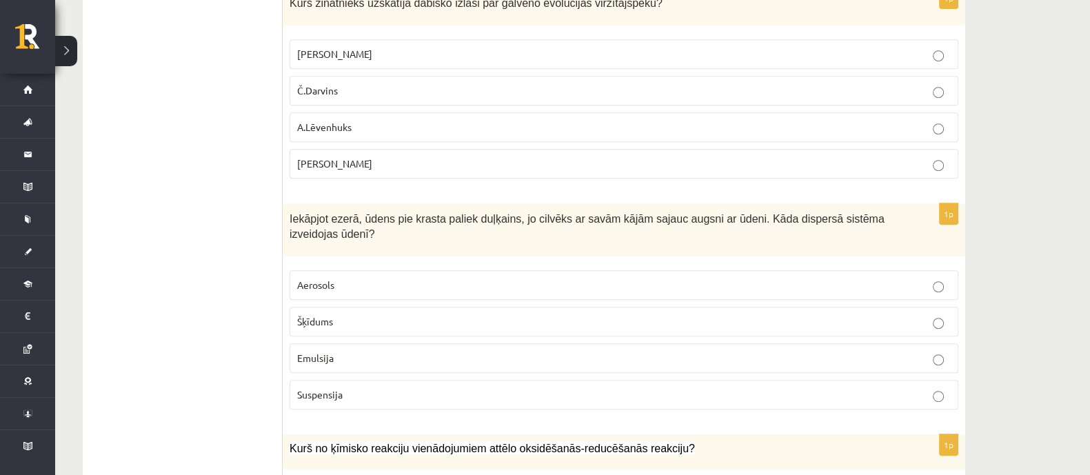
scroll to position [862, 0]
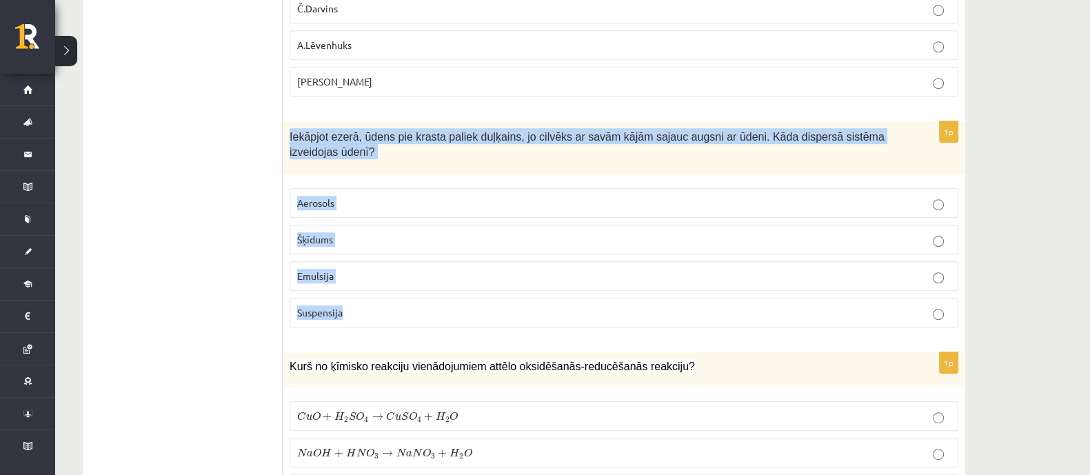
drag, startPoint x: 290, startPoint y: 131, endPoint x: 388, endPoint y: 301, distance: 196.7
click at [390, 316] on div "1p Iekāpjot ezerā, ūdens pie krasta paliek duļķains, jo cilvēks ar savām kājām …" at bounding box center [624, 229] width 682 height 217
drag, startPoint x: 337, startPoint y: 123, endPoint x: 338, endPoint y: 130, distance: 7.7
copy div "Iekāpjot ezerā, ūdens pie krasta paliek duļķains, jo cilvēks ar savām kājām saj…"
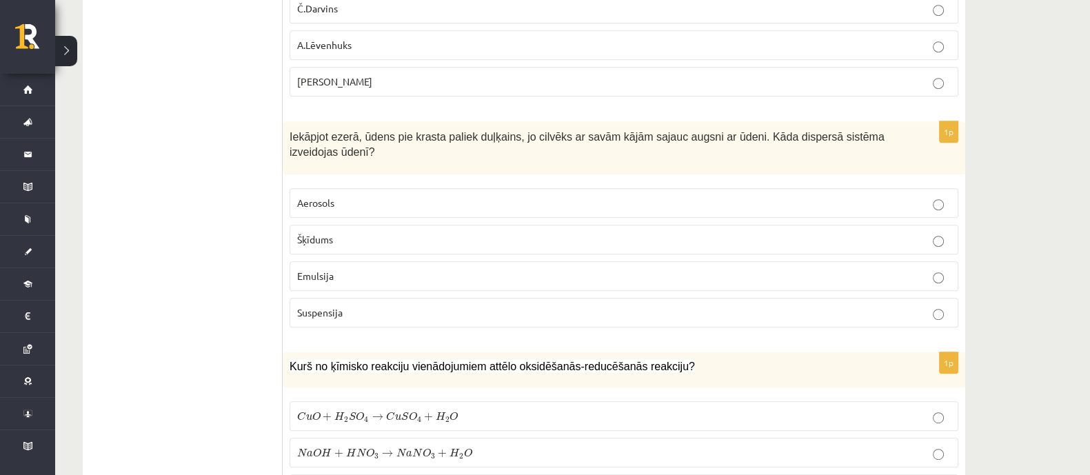
click at [366, 314] on p "Suspensija" at bounding box center [623, 312] width 653 height 14
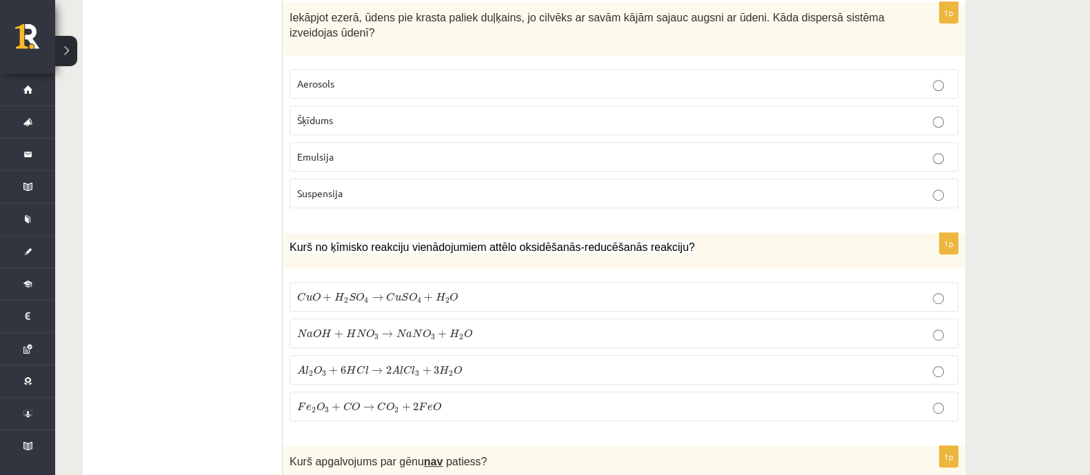
scroll to position [1034, 0]
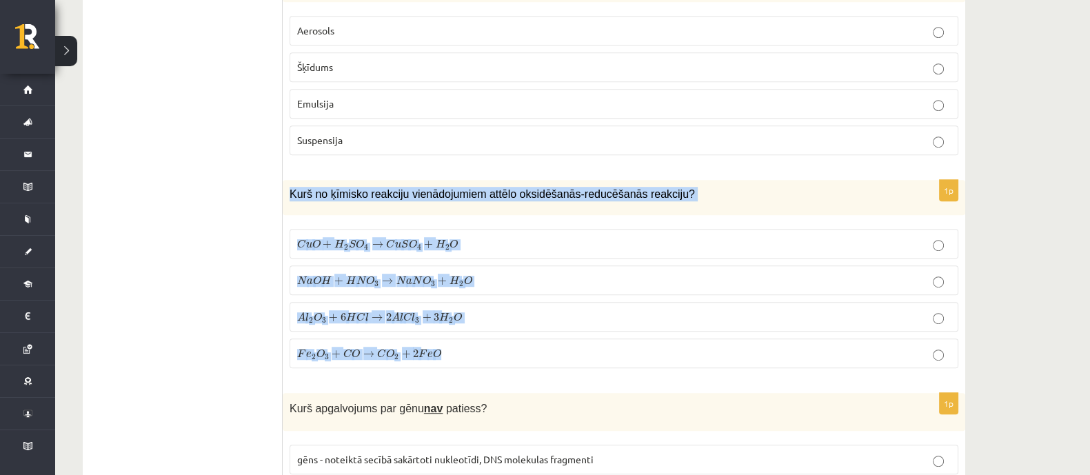
drag, startPoint x: 288, startPoint y: 190, endPoint x: 538, endPoint y: 201, distance: 249.8
click at [600, 347] on div "1p Kurš no ķīmisko reakciju vienādojumiem attēlo oksidēšanās-reducēšanās reakci…" at bounding box center [624, 279] width 682 height 199
copy div "Kurš no ķīmisko reakciju vienādojumiem attēlo oksidēšanās-reducēšanās reakciju?…"
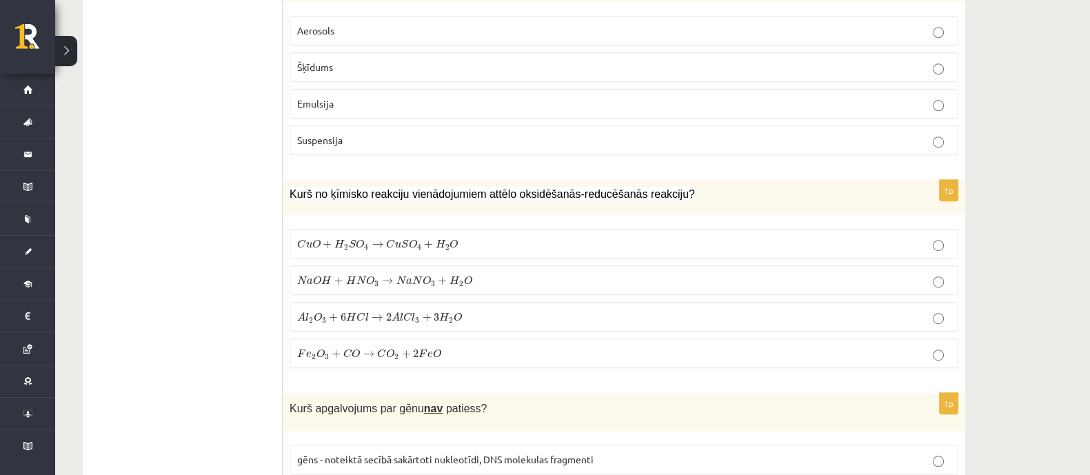
click at [387, 358] on label "F e 2 O 3 + C O → C O 2 + 2 F e O F e 2 O 3 + C O → C O 2 + 2 F e O" at bounding box center [624, 353] width 669 height 30
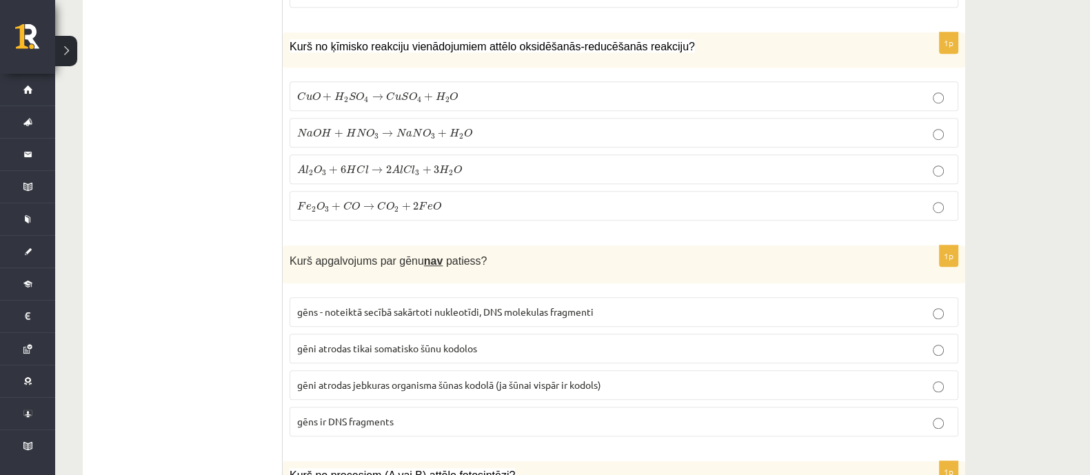
scroll to position [1206, 0]
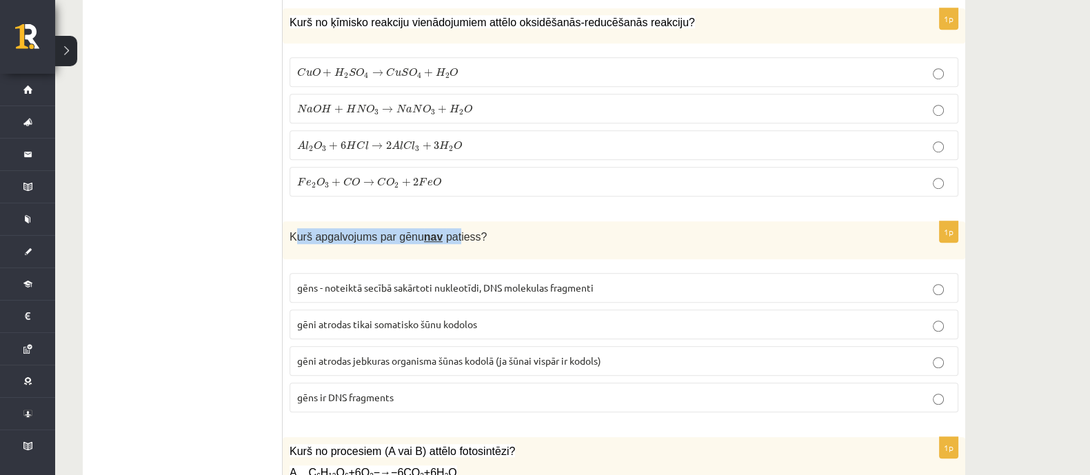
drag, startPoint x: 293, startPoint y: 230, endPoint x: 367, endPoint y: 233, distance: 73.8
click at [410, 236] on span "Kurš apgalvojums par gēnu nav patiess?" at bounding box center [388, 237] width 197 height 12
drag, startPoint x: 291, startPoint y: 227, endPoint x: 394, endPoint y: 241, distance: 104.4
click at [367, 238] on div "Kurš apgalvojums par gēnu nav patiess?" at bounding box center [624, 240] width 682 height 38
drag, startPoint x: 440, startPoint y: 244, endPoint x: 463, endPoint y: 247, distance: 22.9
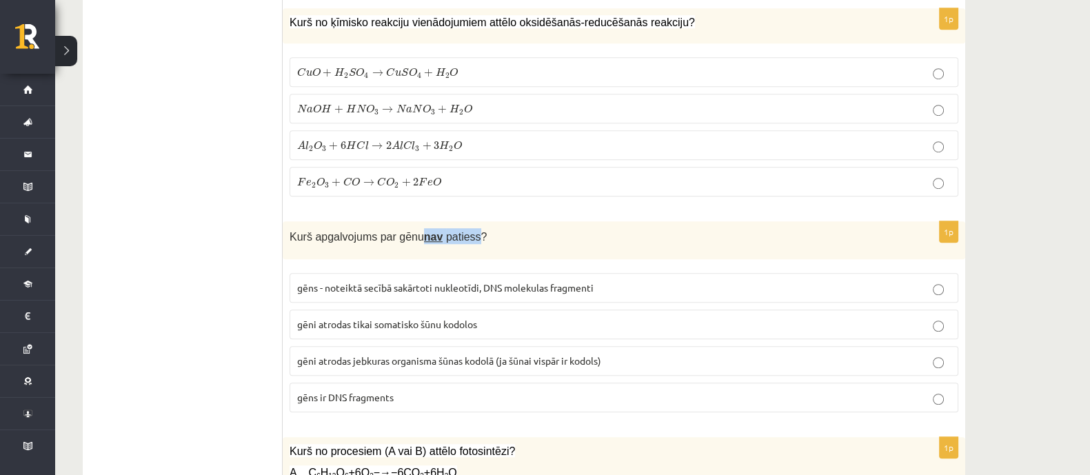
click at [463, 247] on div "Kurš apgalvojums par gēnu nav patiess?" at bounding box center [624, 240] width 682 height 38
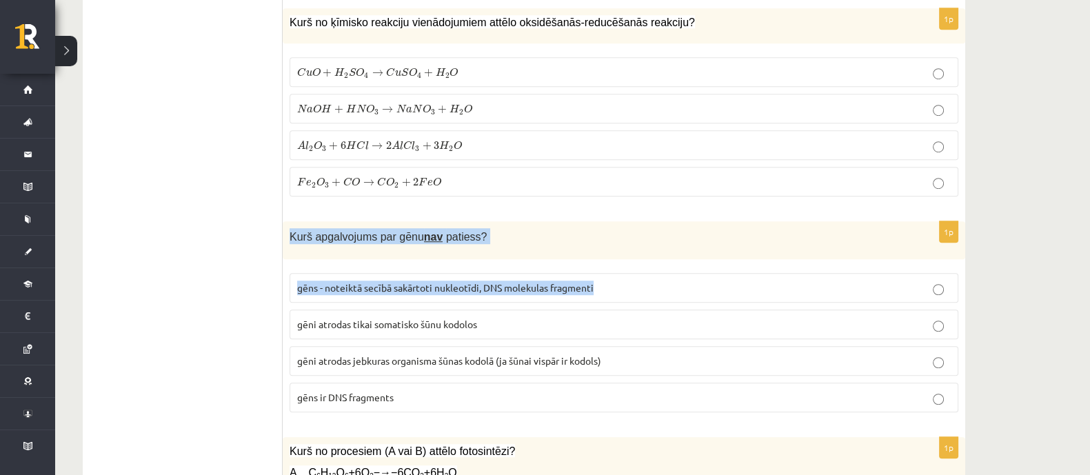
drag, startPoint x: 290, startPoint y: 227, endPoint x: 627, endPoint y: 308, distance: 347.4
click at [627, 306] on div "1p Kurš apgalvojums par gēnu nav patiess? gēns - noteiktā secībā sakārtoti nukl…" at bounding box center [624, 322] width 682 height 202
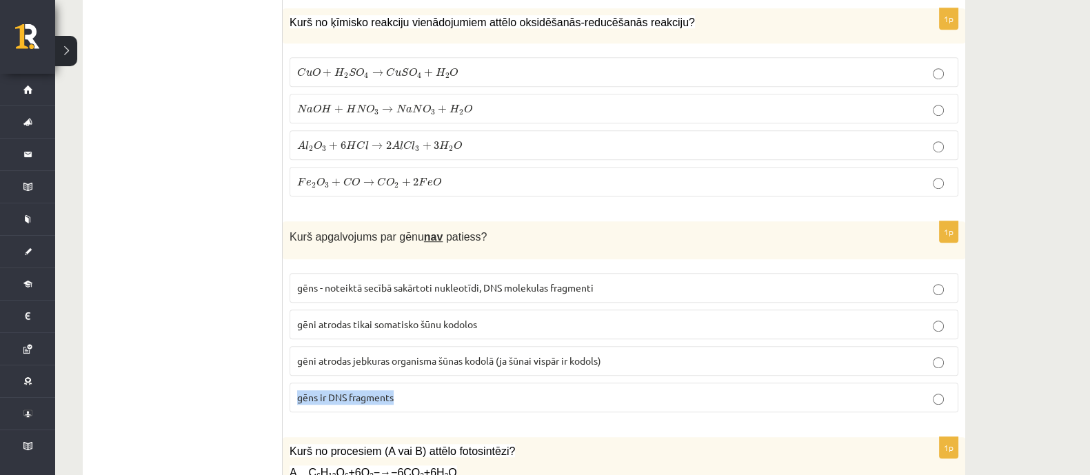
drag, startPoint x: 642, startPoint y: 343, endPoint x: 541, endPoint y: 323, distance: 102.5
click at [645, 360] on fieldset "gēns - noteiktā secībā sakārtoti nukleotīdi, DNS molekulas fragmenti gēni atrod…" at bounding box center [624, 341] width 669 height 150
drag, startPoint x: 290, startPoint y: 231, endPoint x: 349, endPoint y: 248, distance: 62.4
click at [338, 244] on div "Kurš apgalvojums par gēnu nav patiess?" at bounding box center [624, 240] width 682 height 38
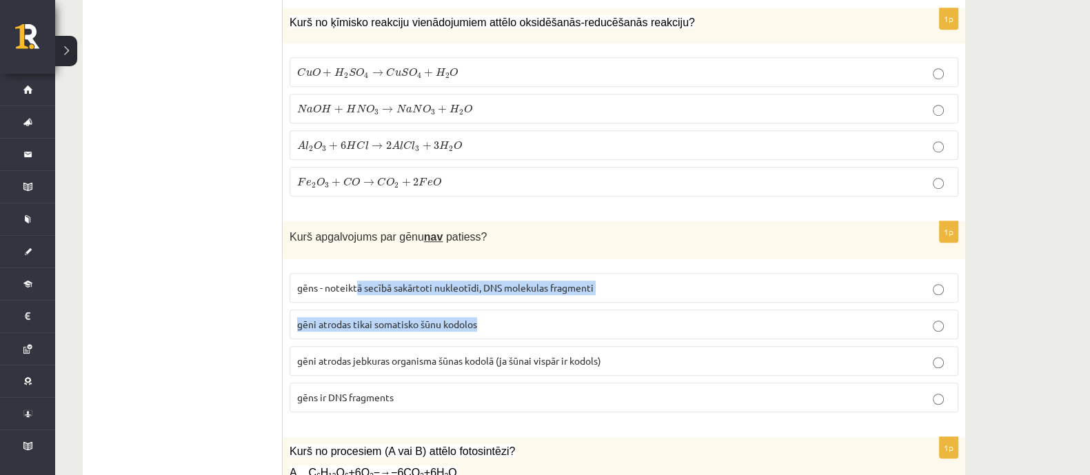
drag, startPoint x: 419, startPoint y: 293, endPoint x: 419, endPoint y: 269, distance: 24.1
click at [445, 278] on div "1p Kurš apgalvojums par gēnu nav patiess? gēns - noteiktā secībā sakārtoti nukl…" at bounding box center [624, 322] width 682 height 202
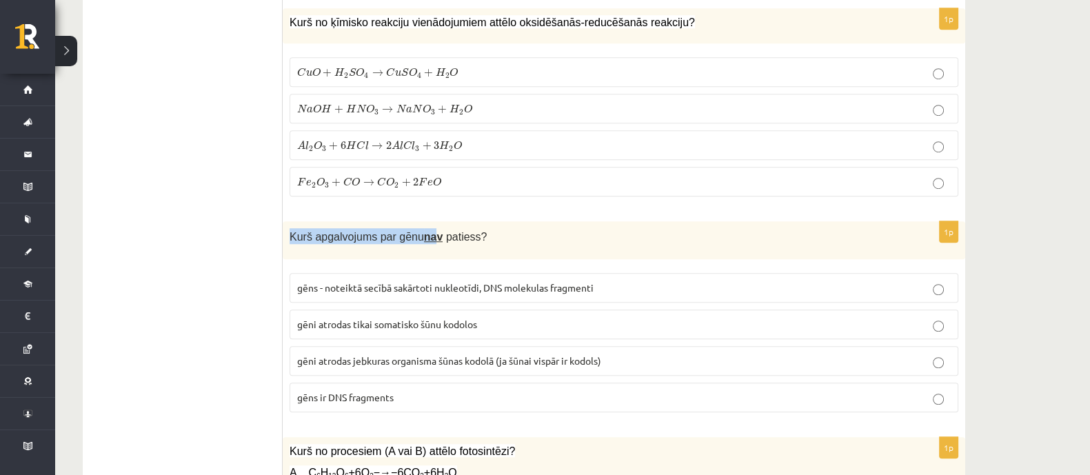
drag, startPoint x: 290, startPoint y: 230, endPoint x: 474, endPoint y: 241, distance: 184.4
click at [448, 236] on span "Kurš apgalvojums par gēnu nav patiess?" at bounding box center [388, 237] width 197 height 12
drag, startPoint x: 494, startPoint y: 245, endPoint x: 367, endPoint y: 225, distance: 128.4
click at [489, 246] on div "Kurš apgalvojums par gēnu nav patiess?" at bounding box center [624, 240] width 682 height 38
drag, startPoint x: 290, startPoint y: 230, endPoint x: 391, endPoint y: 234, distance: 101.4
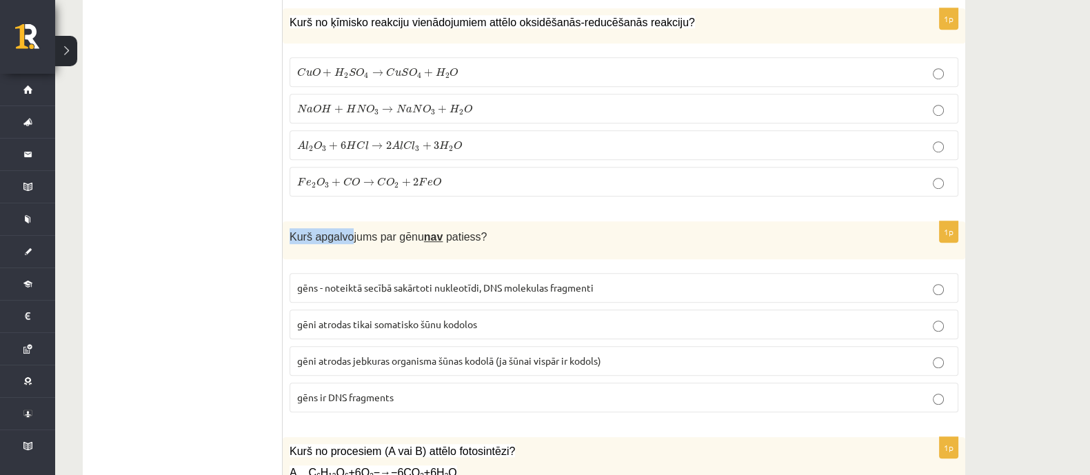
click at [358, 234] on span "Kurš apgalvojums par gēnu nav patiess?" at bounding box center [388, 237] width 197 height 12
drag, startPoint x: 391, startPoint y: 234, endPoint x: 283, endPoint y: 234, distance: 108.2
click at [412, 234] on span "Kurš apgalvojums par gēnu nav patiess?" at bounding box center [388, 237] width 197 height 12
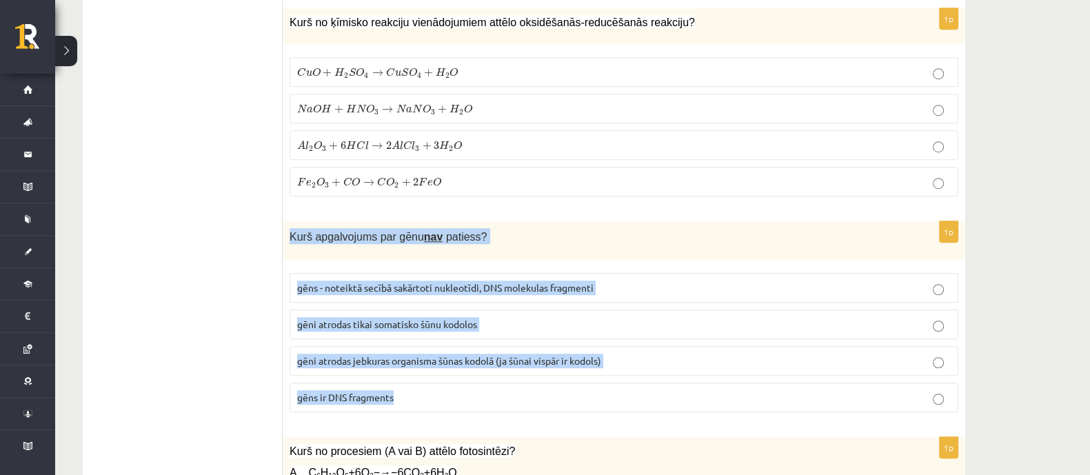
drag, startPoint x: 288, startPoint y: 228, endPoint x: 449, endPoint y: 295, distance: 174.6
click at [627, 375] on div "1p Kurš apgalvojums par gēnu nav patiess? gēns - noteiktā secībā sakārtoti nukl…" at bounding box center [624, 322] width 682 height 202
copy div "Kurš apgalvojums par gēnu nav patiess? gēns - noteiktā secībā sakārtoti nukleot…"
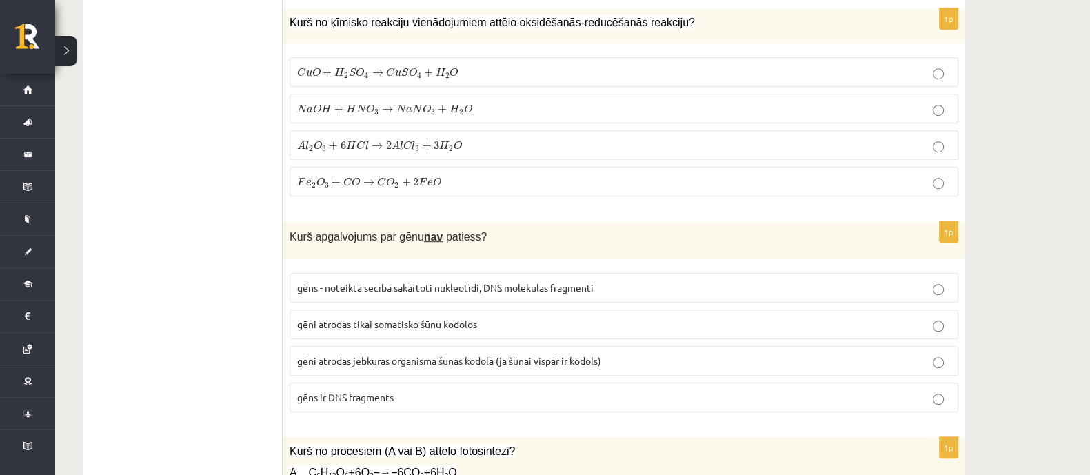
click at [395, 331] on label "gēni atrodas tikai somatisko šūnu kodolos" at bounding box center [624, 325] width 669 height 30
click at [398, 319] on span "gēni atrodas tikai somatisko šūnu kodolos" at bounding box center [387, 324] width 180 height 12
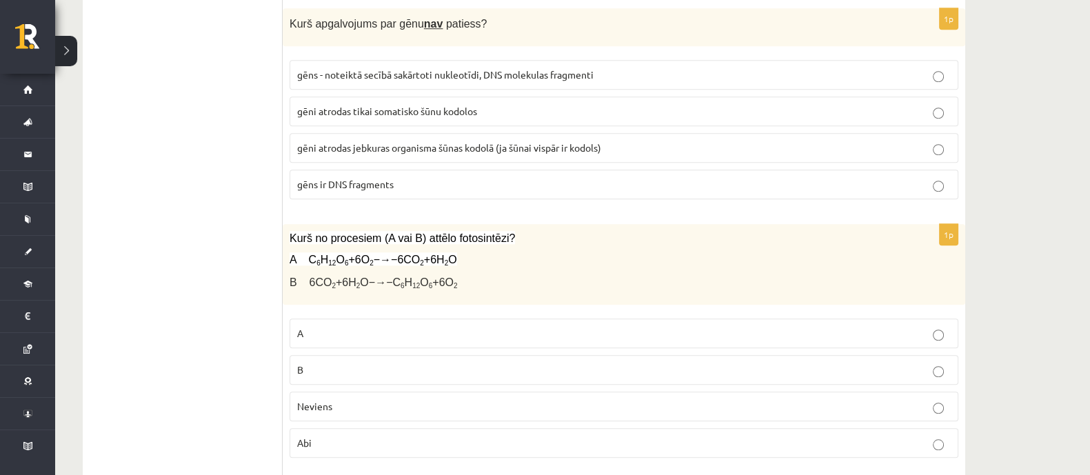
scroll to position [1465, 0]
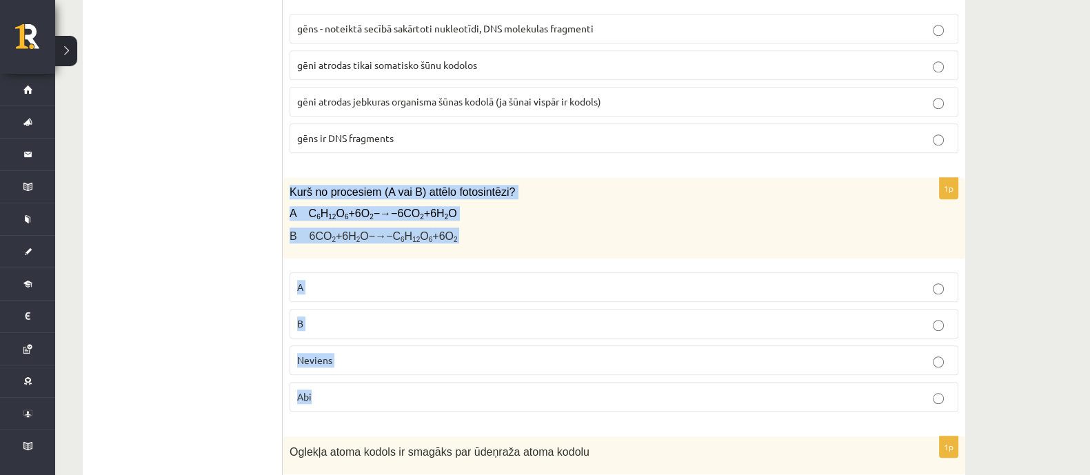
drag, startPoint x: 288, startPoint y: 182, endPoint x: 476, endPoint y: 271, distance: 208.1
click at [536, 381] on div "1p Kurš no procesiem (A vai B) attēlo fotosintēzi? A C 6 H 12 O 6 +6O 2 −→−6CO …" at bounding box center [624, 300] width 682 height 245
copy div "Kurš no procesiem (A vai B) attēlo fotosintēzi? A C 6 H 12 O 6 +6O 2 −→−6CO 2 +…"
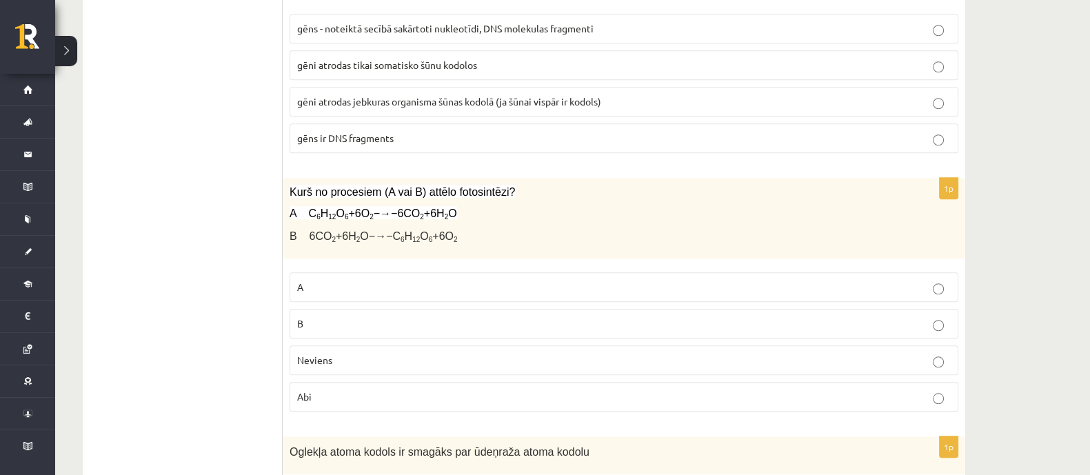
click at [328, 318] on p "B" at bounding box center [623, 323] width 653 height 14
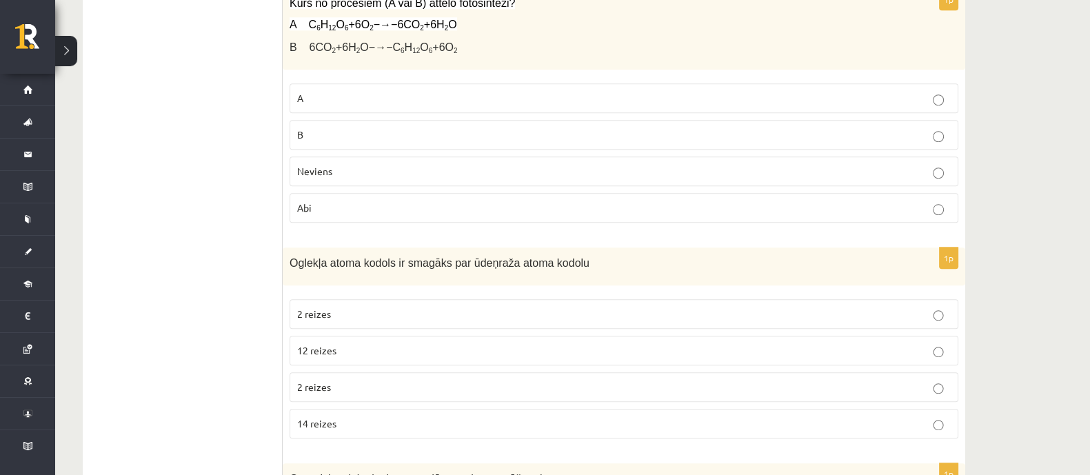
scroll to position [1637, 0]
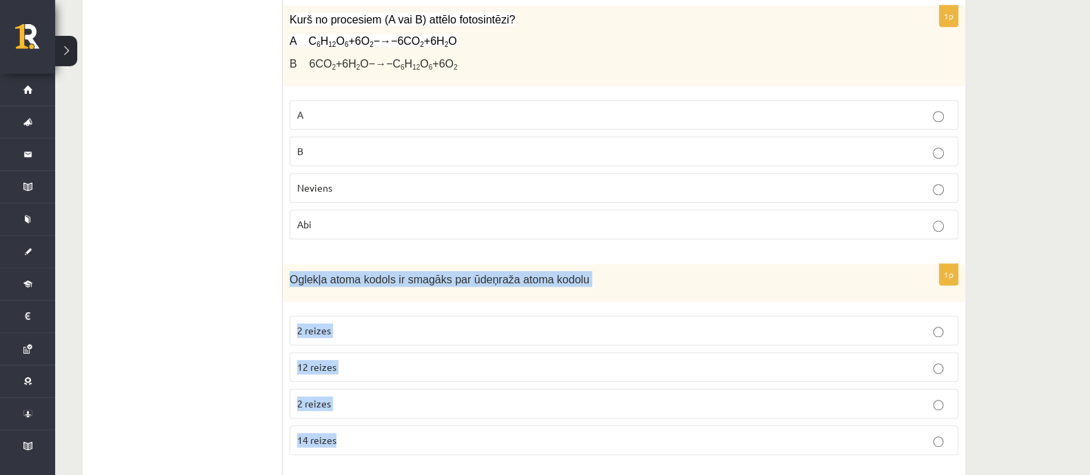
drag, startPoint x: 288, startPoint y: 270, endPoint x: 560, endPoint y: 417, distance: 309.1
click at [560, 417] on div "1p Oglekļa atoma kodols ir smagāks par ūdeņraža atoma kodolu 2 reizes 12 reizes…" at bounding box center [624, 365] width 682 height 202
copy div "Oglekļa atoma kodols ir smagāks par ūdeņraža atoma kodolu 2 reizes 12 reizes 2 …"
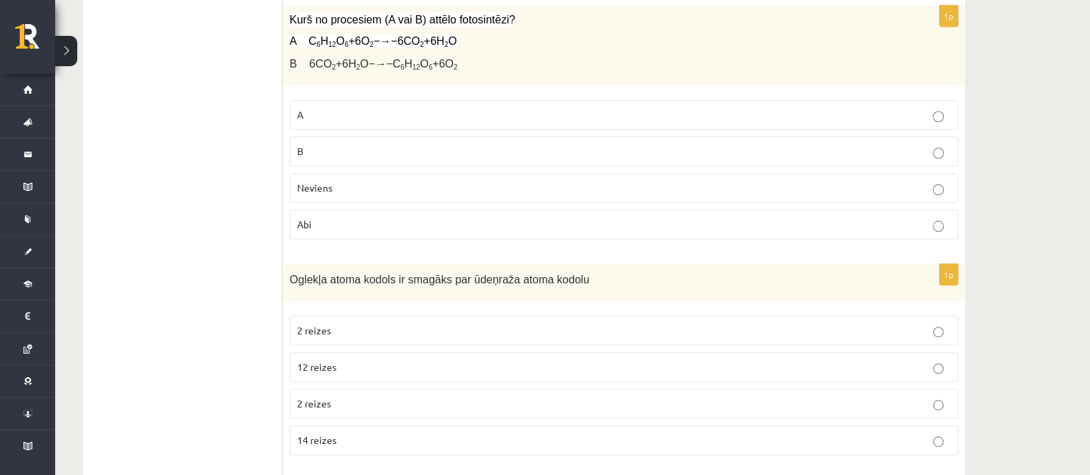
click at [302, 352] on label "12 reizes" at bounding box center [624, 367] width 669 height 30
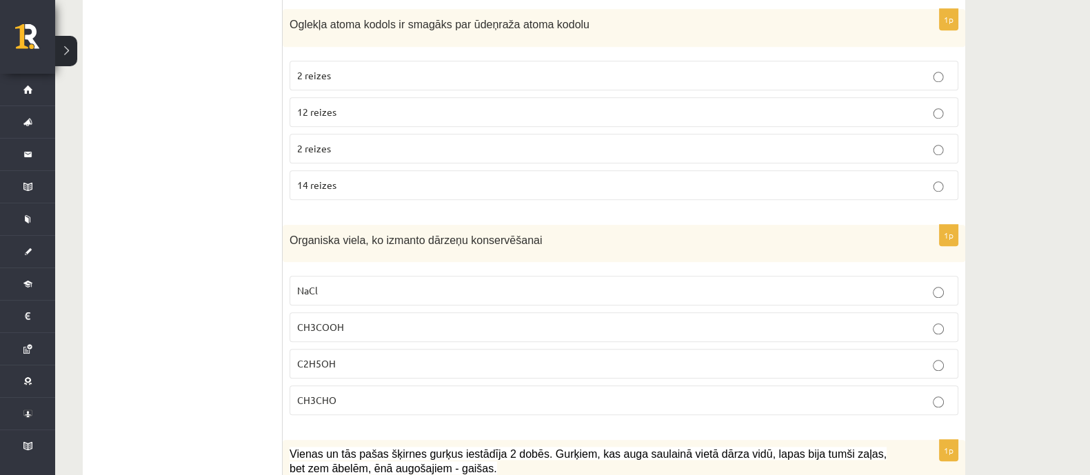
scroll to position [1896, 0]
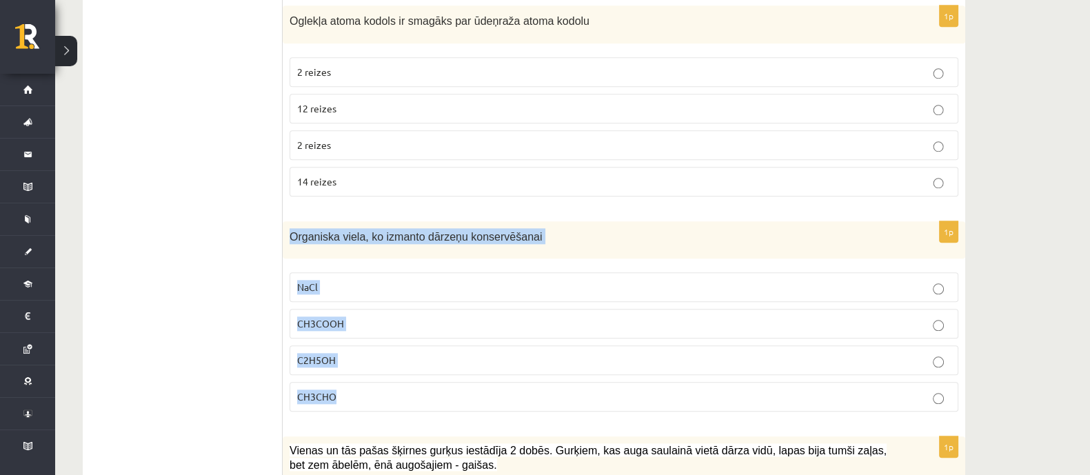
drag, startPoint x: 290, startPoint y: 226, endPoint x: 566, endPoint y: 376, distance: 314.0
click at [566, 380] on div "1p Organiska viela, ko izmanto dārzeņu konservēšanai NaCl CH3COOH C2H5OH CH3CHO" at bounding box center [624, 322] width 682 height 202
copy div "Organiska viela, ko izmanto dārzeņu konservēšanai NaCl CH3COOH C2H5OH CH3CHO"
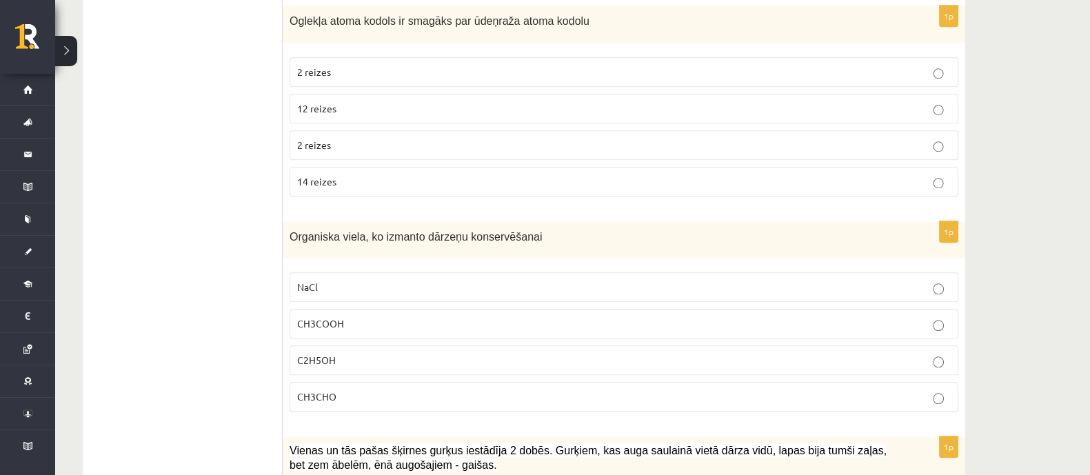
click at [300, 317] on span "CH3COOH" at bounding box center [320, 323] width 47 height 12
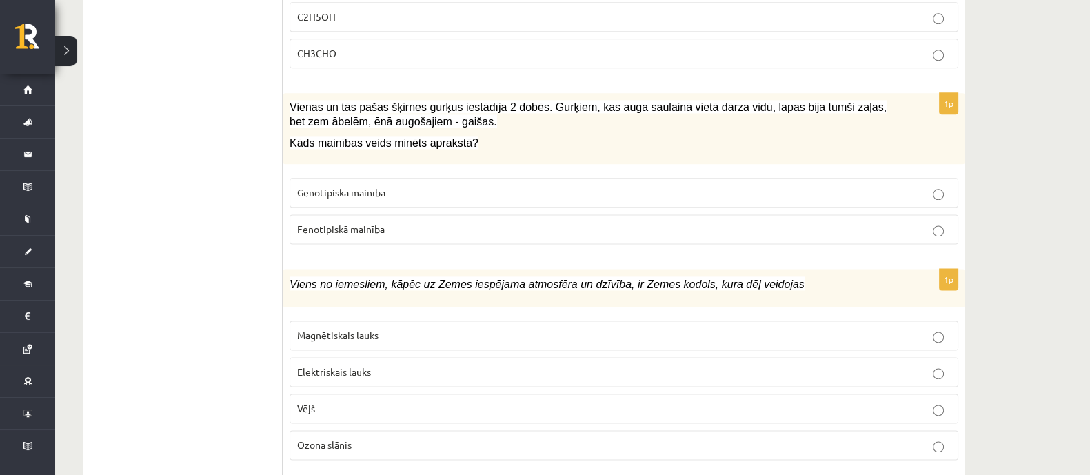
scroll to position [2240, 0]
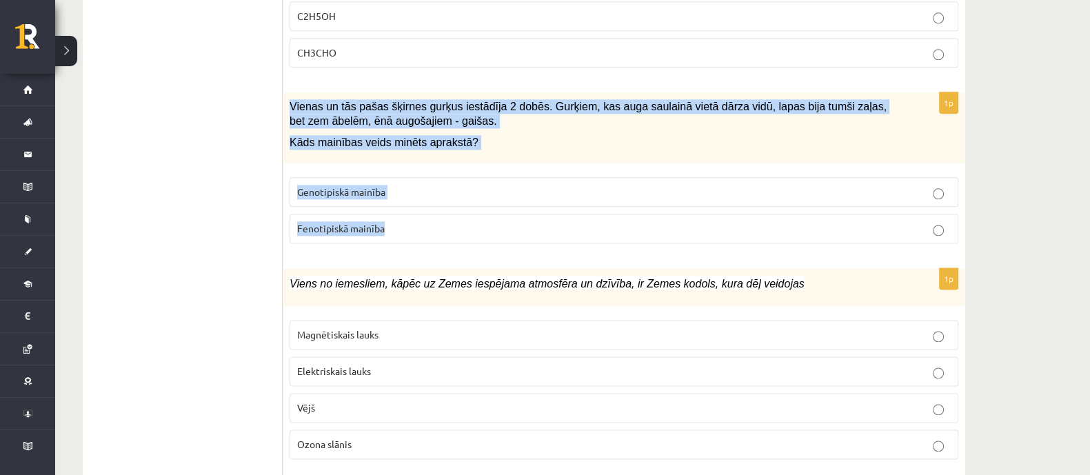
drag, startPoint x: 290, startPoint y: 94, endPoint x: 496, endPoint y: 225, distance: 243.6
click at [496, 225] on div "1p Vienas un tās pašas šķirnes gurķus iestādīja 2 dobēs. Gurķiem, kas auga saul…" at bounding box center [624, 173] width 682 height 162
copy div "Vienas un tās pašas šķirnes gurķus iestādīja 2 dobēs. Gurķiem, kas auga saulain…"
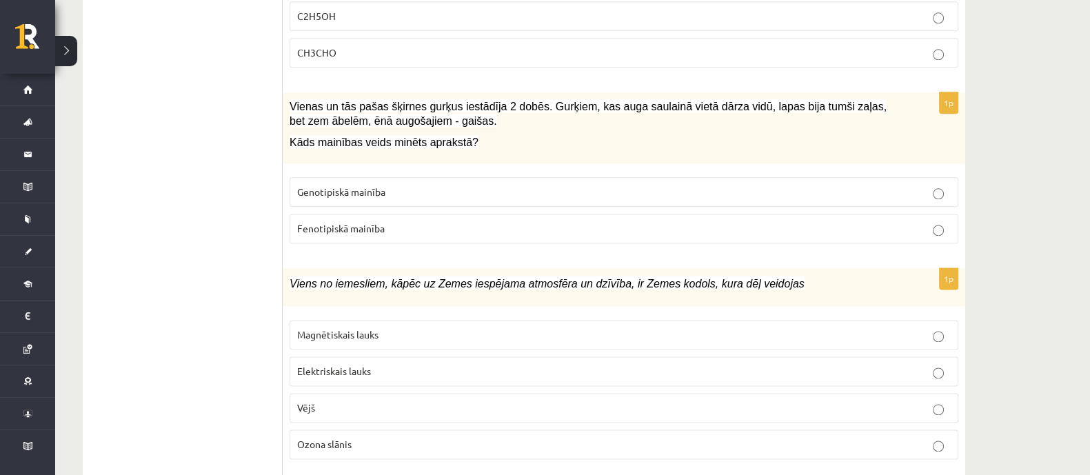
click at [334, 214] on label "Fenotipiskā mainība" at bounding box center [624, 229] width 669 height 30
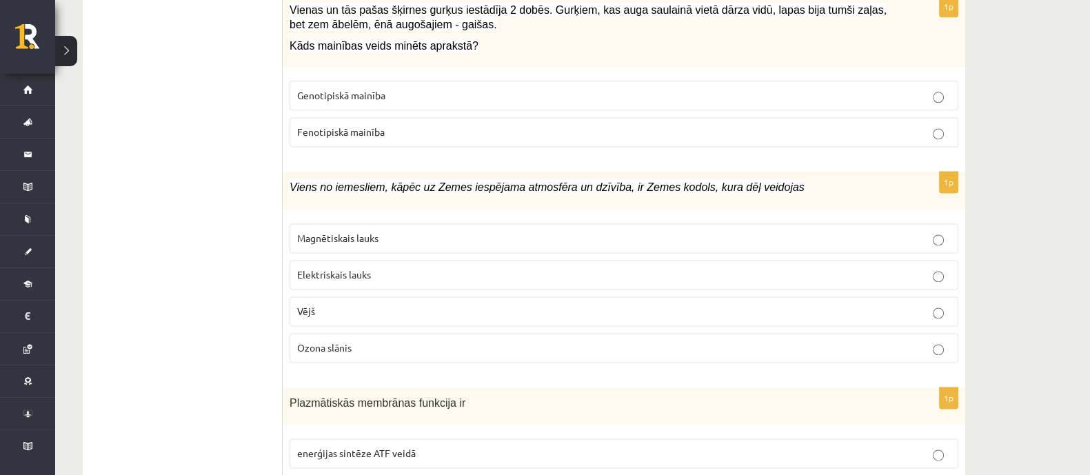
scroll to position [2412, 0]
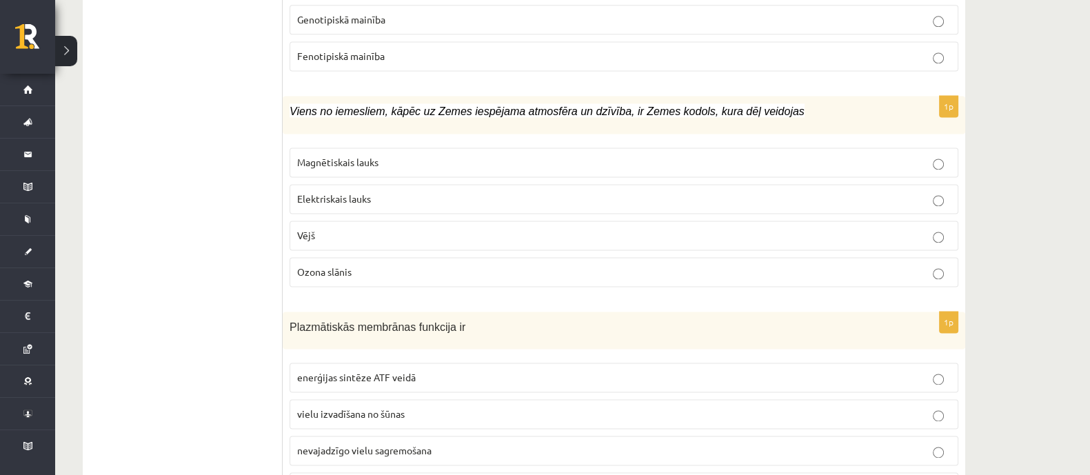
drag, startPoint x: 292, startPoint y: 99, endPoint x: 333, endPoint y: 100, distance: 41.4
click at [291, 105] on span "Viens no iemesliem, kāpēc uz Zemes iespējama atmosfēra un dzīvība, ir Zemes kod…" at bounding box center [547, 111] width 515 height 12
drag, startPoint x: 422, startPoint y: 101, endPoint x: 381, endPoint y: 102, distance: 40.7
click at [392, 105] on span "Viens no iemesliem, kāpēc uz Zemes iespējama atmosfēra un dzīvība, ir Zemes kod…" at bounding box center [547, 111] width 515 height 12
drag, startPoint x: 291, startPoint y: 101, endPoint x: 323, endPoint y: 105, distance: 32.6
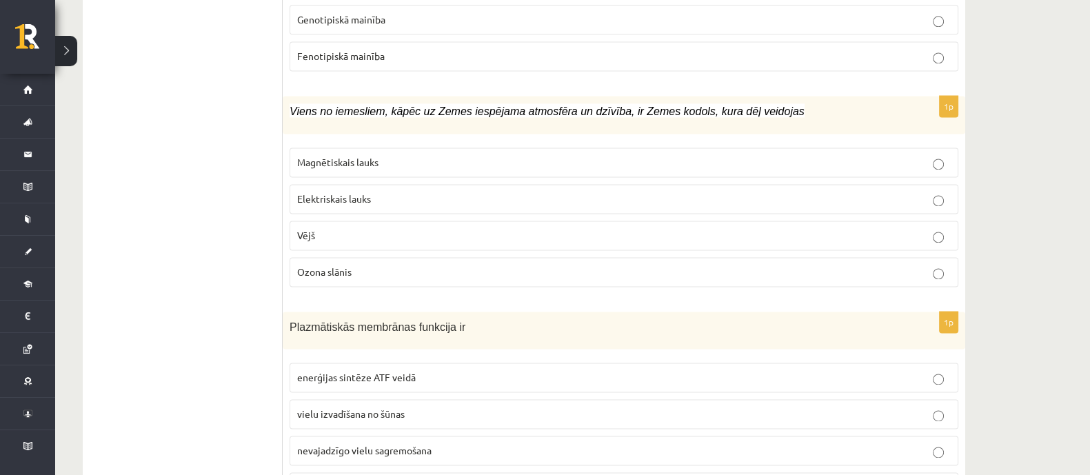
click at [293, 105] on span "Viens no iemesliem, kāpēc uz Zemes iespējama atmosfēra un dzīvība, ir Zemes kod…" at bounding box center [547, 111] width 515 height 12
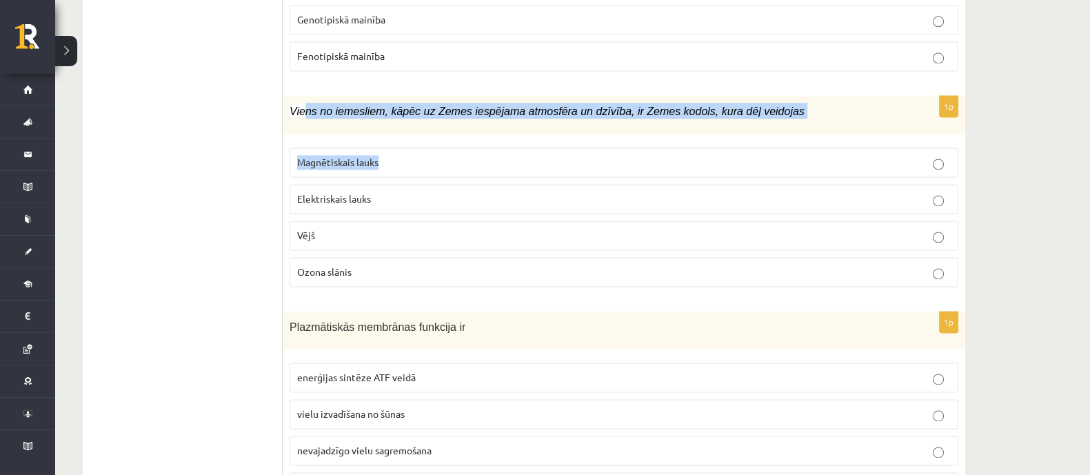
drag, startPoint x: 323, startPoint y: 105, endPoint x: 302, endPoint y: 113, distance: 22.9
click at [377, 130] on div "1p Viens no iemesliem, kāpēc uz Zemes iespējama atmosfēra un dzīvība, ir Zemes …" at bounding box center [624, 197] width 682 height 202
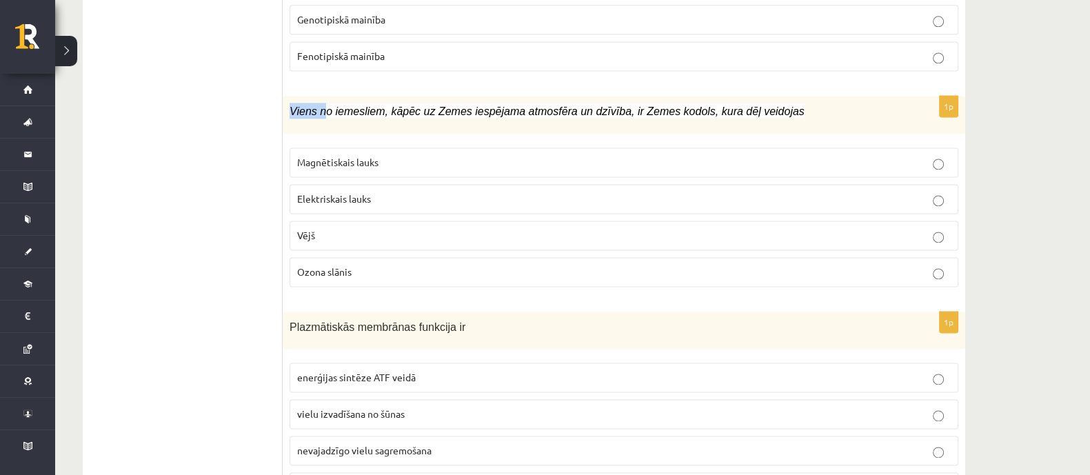
drag, startPoint x: 290, startPoint y: 99, endPoint x: 367, endPoint y: 116, distance: 79.3
click at [338, 111] on div "Viens no iemesliem, kāpēc uz Zemes iespējama atmosfēra un dzīvība, ir Zemes kod…" at bounding box center [624, 115] width 682 height 38
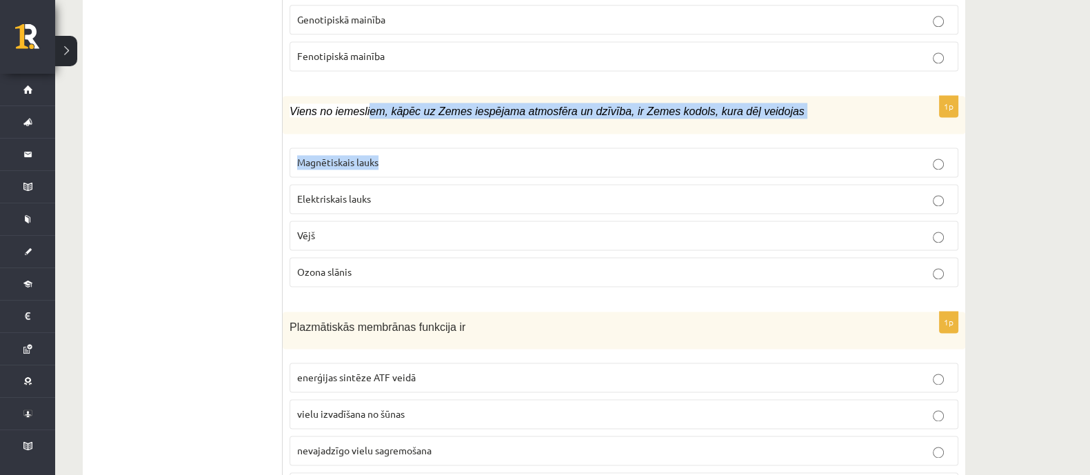
drag, startPoint x: 367, startPoint y: 116, endPoint x: 303, endPoint y: 119, distance: 63.5
click at [388, 137] on div "1p Viens no iemesliem, kāpēc uz Zemes iespējama atmosfēra un dzīvība, ir Zemes …" at bounding box center [624, 197] width 682 height 202
drag, startPoint x: 290, startPoint y: 97, endPoint x: 398, endPoint y: 212, distance: 158.0
click at [431, 246] on div "1p Viens no iemesliem, kāpēc uz Zemes iespējama atmosfēra un dzīvība, ir Zemes …" at bounding box center [624, 197] width 682 height 202
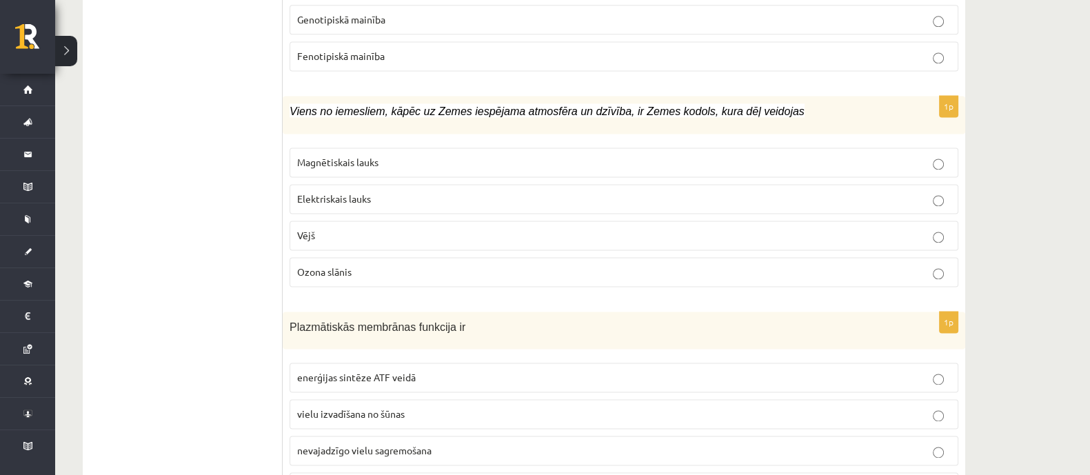
click at [315, 156] on span "Magnētiskais lauks" at bounding box center [337, 162] width 81 height 12
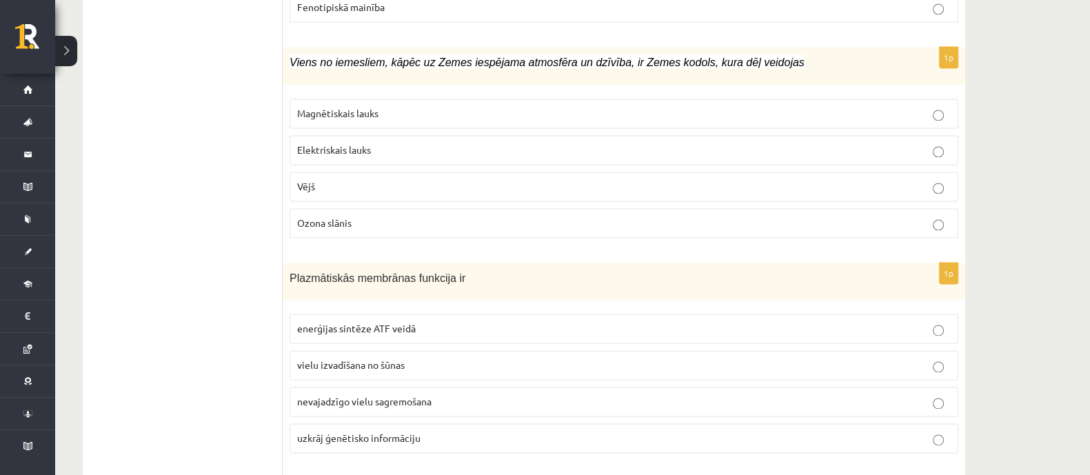
scroll to position [2584, 0]
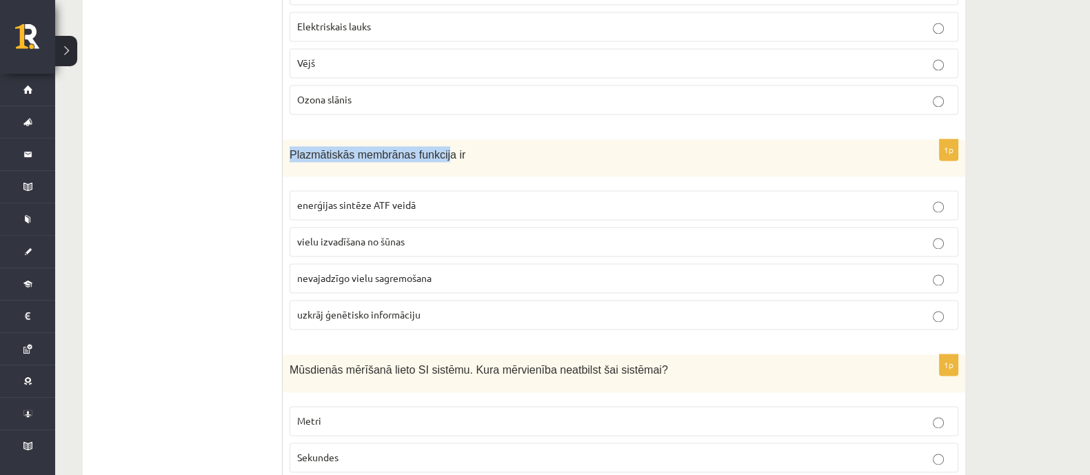
drag, startPoint x: 296, startPoint y: 140, endPoint x: 452, endPoint y: 156, distance: 156.7
click at [448, 153] on div "Plazmātiskās membrānas funkcija ir" at bounding box center [624, 158] width 682 height 38
drag, startPoint x: 500, startPoint y: 263, endPoint x: 330, endPoint y: 180, distance: 189.6
click at [483, 263] on label "nevajadzīgo vielu sagremošana" at bounding box center [624, 278] width 669 height 30
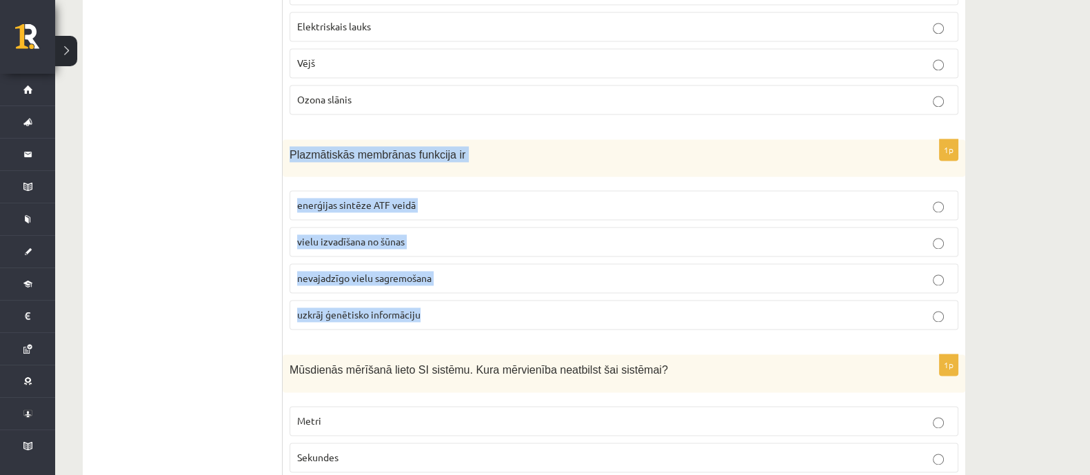
drag, startPoint x: 290, startPoint y: 141, endPoint x: 457, endPoint y: 279, distance: 217.4
click at [463, 291] on div "1p Plazmātiskās membrānas funkcija ir enerģijas sintēze ATF veidā vielu izvadīš…" at bounding box center [624, 240] width 682 height 202
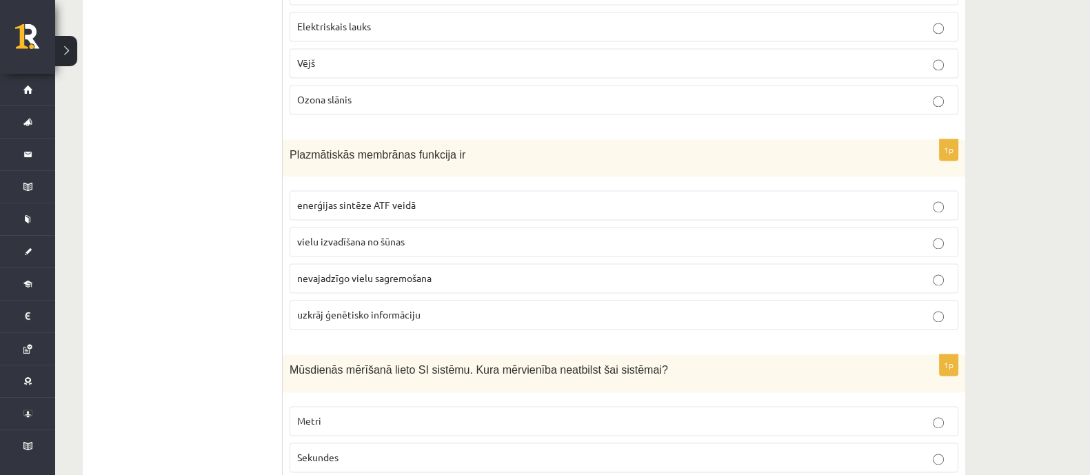
click at [324, 235] on span "vielu izvadīšana no šūnas" at bounding box center [351, 241] width 108 height 12
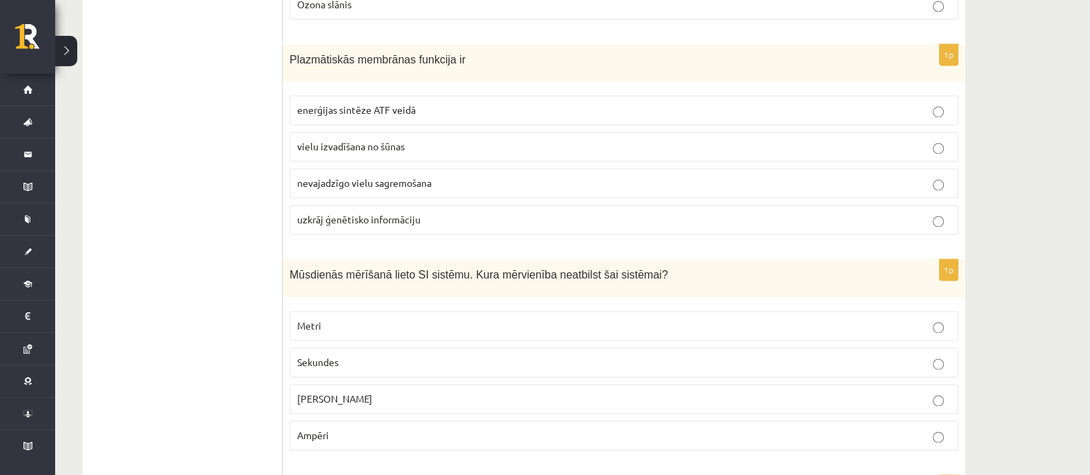
scroll to position [2757, 0]
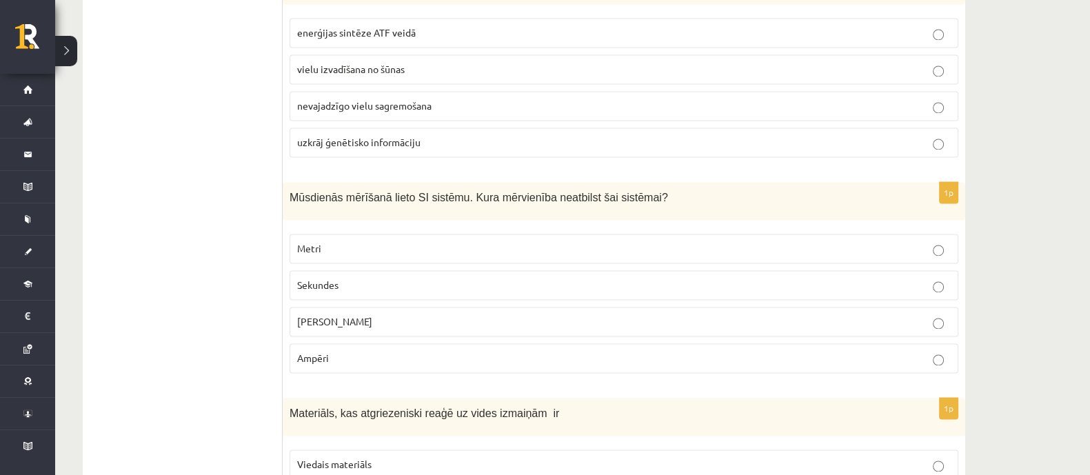
drag, startPoint x: 291, startPoint y: 184, endPoint x: 343, endPoint y: 183, distance: 51.7
click at [296, 192] on span "Mūsdienās mērīšanā lieto SI sistēmu. Kura mērvienība neatbilst šai sistēmai?" at bounding box center [479, 198] width 378 height 12
drag, startPoint x: 343, startPoint y: 183, endPoint x: 305, endPoint y: 177, distance: 37.6
click at [338, 192] on span "Mūsdienās mērīšanā lieto SI sistēmu. Kura mērvienība neatbilst šai sistēmai?" at bounding box center [479, 198] width 378 height 12
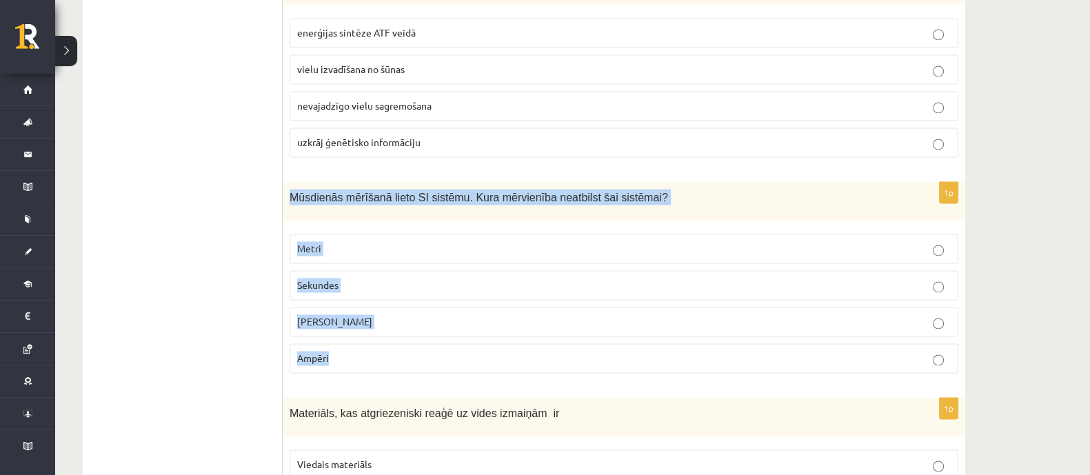
drag, startPoint x: 292, startPoint y: 185, endPoint x: 391, endPoint y: 233, distance: 109.7
click at [409, 327] on div "1p Mūsdienās mērīšanā lieto SI sistēmu. Kura mērvienība neatbilst šai sistēmai?…" at bounding box center [624, 283] width 682 height 202
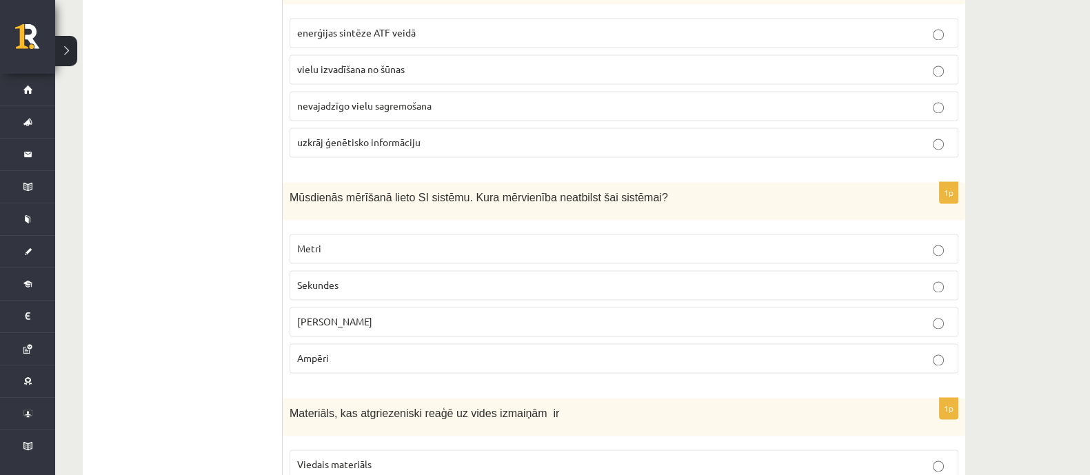
drag, startPoint x: 227, startPoint y: 296, endPoint x: 258, endPoint y: 296, distance: 31.7
click at [345, 315] on span "Celsija grādi" at bounding box center [334, 321] width 75 height 12
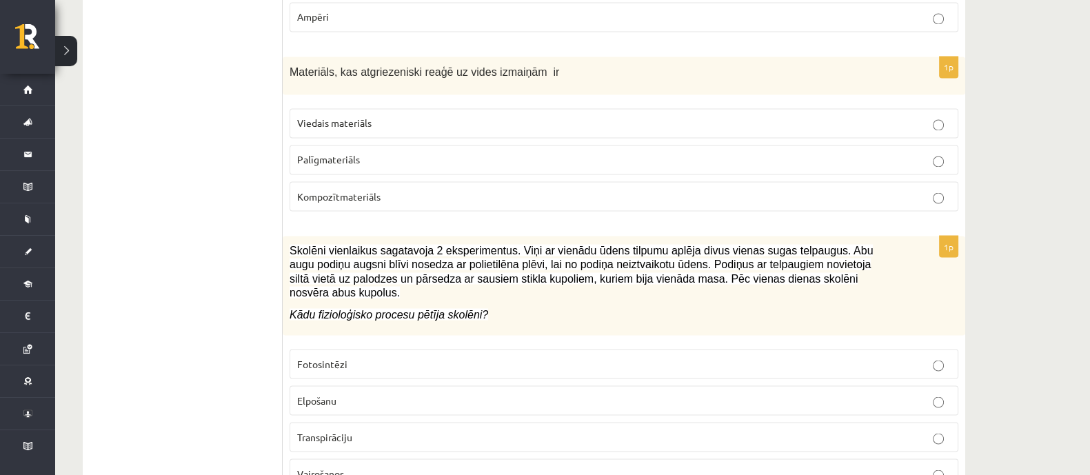
scroll to position [3102, 0]
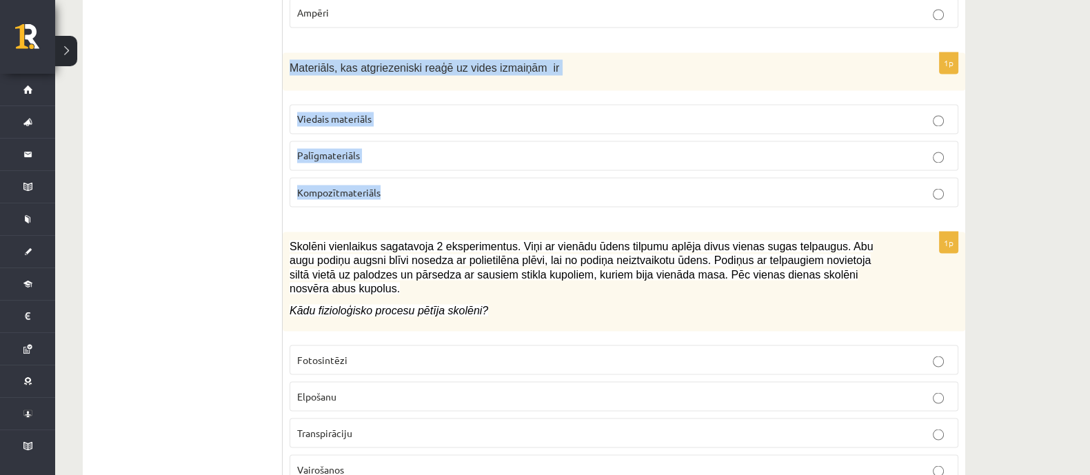
drag, startPoint x: 290, startPoint y: 52, endPoint x: 545, endPoint y: 187, distance: 288.0
click at [545, 187] on div "1p Materiāls, kas atgriezeniski reaģē uz vides izmaiņām ir Viedais materiāls Pa…" at bounding box center [624, 134] width 682 height 165
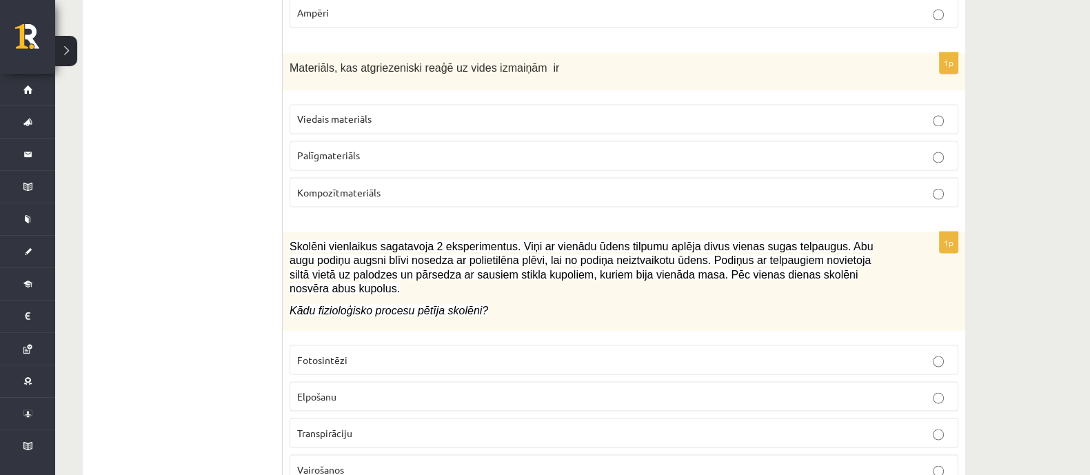
click at [212, 295] on ul "Tests" at bounding box center [190, 466] width 186 height 6641
click at [318, 112] on span "Viedais materiāls" at bounding box center [334, 118] width 74 height 12
drag, startPoint x: 292, startPoint y: 228, endPoint x: 341, endPoint y: 236, distance: 49.5
click at [341, 240] on span "Skolēni vienlaikus sagatavoja 2 eksperimentus. Viņi ar vienādu ūdens tilpumu ap…" at bounding box center [581, 267] width 583 height 54
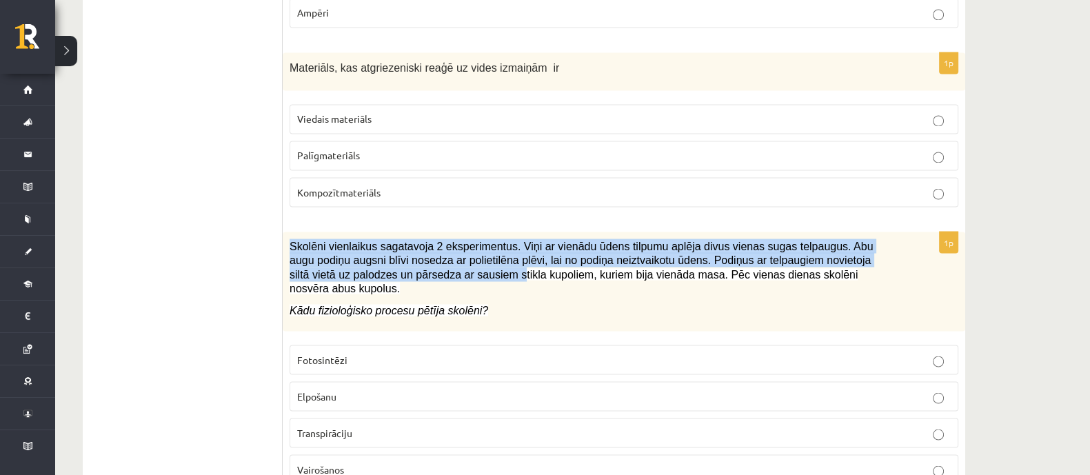
drag, startPoint x: 290, startPoint y: 230, endPoint x: 490, endPoint y: 291, distance: 208.9
click at [400, 267] on div "Skolēni vienlaikus sagatavoja 2 eksperimentus. Viņi ar vienādu ūdens tilpumu ap…" at bounding box center [624, 281] width 682 height 99
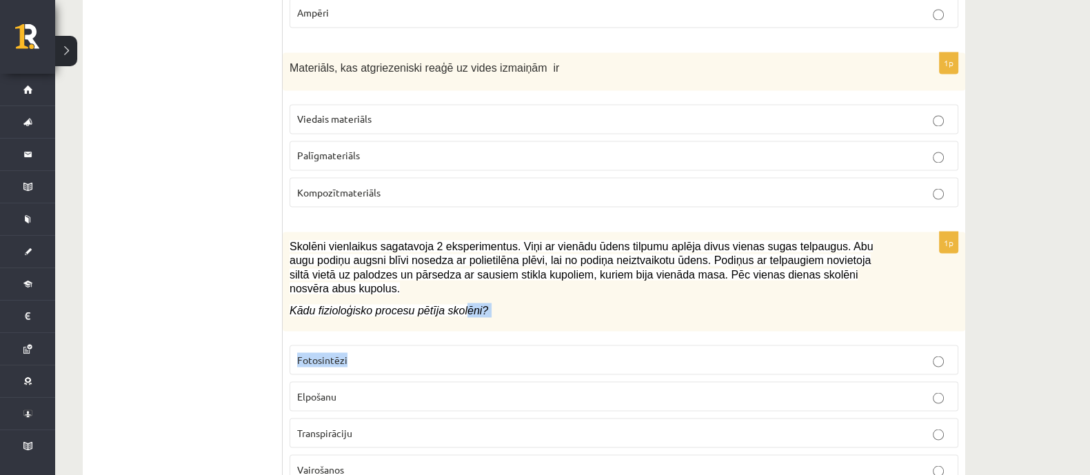
drag, startPoint x: 490, startPoint y: 291, endPoint x: 364, endPoint y: 266, distance: 128.6
click at [499, 305] on div "1p Skolēni vienlaikus sagatavoja 2 eksperimentus. Viņi ar vienādu ūdens tilpumu…" at bounding box center [624, 363] width 682 height 263
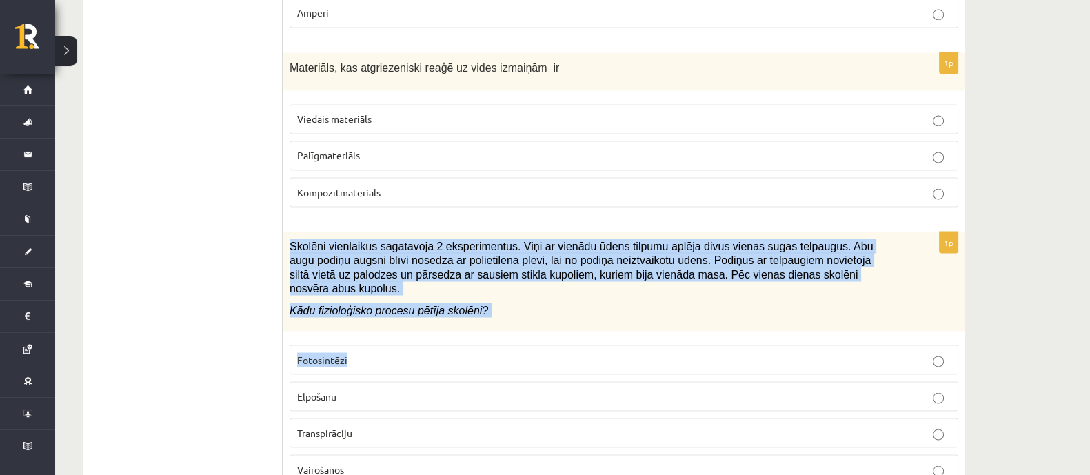
drag, startPoint x: 289, startPoint y: 227, endPoint x: 459, endPoint y: 325, distance: 196.4
click at [455, 311] on div "1p Skolēni vienlaikus sagatavoja 2 eksperimentus. Viņi ar vienādu ūdens tilpumu…" at bounding box center [624, 363] width 682 height 263
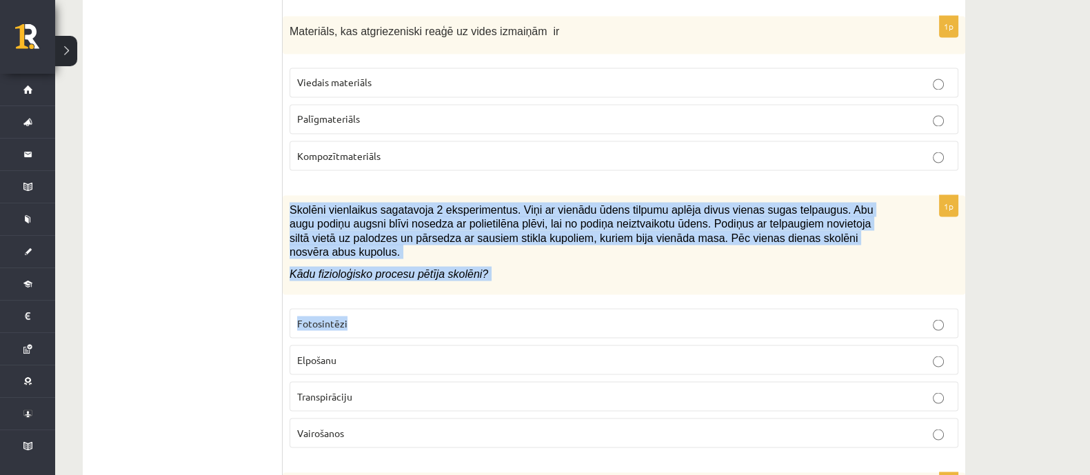
scroll to position [3188, 0]
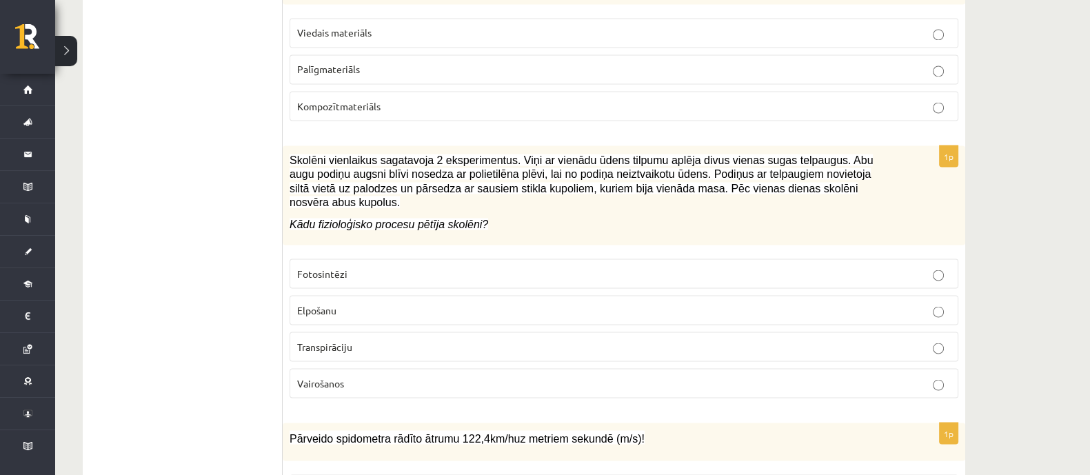
click at [280, 164] on ul "Tests" at bounding box center [190, 379] width 186 height 6641
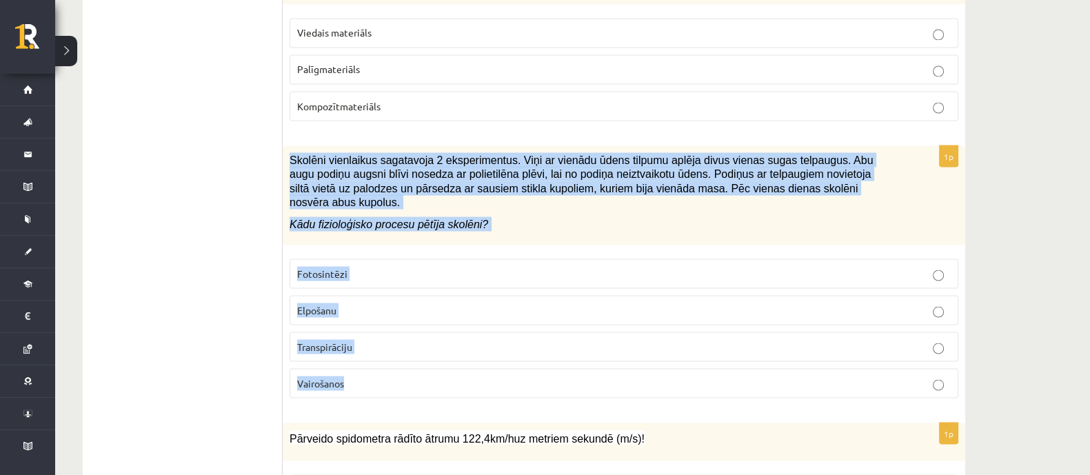
drag, startPoint x: 290, startPoint y: 141, endPoint x: 416, endPoint y: 193, distance: 135.7
click at [465, 351] on div "1p Skolēni vienlaikus sagatavoja 2 eksperimentus. Viņi ar vienādu ūdens tilpumu…" at bounding box center [624, 276] width 682 height 263
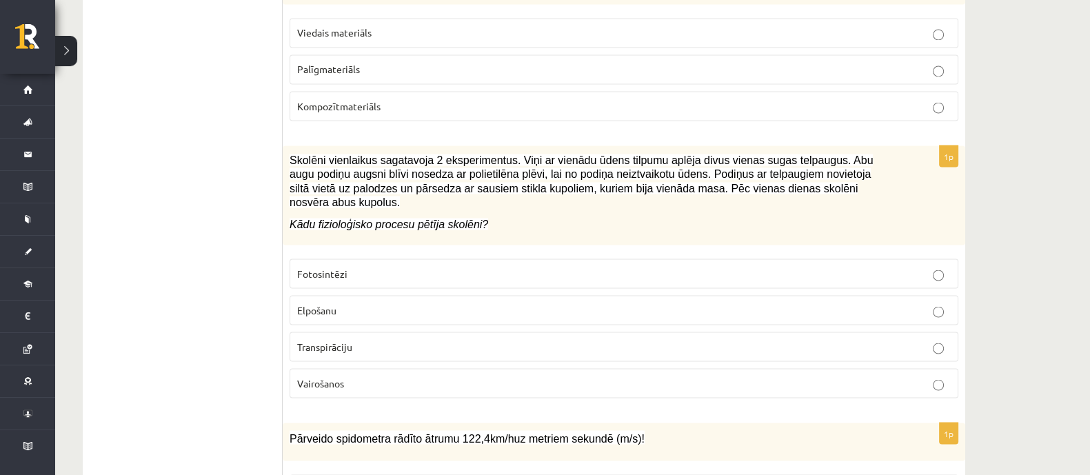
click at [274, 251] on ul "Tests" at bounding box center [190, 379] width 186 height 6641
click at [331, 340] on span "Transpirāciju" at bounding box center [324, 346] width 55 height 12
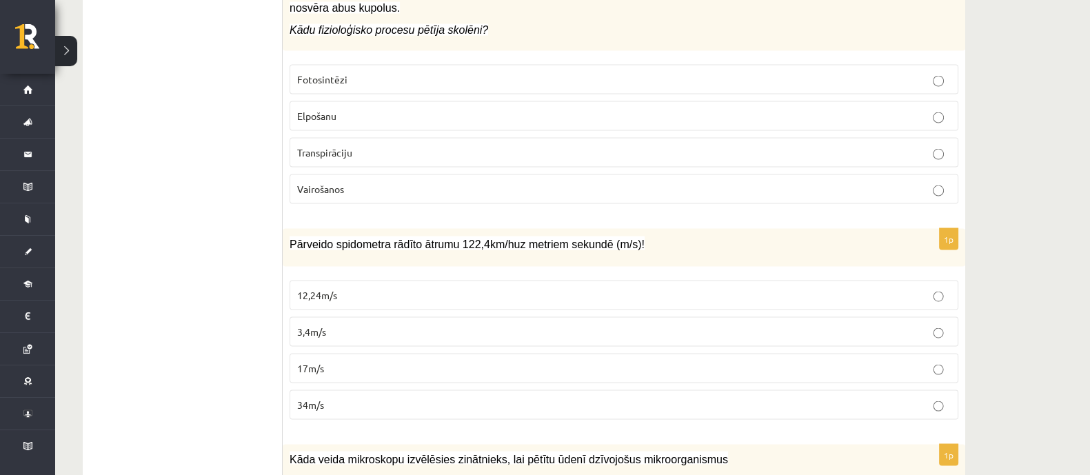
scroll to position [3447, 0]
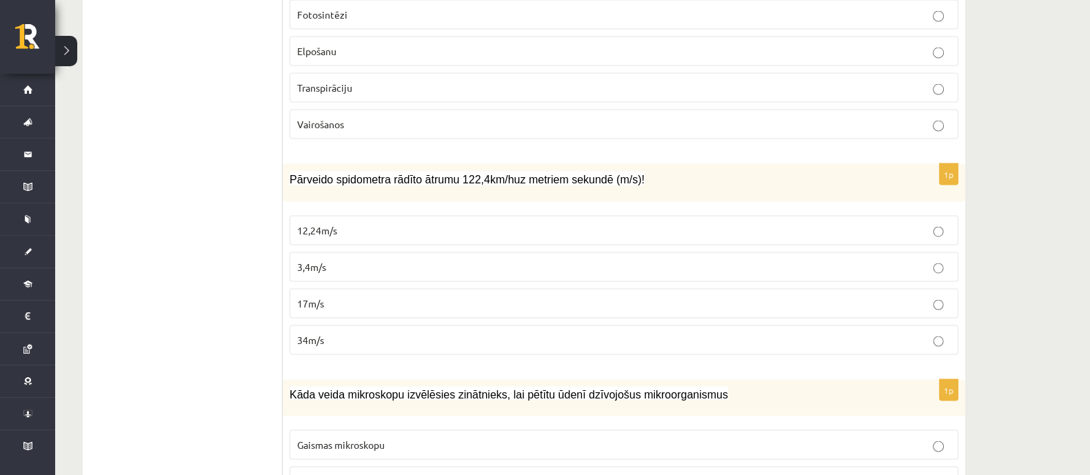
drag, startPoint x: 294, startPoint y: 145, endPoint x: 323, endPoint y: 153, distance: 29.9
click at [310, 174] on span "Pārveido spidometra rādīto ātrumu 122,4 km / h uz metriem sekundē ( m / s )!" at bounding box center [467, 180] width 355 height 12
click at [358, 174] on span "Pārveido spidometra rādīto ātrumu 122,4 km / h uz metriem sekundē ( m / s )!" at bounding box center [467, 180] width 355 height 12
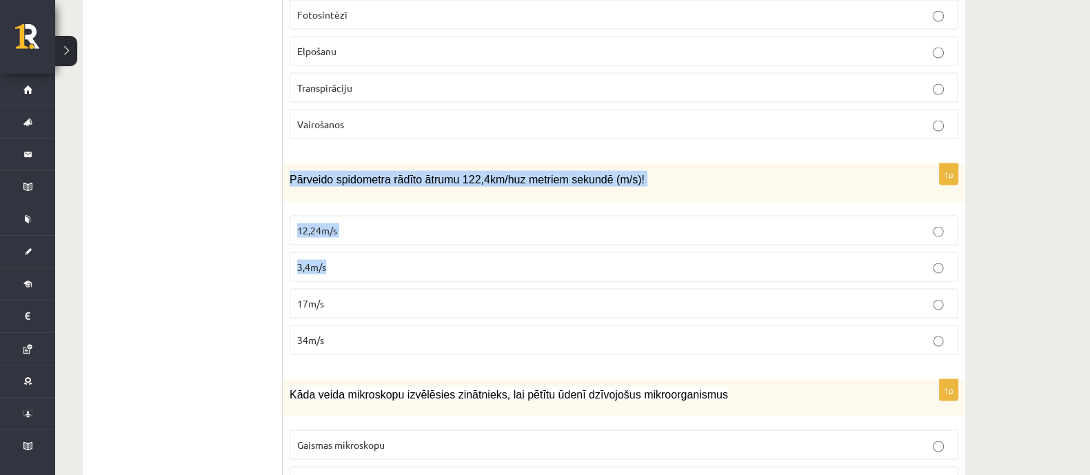
drag, startPoint x: 290, startPoint y: 146, endPoint x: 423, endPoint y: 260, distance: 174.5
click at [412, 240] on div "1p Pārveido spidometra rādīto ātrumu 122,4 km / h uz metriem sekundē ( m / s )!…" at bounding box center [624, 265] width 682 height 202
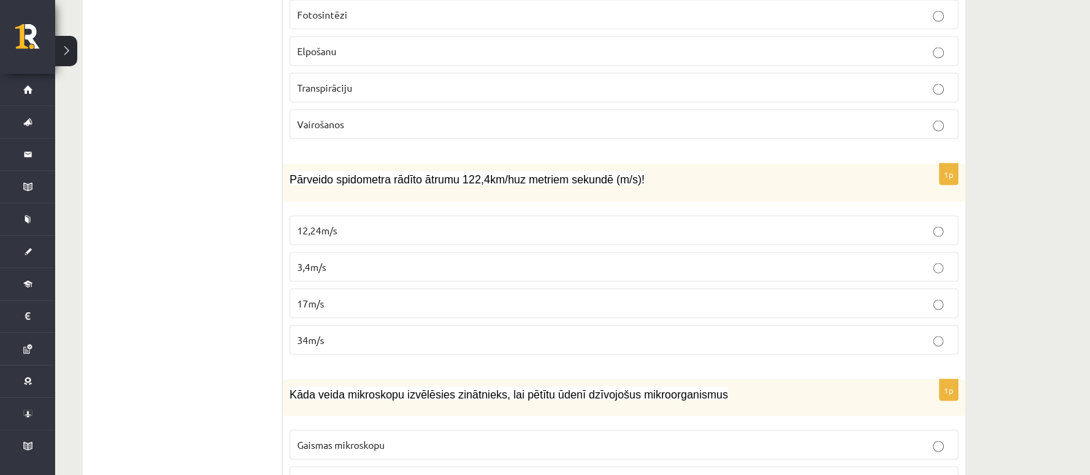
drag, startPoint x: 449, startPoint y: 328, endPoint x: 455, endPoint y: 321, distance: 8.8
click at [450, 329] on div "1p Pārveido spidometra rādīto ātrumu 122,4 km / h uz metriem sekundē ( m / s )!…" at bounding box center [624, 265] width 682 height 202
drag, startPoint x: 455, startPoint y: 321, endPoint x: 409, endPoint y: 235, distance: 97.4
click at [448, 287] on fieldset "12,24m/s 3,4m/s 17m/s 34m/s" at bounding box center [624, 284] width 669 height 150
drag, startPoint x: 292, startPoint y: 148, endPoint x: 345, endPoint y: 186, distance: 65.8
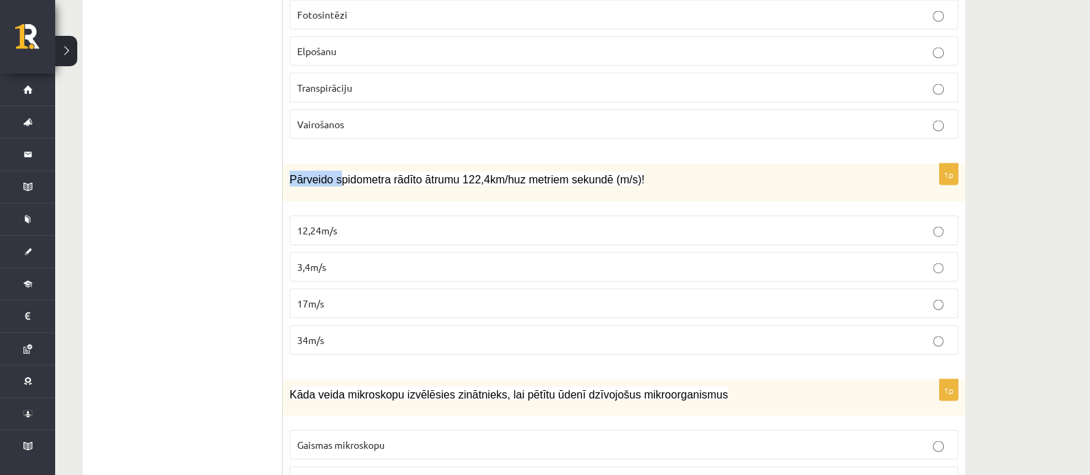
click at [341, 172] on div "1p Pārveido spidometra rādīto ātrumu 122,4 km / h uz metriem sekundē ( m / s )!…" at bounding box center [624, 265] width 682 height 202
drag, startPoint x: 369, startPoint y: 261, endPoint x: 314, endPoint y: 170, distance: 106.0
click at [361, 243] on fieldset "12,24m/s 3,4m/s 17m/s 34m/s" at bounding box center [624, 284] width 669 height 150
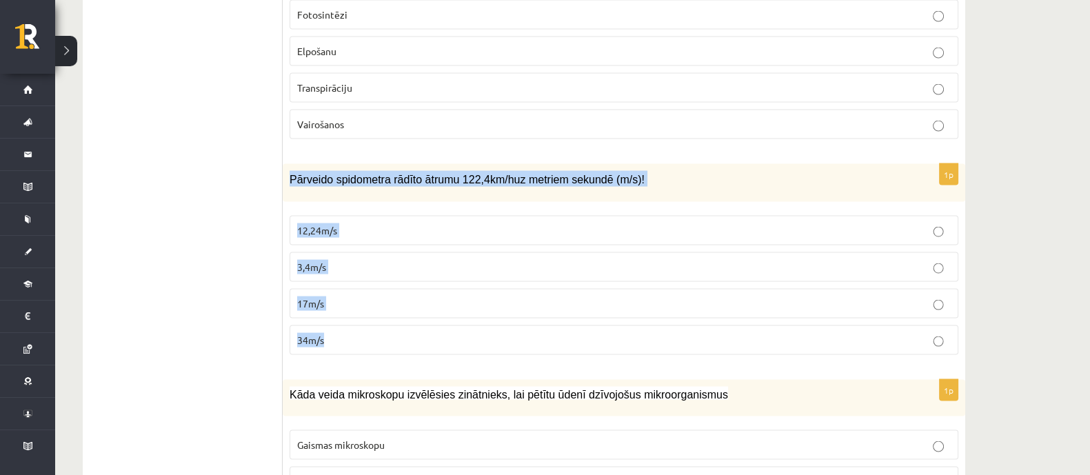
drag, startPoint x: 286, startPoint y: 145, endPoint x: 386, endPoint y: 312, distance: 194.5
click at [387, 321] on div "1p Pārveido spidometra rādīto ātrumu 122,4 km / h uz metriem sekundē ( m / s )!…" at bounding box center [624, 265] width 682 height 202
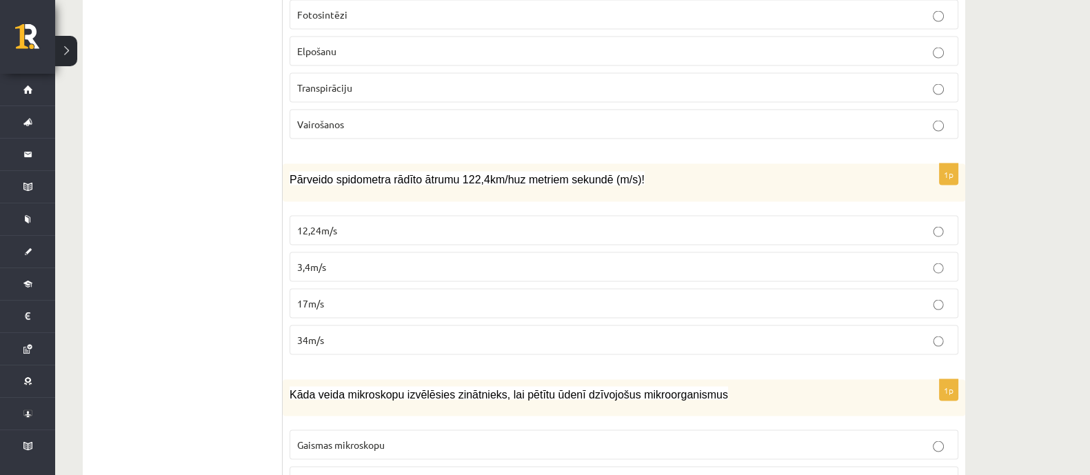
click at [225, 248] on ul "Tests" at bounding box center [190, 121] width 186 height 6641
click at [354, 333] on p "34m/s" at bounding box center [623, 340] width 653 height 14
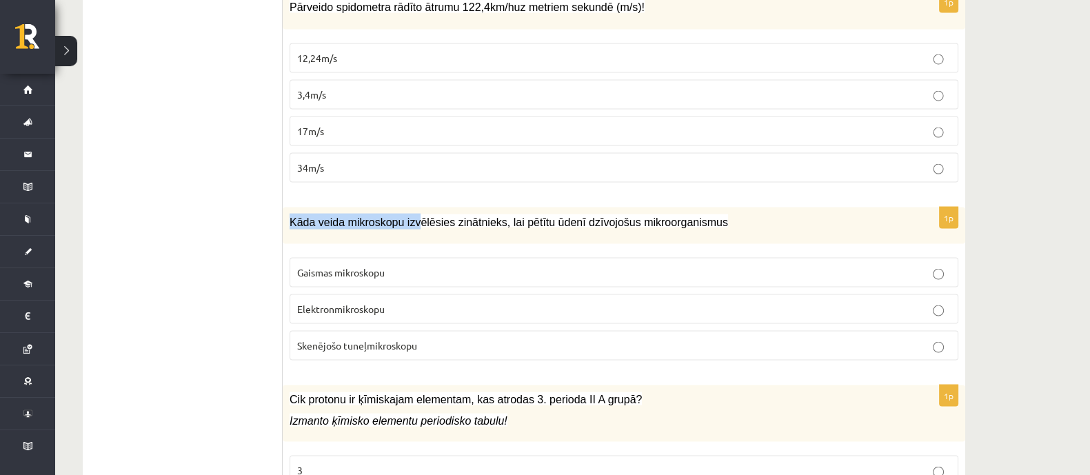
drag, startPoint x: 292, startPoint y: 191, endPoint x: 420, endPoint y: 212, distance: 130.7
click at [412, 208] on div "Kāda veida mikroskopu izvēlēsies zinātnieks, lai pētītu ūdenī dzīvojošus mikroo…" at bounding box center [624, 225] width 682 height 37
drag, startPoint x: 442, startPoint y: 248, endPoint x: 422, endPoint y: 224, distance: 31.3
click at [429, 258] on label "Gaismas mikroskopu" at bounding box center [624, 273] width 669 height 30
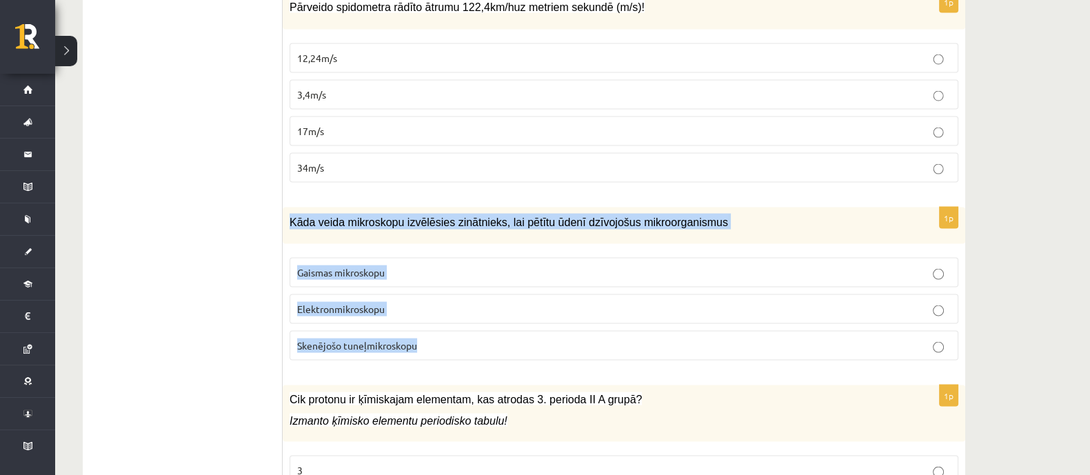
drag, startPoint x: 286, startPoint y: 188, endPoint x: 525, endPoint y: 252, distance: 247.6
click at [554, 316] on div "1p Kāda veida mikroskopu izvēlēsies zinātnieks, lai pētītu ūdenī dzīvojošus mik…" at bounding box center [624, 289] width 682 height 164
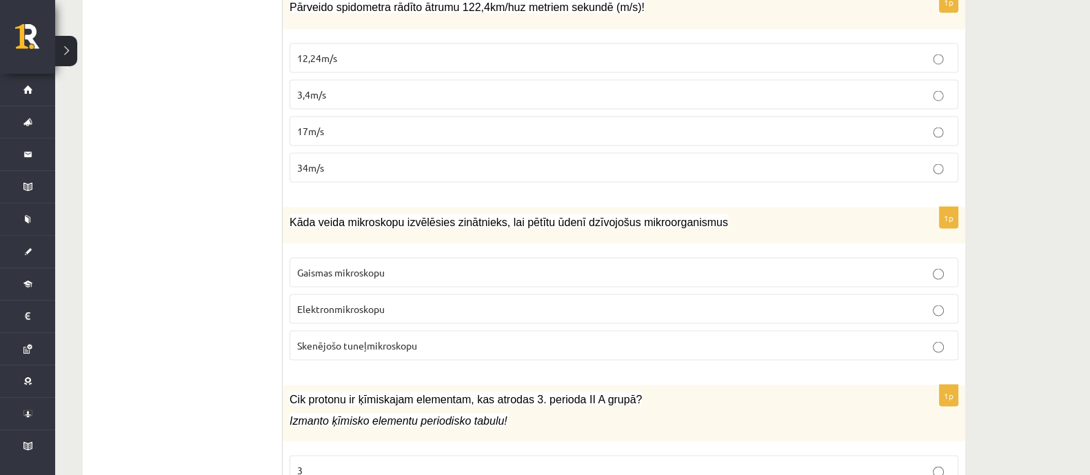
click at [334, 265] on p "Gaismas mikroskopu" at bounding box center [623, 272] width 653 height 14
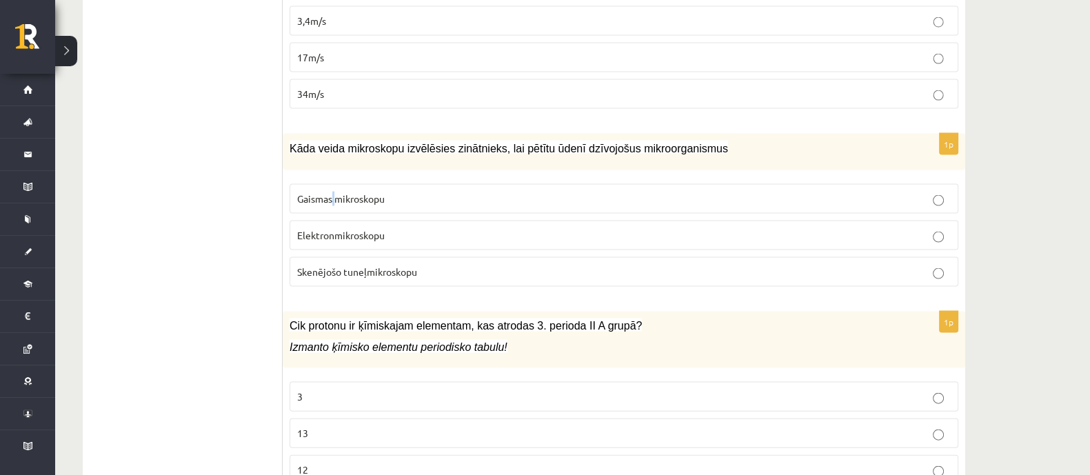
scroll to position [3791, 0]
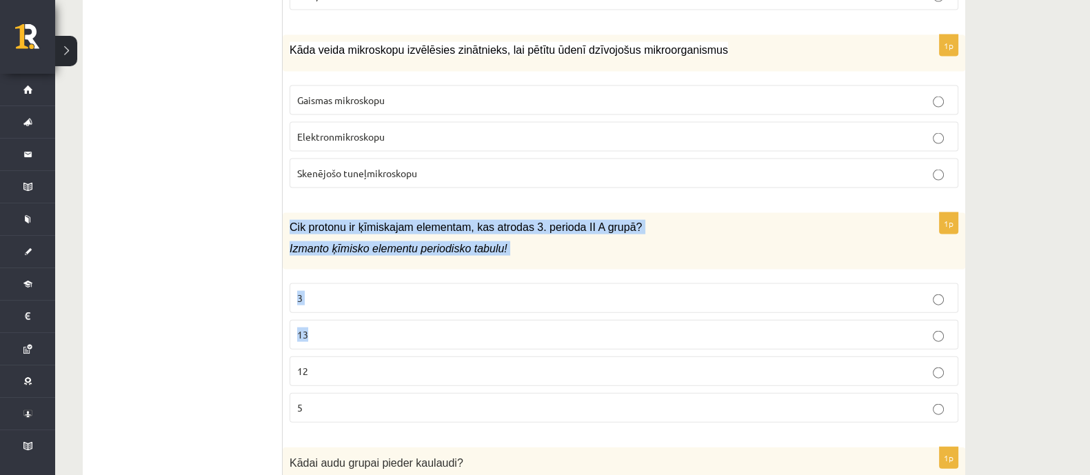
drag, startPoint x: 292, startPoint y: 193, endPoint x: 524, endPoint y: 314, distance: 262.1
click at [523, 309] on div "1p Cik protonu ir ķīmiskajam elementam, kas atrodas 3. perioda II A grupā? Izma…" at bounding box center [624, 323] width 682 height 221
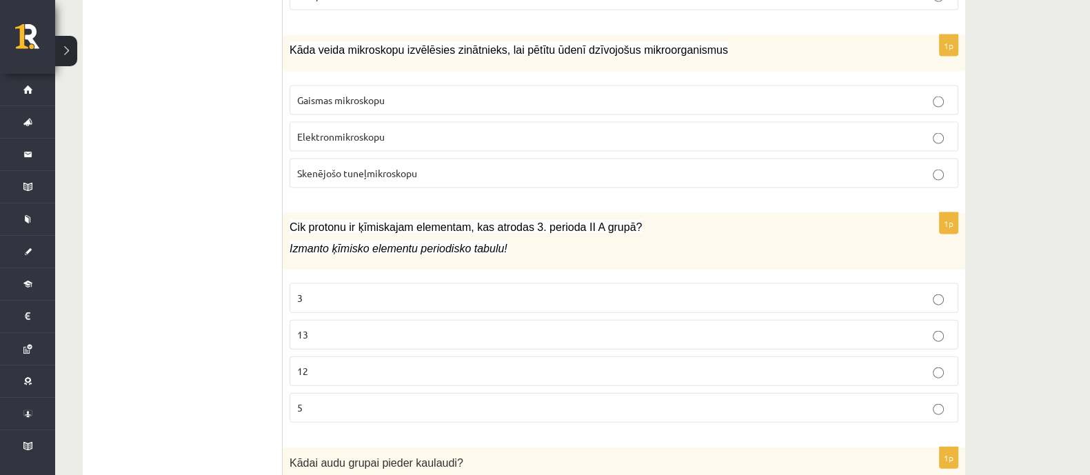
drag, startPoint x: 531, startPoint y: 342, endPoint x: 535, endPoint y: 360, distance: 18.4
click at [532, 356] on label "12" at bounding box center [624, 371] width 669 height 30
drag, startPoint x: 536, startPoint y: 361, endPoint x: 522, endPoint y: 329, distance: 34.3
click at [522, 329] on fieldset "3 13 12 5" at bounding box center [624, 351] width 669 height 150
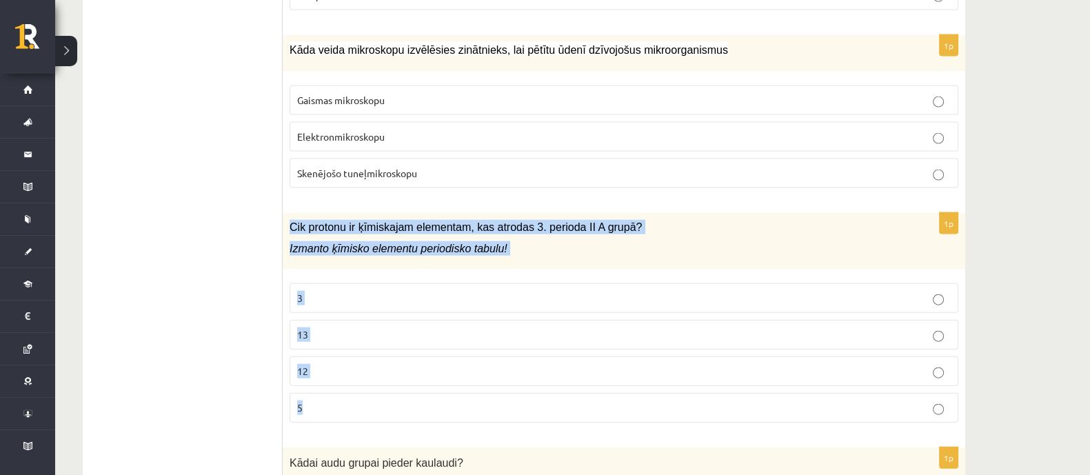
drag, startPoint x: 290, startPoint y: 192, endPoint x: 531, endPoint y: 369, distance: 299.3
click at [535, 372] on div "1p Cik protonu ir ķīmiskajam elementam, kas atrodas 3. perioda II A grupā? Izma…" at bounding box center [624, 323] width 682 height 221
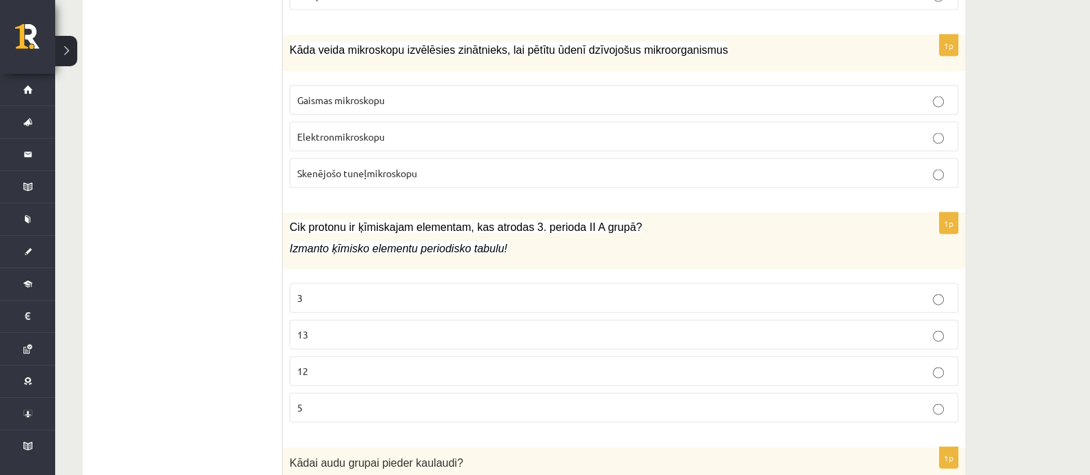
drag, startPoint x: 254, startPoint y: 320, endPoint x: 331, endPoint y: 322, distance: 77.2
click at [341, 364] on p "12" at bounding box center [623, 371] width 653 height 14
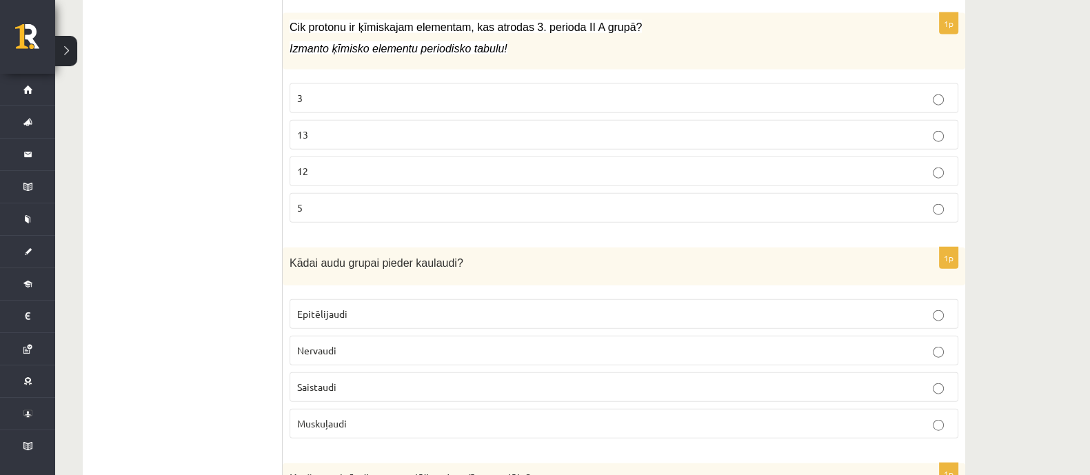
scroll to position [4050, 0]
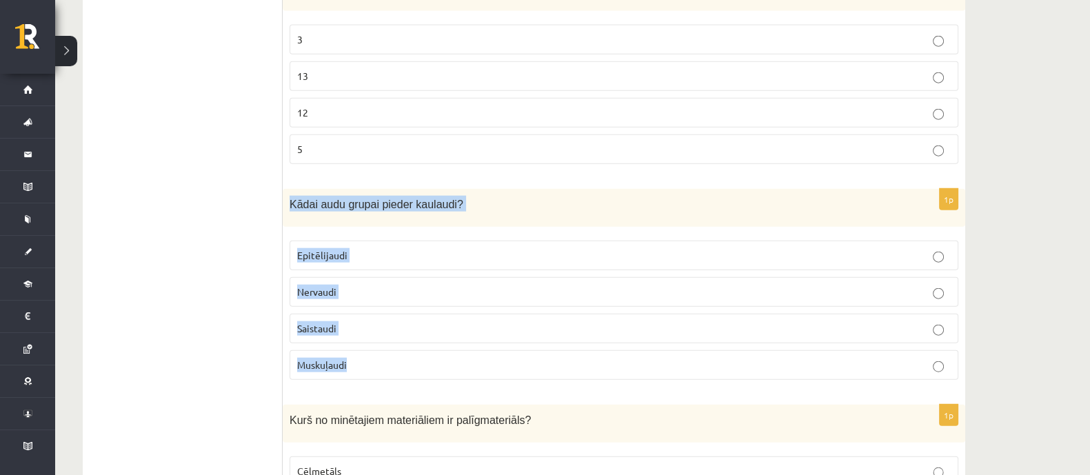
drag, startPoint x: 286, startPoint y: 167, endPoint x: 445, endPoint y: 215, distance: 165.7
click at [480, 322] on div "1p Kādai audu grupai pieder kaulaudi? Epitēlijaudi Nervaudi Saistaudi Muskuļaudi" at bounding box center [624, 290] width 682 height 202
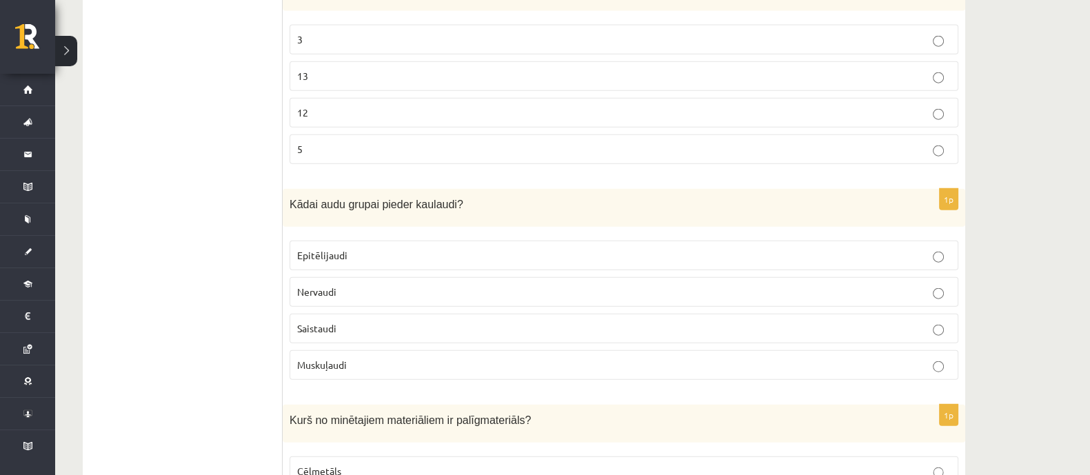
click at [347, 321] on p "Saistaudi" at bounding box center [623, 328] width 653 height 14
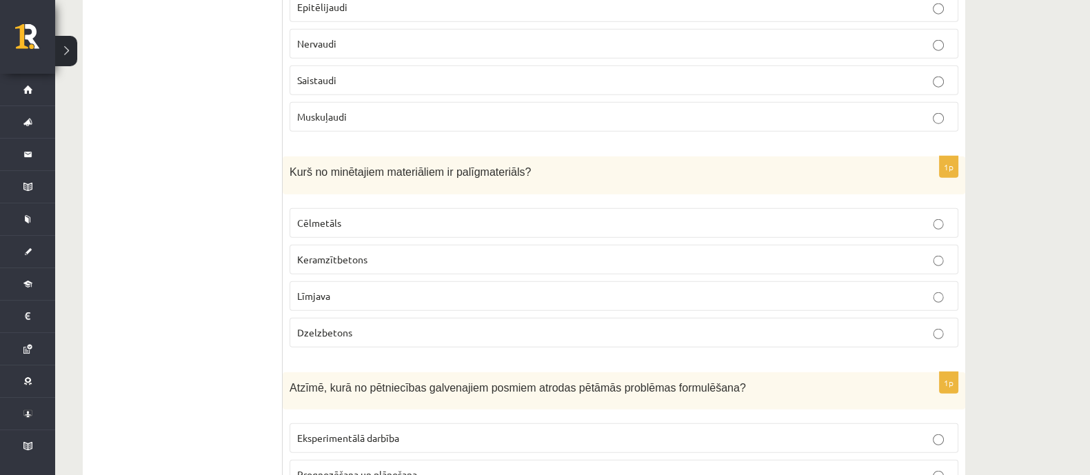
scroll to position [4308, 0]
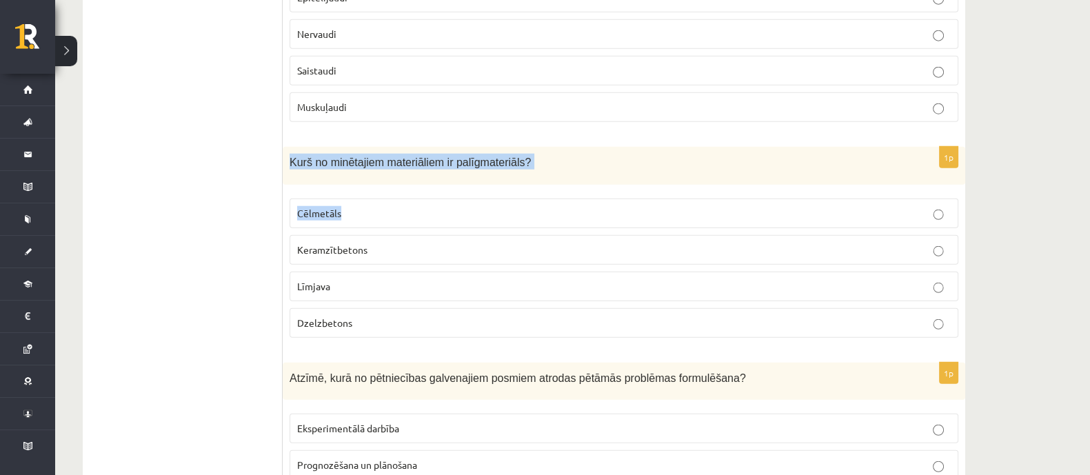
drag, startPoint x: 314, startPoint y: 131, endPoint x: 422, endPoint y: 187, distance: 121.8
click at [410, 163] on div "1p Kurš no minētajiem materiāliem ir palīgmateriāls? Cēlmetāls Keramzītbetons L…" at bounding box center [624, 248] width 682 height 202
drag, startPoint x: 455, startPoint y: 281, endPoint x: 369, endPoint y: 210, distance: 111.2
click at [454, 308] on label "Dzelzbetons" at bounding box center [624, 323] width 669 height 30
drag, startPoint x: 291, startPoint y: 123, endPoint x: 493, endPoint y: 184, distance: 210.9
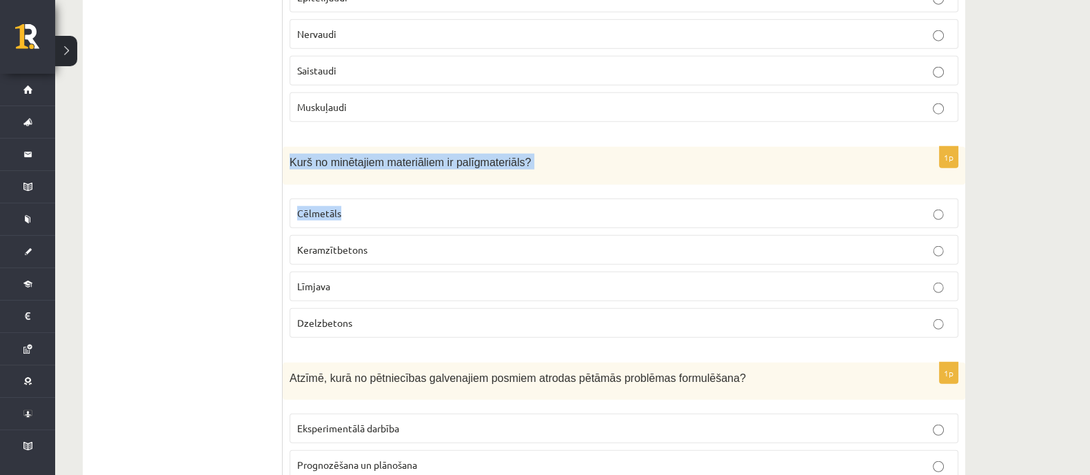
click at [465, 159] on div "1p Kurš no minētajiem materiāliem ir palīgmateriāls? Cēlmetāls Keramzītbetons L…" at bounding box center [624, 248] width 682 height 202
drag, startPoint x: 291, startPoint y: 122, endPoint x: 408, endPoint y: 282, distance: 198.3
click at [408, 282] on div "1p Kurš no minētajiem materiāliem ir palīgmateriāls? Cēlmetāls Keramzītbetons L…" at bounding box center [624, 248] width 682 height 202
click at [423, 279] on p "Līmjava" at bounding box center [623, 286] width 653 height 14
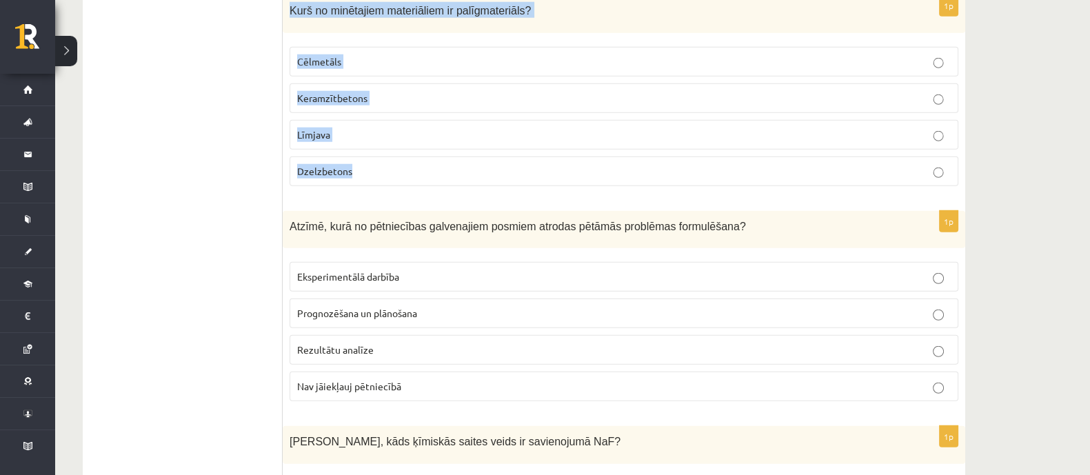
scroll to position [4480, 0]
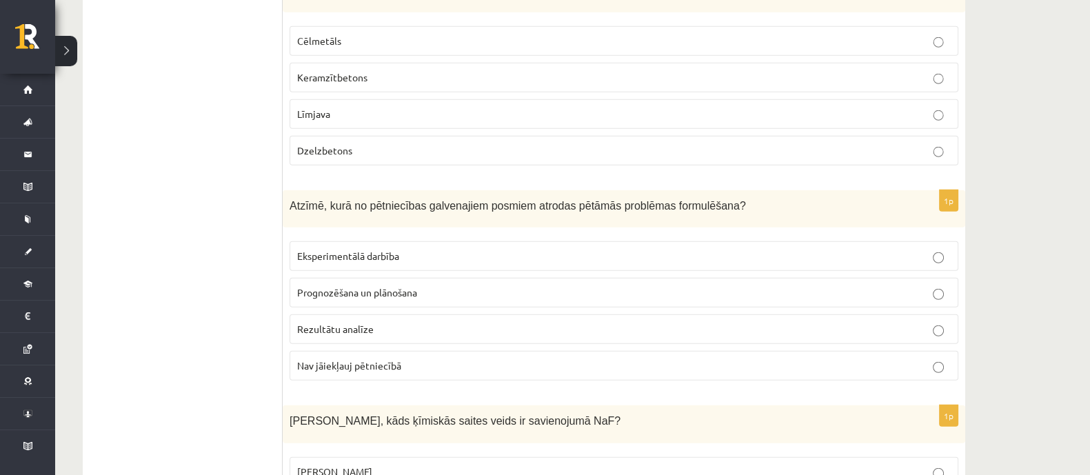
click at [286, 190] on div "Atzīmē, kurā no pētniecības galvenajiem posmiem atrodas pētāmās problēmas formu…" at bounding box center [624, 209] width 682 height 38
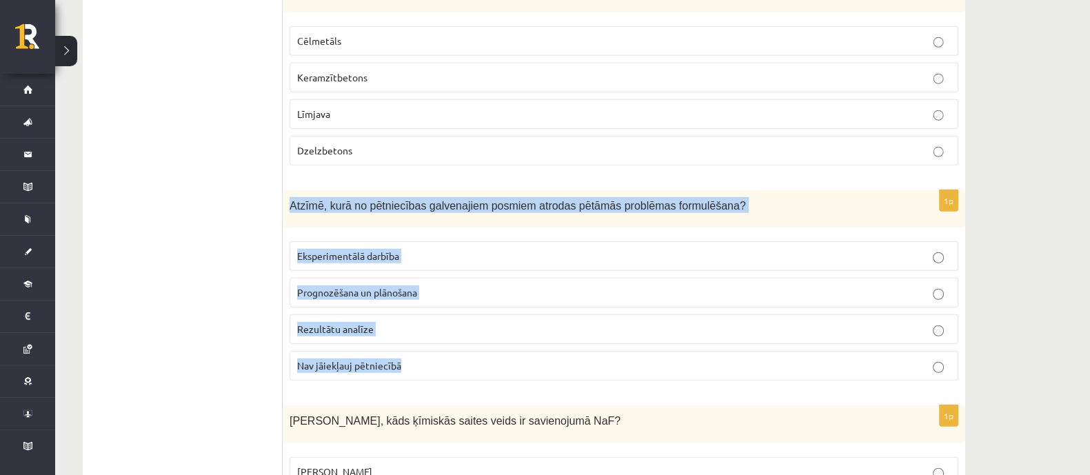
drag, startPoint x: 290, startPoint y: 166, endPoint x: 434, endPoint y: 208, distance: 150.1
click at [483, 332] on div "1p Atzīmē, kurā no pētniecības galvenajiem posmiem atrodas pētāmās problēmas fo…" at bounding box center [624, 291] width 682 height 202
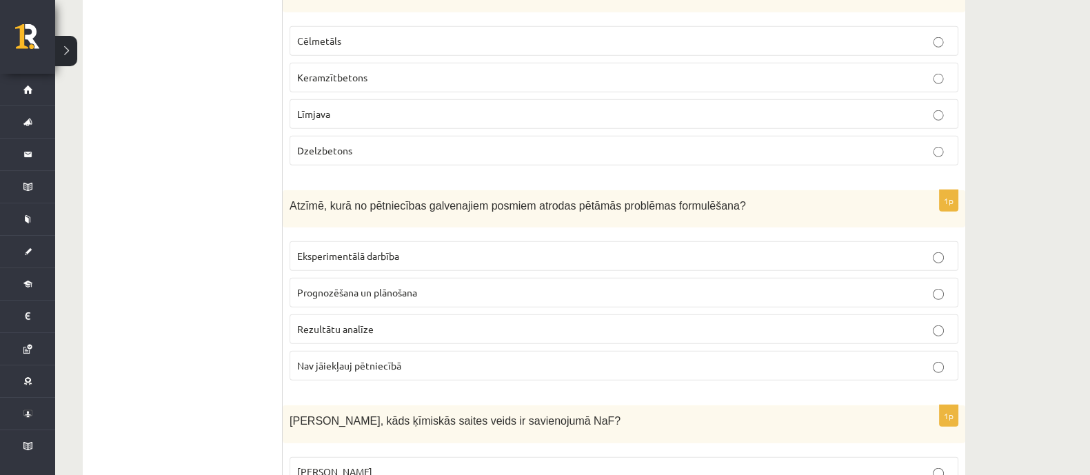
click at [535, 278] on label "Prognozēšana un plānošana" at bounding box center [624, 293] width 669 height 30
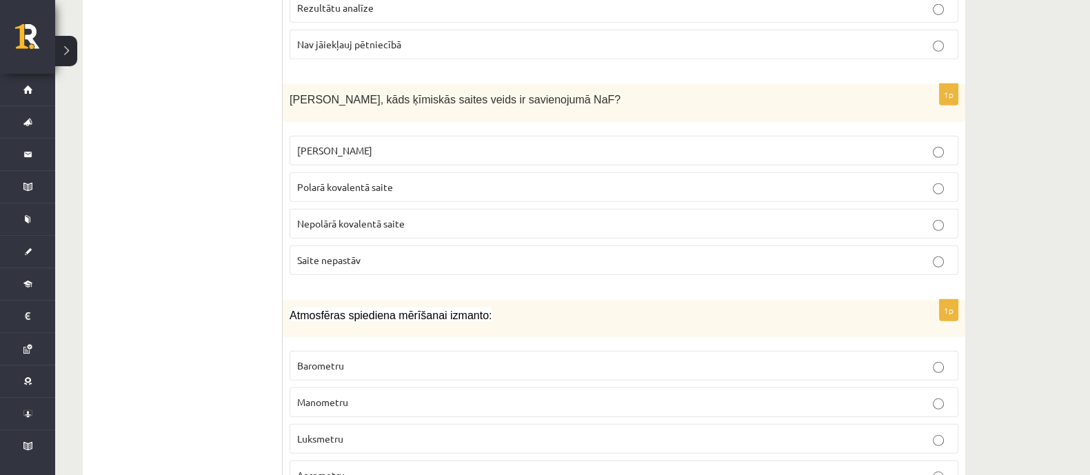
scroll to position [4825, 0]
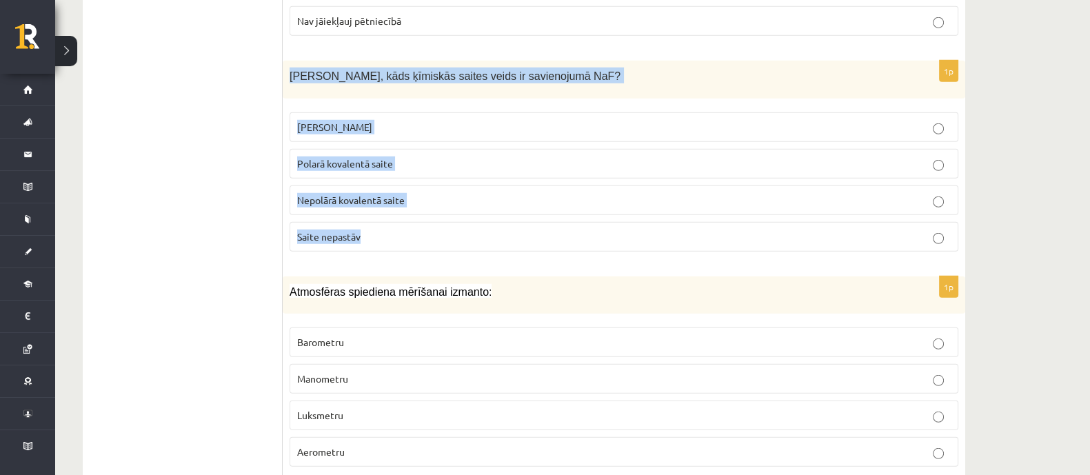
drag, startPoint x: 289, startPoint y: 40, endPoint x: 527, endPoint y: 194, distance: 284.1
click at [527, 194] on div "1p Nosaki, kāds ķīmiskās saites veids ir savienojumā NaF? Jonu saite Polarā kov…" at bounding box center [624, 162] width 682 height 202
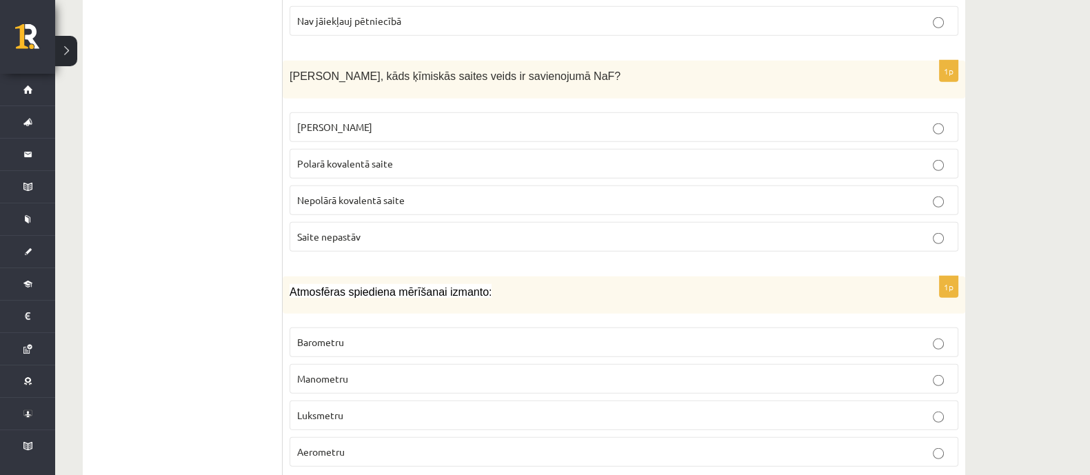
click at [374, 120] on p "Jonu saite" at bounding box center [623, 127] width 653 height 14
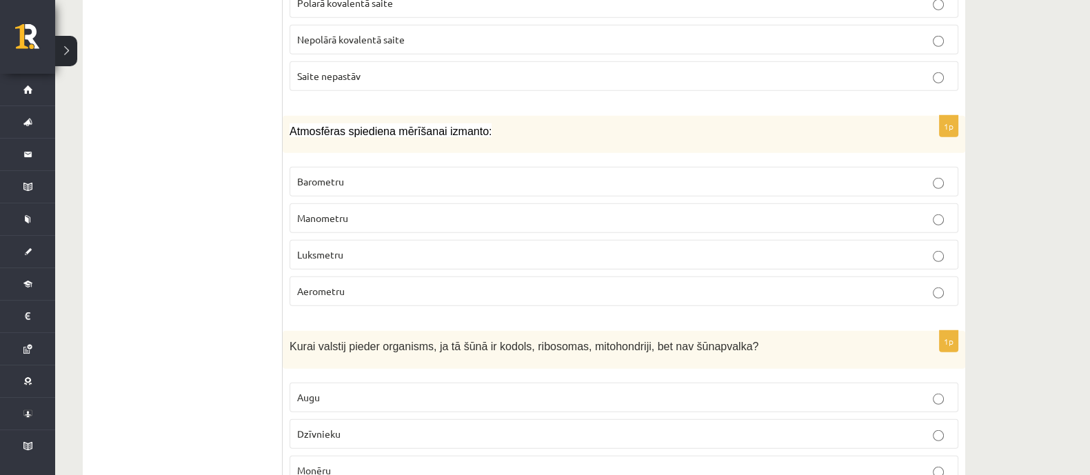
scroll to position [4997, 0]
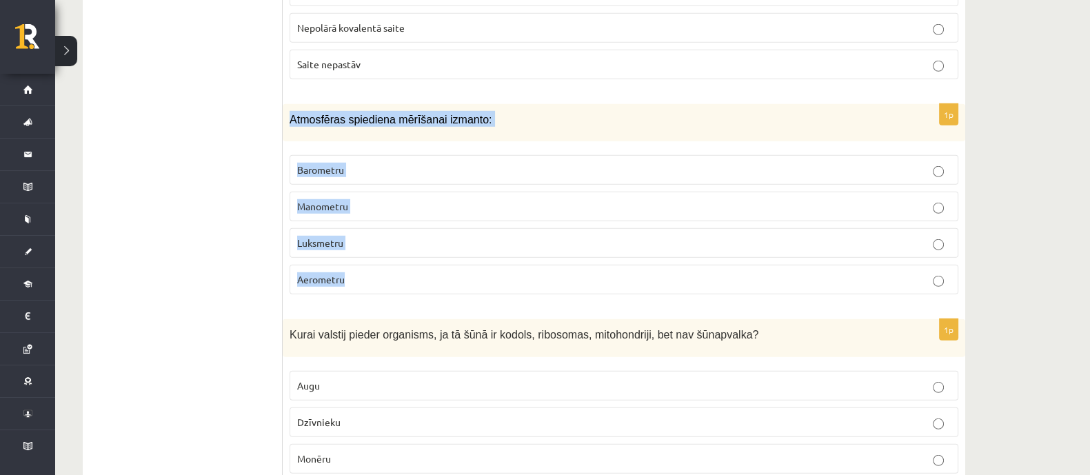
drag, startPoint x: 288, startPoint y: 81, endPoint x: 486, endPoint y: 243, distance: 256.1
click at [493, 254] on div "1p Atmosfēras spiediena mērīšanai izmanto: Barometru Manometru Luksmetru Aerome…" at bounding box center [624, 205] width 682 height 202
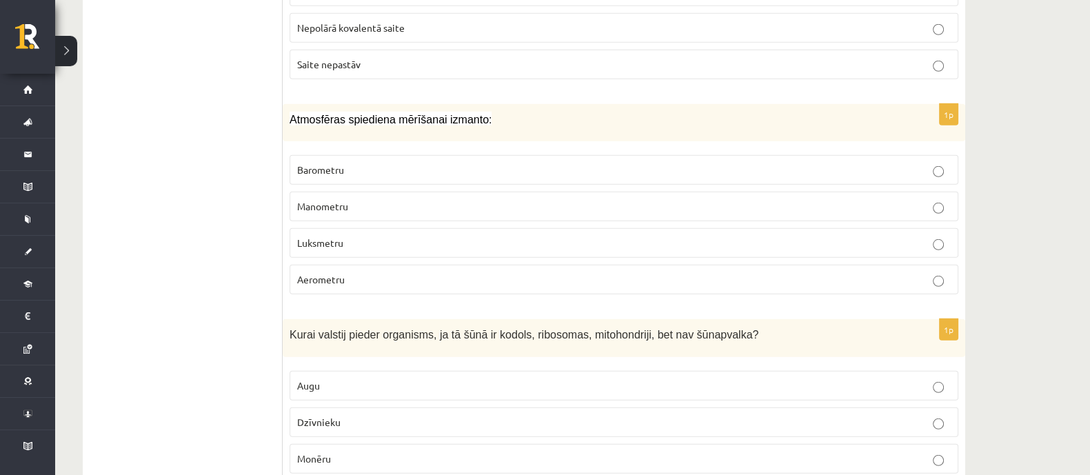
drag, startPoint x: 250, startPoint y: 229, endPoint x: 298, endPoint y: 214, distance: 49.9
click at [370, 163] on p "Barometru" at bounding box center [623, 170] width 653 height 14
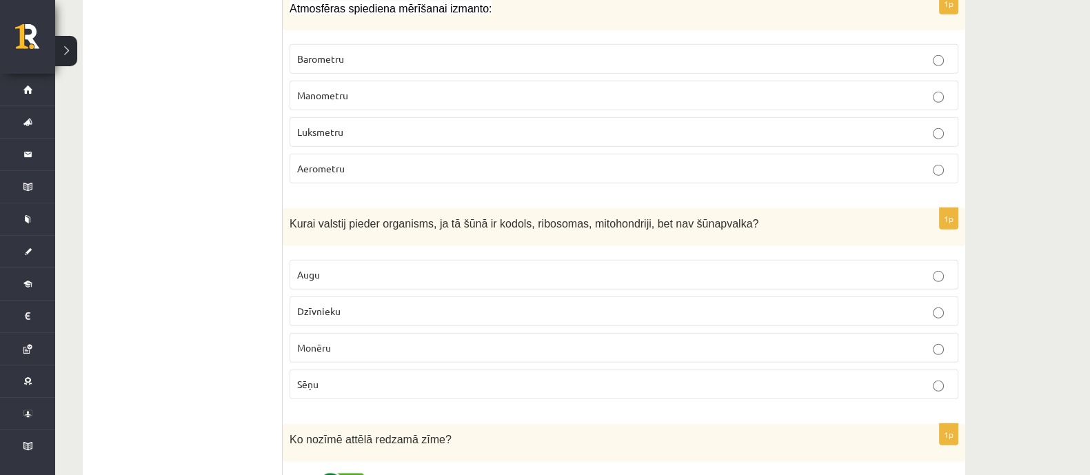
scroll to position [5169, 0]
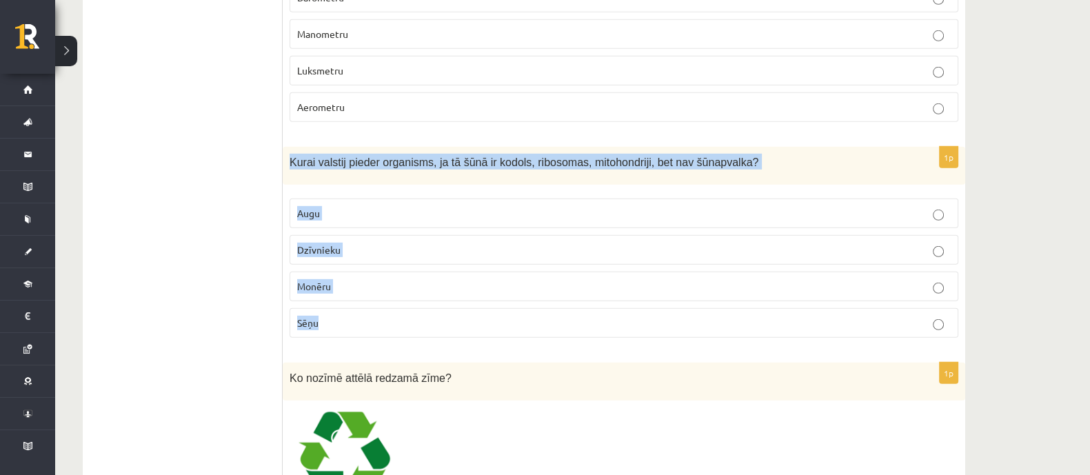
drag, startPoint x: 290, startPoint y: 121, endPoint x: 406, endPoint y: 281, distance: 198.4
click at [406, 281] on div "1p Kurai valstij pieder organisms, ja tā šūnā ir kodols, ribosomas, mitohondrij…" at bounding box center [624, 248] width 682 height 202
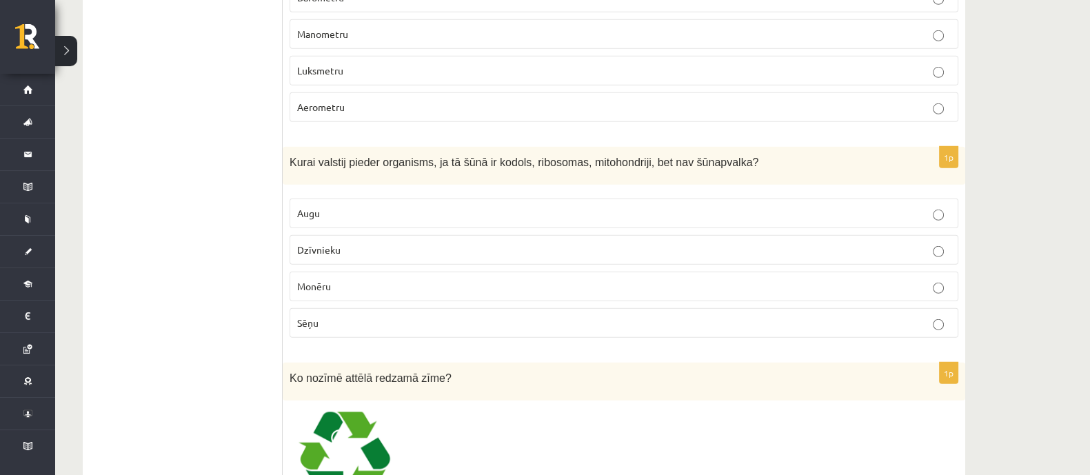
drag, startPoint x: 196, startPoint y: 192, endPoint x: 228, endPoint y: 203, distance: 33.6
click at [338, 243] on span "Dzīvnieku" at bounding box center [318, 249] width 43 height 12
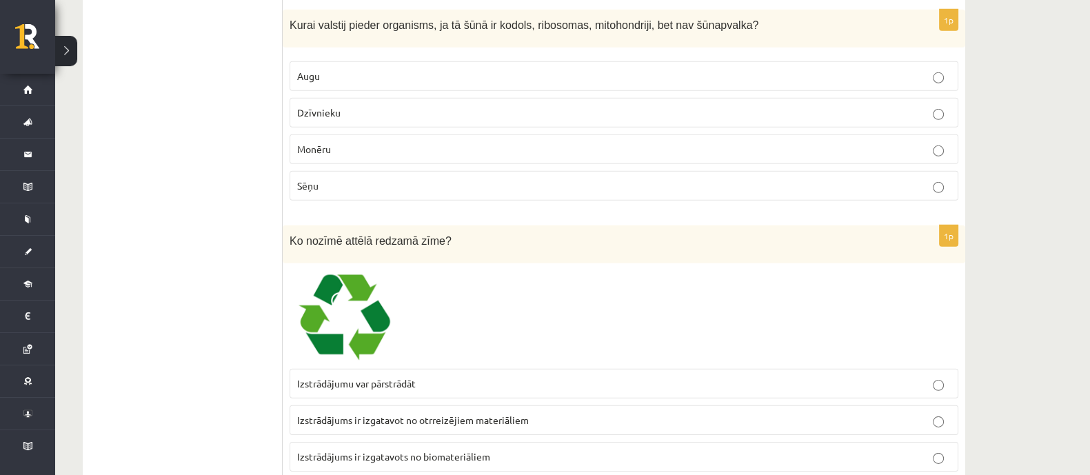
scroll to position [5341, 0]
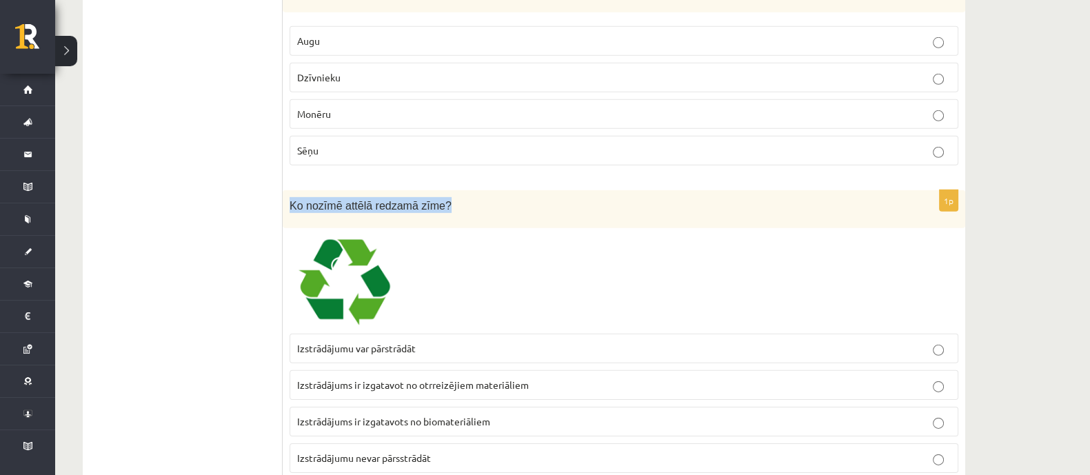
drag, startPoint x: 290, startPoint y: 162, endPoint x: 495, endPoint y: 162, distance: 205.4
click at [495, 197] on p "Ko nozīmē attēlā redzamā zīme?" at bounding box center [590, 205] width 600 height 16
click at [356, 246] on img at bounding box center [341, 281] width 103 height 92
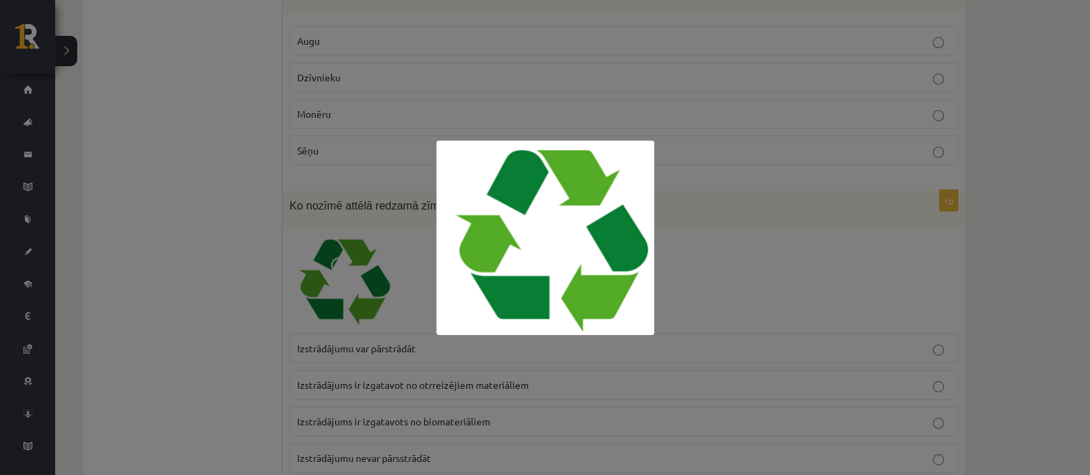
click at [343, 258] on div at bounding box center [545, 237] width 1090 height 475
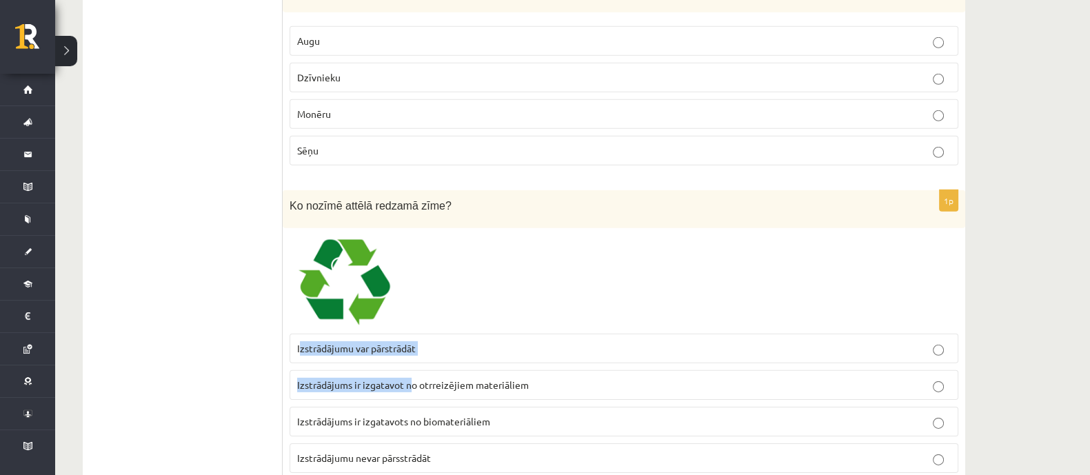
drag, startPoint x: 300, startPoint y: 306, endPoint x: 309, endPoint y: 318, distance: 15.3
click at [401, 336] on fieldset "Izstrādājumu var pārstrādāt Izstrādājums ir izgatavot no otrreizējiem materiāli…" at bounding box center [624, 402] width 669 height 150
drag, startPoint x: 296, startPoint y: 310, endPoint x: 381, endPoint y: 329, distance: 86.3
click at [350, 334] on label "Izstrādājumu var pārstrādāt" at bounding box center [624, 349] width 669 height 30
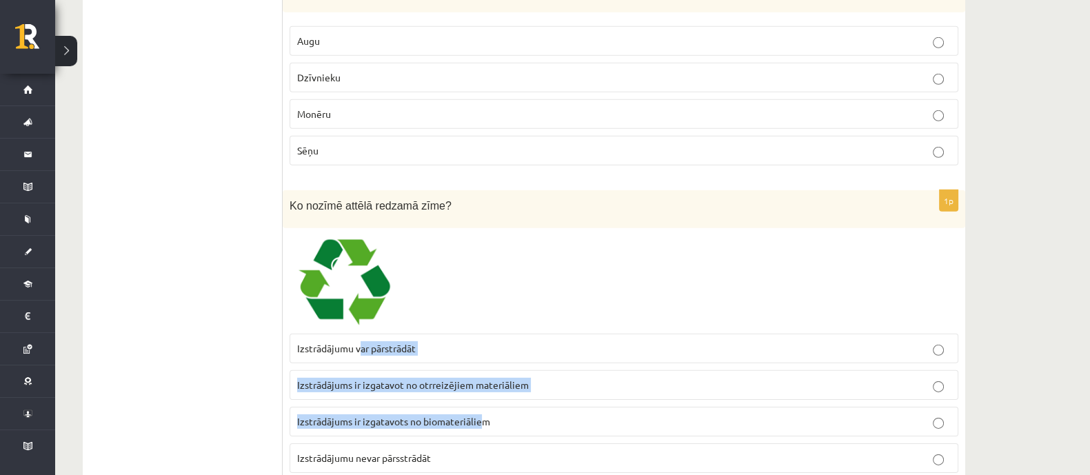
drag, startPoint x: 381, startPoint y: 329, endPoint x: 334, endPoint y: 325, distance: 46.3
click at [464, 363] on fieldset "Izstrādājumu var pārstrādāt Izstrādājums ir izgatavot no otrreizējiem materiāli…" at bounding box center [624, 402] width 669 height 150
drag, startPoint x: 296, startPoint y: 304, endPoint x: 515, endPoint y: 432, distance: 253.3
click at [515, 432] on fieldset "Izstrādājumu var pārstrādāt Izstrādājums ir izgatavot no otrreizējiem materiāli…" at bounding box center [624, 402] width 669 height 150
click at [507, 334] on label "Izstrādājumu var pārstrādāt" at bounding box center [624, 349] width 669 height 30
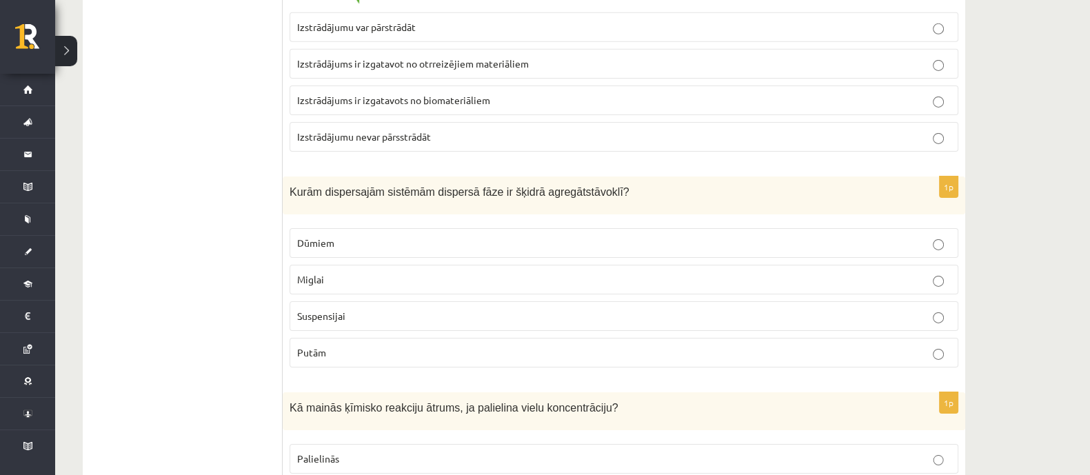
scroll to position [5600, 0]
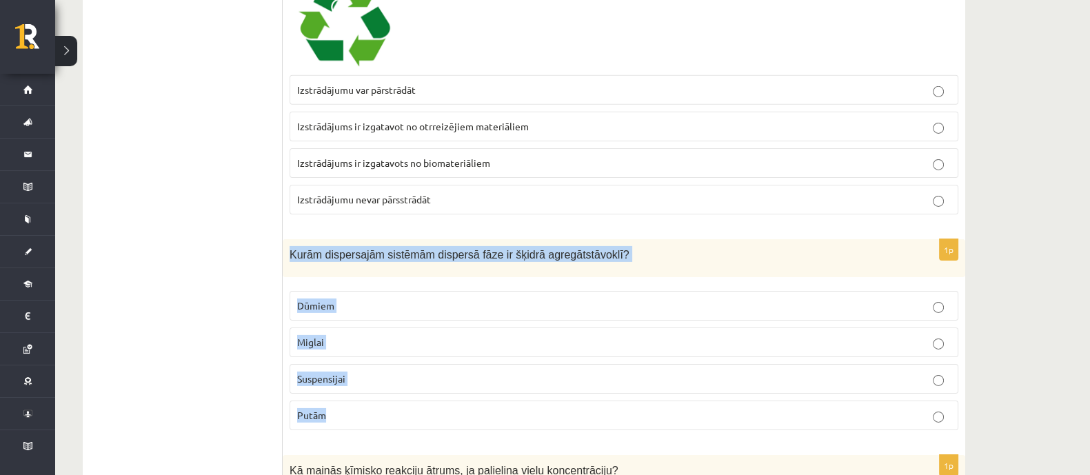
drag, startPoint x: 290, startPoint y: 208, endPoint x: 440, endPoint y: 361, distance: 214.0
click at [443, 376] on div "1p Kurām dispersajām sistēmām dispersā fāze ir šķidrā agregātstāvoklī? Dūmiem M…" at bounding box center [624, 340] width 682 height 202
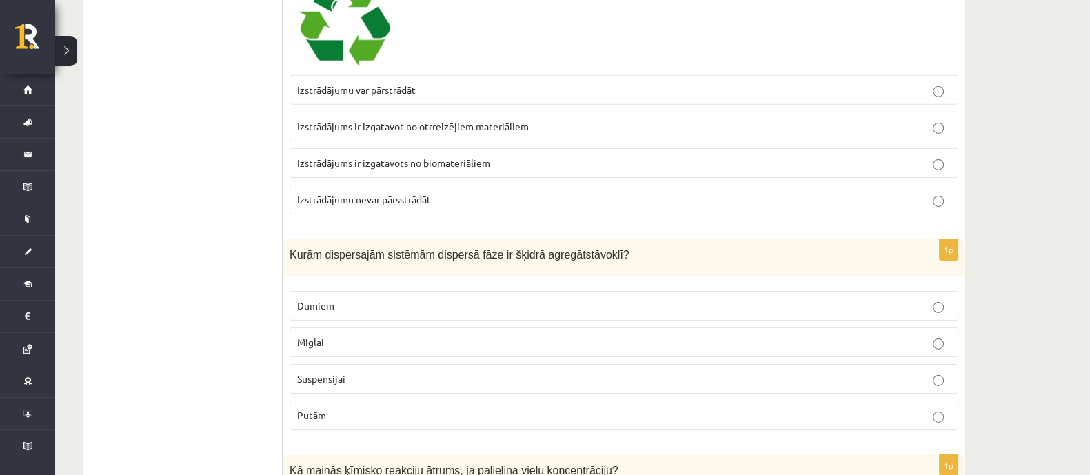
click at [327, 335] on p "Miglai" at bounding box center [623, 342] width 653 height 14
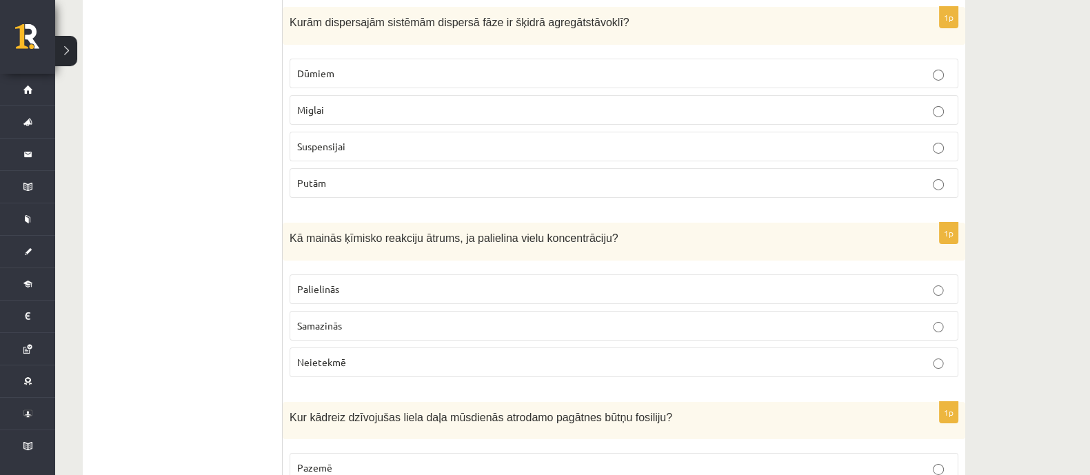
scroll to position [5859, 0]
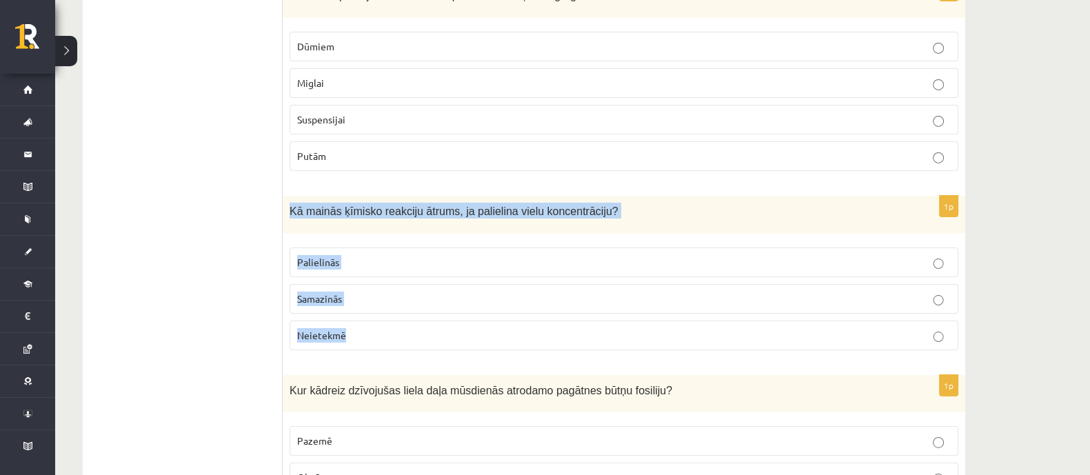
drag, startPoint x: 289, startPoint y: 167, endPoint x: 441, endPoint y: 276, distance: 187.7
click at [440, 282] on div "1p Kā mainās ķīmisko reakciju ātrums, ja palielina vielu koncentrāciju? Palieli…" at bounding box center [624, 278] width 682 height 165
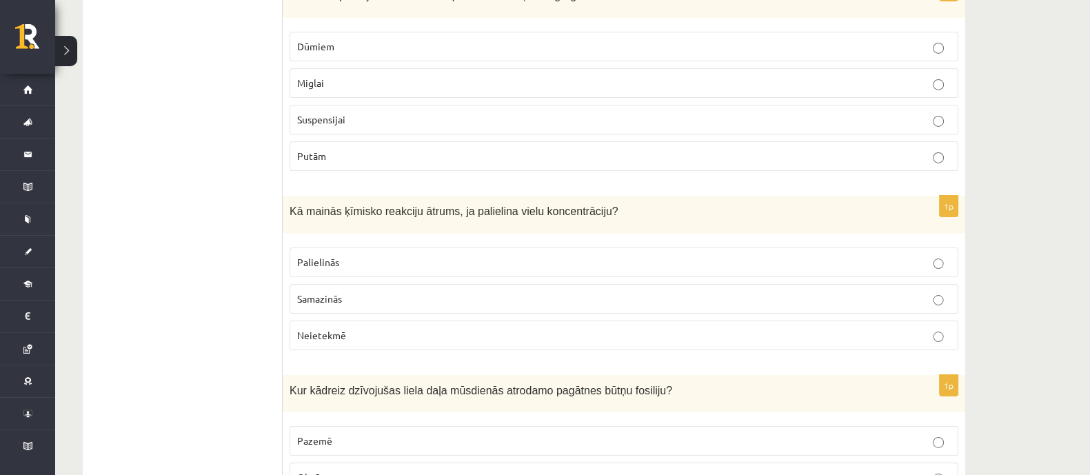
drag, startPoint x: 269, startPoint y: 227, endPoint x: 307, endPoint y: 216, distance: 40.0
click at [318, 256] on span "Palielinās" at bounding box center [318, 262] width 42 height 12
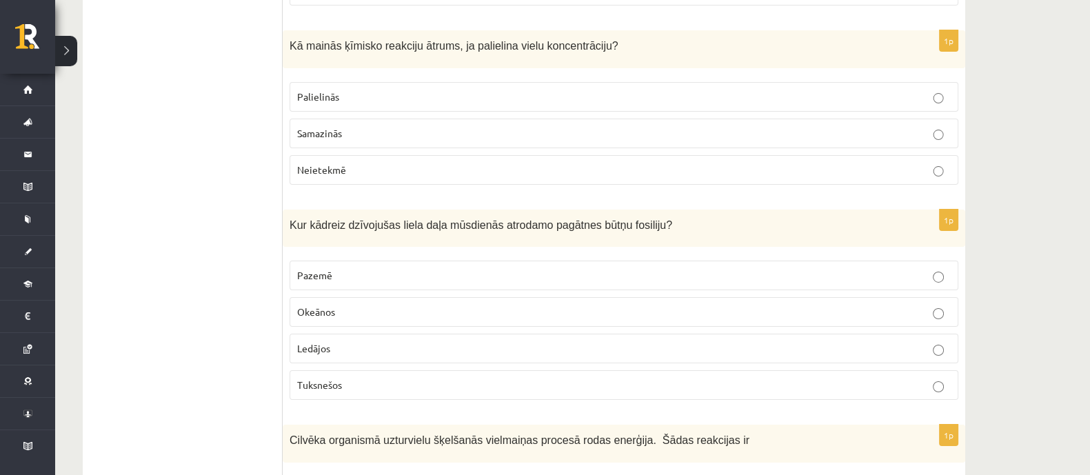
scroll to position [6031, 0]
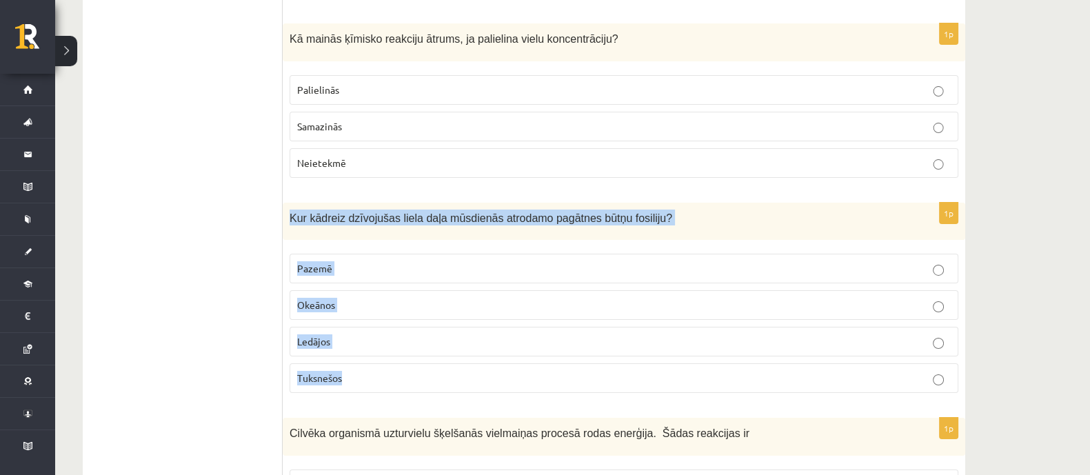
drag, startPoint x: 352, startPoint y: 186, endPoint x: 451, endPoint y: 336, distance: 180.5
click at [451, 352] on div "1p Kur kādreiz dzīvojušas liela daļa mūsdienās atrodamo pagātnes būtņu fosiliju…" at bounding box center [624, 304] width 682 height 202
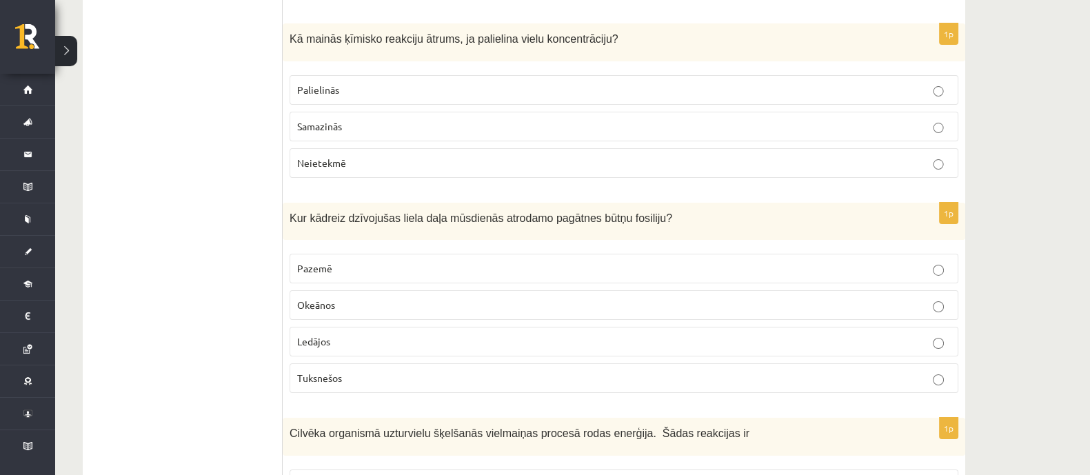
drag, startPoint x: 267, startPoint y: 232, endPoint x: 270, endPoint y: 241, distance: 10.0
click at [307, 290] on label "Okeānos" at bounding box center [624, 305] width 669 height 30
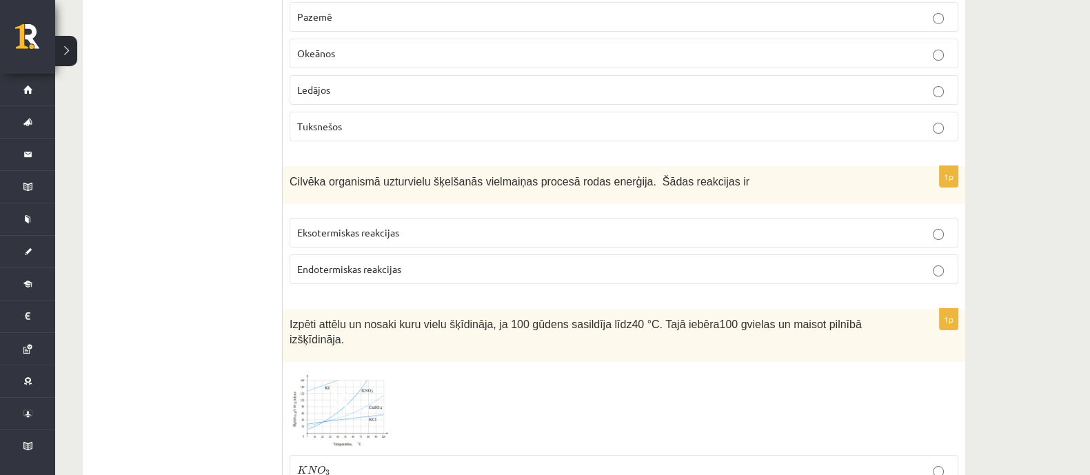
scroll to position [6290, 0]
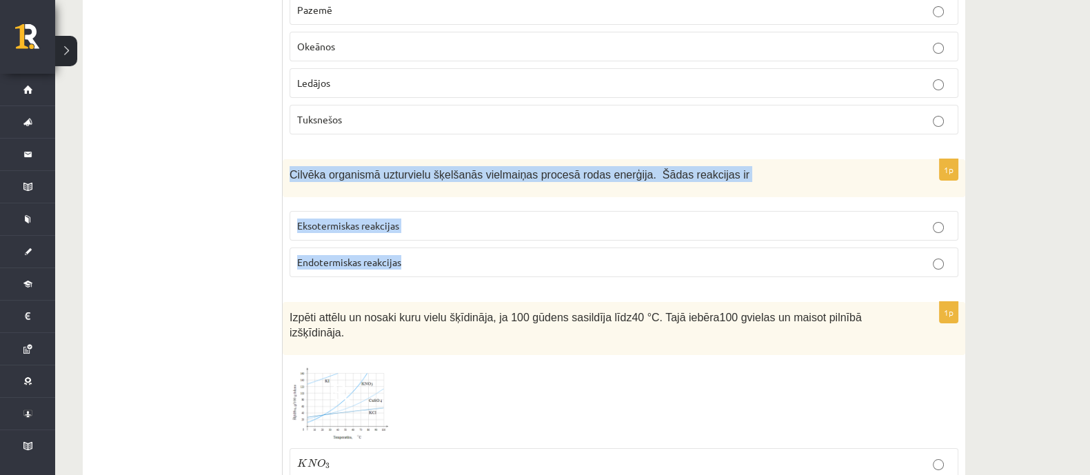
drag, startPoint x: 290, startPoint y: 128, endPoint x: 454, endPoint y: 234, distance: 195.4
click at [454, 234] on div "1p Cilvēka organismā uzturvielu šķelšanās vielmaiņas procesā rodas enerģija. Šā…" at bounding box center [624, 223] width 682 height 129
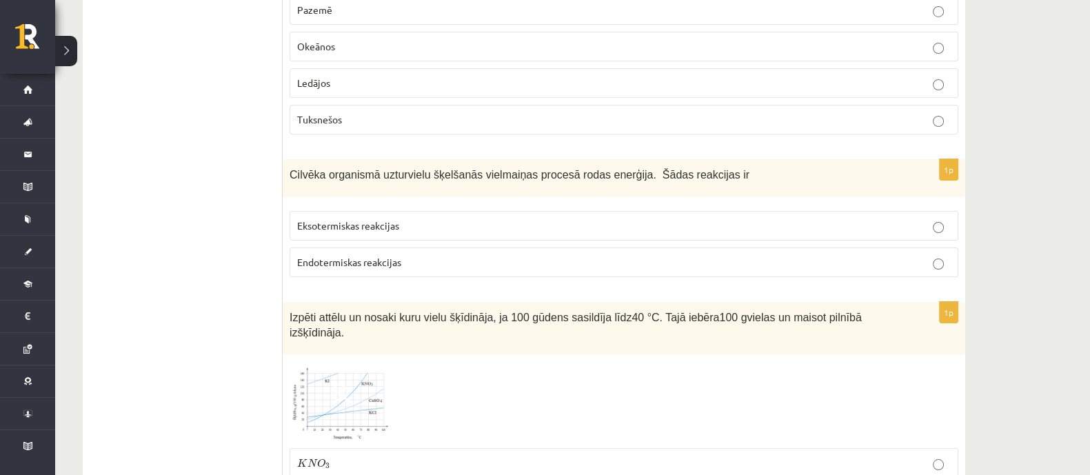
drag, startPoint x: 202, startPoint y: 175, endPoint x: 219, endPoint y: 183, distance: 19.1
click at [336, 219] on span "Eksotermiskas reakcijas" at bounding box center [348, 225] width 102 height 12
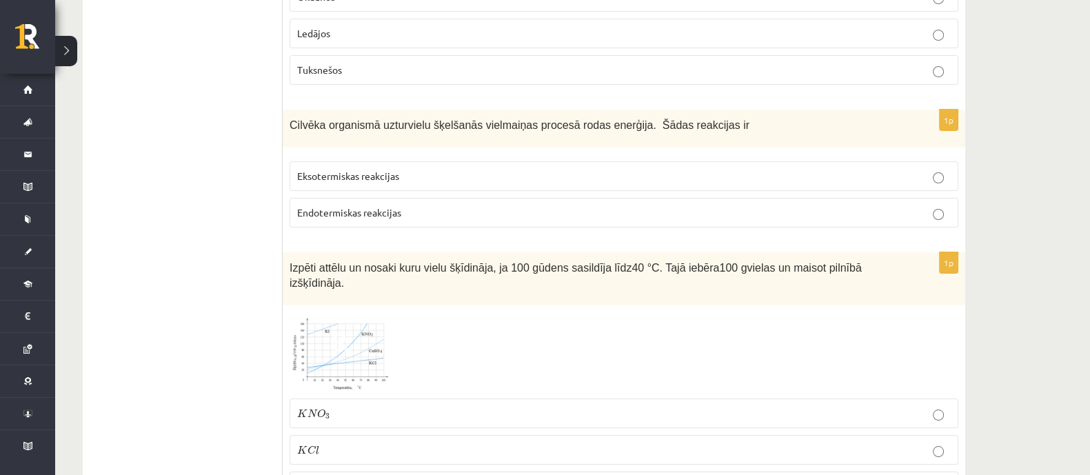
scroll to position [6376, 0]
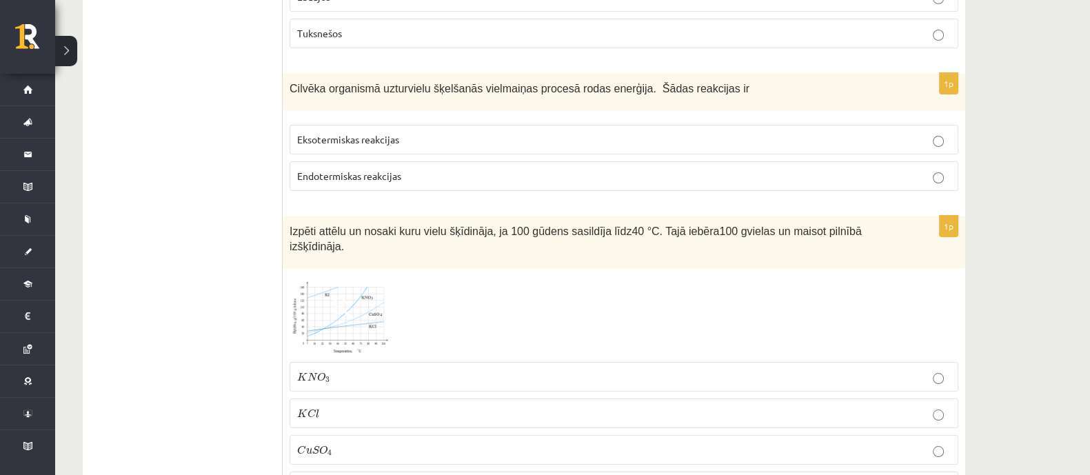
drag, startPoint x: 290, startPoint y: 184, endPoint x: 884, endPoint y: 170, distance: 595.1
click at [349, 276] on img at bounding box center [341, 315] width 103 height 79
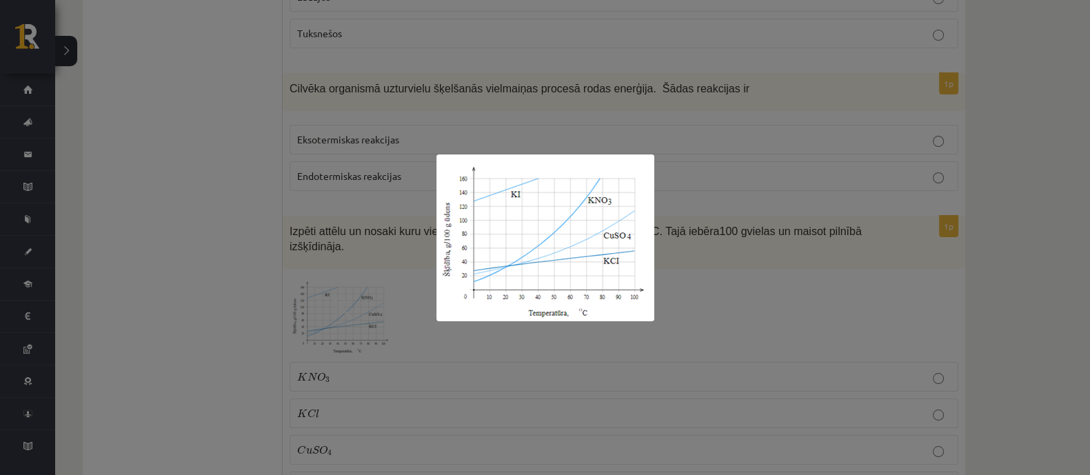
drag, startPoint x: 376, startPoint y: 336, endPoint x: 343, endPoint y: 308, distance: 43.1
click at [373, 333] on div at bounding box center [545, 237] width 1090 height 475
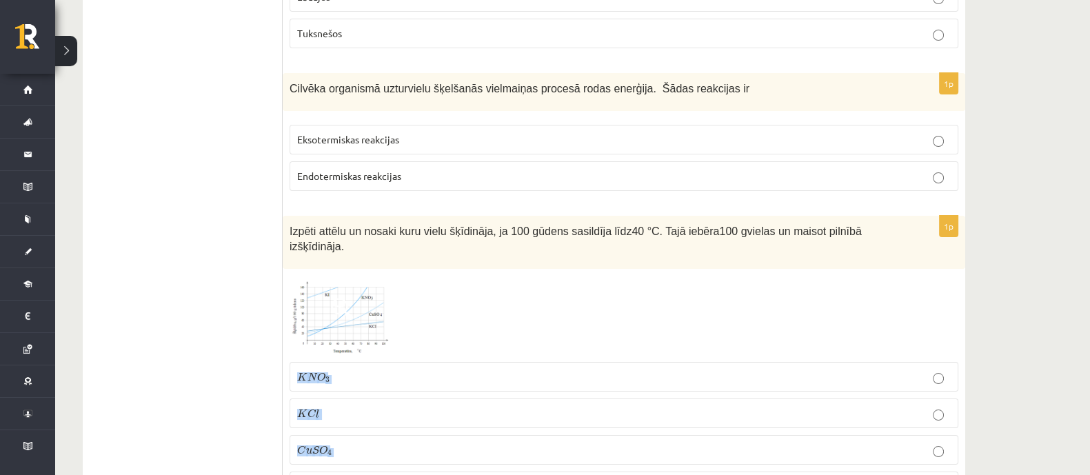
drag, startPoint x: 296, startPoint y: 315, endPoint x: 369, endPoint y: 424, distance: 130.8
click at [370, 428] on fieldset "K N O 3 K N O 3 K C l K C l C u S O 4 C u S O 4 K I K I" at bounding box center [624, 430] width 669 height 150
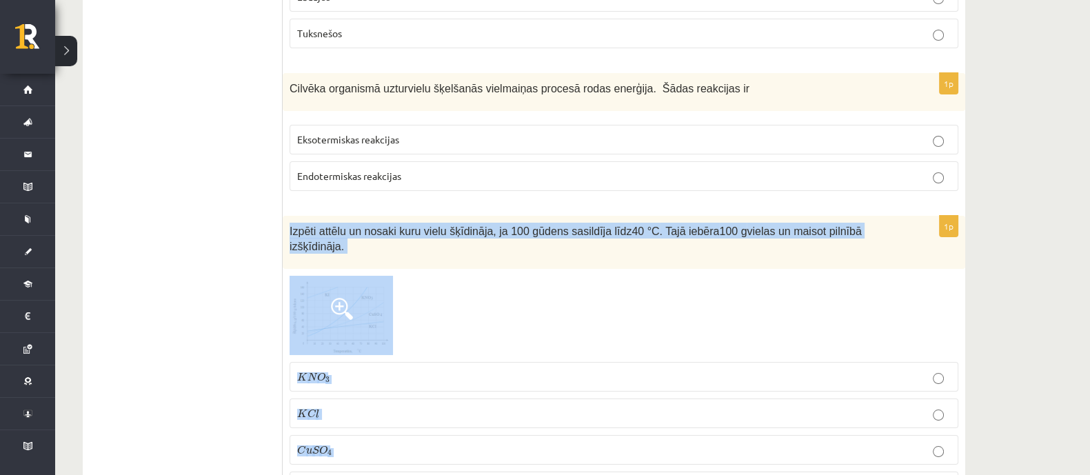
drag, startPoint x: 288, startPoint y: 187, endPoint x: 499, endPoint y: 425, distance: 318.4
click at [499, 425] on div "1p Izpēti attēlu un nosaki kuru vielu šķīdināja, ja 100 g ūdens sasildīja līdz …" at bounding box center [624, 364] width 682 height 296
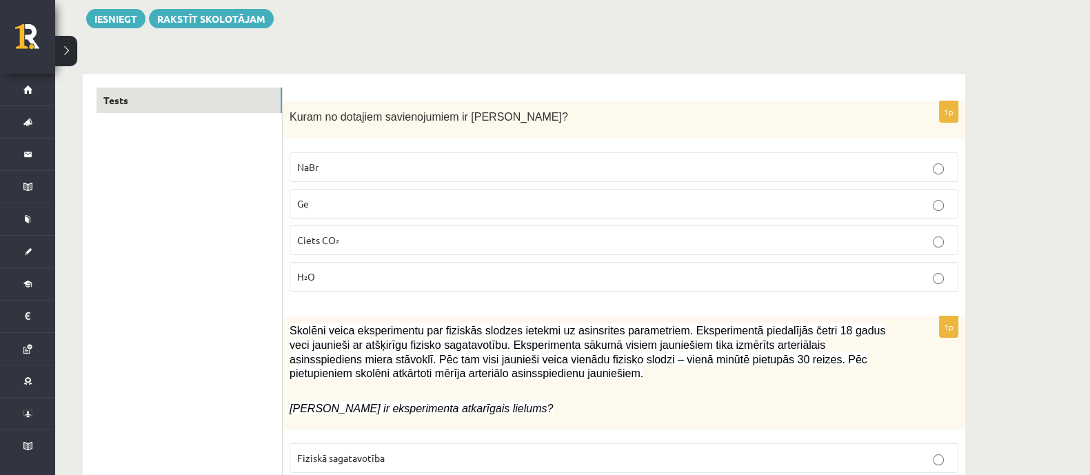
scroll to position [0, 0]
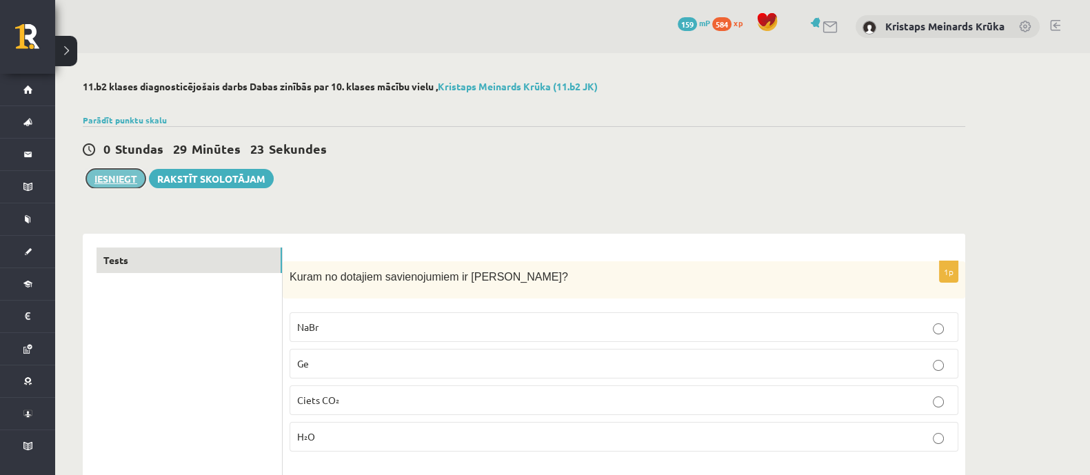
click at [98, 176] on button "Iesniegt" at bounding box center [115, 178] width 59 height 19
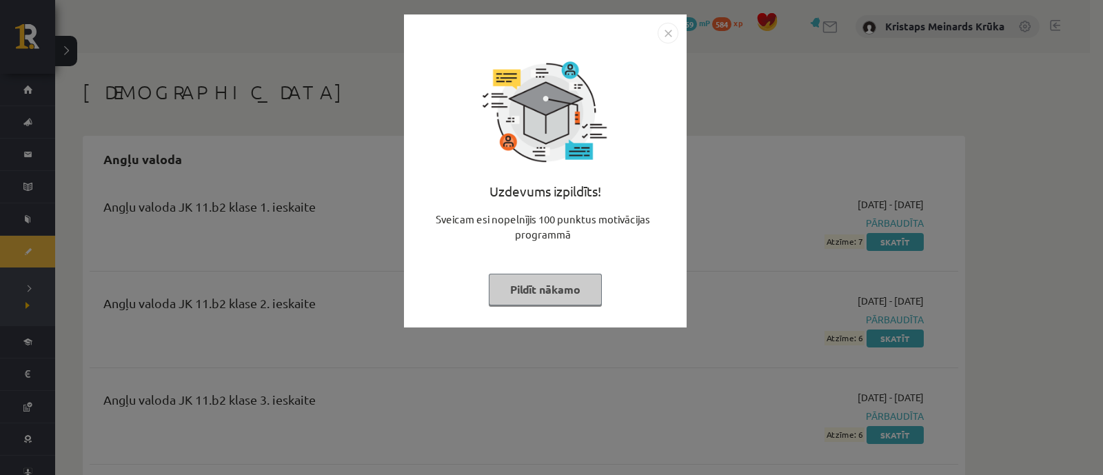
click at [673, 32] on img "Close" at bounding box center [668, 33] width 21 height 21
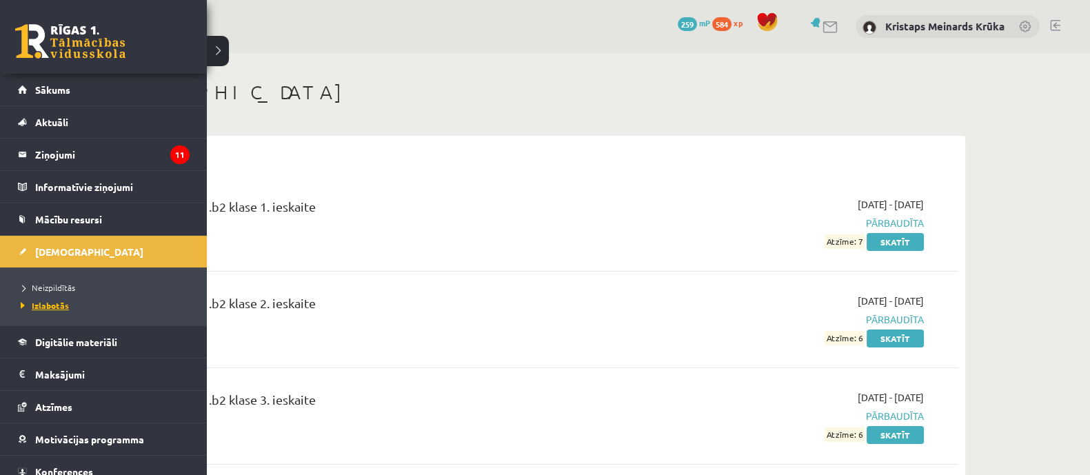
click at [50, 303] on span "Izlabotās" at bounding box center [43, 305] width 52 height 11
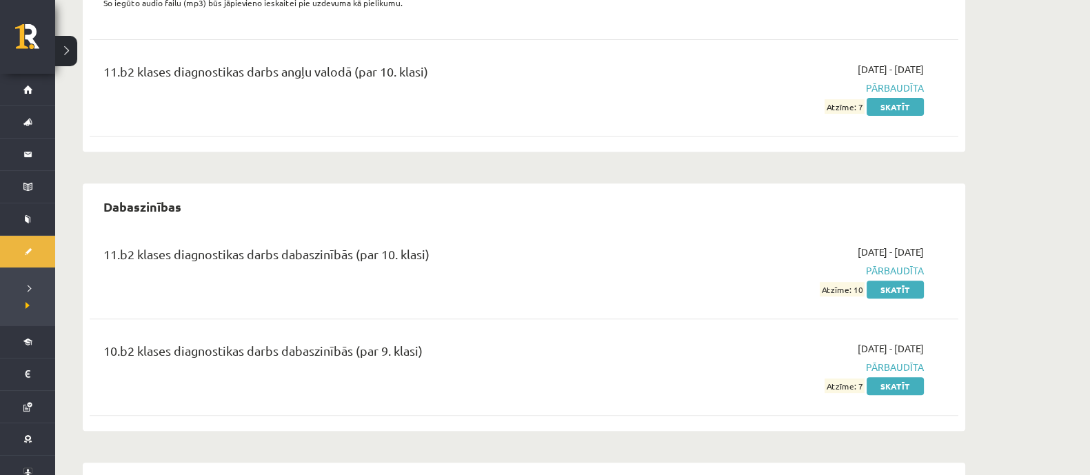
scroll to position [689, 0]
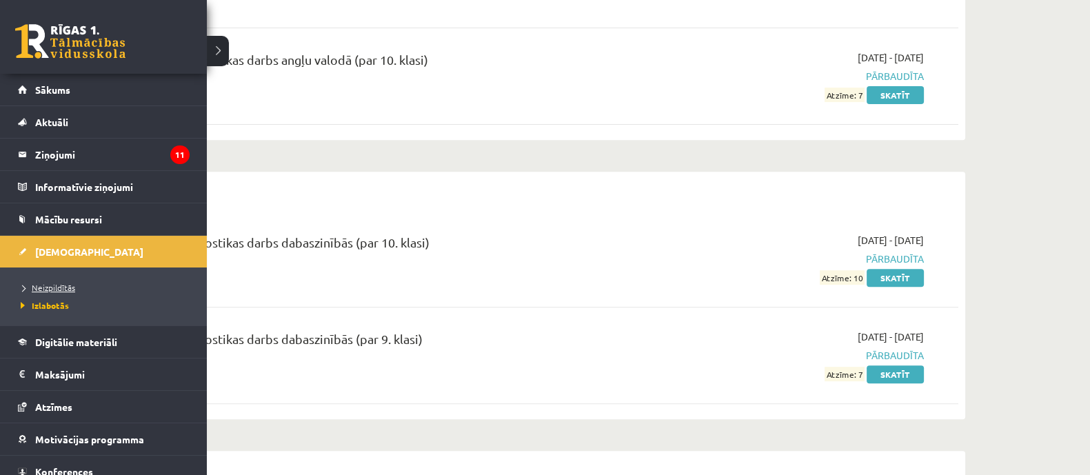
click at [58, 286] on span "Neizpildītās" at bounding box center [46, 287] width 58 height 11
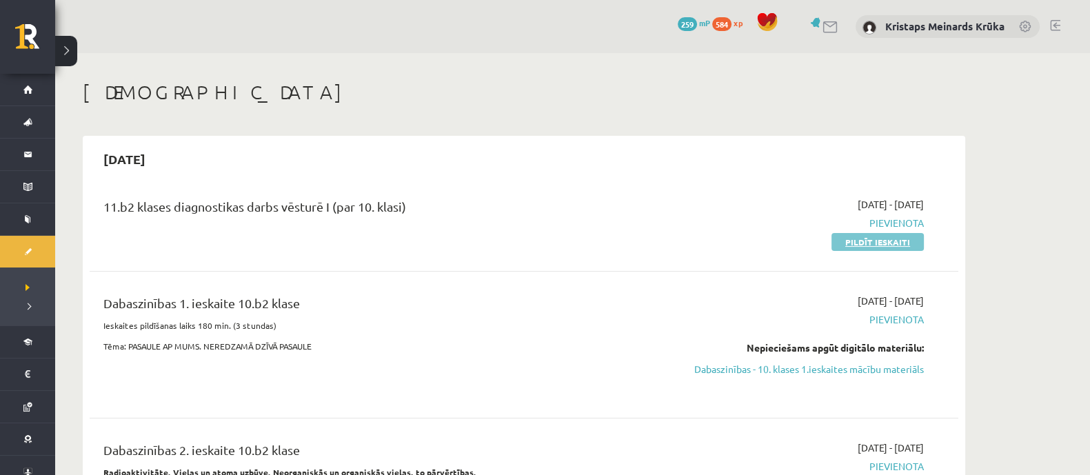
drag, startPoint x: 873, startPoint y: 248, endPoint x: 617, endPoint y: 60, distance: 318.1
click at [873, 248] on link "Pildīt ieskaiti" at bounding box center [877, 242] width 92 height 18
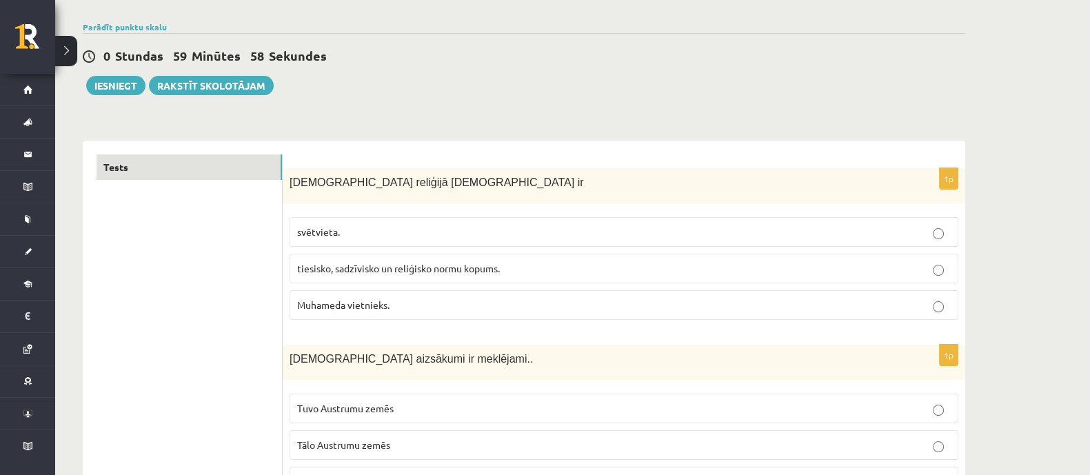
scroll to position [172, 0]
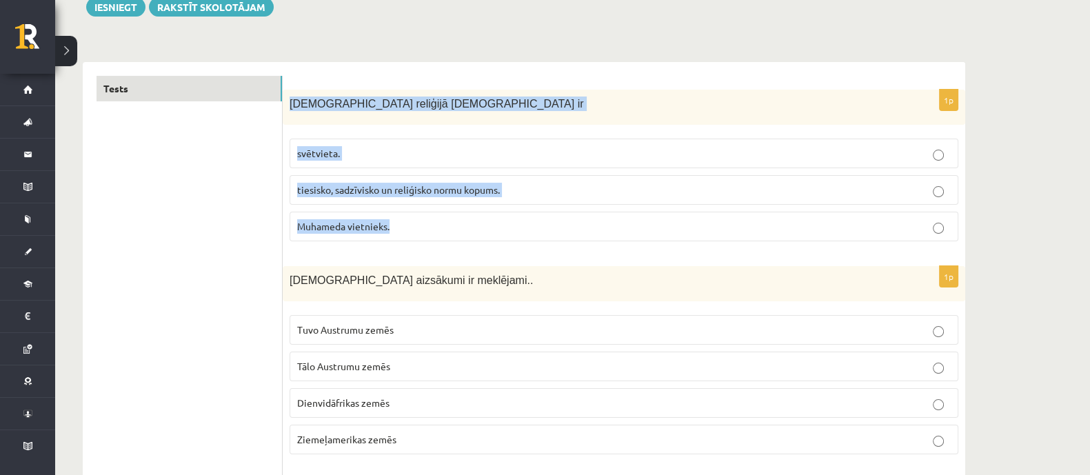
drag, startPoint x: 290, startPoint y: 99, endPoint x: 507, endPoint y: 74, distance: 218.5
click at [554, 245] on div "1p [DEMOGRAPHIC_DATA] reliģijā [DEMOGRAPHIC_DATA] ir svētvieta. tiesisko, sadzī…" at bounding box center [624, 171] width 682 height 163
copy div "Islāma reliģijā Šariata ir svētvieta. tiesisko, sadzīvisko un reliģisko normu k…"
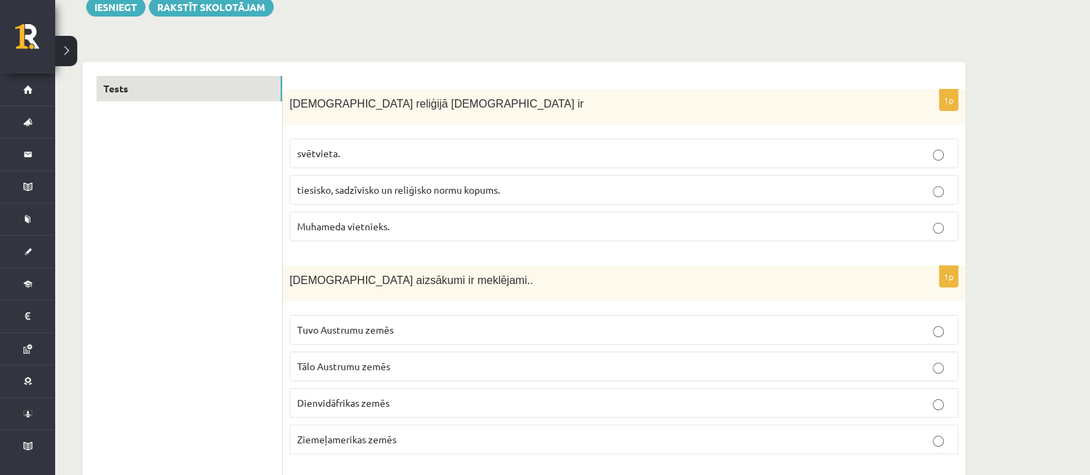
click at [331, 185] on span "tiesisko, sadzīvisko un reliģisko normu kopums." at bounding box center [398, 189] width 203 height 12
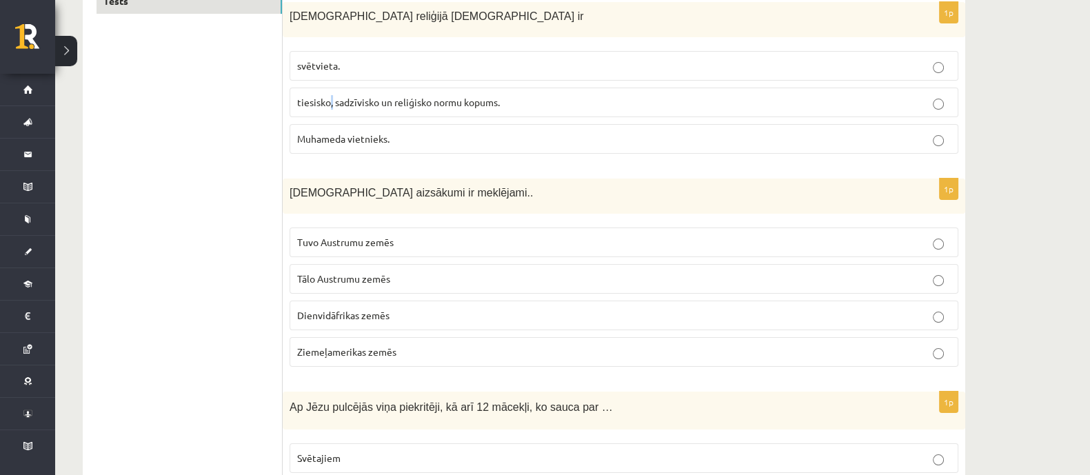
scroll to position [344, 0]
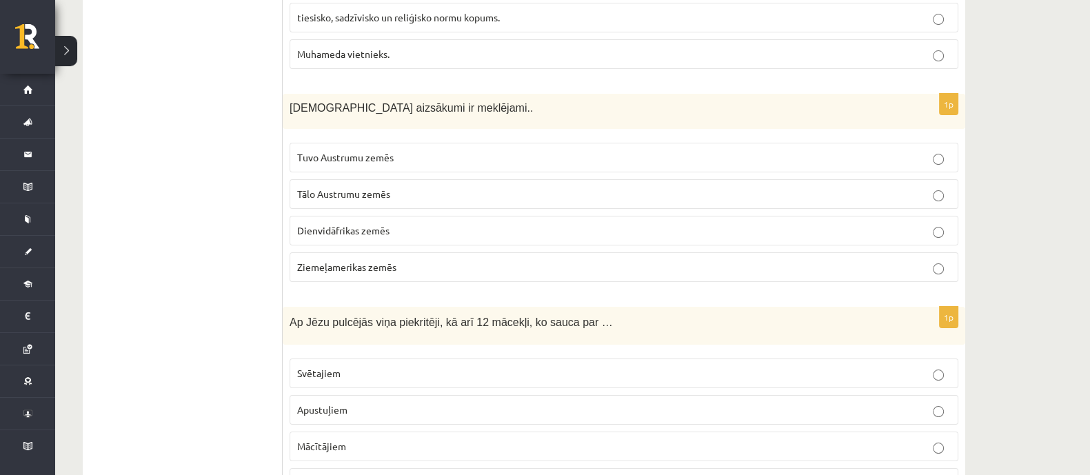
click at [534, 7] on label "tiesisko, sadzīvisko un reliģisko normu kopums." at bounding box center [624, 18] width 669 height 30
click at [293, 103] on span "Kristietības aizsākumi ir meklējami.." at bounding box center [411, 108] width 243 height 12
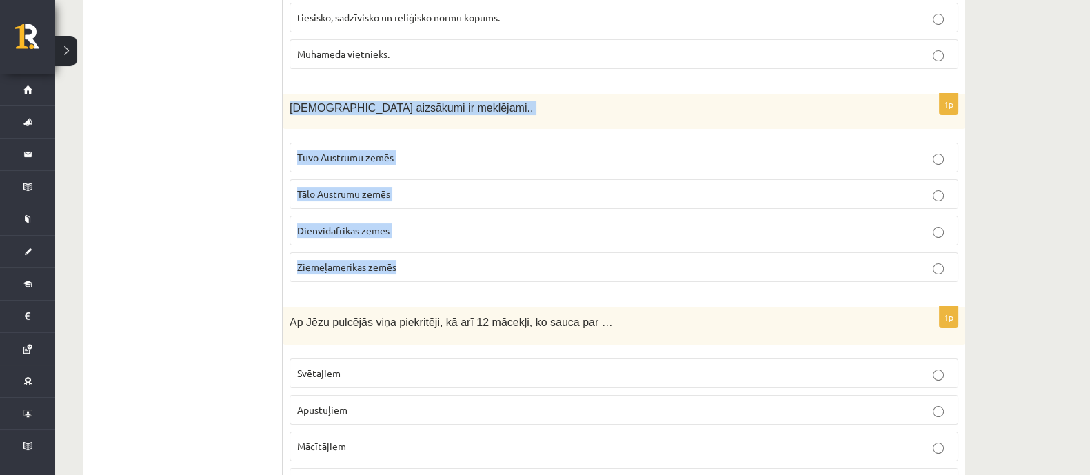
drag, startPoint x: 288, startPoint y: 103, endPoint x: 501, endPoint y: 276, distance: 274.4
click at [501, 276] on div "1p Kristietības aizsākumi ir meklējami.. Tuvo Austrumu zemēs Tālo Austrumu zemē…" at bounding box center [624, 193] width 682 height 199
copy div "Kristietības aizsākumi ir meklējami.. Tuvo Austrumu zemēs Tālo Austrumu zemēs D…"
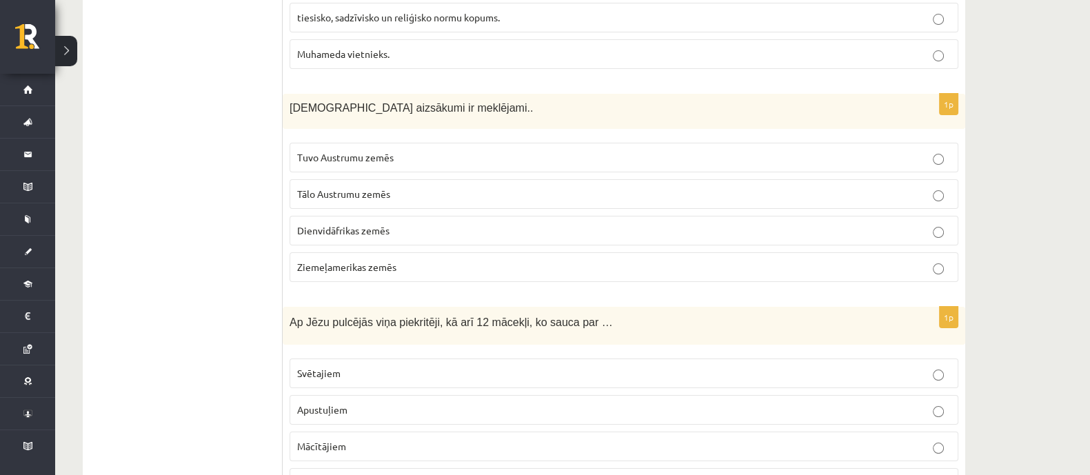
click at [359, 159] on span "Tuvo Austrumu zemēs" at bounding box center [345, 157] width 97 height 12
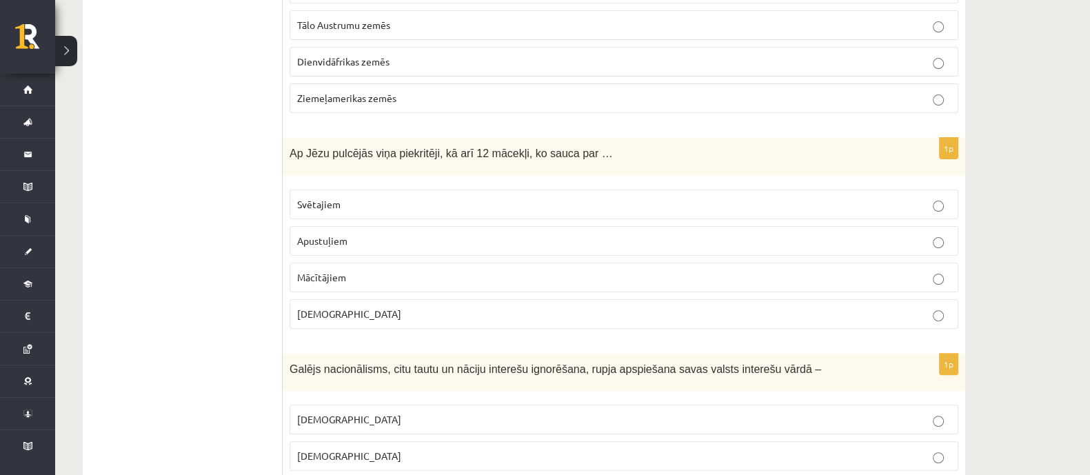
scroll to position [517, 0]
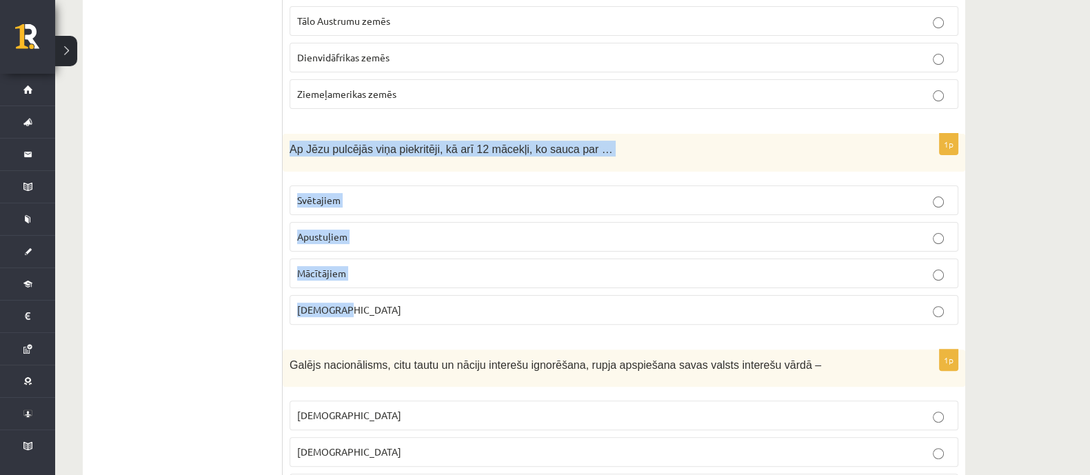
drag, startPoint x: 290, startPoint y: 148, endPoint x: 603, endPoint y: 307, distance: 352.1
click at [602, 307] on div "1p Ap Jēzu pulcējās viņa piekritēji, kā arī 12 mācekļi, ko sauca par … Svētajie…" at bounding box center [624, 235] width 682 height 202
copy div "Ap Jēzu pulcējās viņa piekritēji, kā arī 12 mācekļi, ko sauca par … Svētajiem A…"
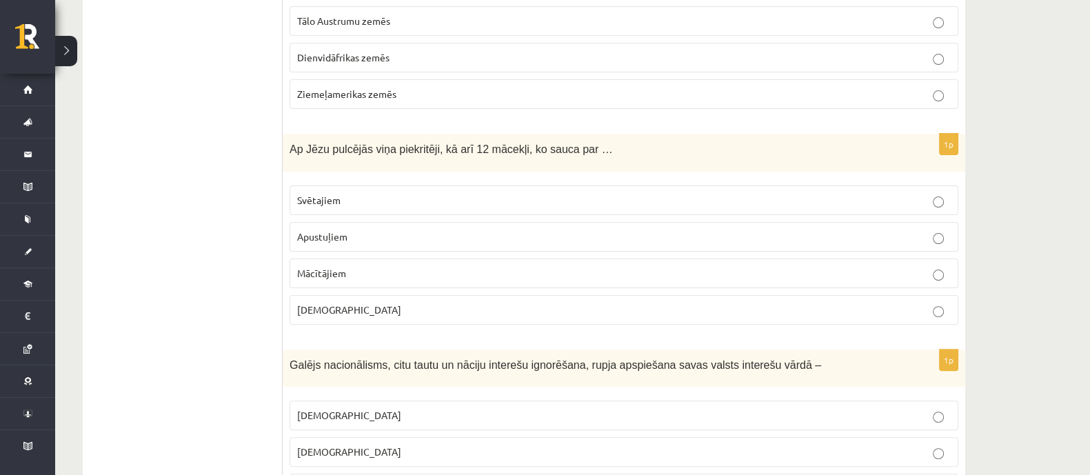
drag, startPoint x: 212, startPoint y: 267, endPoint x: 221, endPoint y: 266, distance: 9.7
click at [336, 236] on span "Apustuļiem" at bounding box center [322, 236] width 50 height 12
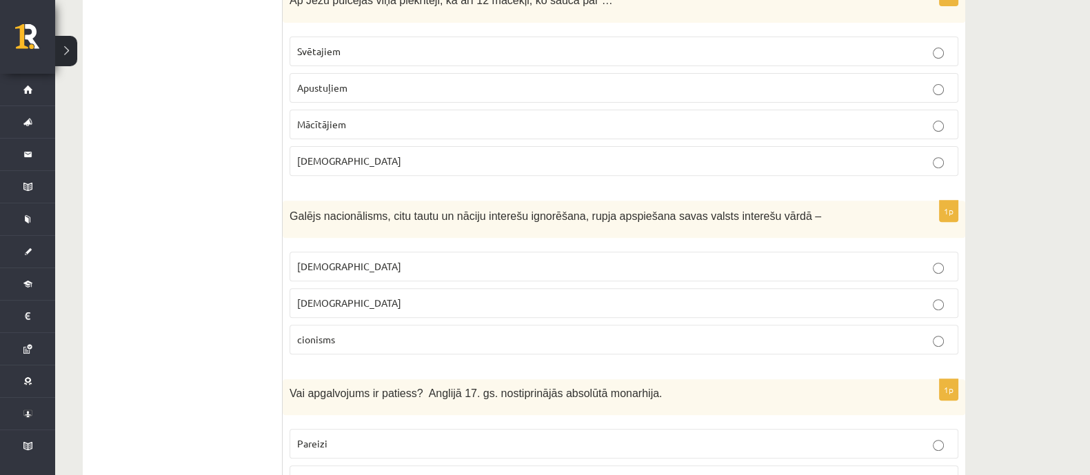
scroll to position [689, 0]
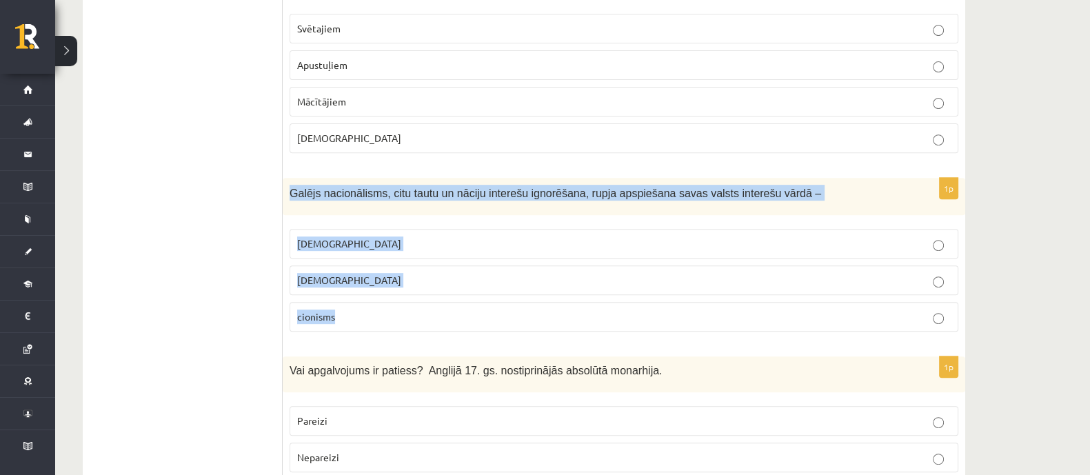
drag, startPoint x: 291, startPoint y: 187, endPoint x: 441, endPoint y: 307, distance: 192.3
click at [446, 327] on div "1p Galējs nacionālisms, citu tautu un nāciju interešu ignorēšana, rupja apspieš…" at bounding box center [624, 260] width 682 height 165
copy div "Galējs nacionālisms, citu tautu un nāciju interešu ignorēšana, rupja apspiešana…"
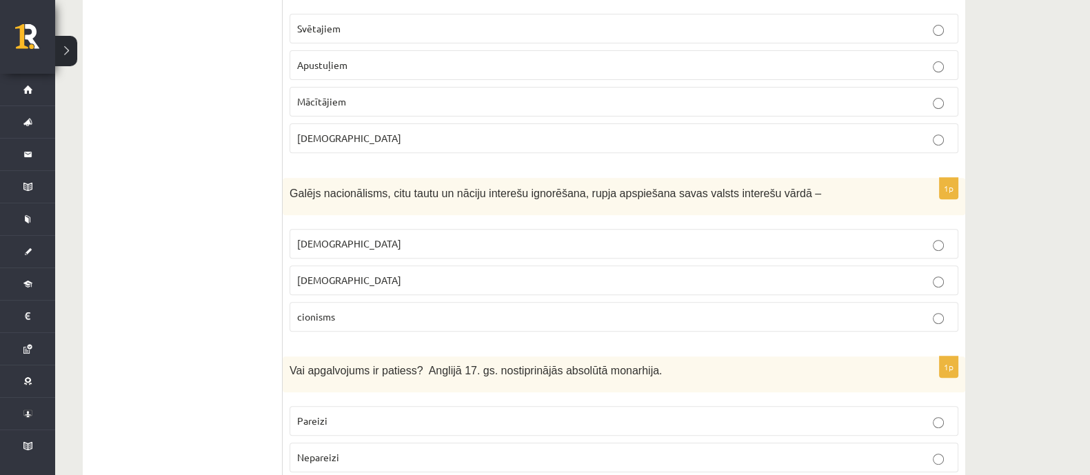
drag, startPoint x: 183, startPoint y: 258, endPoint x: 358, endPoint y: 252, distance: 175.9
click at [376, 241] on p "šovinisms" at bounding box center [623, 243] width 653 height 14
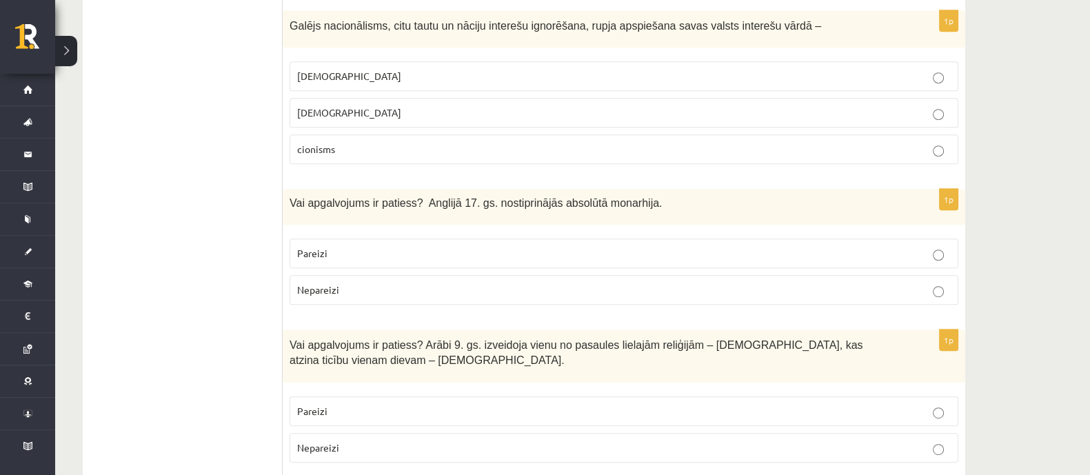
scroll to position [862, 0]
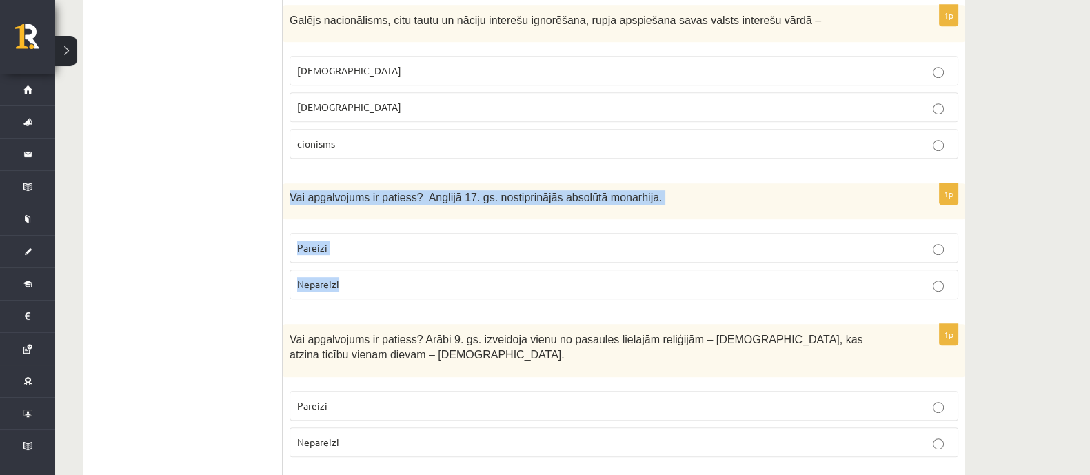
drag, startPoint x: 290, startPoint y: 194, endPoint x: 401, endPoint y: 251, distance: 125.5
click at [398, 267] on div "1p Vai apgalvojums ir patiess? Anglijā 17. gs. nostiprinājās absolūtā monarhija…" at bounding box center [624, 246] width 682 height 126
copy div "Vai apgalvojums ir patiess? Anglijā 17. gs. nostiprinājās absolūtā monarhija. P…"
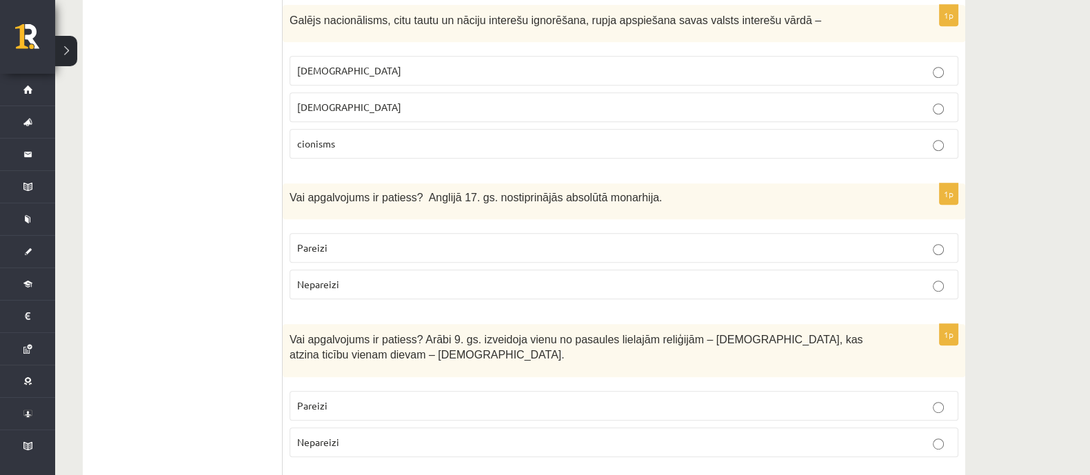
click at [409, 246] on p "Pareizi" at bounding box center [623, 248] width 653 height 14
click at [334, 277] on p "Nepareizi" at bounding box center [623, 284] width 653 height 14
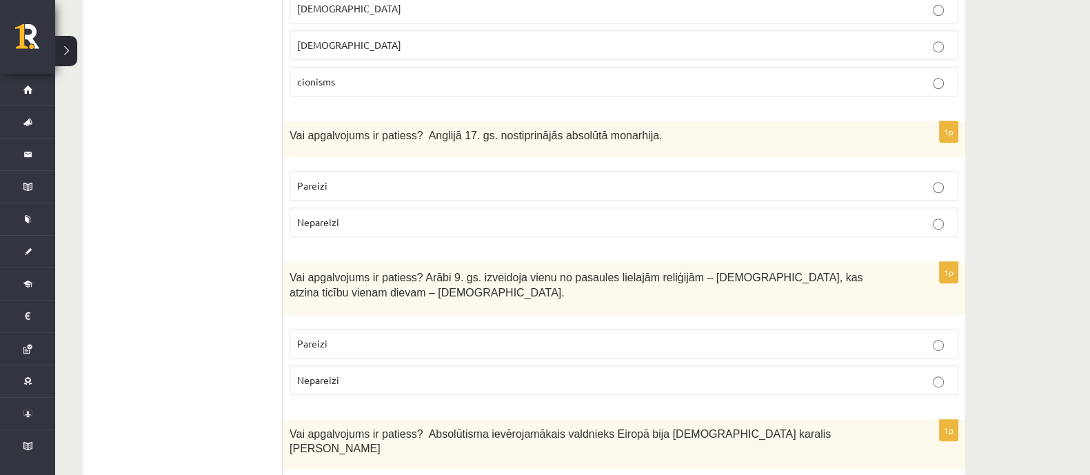
scroll to position [948, 0]
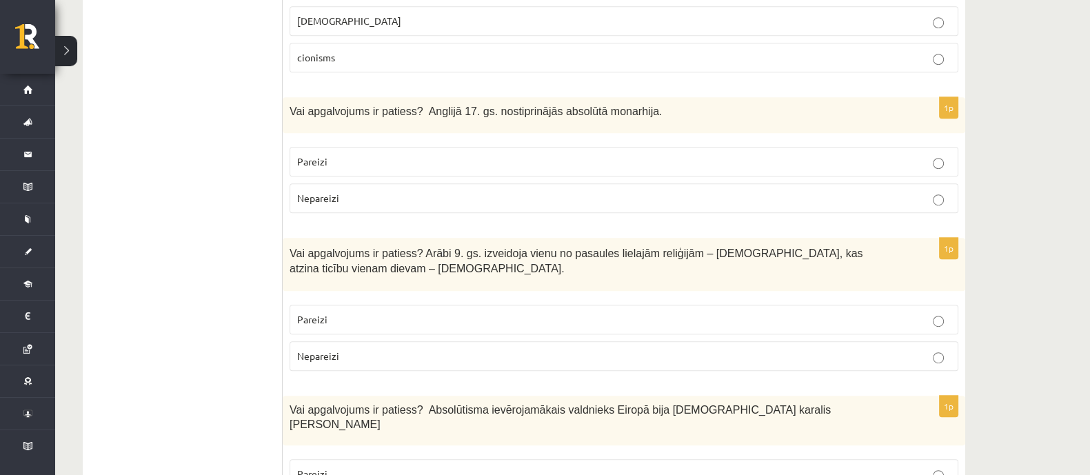
click at [436, 317] on p "Pareizi" at bounding box center [623, 319] width 653 height 14
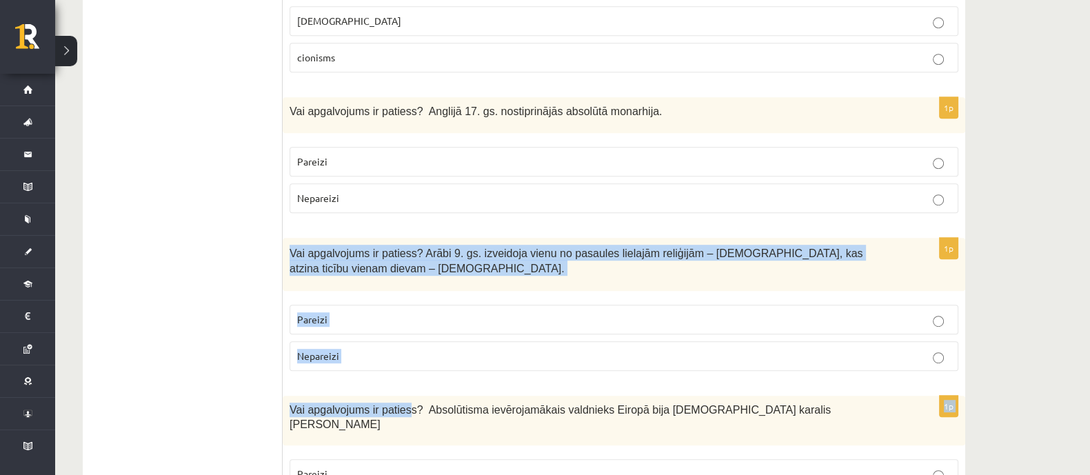
drag, startPoint x: 291, startPoint y: 246, endPoint x: 380, endPoint y: 284, distance: 96.7
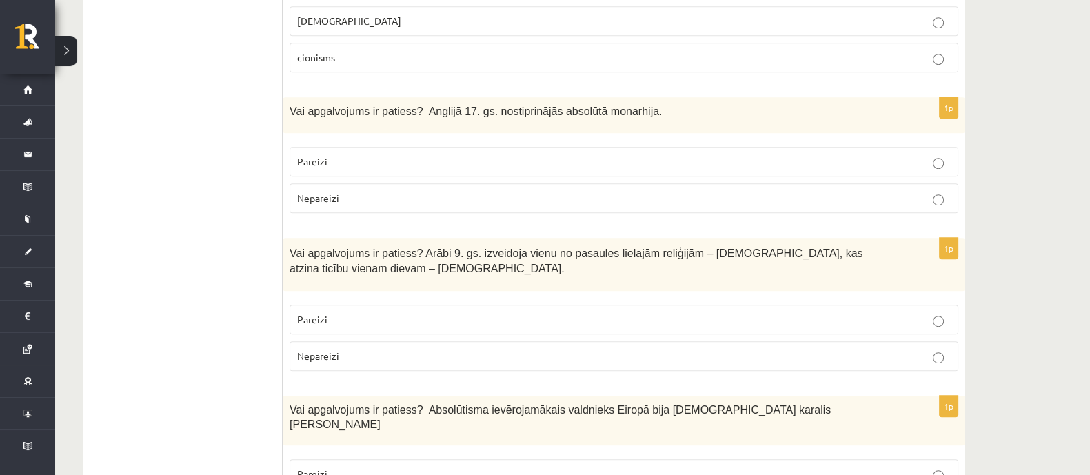
drag, startPoint x: 196, startPoint y: 307, endPoint x: 254, endPoint y: 281, distance: 62.9
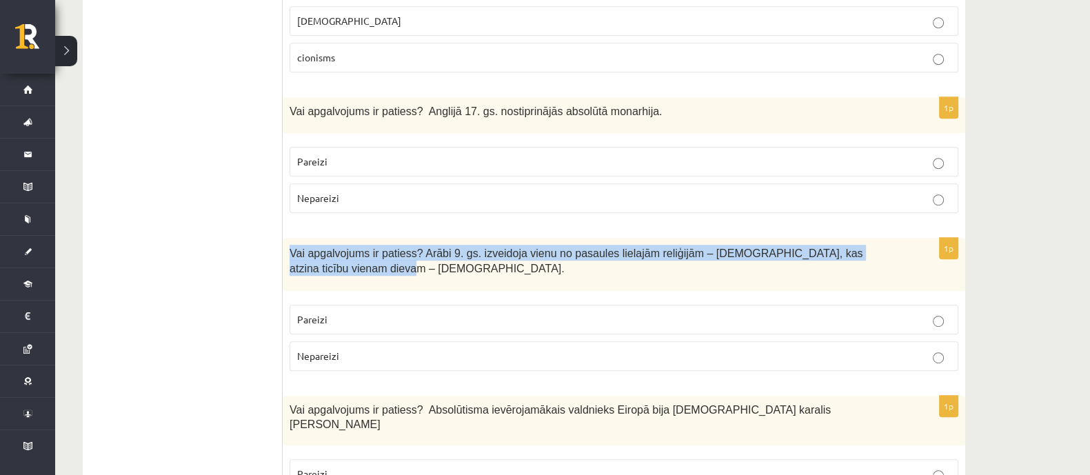
drag, startPoint x: 290, startPoint y: 247, endPoint x: 358, endPoint y: 298, distance: 85.3
click at [358, 296] on div "1p Vai apgalvojums ir patiess? Arābi 9. gs. izveidoja vienu no pasaules lielajā…" at bounding box center [624, 310] width 682 height 144
click at [302, 255] on p "Vai apgalvojums ir patiess? Arābi 9. gs. izveidoja vienu no pasaules lielajām r…" at bounding box center [590, 260] width 600 height 31
drag, startPoint x: 292, startPoint y: 246, endPoint x: 385, endPoint y: 356, distance: 144.3
click at [383, 360] on div "1p Vai apgalvojums ir patiess? Arābi 9. gs. izveidoja vienu no pasaules lielajā…" at bounding box center [624, 310] width 682 height 144
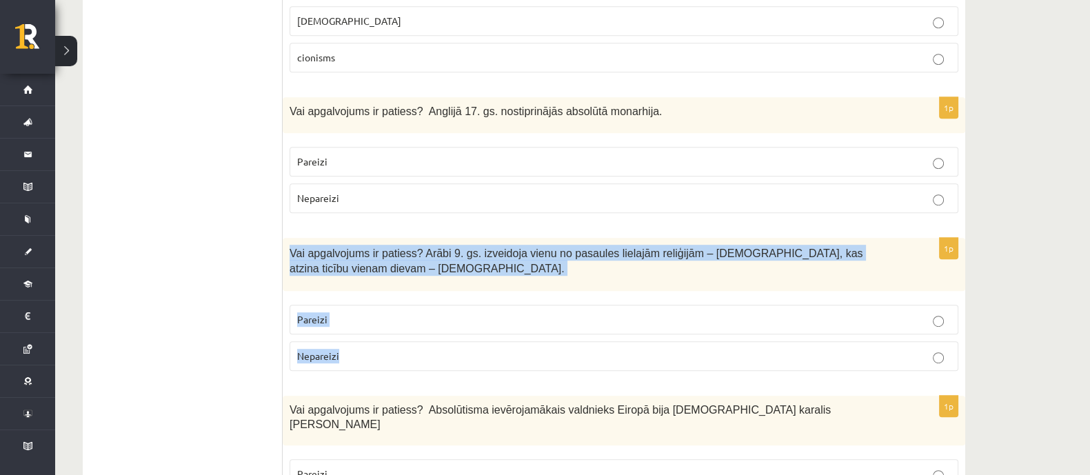
copy div "Vai apgalvojums ir patiess? Arābi 9. gs. izveidoja vienu no pasaules lielajām r…"
click at [349, 356] on p "Nepareizi" at bounding box center [623, 356] width 653 height 14
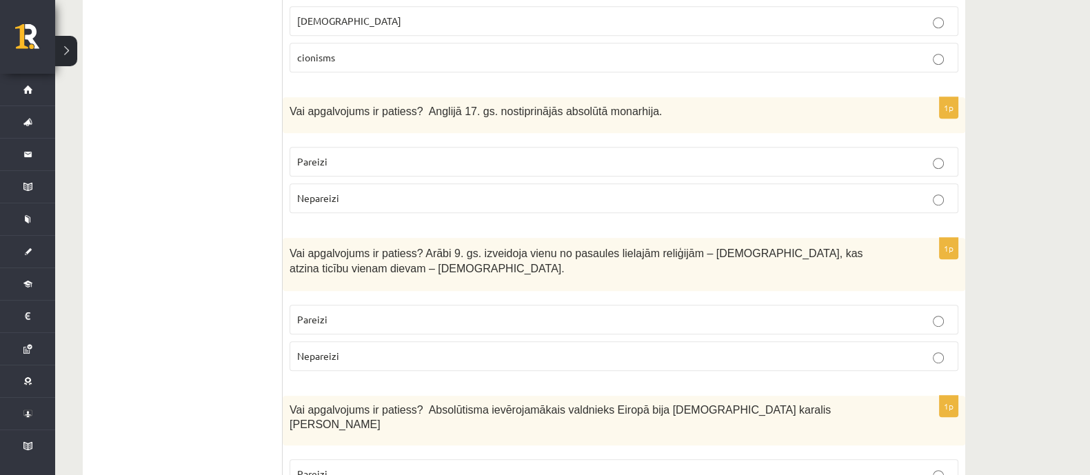
scroll to position [1034, 0]
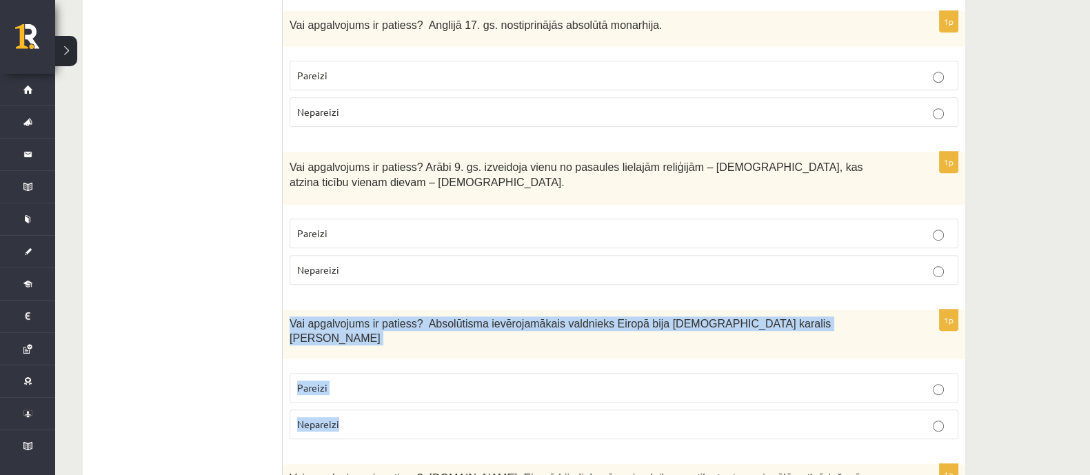
drag, startPoint x: 290, startPoint y: 322, endPoint x: 367, endPoint y: 399, distance: 109.7
click at [365, 408] on div "1p Vai apgalvojums ir patiess? Absolūtisma ievērojamākais valdnieks Eiropā bija…" at bounding box center [624, 380] width 682 height 141
copy div "Vai apgalvojums ir patiess? Absolūtisma ievērojamākais valdnieks Eiropā bija Fr…"
click at [362, 381] on p "Pareizi" at bounding box center [623, 388] width 653 height 14
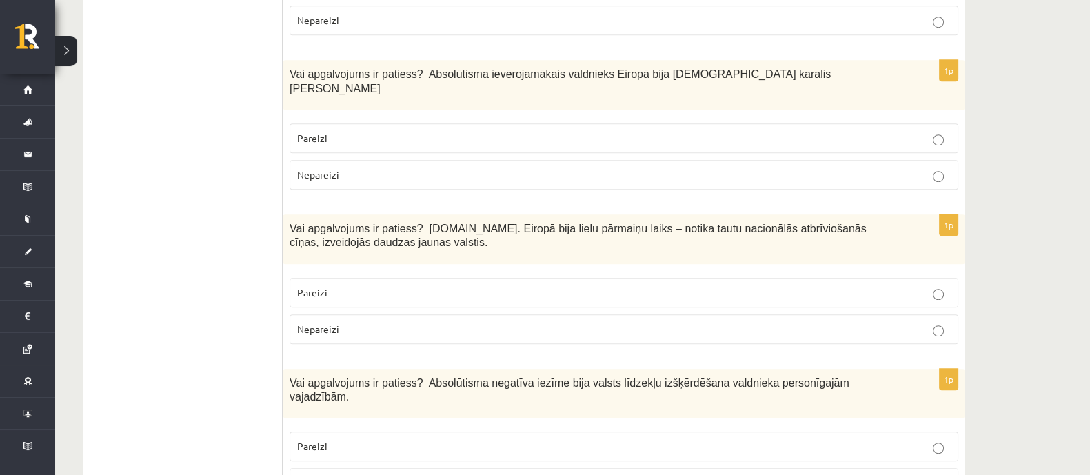
scroll to position [1292, 0]
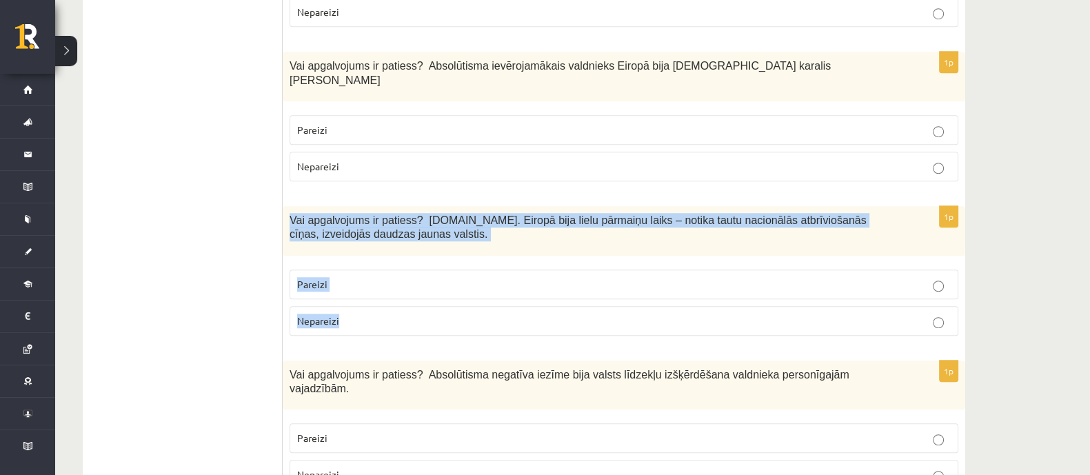
drag, startPoint x: 290, startPoint y: 194, endPoint x: 420, endPoint y: 261, distance: 146.7
click at [417, 304] on div "1p Vai apgalvojums ir patiess? 19.gs. Eiropā bija lielu pārmaiņu laiks – notika…" at bounding box center [624, 276] width 682 height 141
copy div "Vai apgalvojums ir patiess? 19.gs. Eiropā bija lielu pārmaiņu laiks – notika ta…"
click at [378, 277] on p "Pareizi" at bounding box center [623, 284] width 653 height 14
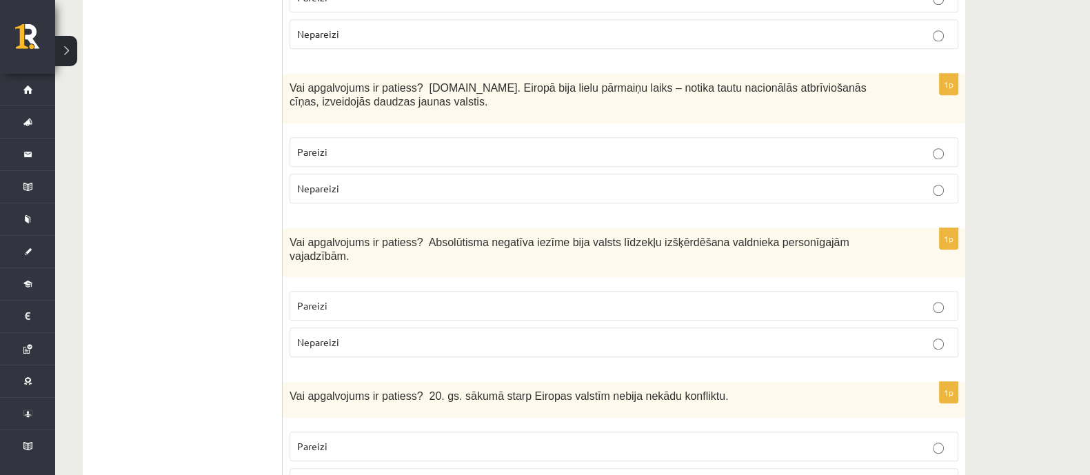
scroll to position [1465, 0]
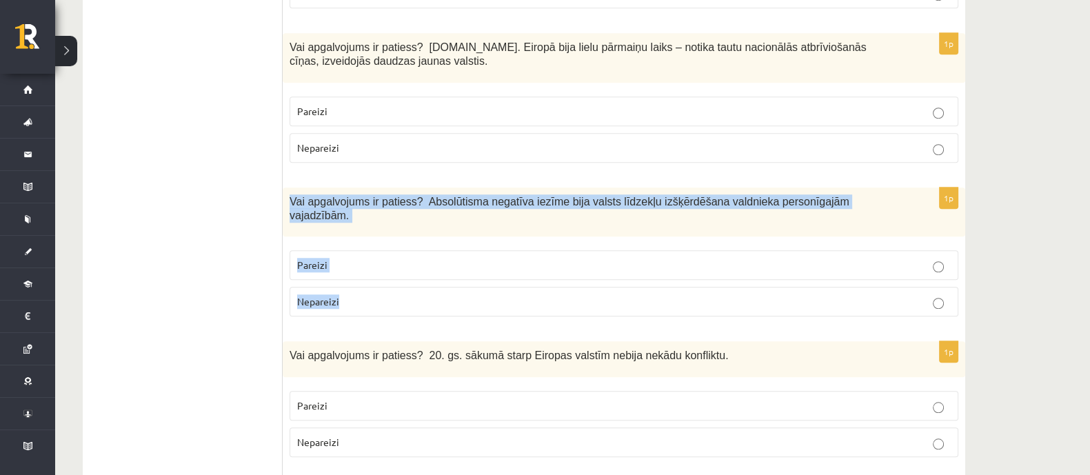
drag, startPoint x: 290, startPoint y: 182, endPoint x: 383, endPoint y: 196, distance: 94.9
click at [401, 271] on div "1p Vai apgalvojums ir patiess? Absolūtisma negatīva iezīme bija valsts līdzekļu…" at bounding box center [624, 257] width 682 height 141
copy div "Vai apgalvojums ir patiess? Absolūtisma negatīva iezīme bija valsts līdzekļu iz…"
click at [376, 258] on p "Pareizi" at bounding box center [623, 265] width 653 height 14
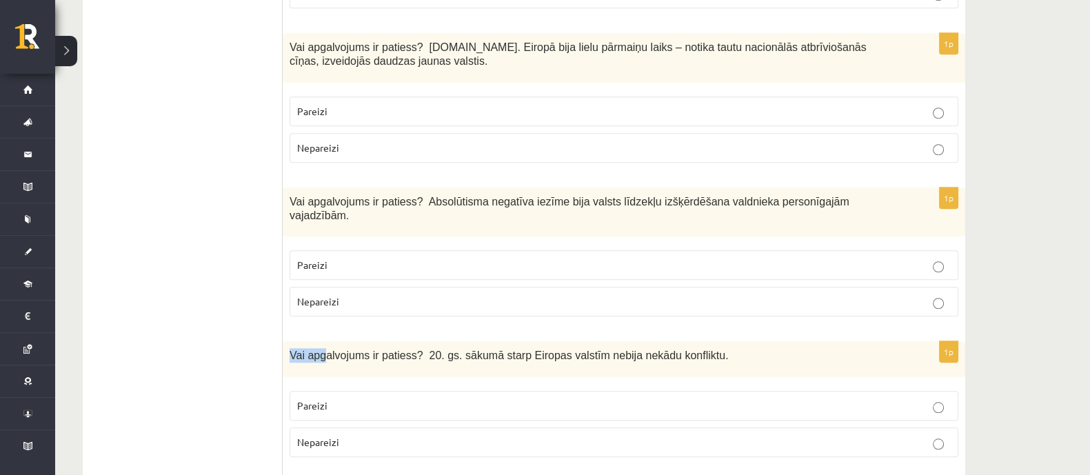
drag, startPoint x: 290, startPoint y: 319, endPoint x: 358, endPoint y: 349, distance: 74.7
click at [328, 349] on span "Vai apgalvojums ir patiess? 20. gs. sākumā starp Eiropas valstīm nebija nekādu …" at bounding box center [509, 355] width 438 height 12
drag, startPoint x: 427, startPoint y: 380, endPoint x: 387, endPoint y: 387, distance: 40.6
click at [420, 386] on fieldset "Pareizi Nepareizi" at bounding box center [624, 422] width 669 height 77
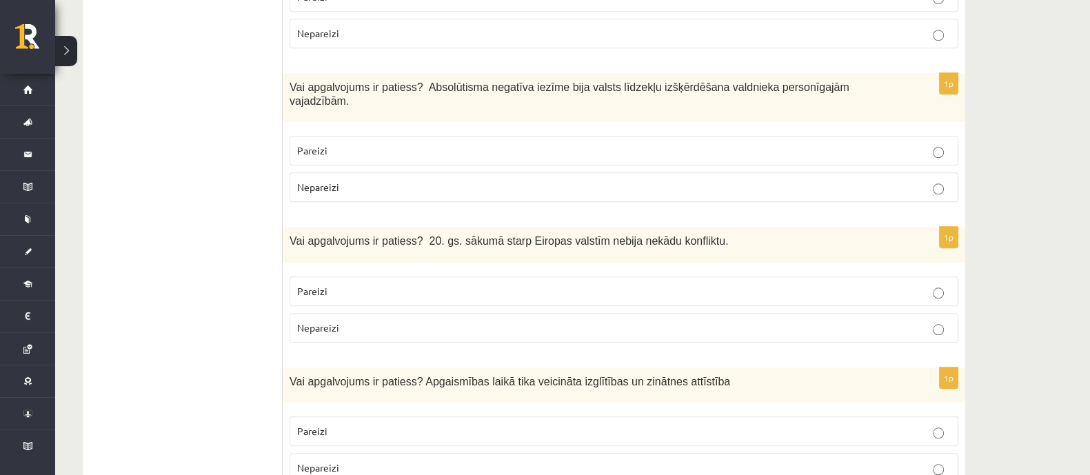
scroll to position [1637, 0]
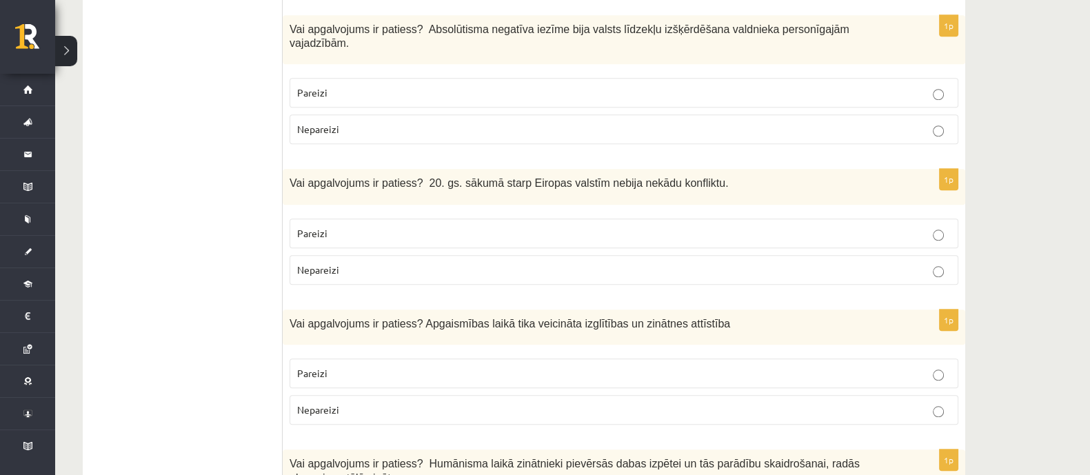
drag, startPoint x: 293, startPoint y: 146, endPoint x: 307, endPoint y: 150, distance: 14.4
click at [294, 177] on span "Vai apgalvojums ir patiess? 20. gs. sākumā starp Eiropas valstīm nebija nekādu …" at bounding box center [509, 183] width 438 height 12
click at [318, 177] on span "Vai apgalvojums ir patiess? 20. gs. sākumā starp Eiropas valstīm nebija nekādu …" at bounding box center [509, 183] width 438 height 12
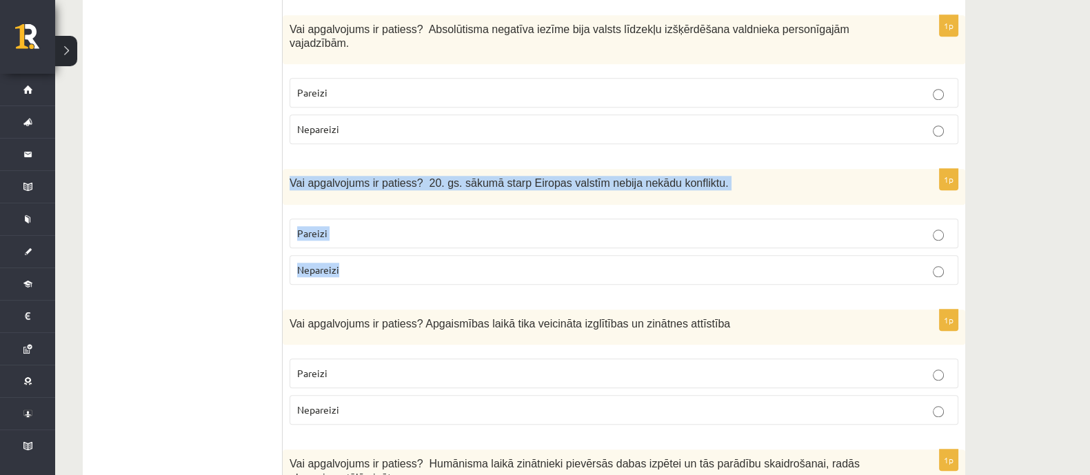
drag, startPoint x: 290, startPoint y: 148, endPoint x: 396, endPoint y: 222, distance: 129.7
click at [396, 222] on div "1p Vai apgalvojums ir patiess? 20. gs. sākumā starp Eiropas valstīm nebija nekā…" at bounding box center [624, 232] width 682 height 126
copy div "Vai apgalvojums ir patiess? 20. gs. sākumā starp Eiropas valstīm nebija nekādu …"
click at [423, 255] on label "Nepareizi" at bounding box center [624, 270] width 669 height 30
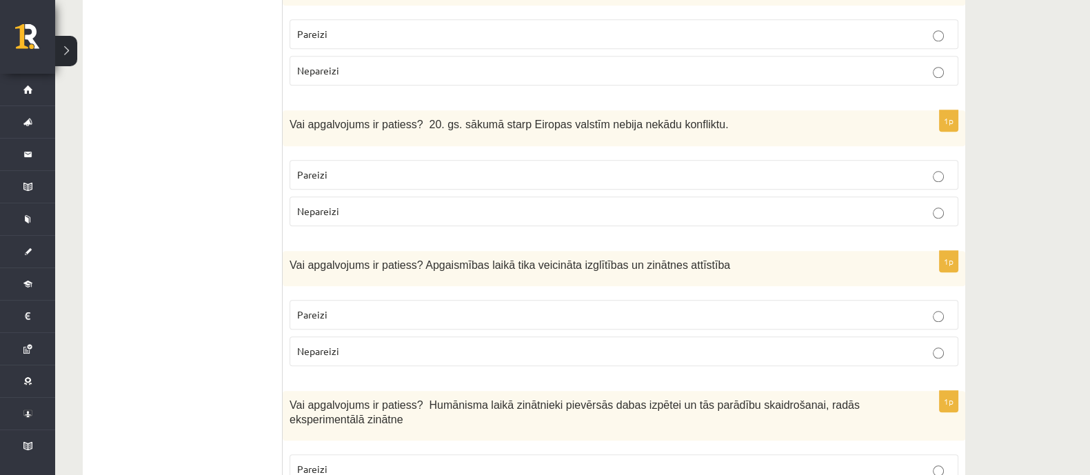
scroll to position [1723, 0]
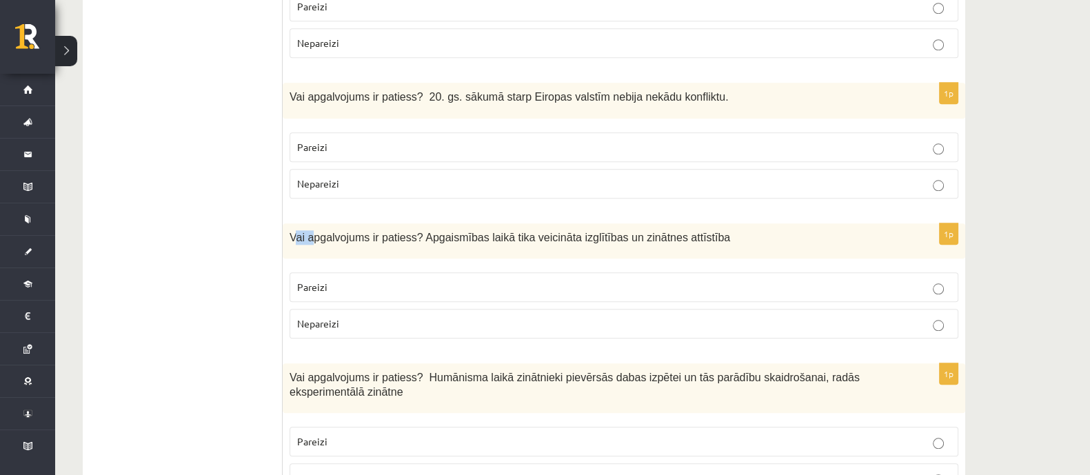
drag, startPoint x: 293, startPoint y: 201, endPoint x: 312, endPoint y: 219, distance: 26.3
click at [312, 223] on div "Vai apgalvojums ir patiess? Apgaismības laikā tika veicināta izglītības un zinā…" at bounding box center [624, 240] width 682 height 35
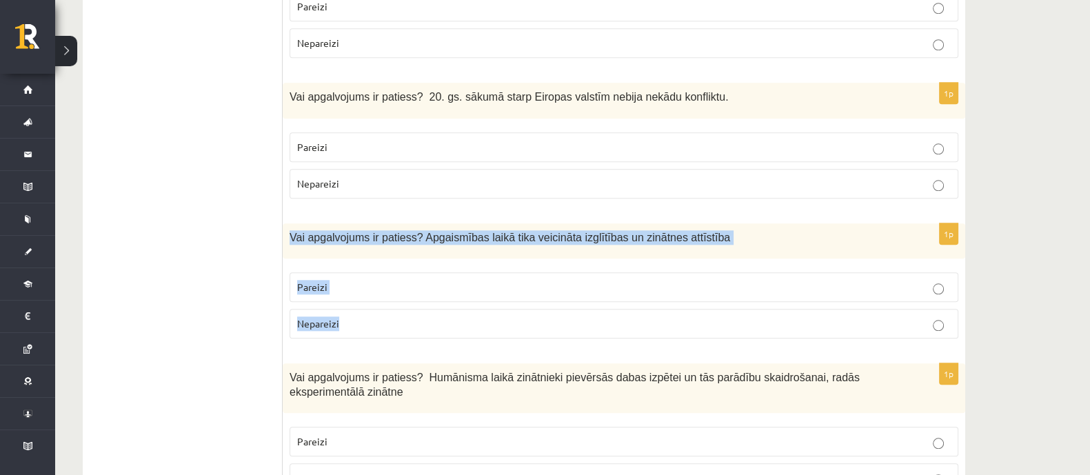
drag, startPoint x: 290, startPoint y: 201, endPoint x: 357, endPoint y: 234, distance: 74.9
click at [369, 286] on div "1p Vai apgalvojums ir patiess? Apgaismības laikā tika veicināta izglītības un z…" at bounding box center [624, 286] width 682 height 126
click at [423, 272] on label "Pareizi" at bounding box center [624, 287] width 669 height 30
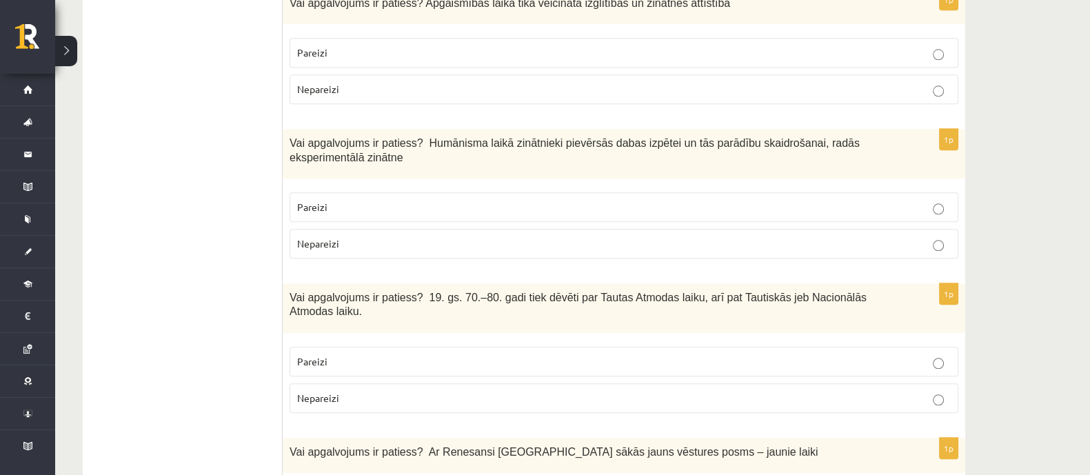
scroll to position [1982, 0]
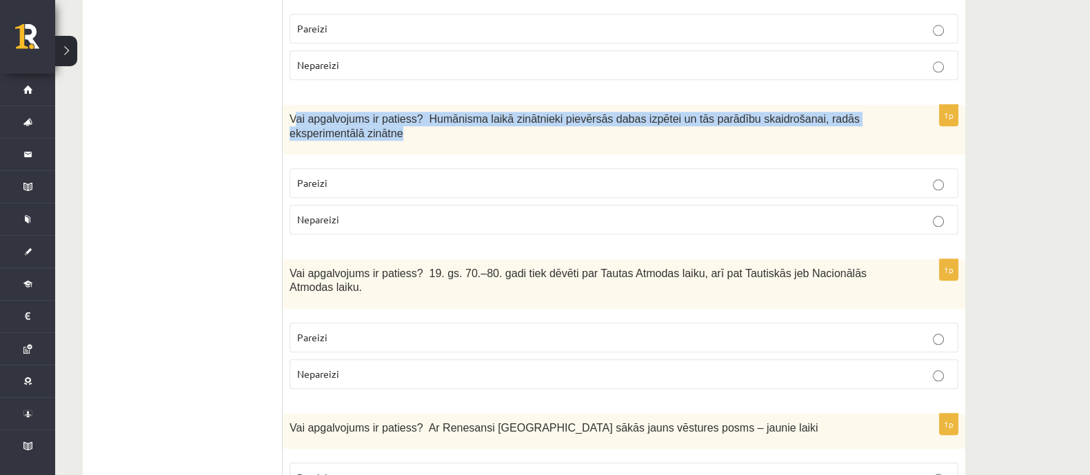
drag, startPoint x: 292, startPoint y: 81, endPoint x: 333, endPoint y: 100, distance: 44.7
click at [333, 112] on p "Vai apgalvojums ir patiess? Humānisma laikā zinātnieki pievērsās dabas izpētei …" at bounding box center [590, 126] width 600 height 28
drag, startPoint x: 292, startPoint y: 80, endPoint x: 344, endPoint y: 99, distance: 55.6
click at [393, 192] on div "1p Vai apgalvojums ir patiess? Humānisma laikā zinātnieki pievērsās dabas izpēt…" at bounding box center [624, 175] width 682 height 141
click at [429, 176] on p "Pareizi" at bounding box center [623, 183] width 653 height 14
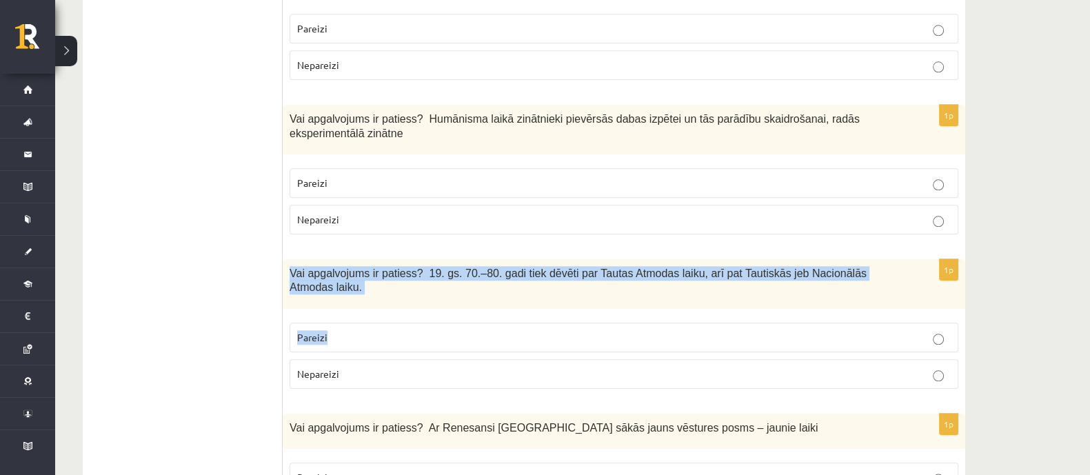
drag, startPoint x: 290, startPoint y: 236, endPoint x: 361, endPoint y: 281, distance: 84.3
click at [361, 281] on div "1p Vai apgalvojums ir patiess? 19. gs. 70.–80. gadi tiek dēvēti par Tautas Atmo…" at bounding box center [624, 329] width 682 height 141
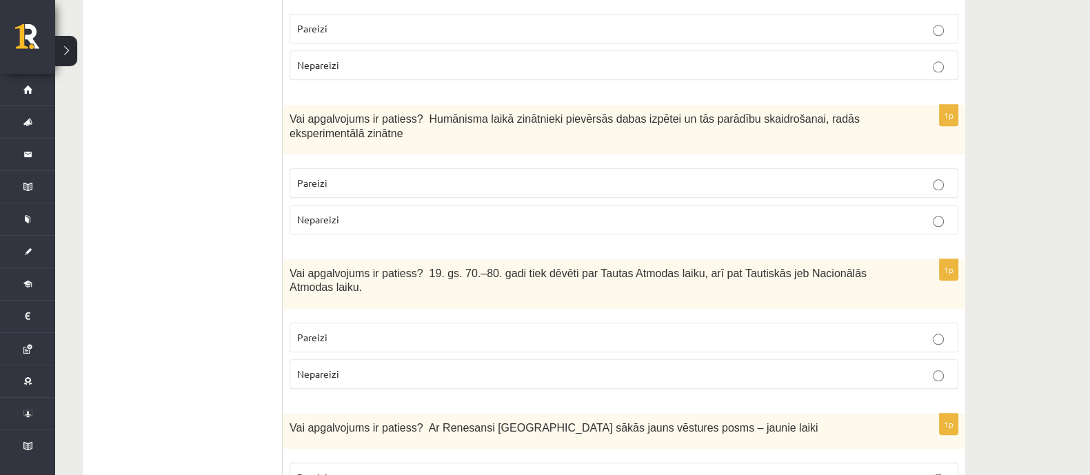
drag, startPoint x: 396, startPoint y: 334, endPoint x: 393, endPoint y: 316, distance: 18.1
click at [396, 359] on label "Nepareizi" at bounding box center [624, 374] width 669 height 30
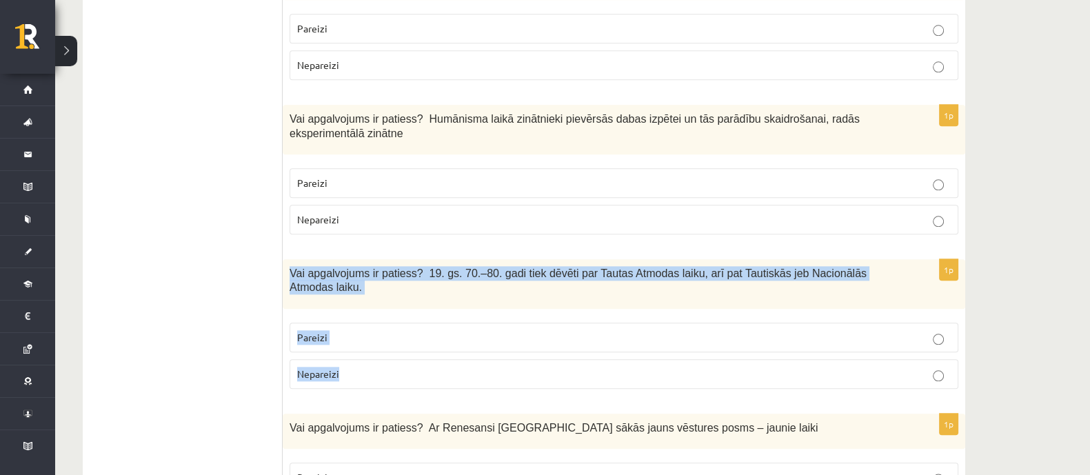
drag, startPoint x: 288, startPoint y: 236, endPoint x: 352, endPoint y: 325, distance: 108.7
click at [352, 323] on div "1p Vai apgalvojums ir patiess? 19. gs. 70.–80. gadi tiek dēvēti par Tautas Atmo…" at bounding box center [624, 329] width 682 height 141
click at [352, 330] on p "Pareizi" at bounding box center [623, 337] width 653 height 14
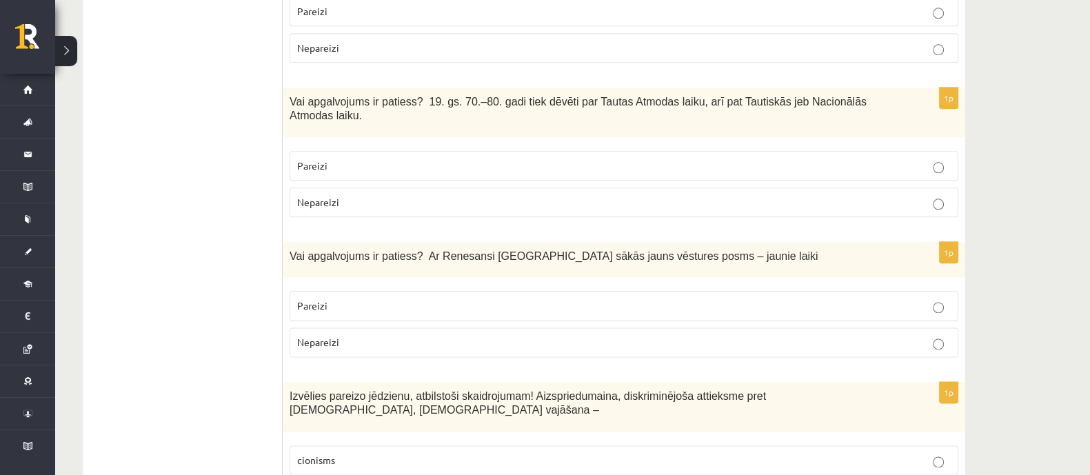
scroll to position [2240, 0]
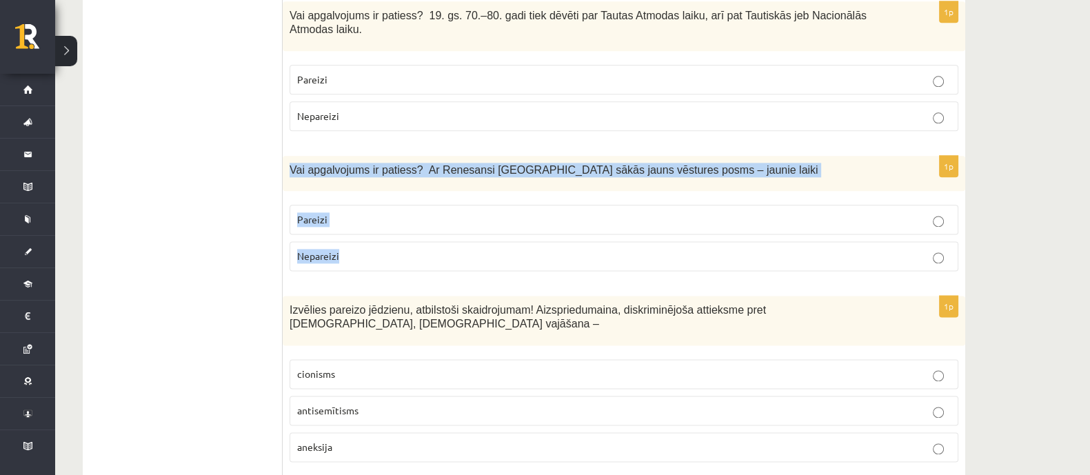
drag, startPoint x: 290, startPoint y: 116, endPoint x: 407, endPoint y: 184, distance: 135.0
click at [417, 208] on div "1p Vai apgalvojums ir patiess? Ar Renesansi Eiropā sākās jauns vēstures posms –…" at bounding box center [624, 219] width 682 height 126
click at [381, 212] on p "Pareizi" at bounding box center [623, 219] width 653 height 14
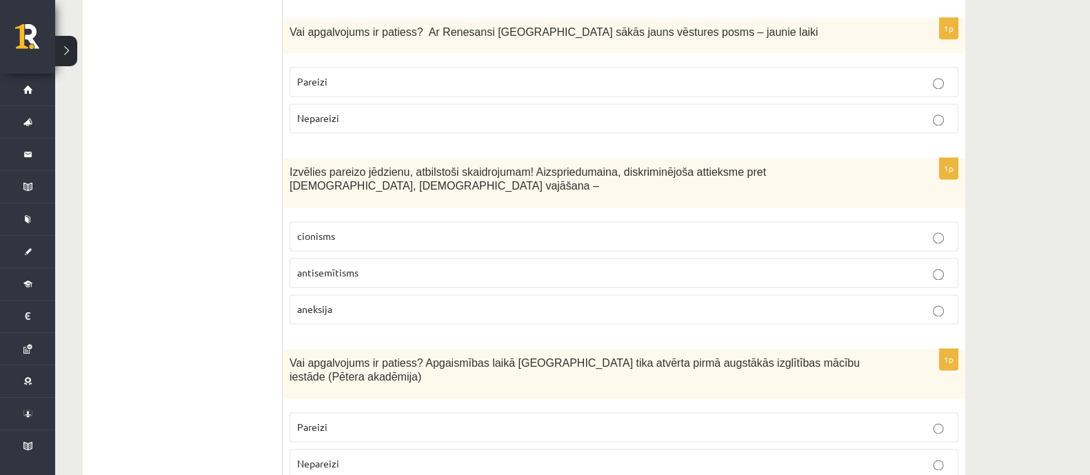
scroll to position [2412, 0]
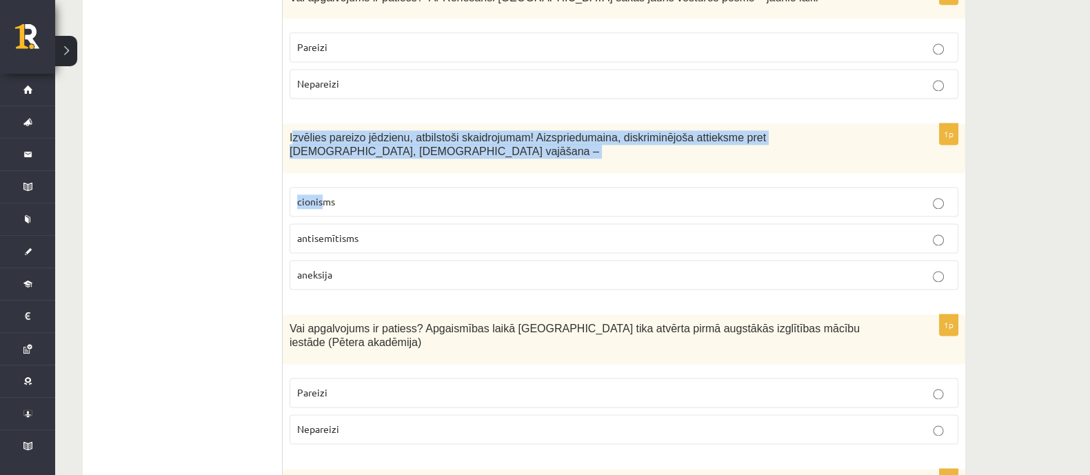
drag, startPoint x: 291, startPoint y: 83, endPoint x: 359, endPoint y: 141, distance: 89.5
click at [341, 123] on div "1p Izvēlies pareizo jēdzienu, atbilstoši skaidrojumam! Aizspriedumaina, diskrim…" at bounding box center [624, 211] width 682 height 177
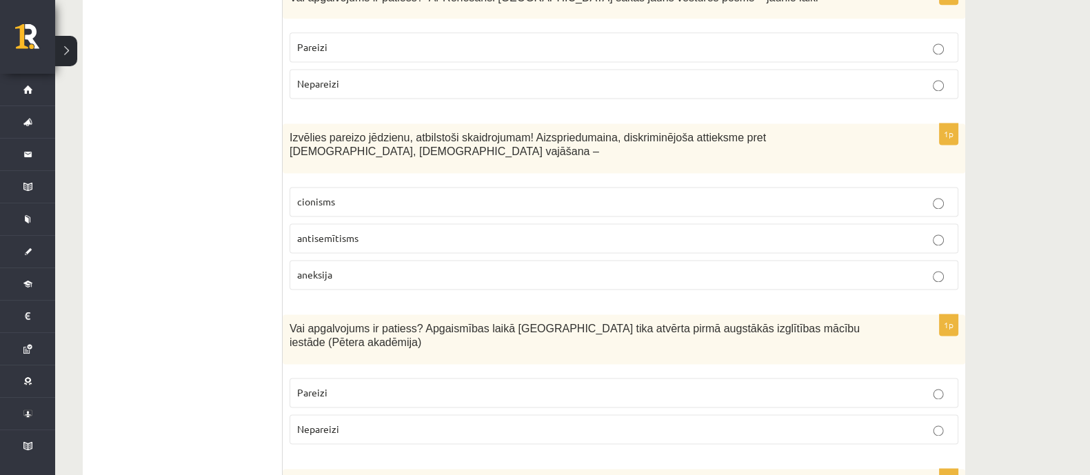
click at [288, 123] on div "Izvēlies pareizo jēdzienu, atbilstoši skaidrojumam! Aizspriedumaina, diskriminē…" at bounding box center [624, 148] width 682 height 50
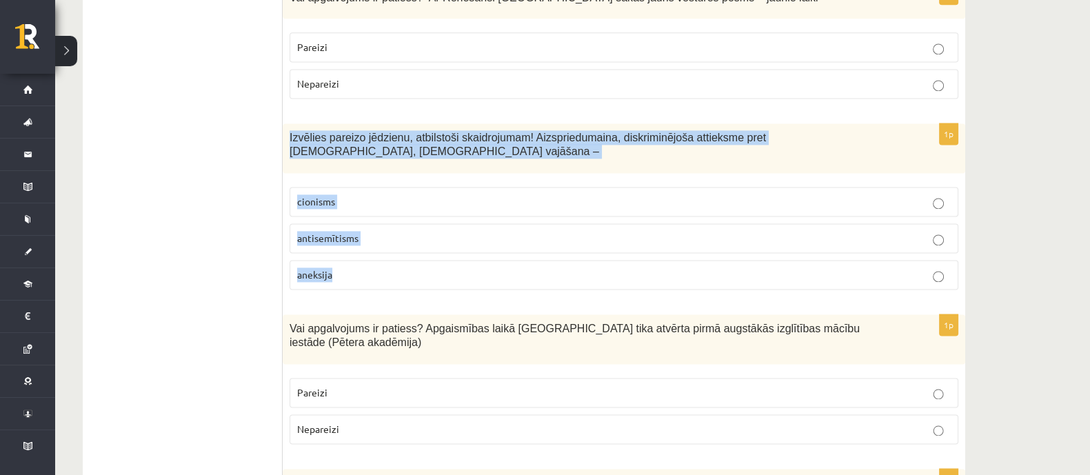
drag, startPoint x: 290, startPoint y: 82, endPoint x: 404, endPoint y: 210, distance: 171.8
click at [404, 210] on div "1p Izvēlies pareizo jēdzienu, atbilstoši skaidrojumam! Aizspriedumaina, diskrim…" at bounding box center [624, 211] width 682 height 177
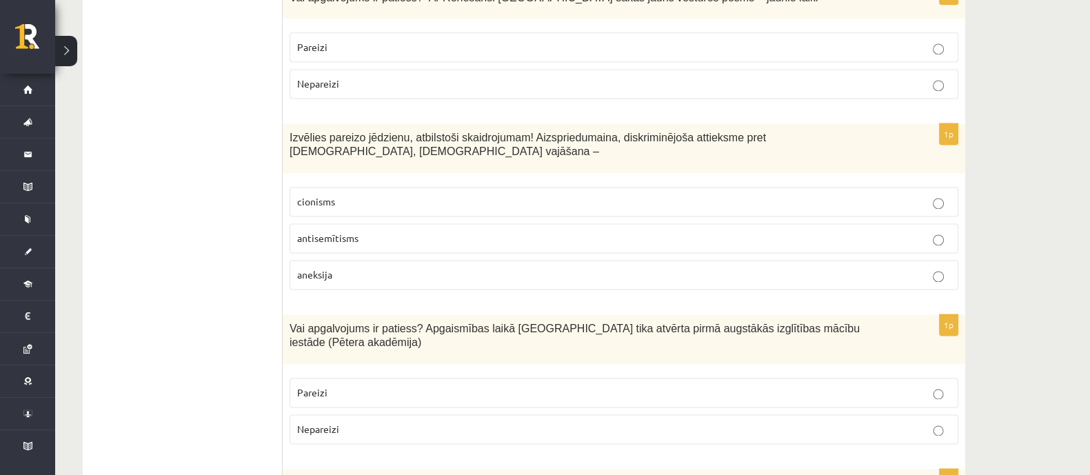
drag, startPoint x: 243, startPoint y: 157, endPoint x: 279, endPoint y: 160, distance: 36.0
click at [247, 159] on ul "Tests" at bounding box center [190, 325] width 186 height 4978
click at [337, 223] on label "antisemītisms" at bounding box center [624, 238] width 669 height 30
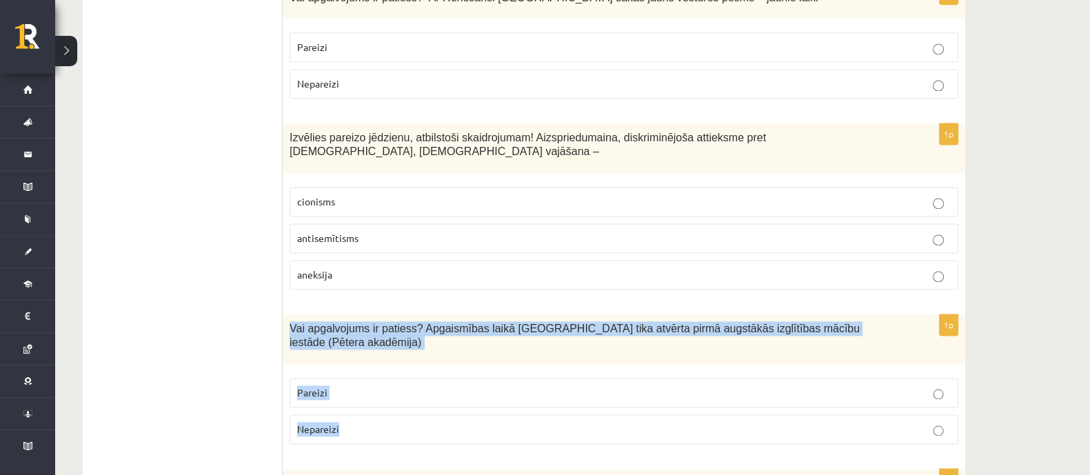
drag, startPoint x: 294, startPoint y: 260, endPoint x: 364, endPoint y: 295, distance: 78.0
click at [381, 356] on div "1p Vai apgalvojums ir patiess? Apgaismības laikā Jelgavā tika atvērta pirmā aug…" at bounding box center [624, 384] width 682 height 141
click at [396, 385] on p "Pareizi" at bounding box center [623, 392] width 653 height 14
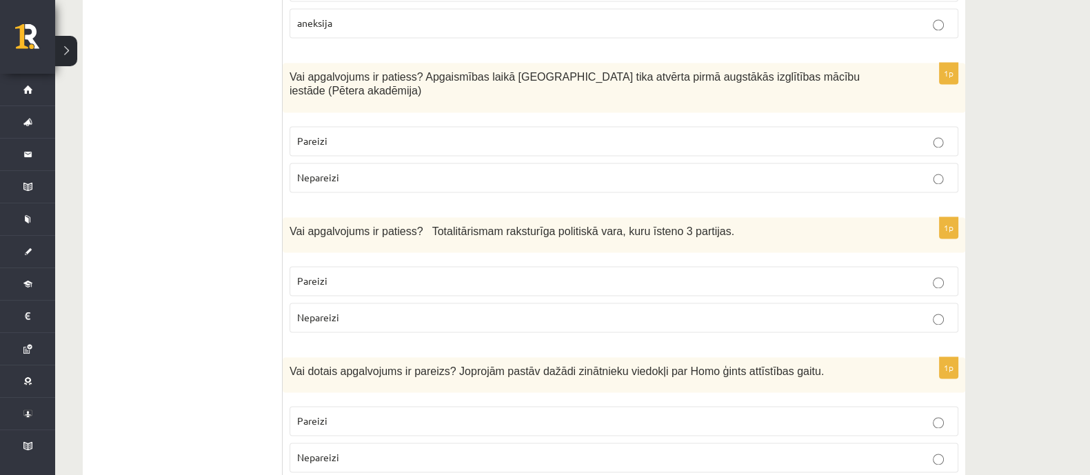
scroll to position [2670, 0]
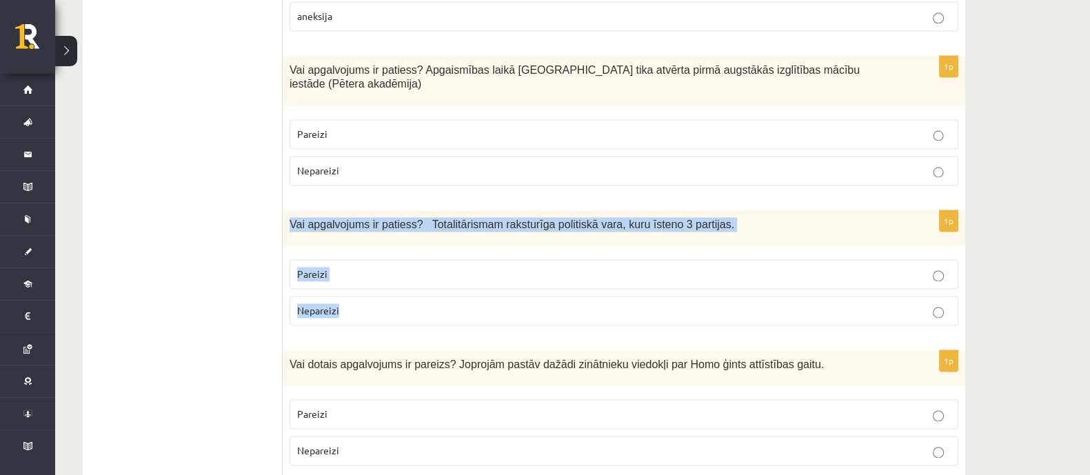
drag, startPoint x: 290, startPoint y: 140, endPoint x: 367, endPoint y: 181, distance: 87.3
click at [359, 232] on div "1p Vai apgalvojums ir patiess? Totalitārismam raksturīga politiskā vara, kuru ī…" at bounding box center [624, 273] width 682 height 126
click at [421, 303] on p "Nepareizi" at bounding box center [623, 310] width 653 height 14
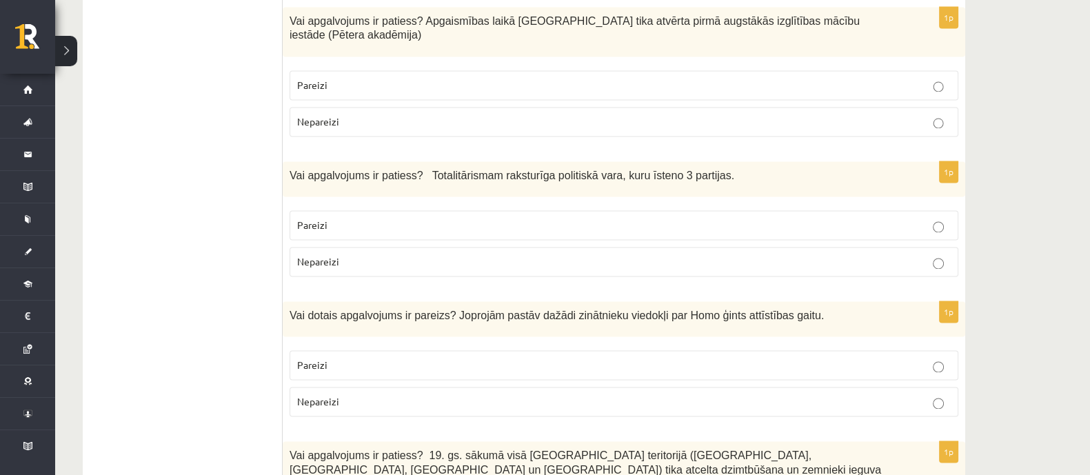
scroll to position [2757, 0]
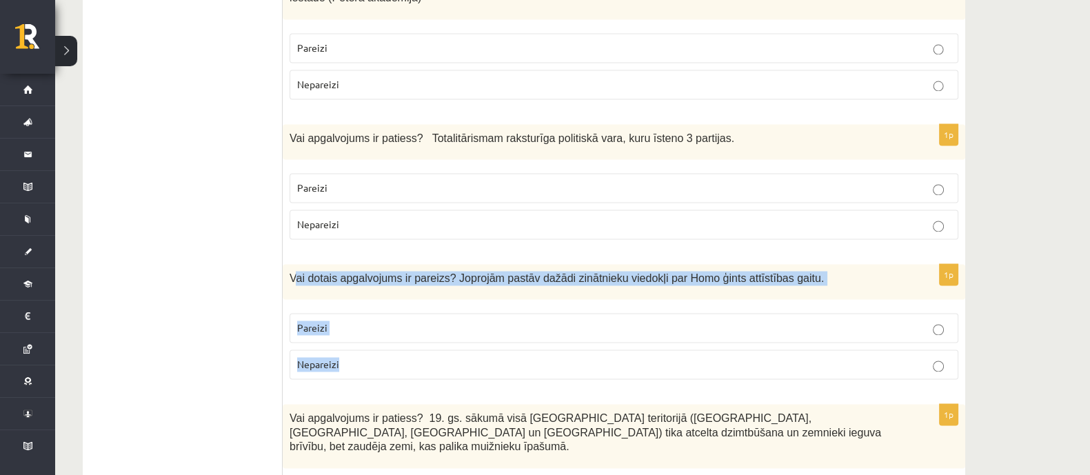
drag, startPoint x: 293, startPoint y: 192, endPoint x: 397, endPoint y: 277, distance: 134.7
click at [398, 282] on div "1p Vai dotais apgalvojums ir pareizs? Joprojām pastāv dažādi zinātnieku viedokļ…" at bounding box center [624, 327] width 682 height 126
click at [369, 321] on p "Pareizi" at bounding box center [623, 328] width 653 height 14
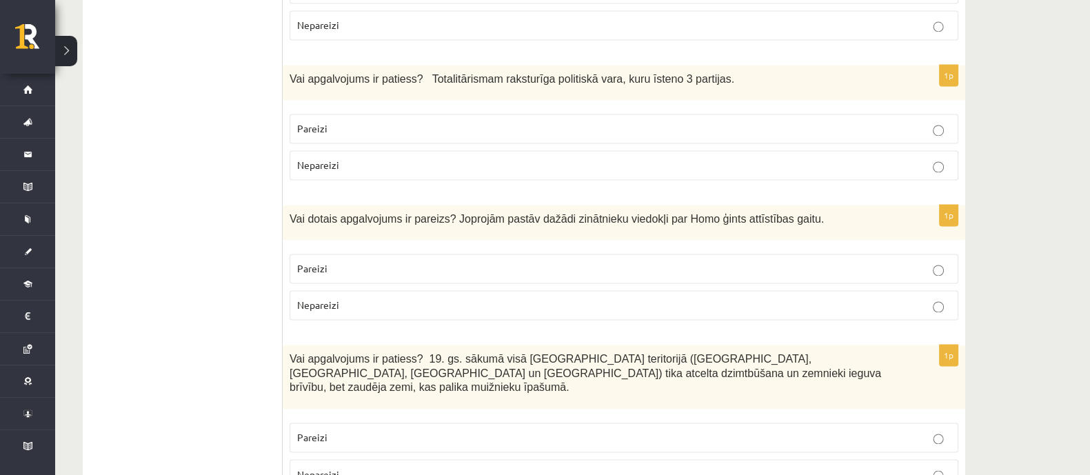
scroll to position [2843, 0]
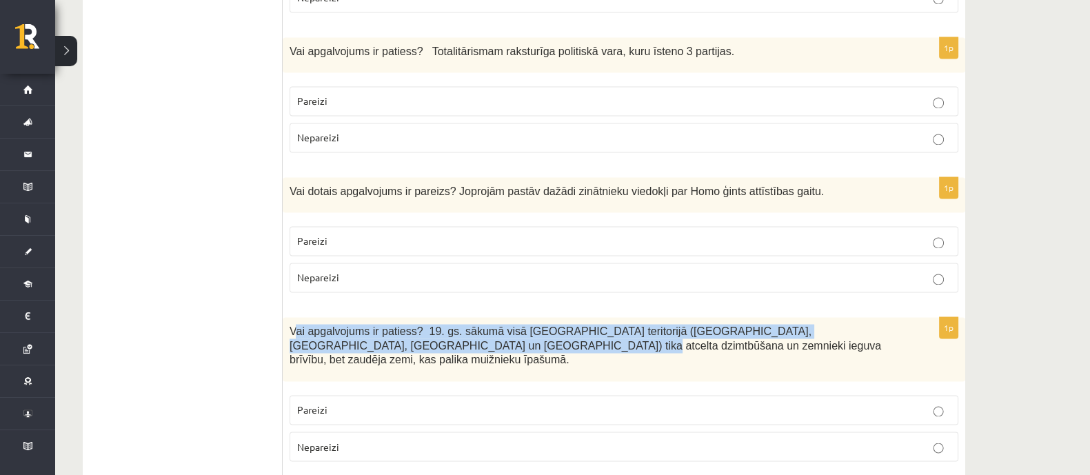
drag, startPoint x: 292, startPoint y: 250, endPoint x: 317, endPoint y: 246, distance: 25.1
click at [383, 325] on span "Vai apgalvojums ir patiess? 19. gs. sākumā visā Latvijas teritorijā (Kurzemē, Z…" at bounding box center [585, 345] width 591 height 40
click at [299, 325] on span "Vai apgalvojums ir patiess? 19. gs. sākumā visā Latvijas teritorijā (Kurzemē, Z…" at bounding box center [585, 345] width 591 height 40
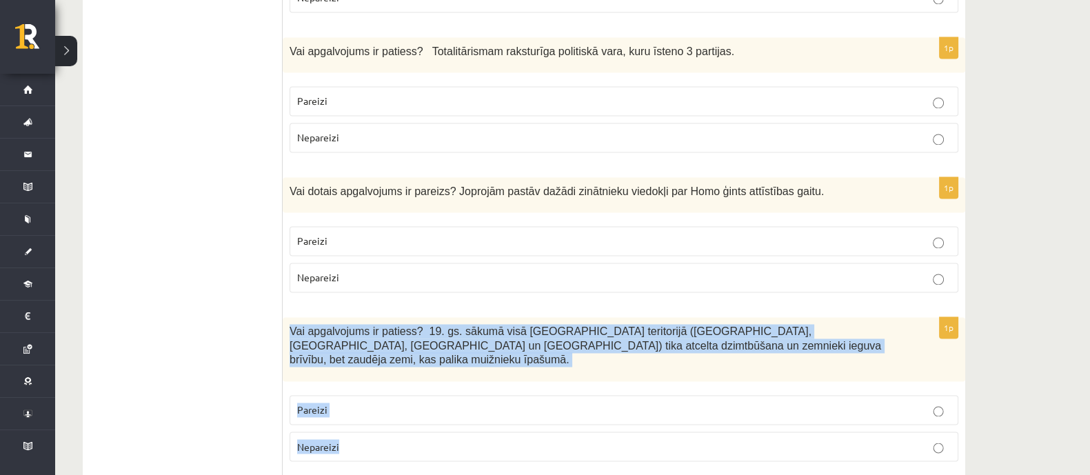
drag, startPoint x: 290, startPoint y: 250, endPoint x: 394, endPoint y: 281, distance: 109.3
click at [403, 349] on div "1p Vai apgalvojums ir patiess? 19. gs. sākumā visā Latvijas teritorijā (Kurzemē…" at bounding box center [624, 394] width 682 height 154
click at [362, 395] on label "Pareizi" at bounding box center [624, 410] width 669 height 30
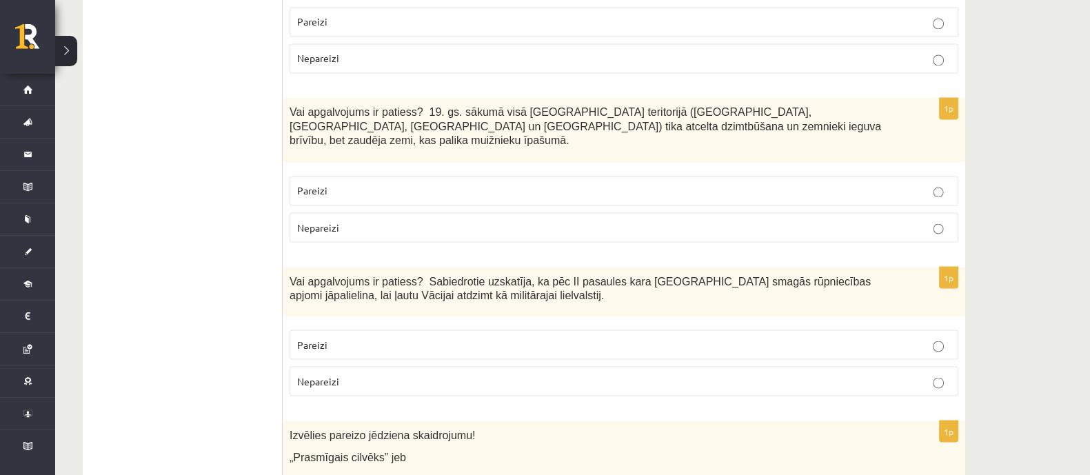
scroll to position [3102, 0]
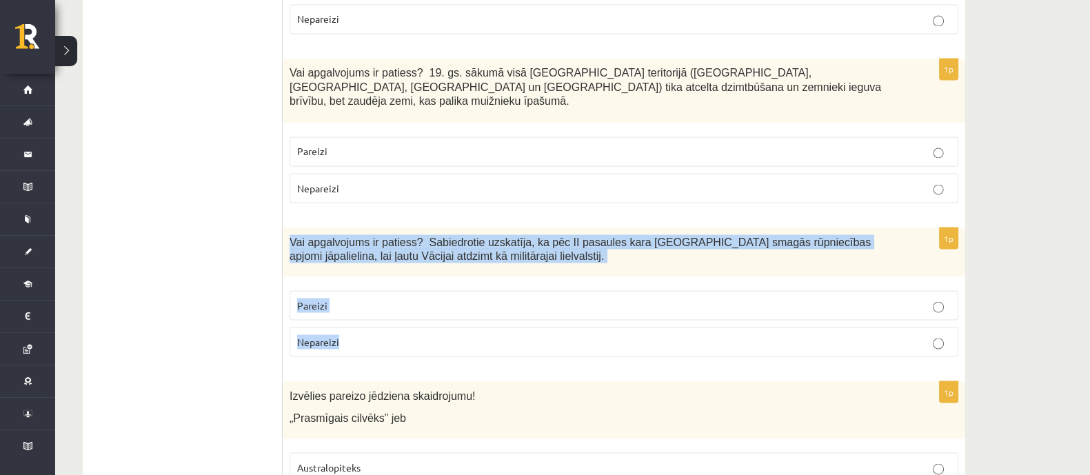
drag, startPoint x: 290, startPoint y: 136, endPoint x: 442, endPoint y: 174, distance: 156.5
click at [456, 239] on div "1p Vai apgalvojums ir patiess? Sabiedrotie uzskatīja, ka pēc II pasaules kara V…" at bounding box center [624, 297] width 682 height 141
click at [383, 283] on fieldset "Pareizi Nepareizi" at bounding box center [624, 321] width 669 height 77
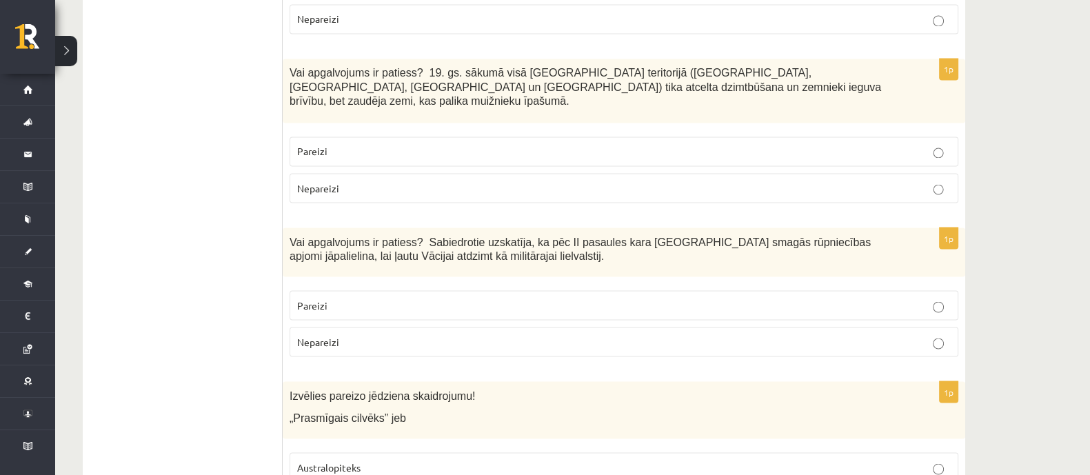
click at [389, 334] on p "Nepareizi" at bounding box center [623, 341] width 653 height 14
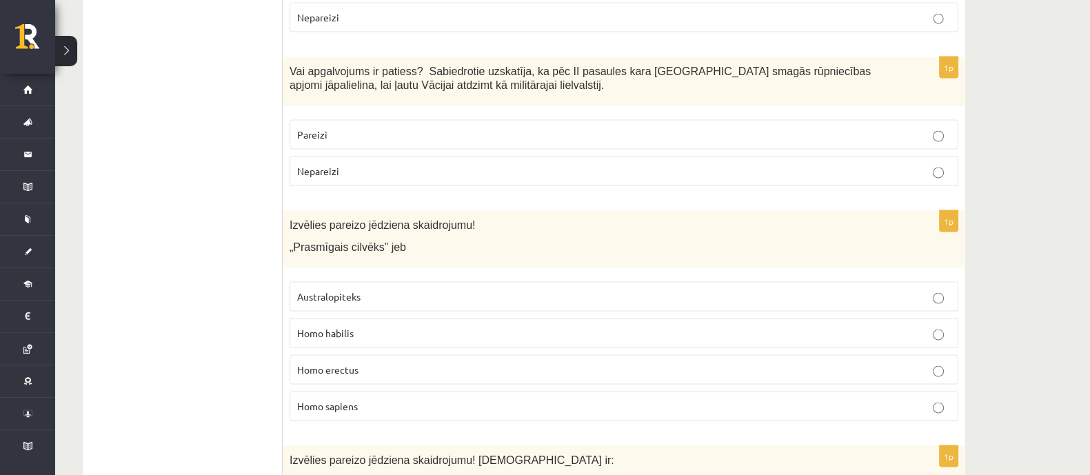
scroll to position [3274, 0]
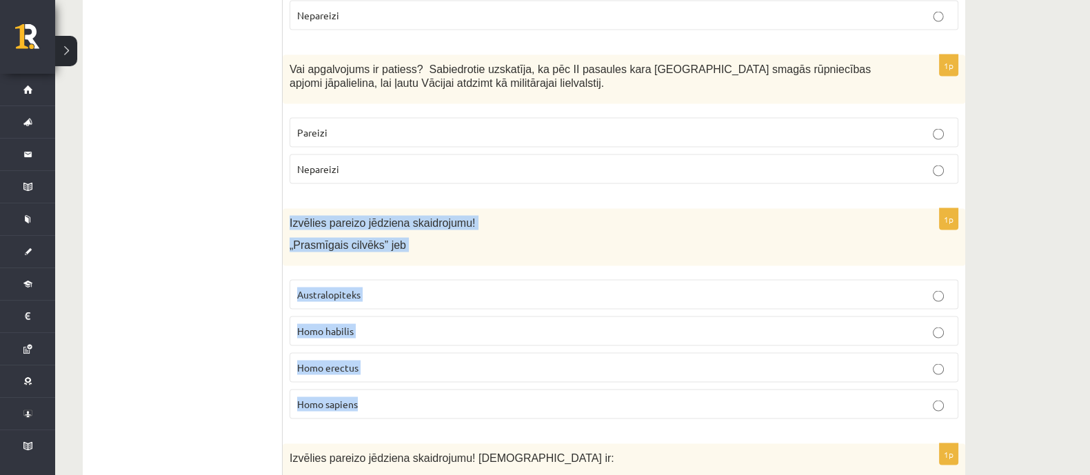
drag, startPoint x: 290, startPoint y: 125, endPoint x: 420, endPoint y: 304, distance: 221.6
click at [420, 304] on div "1p Izvēlies pareizo jēdziena skaidrojumu! „Prasmīgais cilvēks” jeb Australopite…" at bounding box center [624, 319] width 682 height 221
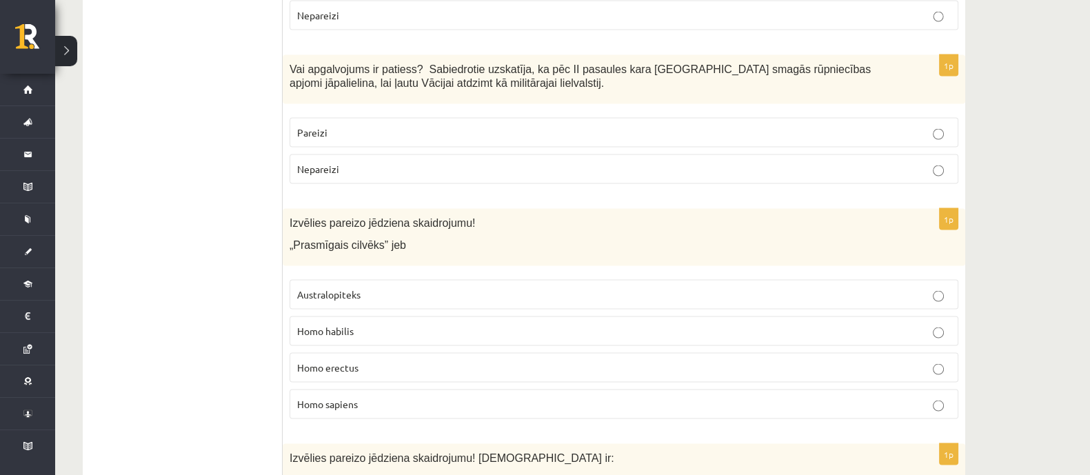
drag, startPoint x: 230, startPoint y: 250, endPoint x: 285, endPoint y: 249, distance: 55.9
click at [329, 324] on p "Homo habilis" at bounding box center [623, 331] width 653 height 14
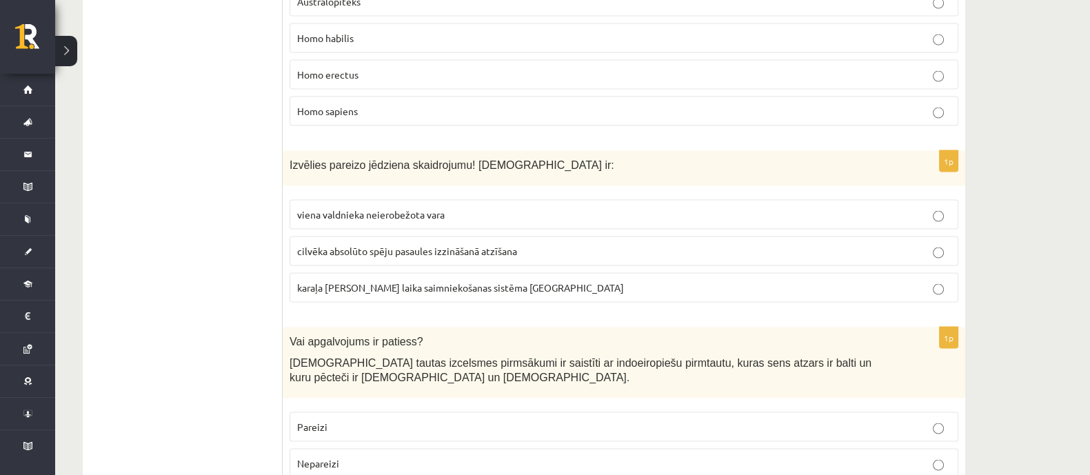
scroll to position [3533, 0]
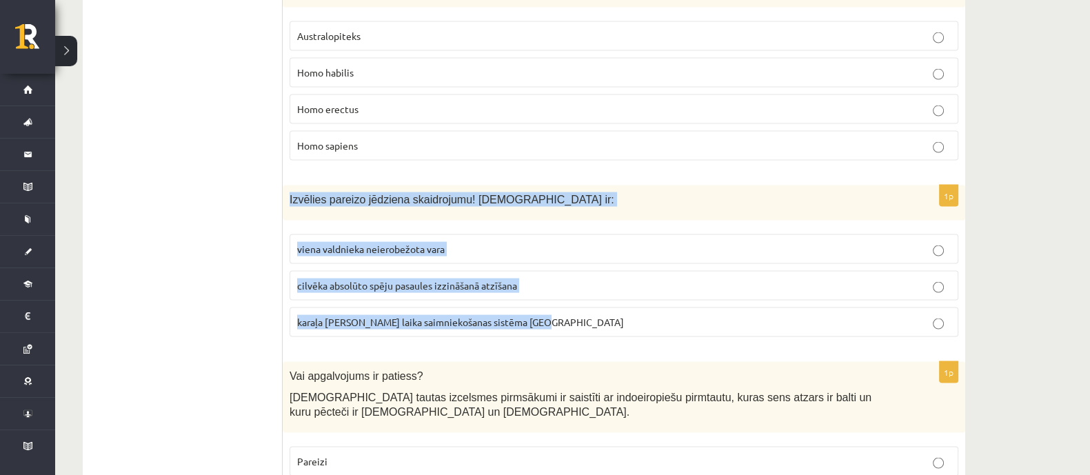
drag, startPoint x: 290, startPoint y: 99, endPoint x: 558, endPoint y: 193, distance: 284.3
click at [576, 221] on div "1p Izvēlies pareizo jēdziena skaidrojumu! Absolūtisms ir: viena valdnieka neier…" at bounding box center [624, 266] width 682 height 163
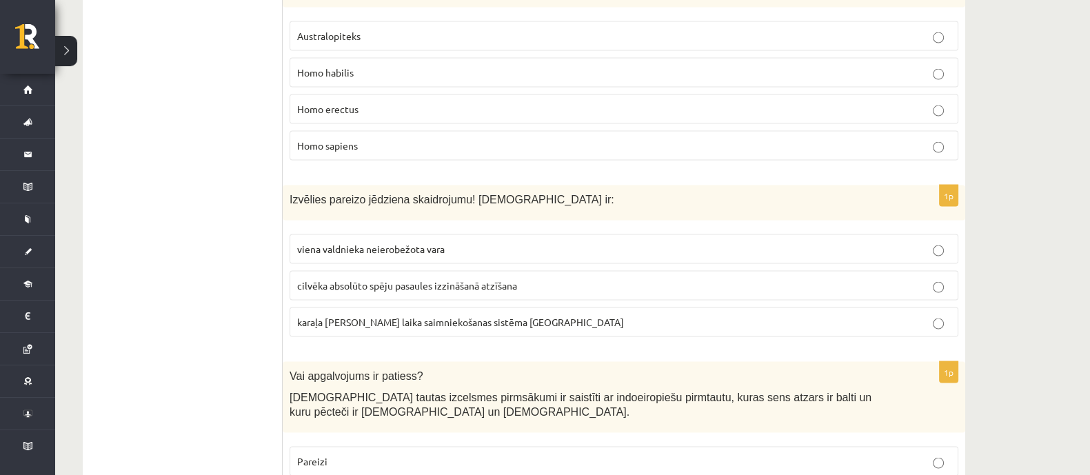
click at [363, 243] on span "viena valdnieka neierobežota vara" at bounding box center [371, 249] width 148 height 12
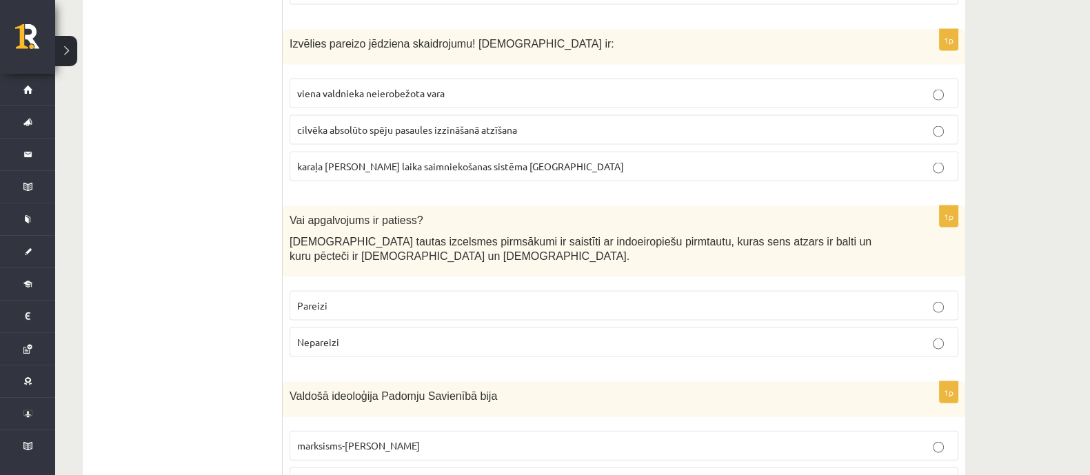
scroll to position [3705, 0]
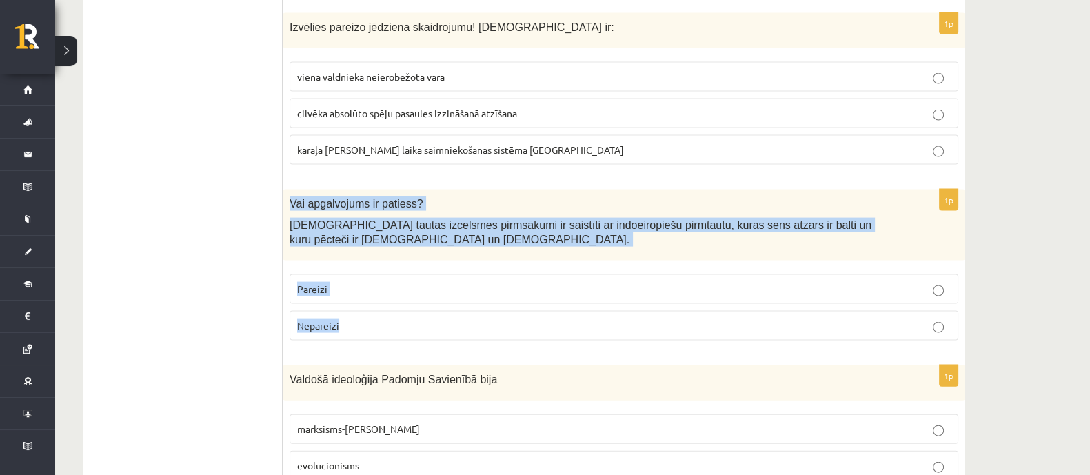
drag, startPoint x: 290, startPoint y: 103, endPoint x: 462, endPoint y: 236, distance: 218.1
click at [462, 236] on div "1p Vai apgalvojums ir patiess? Latviešu tautas izcelsmes pirmsākumi ir saistīti…" at bounding box center [624, 271] width 682 height 162
click at [371, 274] on label "Pareizi" at bounding box center [624, 289] width 669 height 30
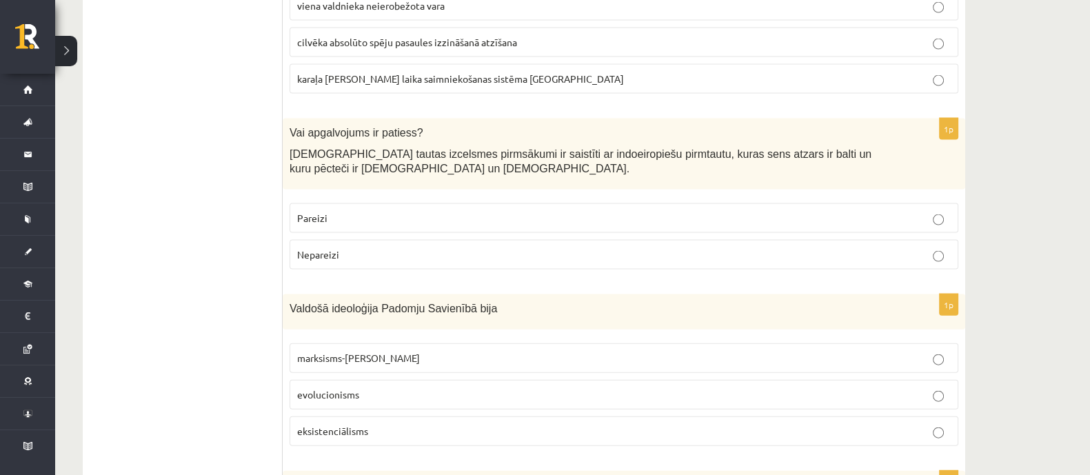
scroll to position [3791, 0]
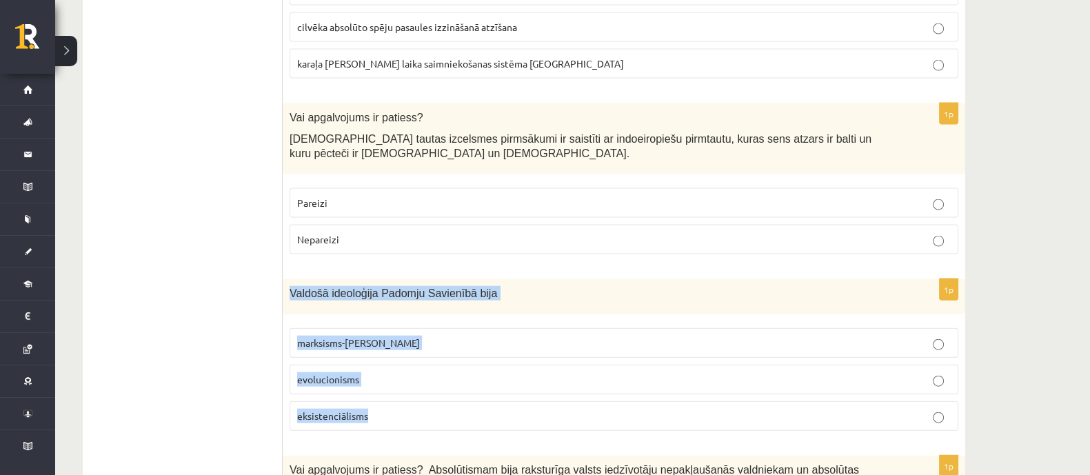
drag, startPoint x: 290, startPoint y: 190, endPoint x: 469, endPoint y: 274, distance: 198.3
click at [495, 316] on div "1p Valdošā ideoloģija Padomju Savienībā bija marksisms-ļeņinisms evolucionisms …" at bounding box center [624, 360] width 682 height 163
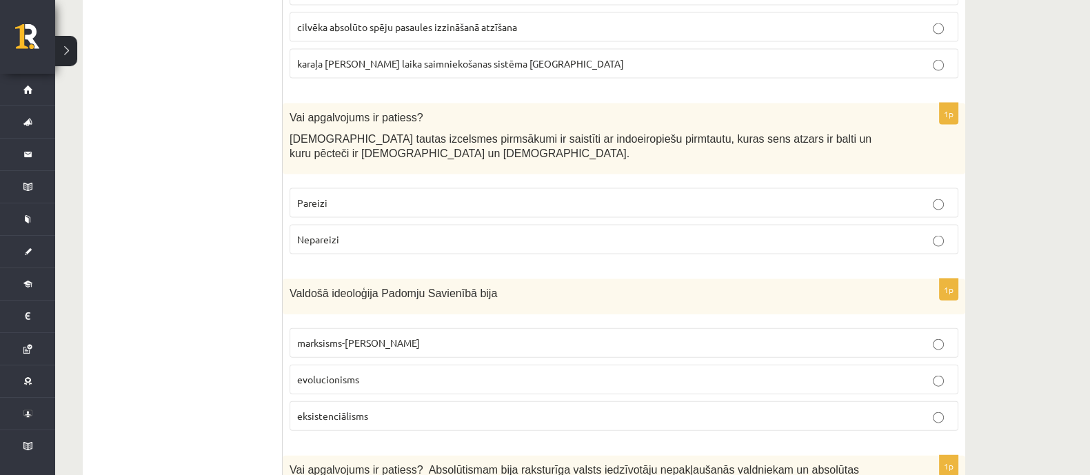
click at [345, 336] on span "marksisms-ļeņinisms" at bounding box center [358, 342] width 123 height 12
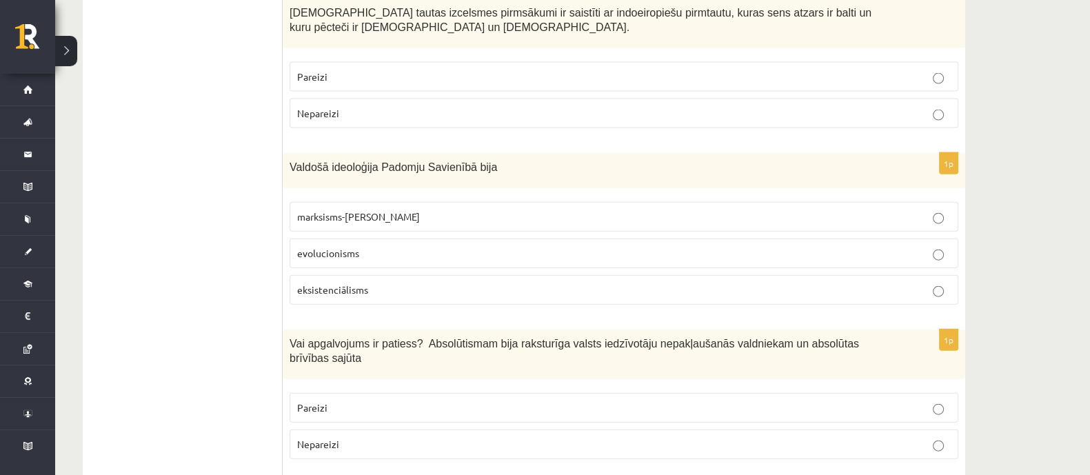
scroll to position [3964, 0]
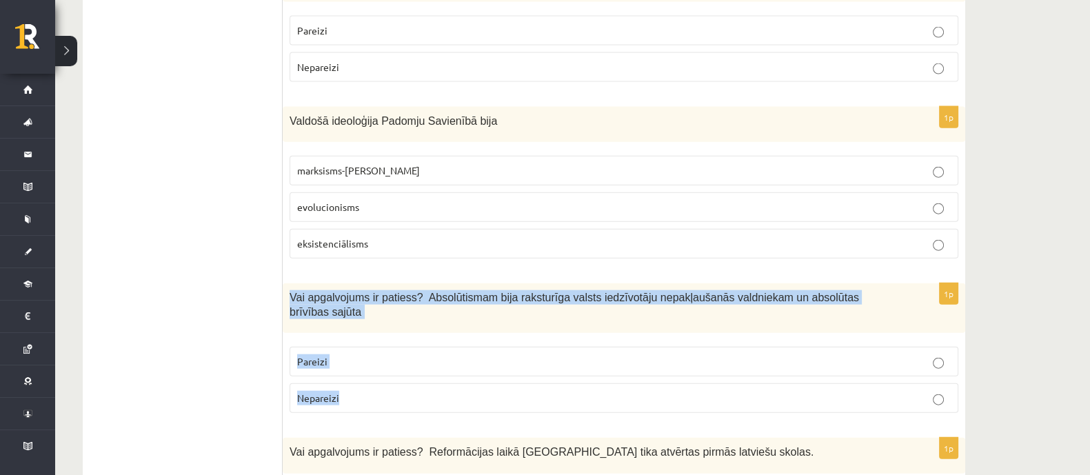
drag, startPoint x: 290, startPoint y: 191, endPoint x: 385, endPoint y: 273, distance: 125.1
click at [384, 283] on div "1p Vai apgalvojums ir patiess? Absolūtismam bija raksturīga valsts iedzīvotāju …" at bounding box center [624, 353] width 682 height 141
click at [362, 383] on label "Nepareizi" at bounding box center [624, 398] width 669 height 30
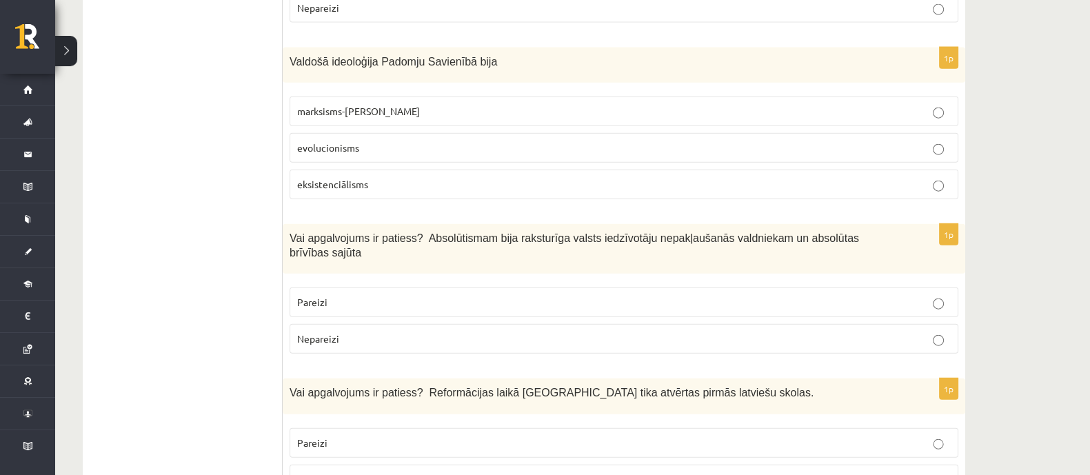
scroll to position [4050, 0]
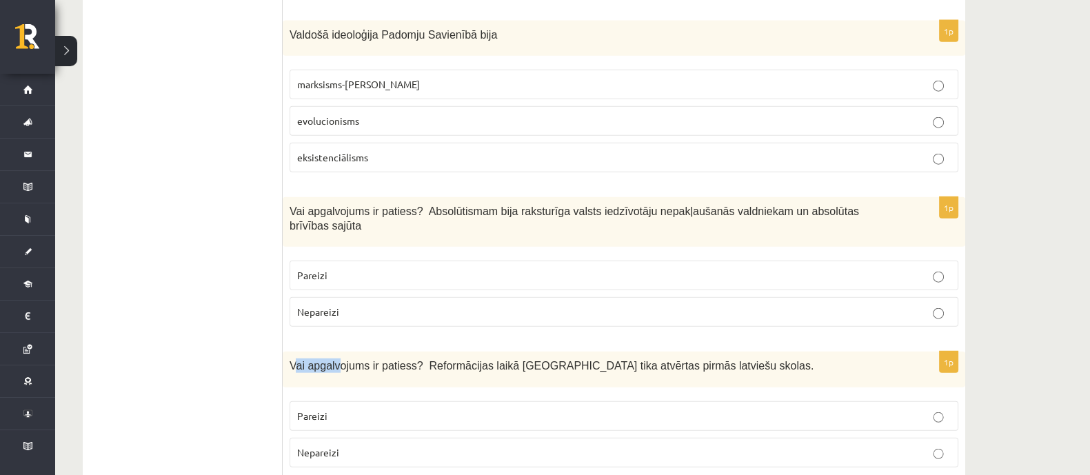
drag, startPoint x: 292, startPoint y: 247, endPoint x: 310, endPoint y: 246, distance: 17.9
click at [334, 360] on span "Vai apgalvojums ir patiess? Reformācijas laikā Livonijā tika atvērtas pirmās la…" at bounding box center [552, 366] width 524 height 12
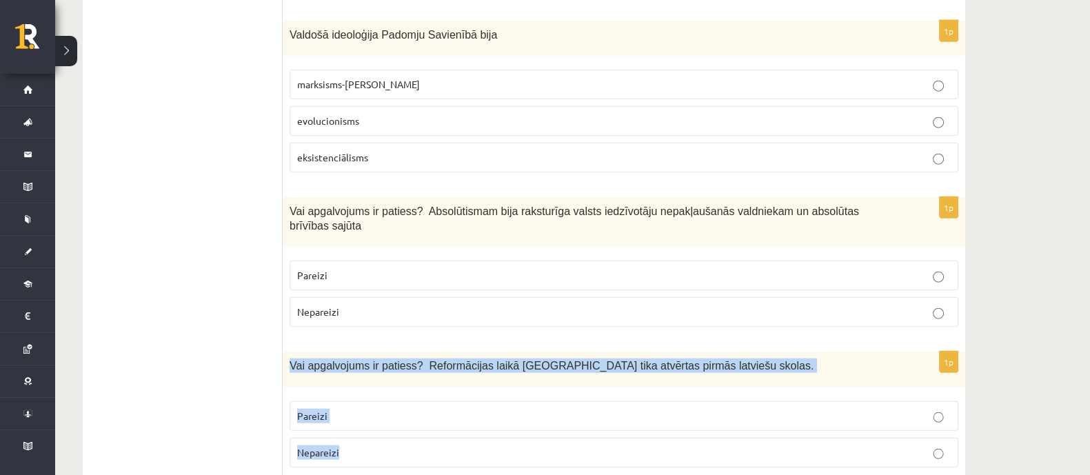
drag, startPoint x: 290, startPoint y: 249, endPoint x: 394, endPoint y: 290, distance: 111.4
click at [396, 352] on div "1p Vai apgalvojums ir patiess? Reformācijas laikā Livonijā tika atvērtas pirmās…" at bounding box center [624, 415] width 682 height 126
click at [394, 409] on p "Pareizi" at bounding box center [623, 416] width 653 height 14
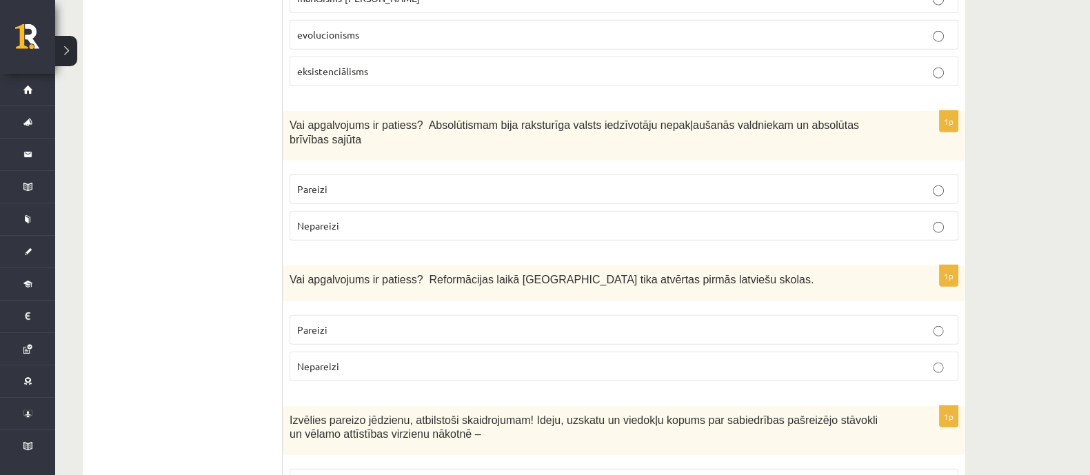
scroll to position [4222, 0]
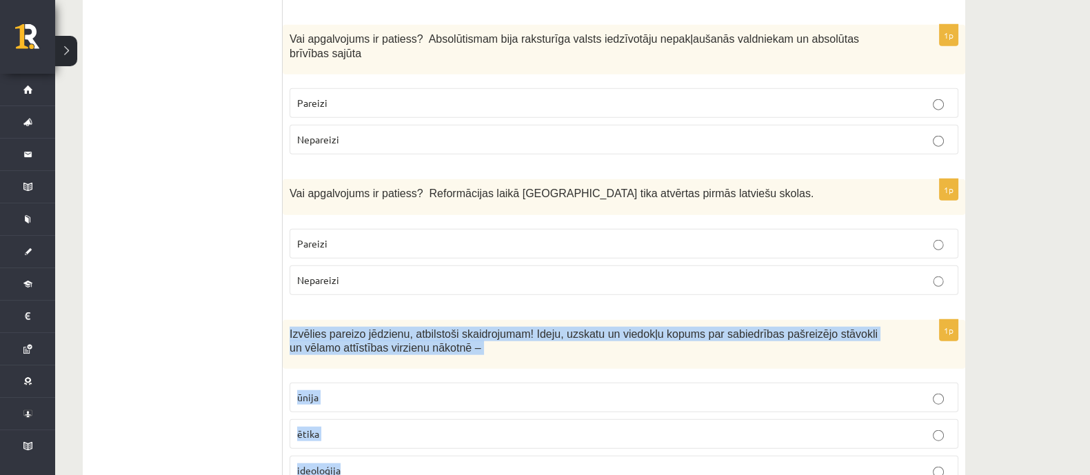
drag, startPoint x: 290, startPoint y: 215, endPoint x: 518, endPoint y: 359, distance: 270.4
click at [520, 360] on div "1p Izvēlies pareizo jēdzienu, atbilstoši skaidrojumam! Ideju, uzskatu un viedok…" at bounding box center [624, 408] width 682 height 177
click at [395, 463] on p "ideoloģija" at bounding box center [623, 470] width 653 height 14
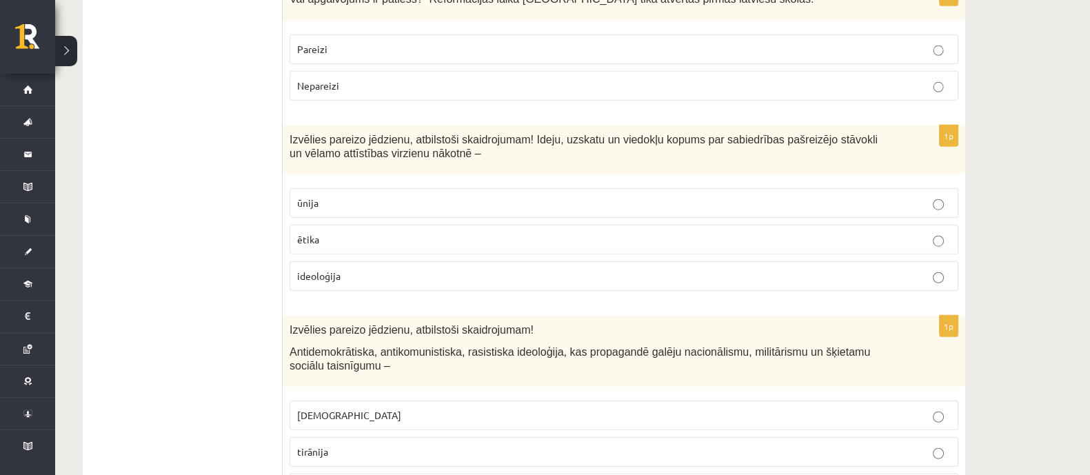
scroll to position [4480, 0]
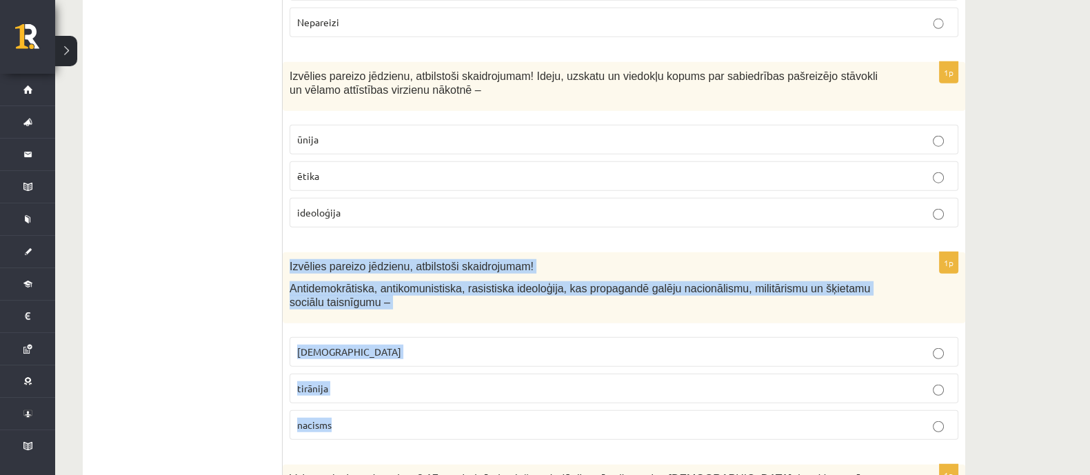
drag, startPoint x: 290, startPoint y: 145, endPoint x: 415, endPoint y: 306, distance: 204.3
click at [416, 310] on div "1p Izvēlies pareizo jēdzienu, atbilstoši skaidrojumam! Antidemokrātiska, antiko…" at bounding box center [624, 351] width 682 height 199
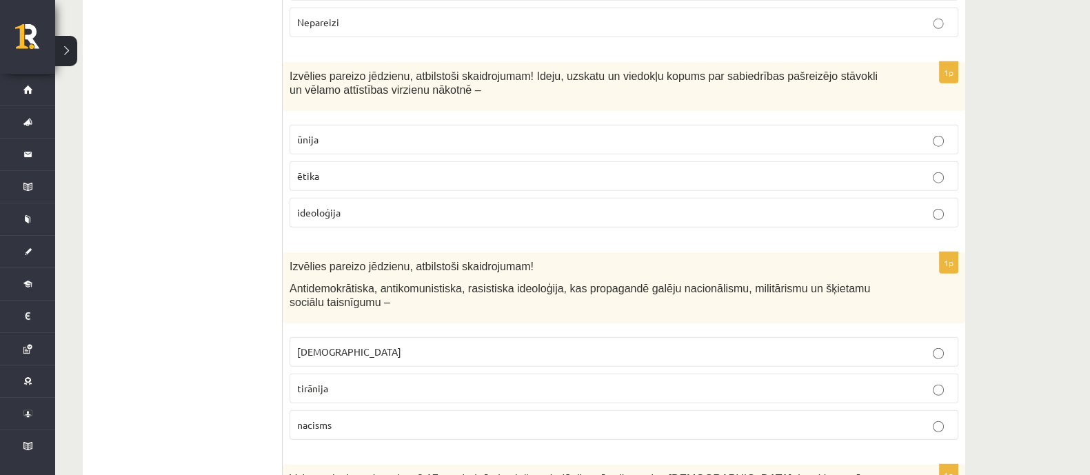
click at [335, 418] on p "nacisms" at bounding box center [623, 425] width 653 height 14
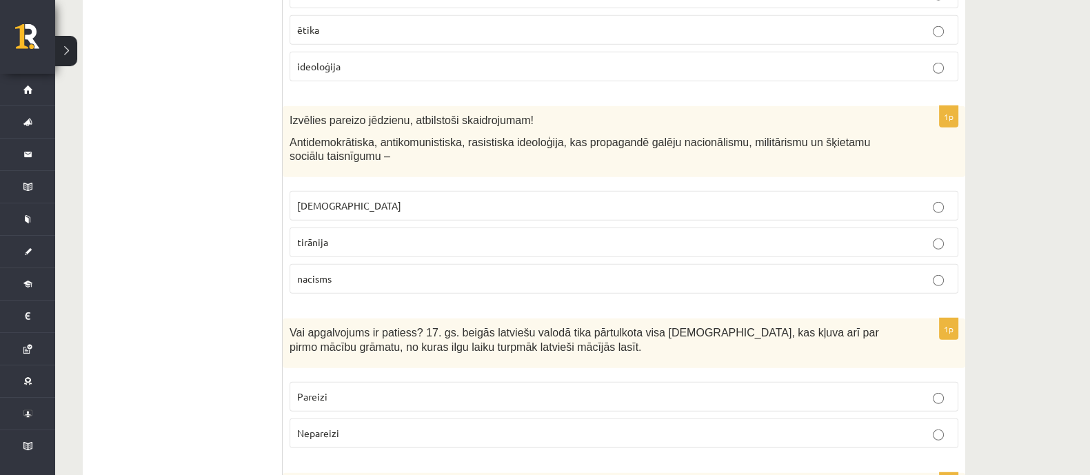
scroll to position [4652, 0]
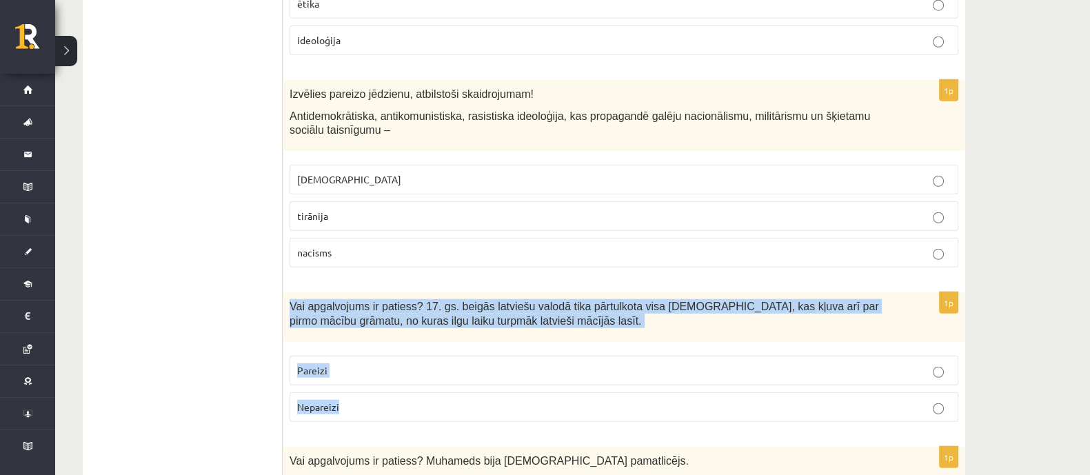
drag, startPoint x: 290, startPoint y: 185, endPoint x: 404, endPoint y: 212, distance: 117.4
click at [442, 292] on div "1p Vai apgalvojums ir patiess? 17. gs. beigās latviešu valodā tika pārtulkota v…" at bounding box center [624, 362] width 682 height 141
click at [441, 363] on p "Pareizi" at bounding box center [623, 370] width 653 height 14
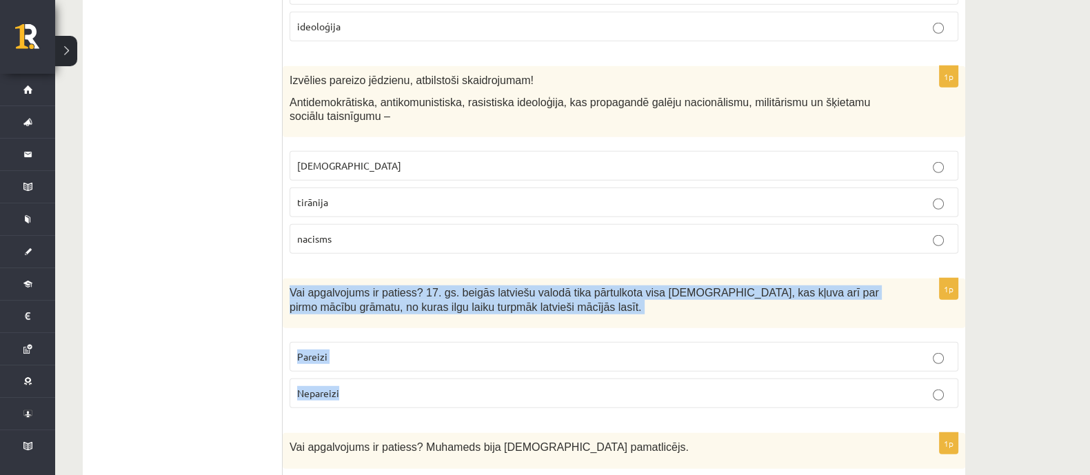
scroll to position [4673, 0]
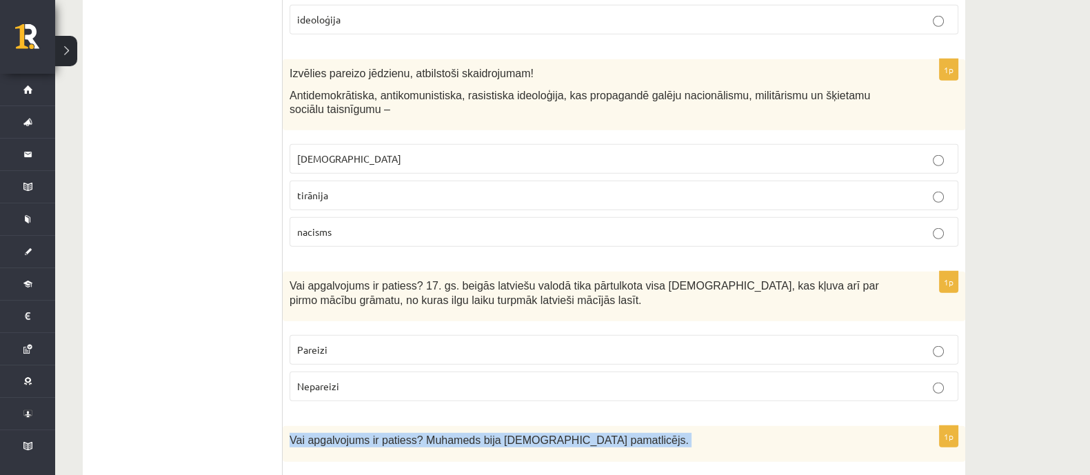
drag, startPoint x: 289, startPoint y: 319, endPoint x: 403, endPoint y: 345, distance: 117.4
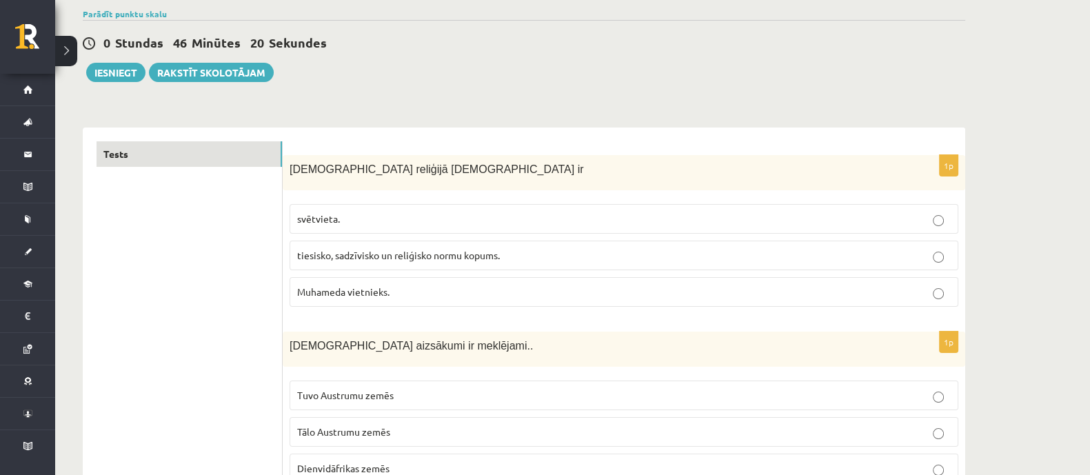
scroll to position [0, 0]
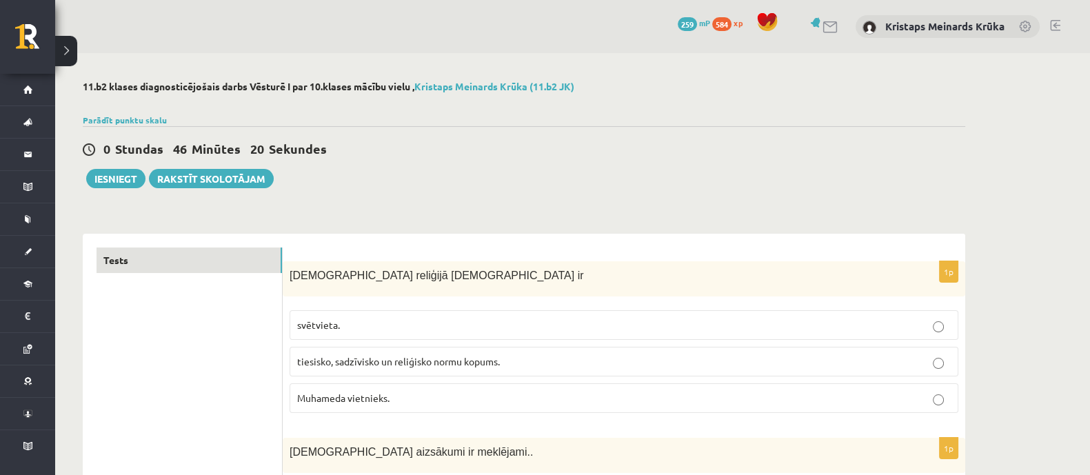
click at [128, 167] on div "0 Stundas 46 Minūtes 20 Sekundes Ieskaite saglabāta! Iesniegt Rakstīt skolotājam" at bounding box center [524, 157] width 882 height 62
click at [129, 179] on button "Iesniegt" at bounding box center [115, 178] width 59 height 19
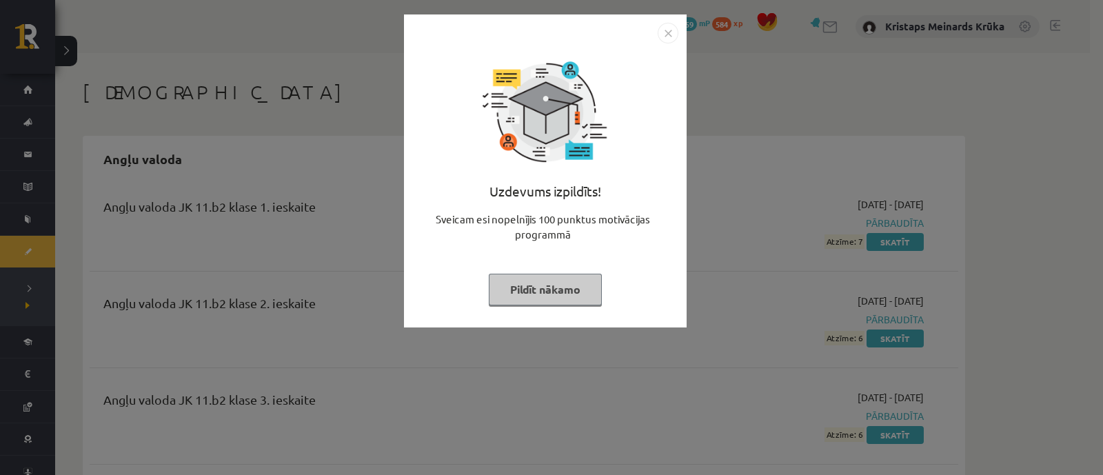
click at [668, 36] on img "Close" at bounding box center [668, 33] width 21 height 21
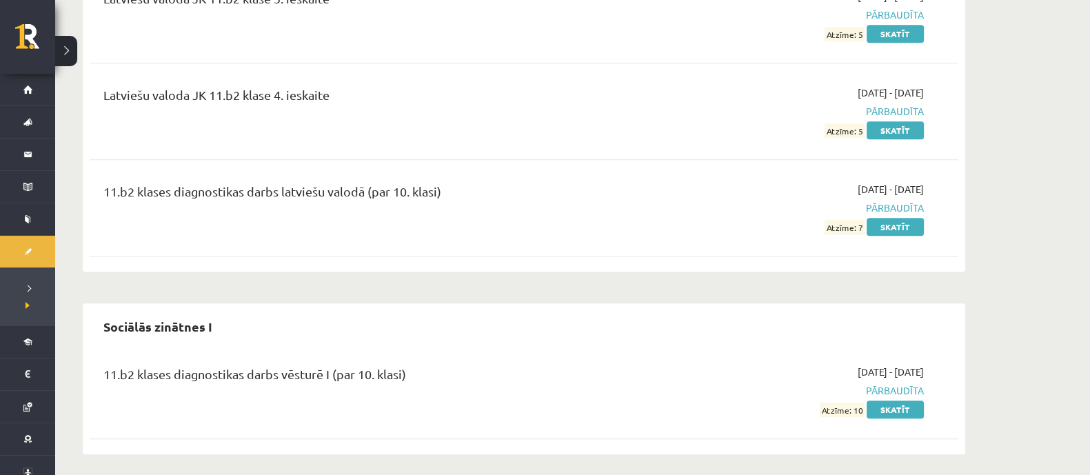
scroll to position [1676, 0]
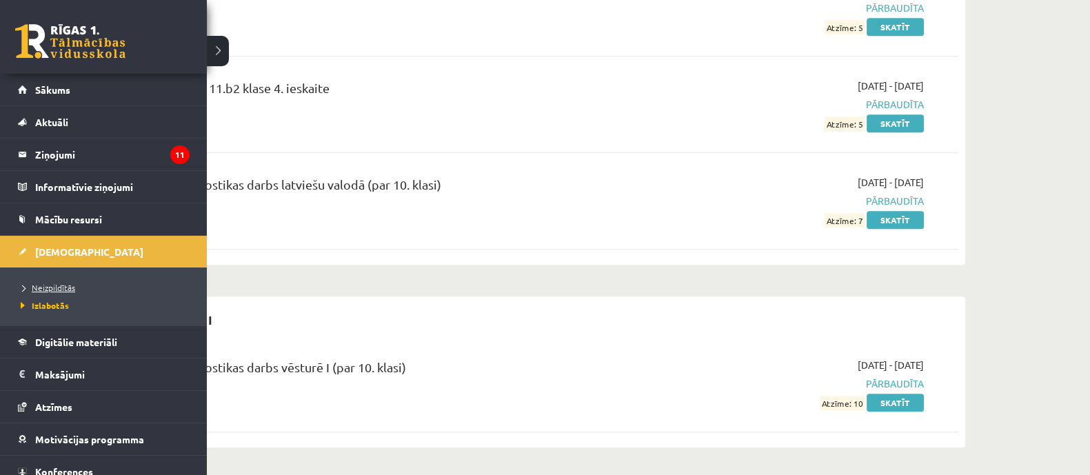
click at [48, 285] on span "Neizpildītās" at bounding box center [46, 287] width 58 height 11
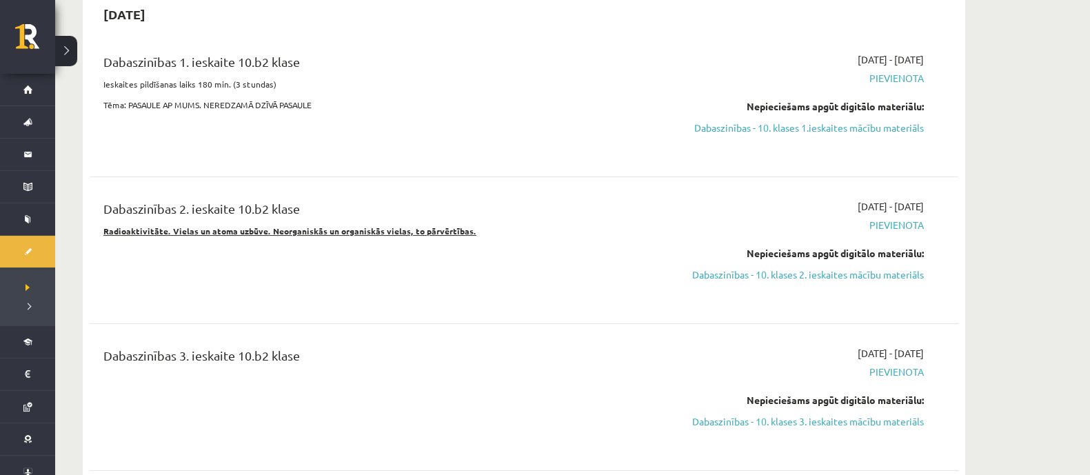
scroll to position [172, 0]
